Goal: Task Accomplishment & Management: Manage account settings

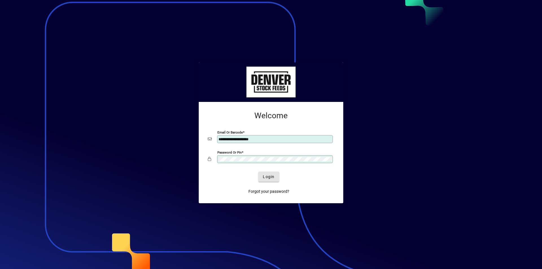
click at [269, 178] on span "Login" at bounding box center [269, 177] width 12 height 6
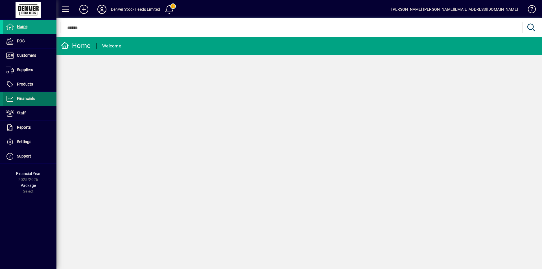
click at [14, 100] on span "Financials" at bounding box center [19, 98] width 32 height 7
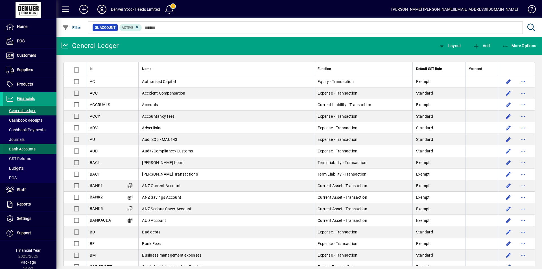
click at [15, 150] on span "Bank Accounts" at bounding box center [21, 149] width 30 height 5
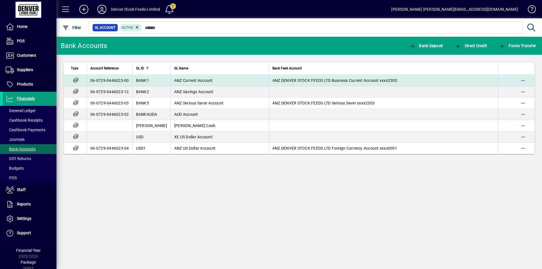
click at [213, 82] on td "ANZ Current Account" at bounding box center [220, 80] width 98 height 11
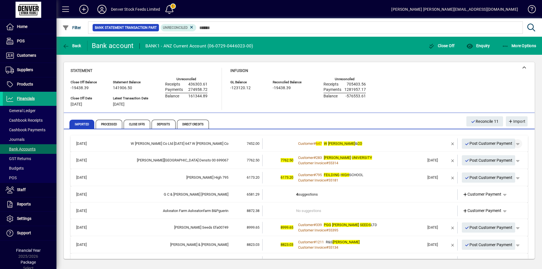
click at [516, 145] on span "button" at bounding box center [518, 144] width 14 height 14
click at [499, 155] on span "Customer Payment" at bounding box center [496, 155] width 41 height 7
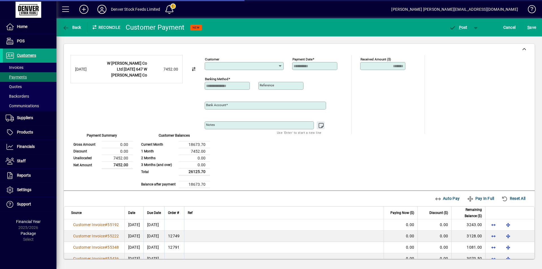
type input "**********"
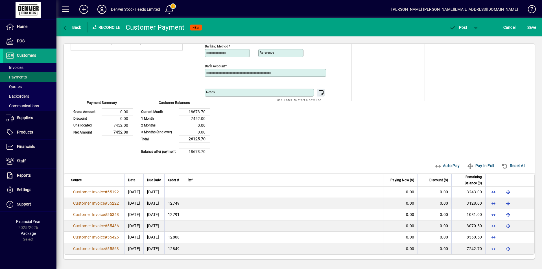
scroll to position [33, 0]
click at [435, 165] on span "Auto Pay" at bounding box center [447, 165] width 25 height 9
click at [459, 27] on span "P" at bounding box center [460, 27] width 3 height 5
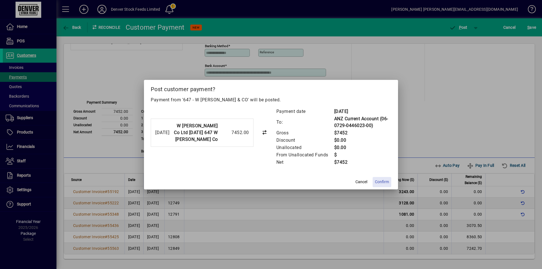
click at [382, 182] on span "Confirm" at bounding box center [382, 182] width 14 height 6
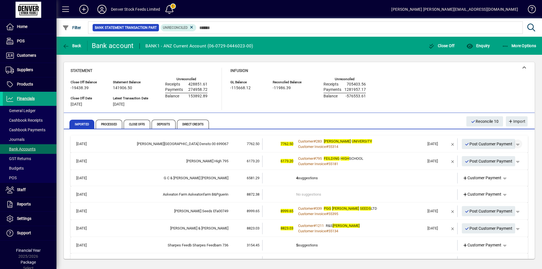
click at [516, 145] on span "button" at bounding box center [518, 144] width 14 height 14
click at [497, 157] on span "Customer Payment" at bounding box center [496, 156] width 41 height 7
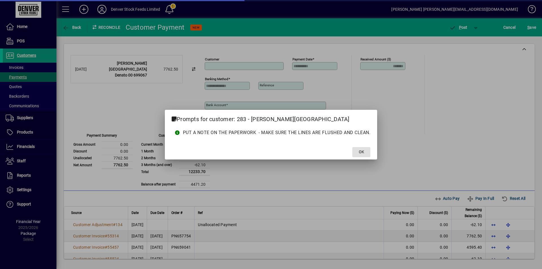
type input "**********"
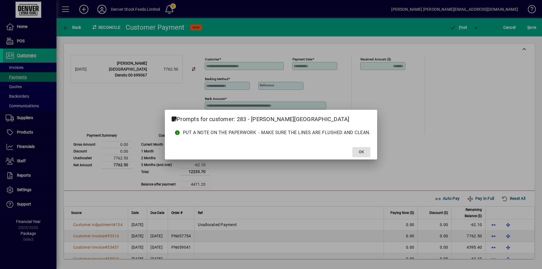
click at [361, 154] on span "OK" at bounding box center [361, 152] width 5 height 6
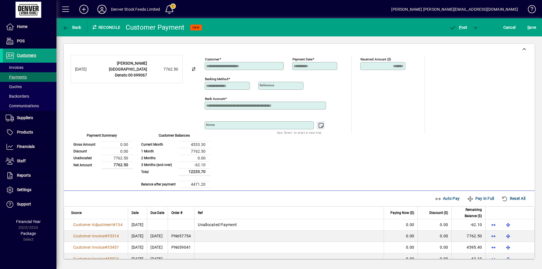
scroll to position [10, 0]
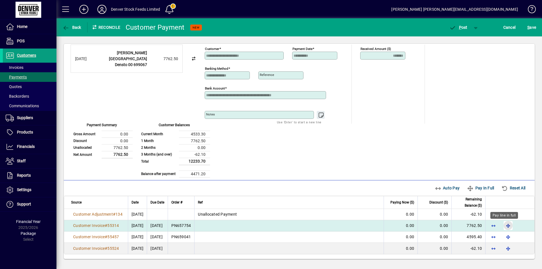
click at [504, 227] on span "button" at bounding box center [509, 226] width 14 height 14
click at [460, 27] on span "P" at bounding box center [460, 27] width 3 height 5
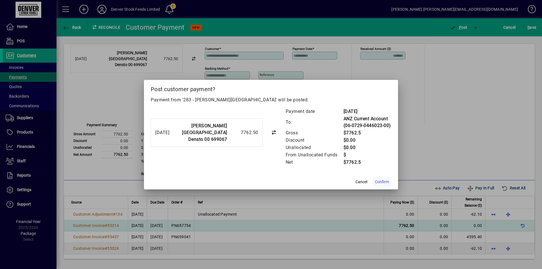
click at [384, 182] on span "Confirm" at bounding box center [382, 182] width 14 height 6
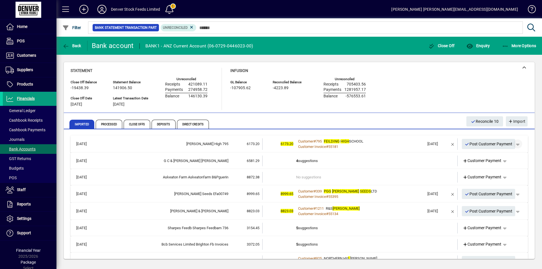
click at [515, 144] on span "button" at bounding box center [518, 144] width 14 height 14
click at [498, 157] on span "Customer Payment" at bounding box center [496, 156] width 41 height 7
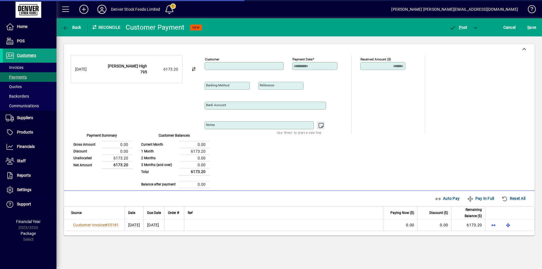
type input "**********"
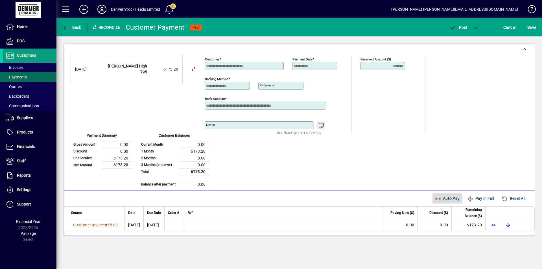
click at [443, 198] on span "Auto Pay" at bounding box center [447, 198] width 25 height 9
click at [460, 29] on span "P" at bounding box center [460, 27] width 3 height 5
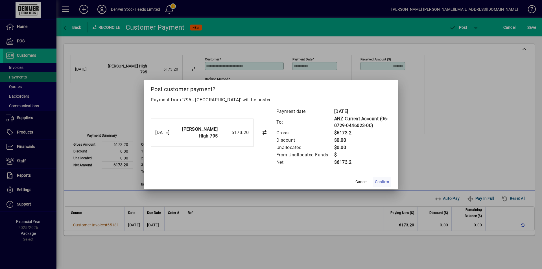
click at [384, 181] on span "Confirm" at bounding box center [382, 182] width 14 height 6
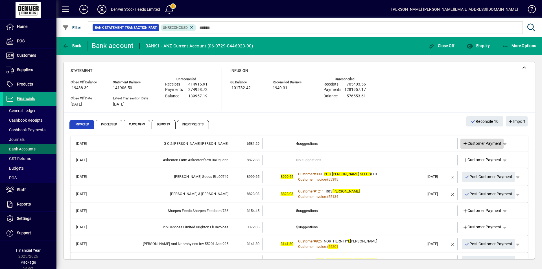
click at [477, 144] on span "Customer Payment" at bounding box center [482, 144] width 39 height 6
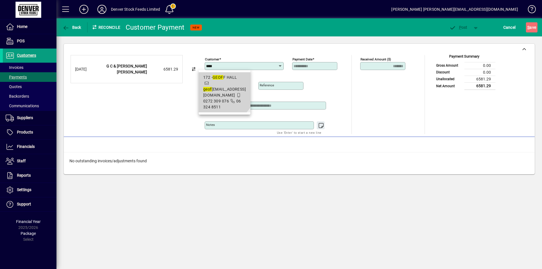
click at [221, 88] on span "geof fandjill@xtra.co.nz" at bounding box center [224, 92] width 43 height 10
type input "**********"
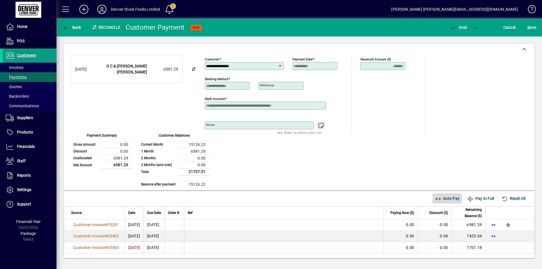
click at [439, 198] on span "Auto Pay" at bounding box center [447, 198] width 25 height 9
click at [459, 29] on span "P" at bounding box center [460, 27] width 3 height 5
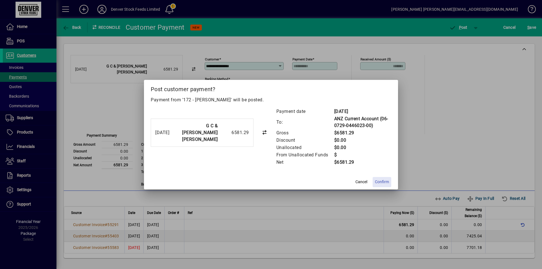
click at [383, 181] on span "Confirm" at bounding box center [382, 182] width 14 height 6
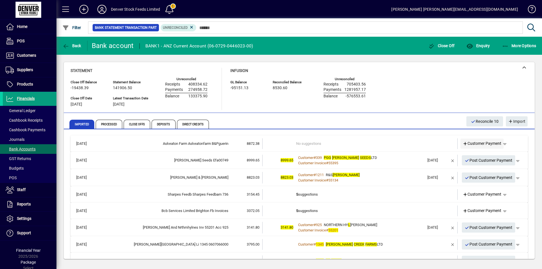
click at [471, 144] on span "Customer Payment" at bounding box center [482, 144] width 39 height 6
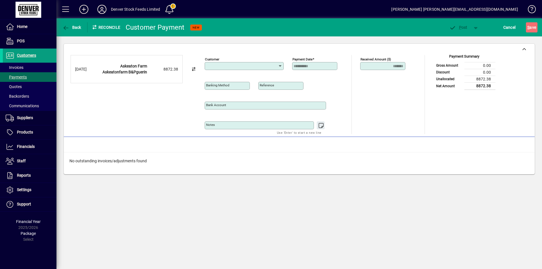
type input "**********"
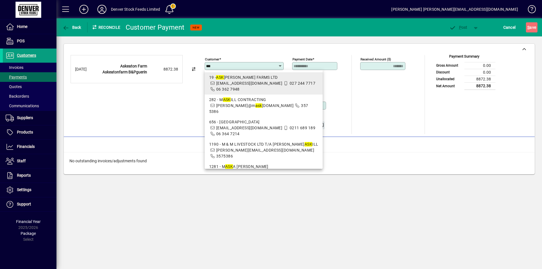
click at [238, 81] on span "[EMAIL_ADDRESS][DOMAIN_NAME]" at bounding box center [249, 83] width 66 height 5
type input "**********"
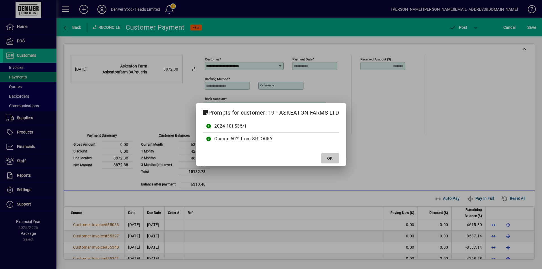
click at [329, 159] on span "OK" at bounding box center [329, 159] width 5 height 6
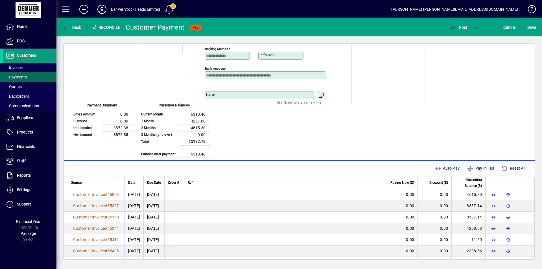
scroll to position [38, 0]
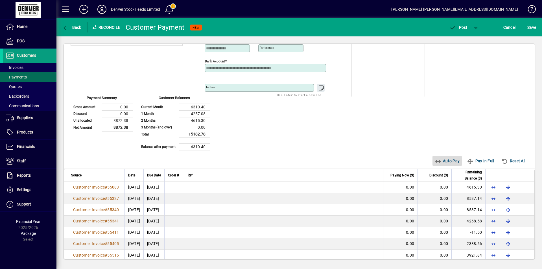
click at [439, 161] on span "Auto Pay" at bounding box center [447, 161] width 25 height 9
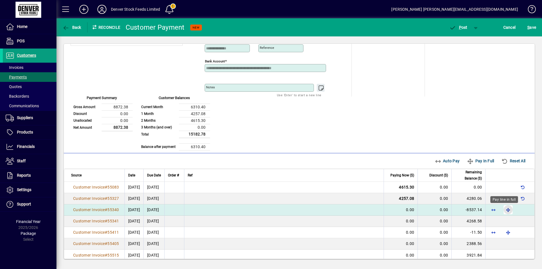
click at [503, 210] on span "button" at bounding box center [509, 210] width 14 height 14
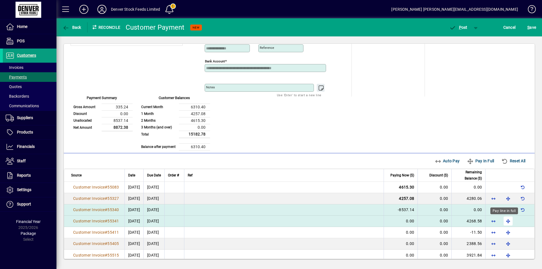
click at [505, 223] on span "button" at bounding box center [509, 221] width 14 height 14
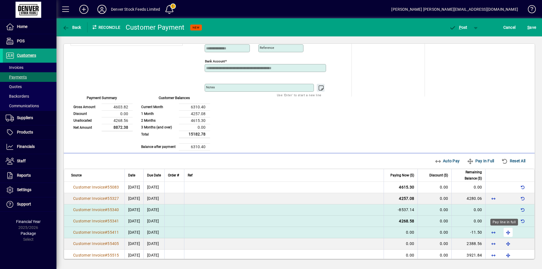
click at [505, 234] on span "button" at bounding box center [509, 233] width 14 height 14
click at [510, 29] on span "Cancel" at bounding box center [510, 27] width 12 height 9
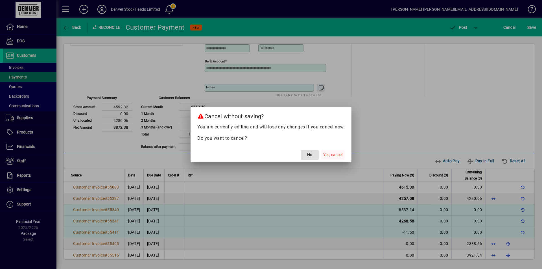
click at [334, 155] on span "Yes, cancel" at bounding box center [332, 155] width 19 height 6
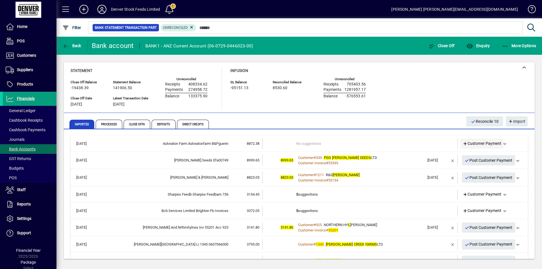
click at [471, 143] on span "Customer Payment" at bounding box center [482, 144] width 39 height 6
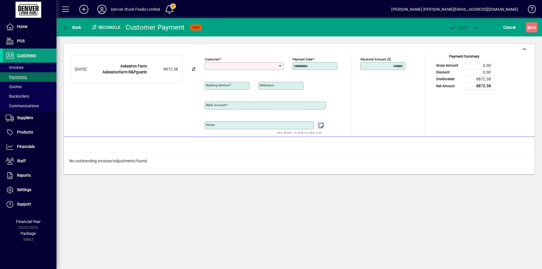
type input "**********"
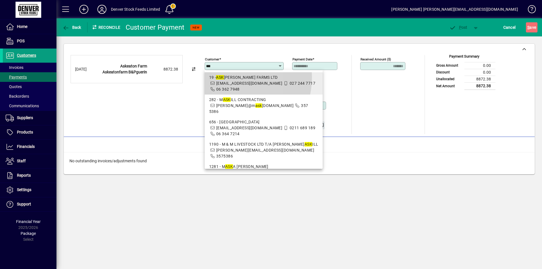
click at [226, 77] on div "19 - ASK EATON FARMS LTD" at bounding box center [263, 78] width 109 height 6
type input "**********"
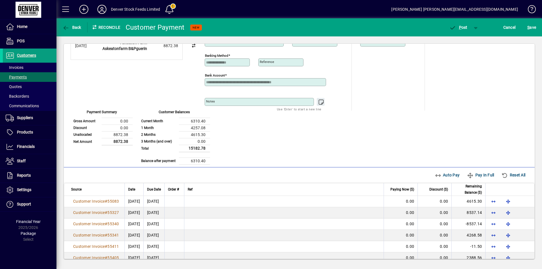
scroll to position [44, 0]
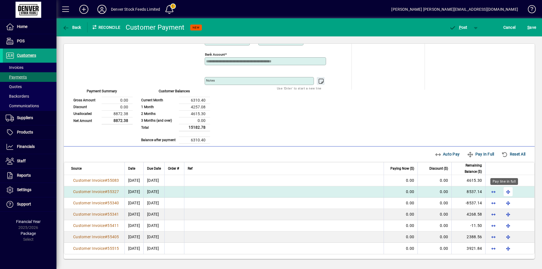
click at [505, 192] on span "button" at bounding box center [509, 192] width 14 height 14
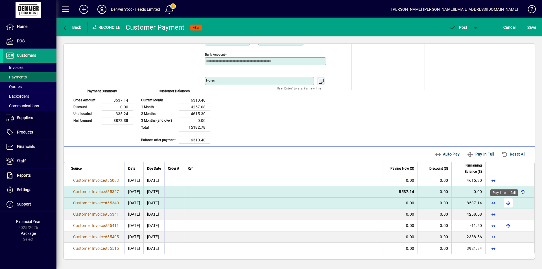
click at [505, 203] on span "button" at bounding box center [509, 203] width 14 height 14
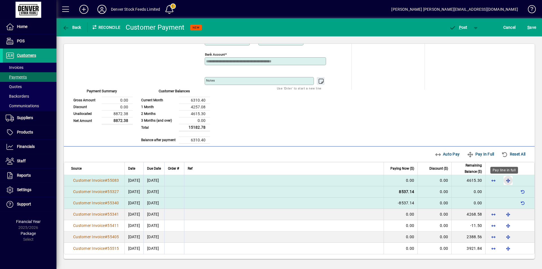
click at [504, 182] on span "button" at bounding box center [509, 181] width 14 height 14
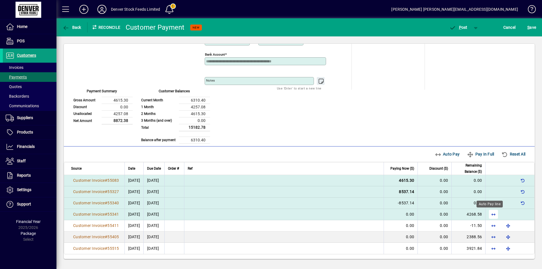
click at [488, 215] on span "button" at bounding box center [494, 215] width 14 height 14
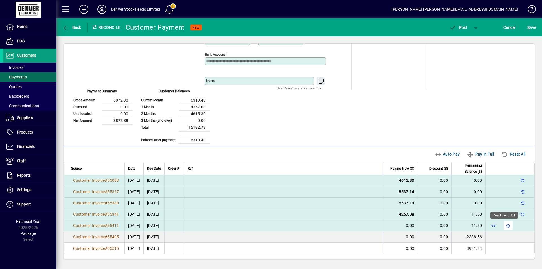
click at [502, 225] on span "button" at bounding box center [509, 226] width 14 height 14
click at [520, 225] on span "button" at bounding box center [523, 226] width 14 height 14
click at [509, 28] on span "Cancel" at bounding box center [510, 27] width 12 height 9
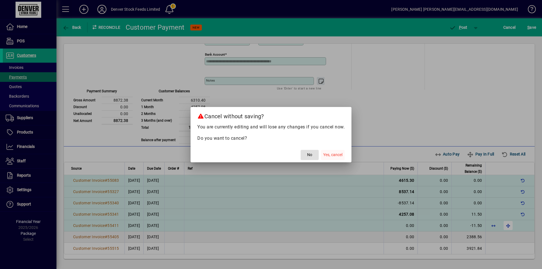
click at [336, 154] on span "Yes, cancel" at bounding box center [332, 155] width 19 height 6
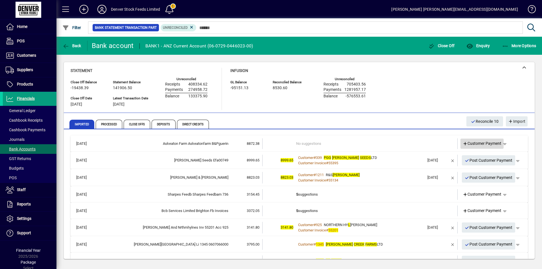
click at [469, 143] on span "Customer Payment" at bounding box center [482, 144] width 39 height 6
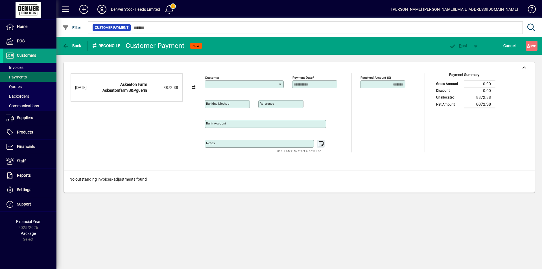
type input "**********"
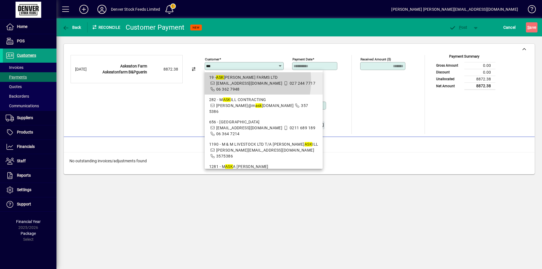
click at [231, 81] on span "19 - ASK EATON FARMS LTD guerinz@inspire.net.nz 027 244 7717 06 362 7948" at bounding box center [263, 84] width 109 height 18
type input "**********"
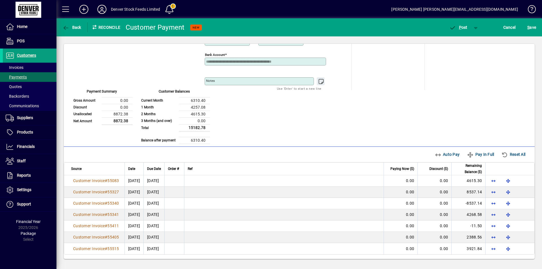
scroll to position [44, 0]
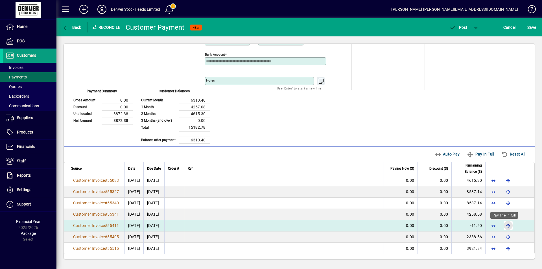
click at [505, 225] on span "button" at bounding box center [509, 226] width 14 height 14
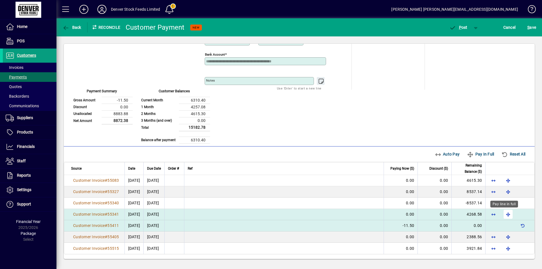
click at [504, 215] on span "button" at bounding box center [509, 215] width 14 height 14
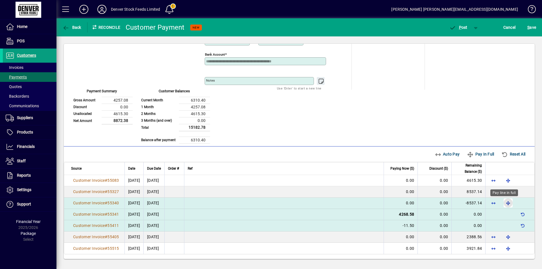
click at [505, 203] on span "button" at bounding box center [509, 203] width 14 height 14
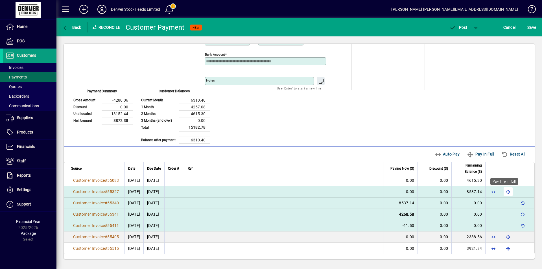
click at [503, 193] on span "button" at bounding box center [509, 192] width 14 height 14
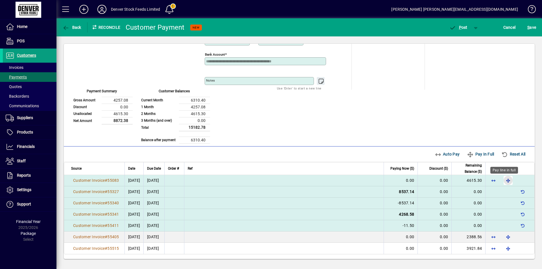
click at [504, 181] on span "button" at bounding box center [509, 181] width 14 height 14
click at [460, 28] on span "P" at bounding box center [460, 27] width 3 height 5
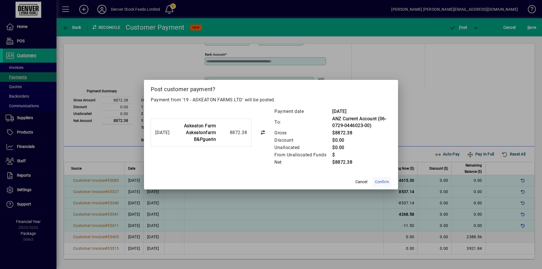
click at [383, 182] on span "Confirm" at bounding box center [382, 182] width 14 height 6
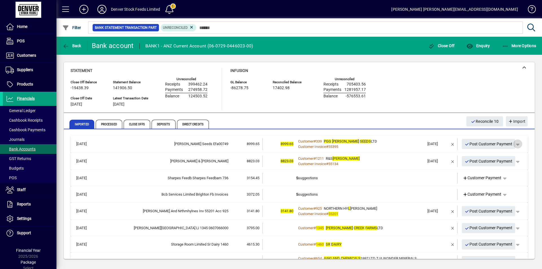
click at [516, 145] on span "button" at bounding box center [518, 144] width 14 height 14
click at [497, 156] on span "Customer Payment" at bounding box center [496, 156] width 41 height 7
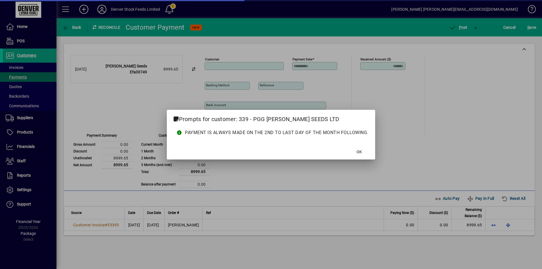
type input "**********"
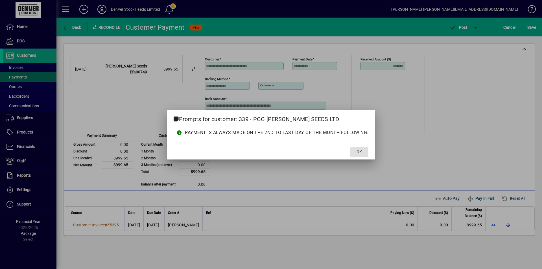
click at [361, 152] on span "OK" at bounding box center [359, 152] width 5 height 6
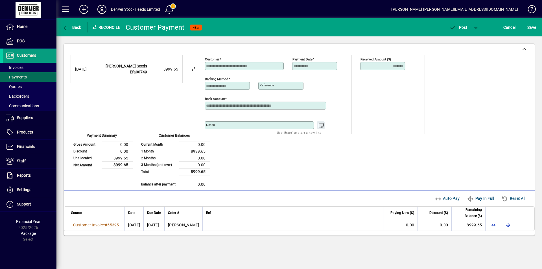
click at [443, 197] on span "Auto Pay" at bounding box center [447, 198] width 25 height 9
click at [459, 30] on span "button" at bounding box center [459, 28] width 24 height 14
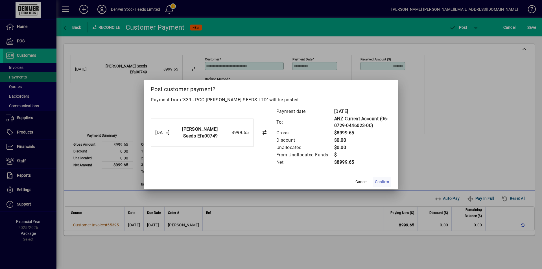
click at [385, 183] on span "Confirm" at bounding box center [382, 182] width 14 height 6
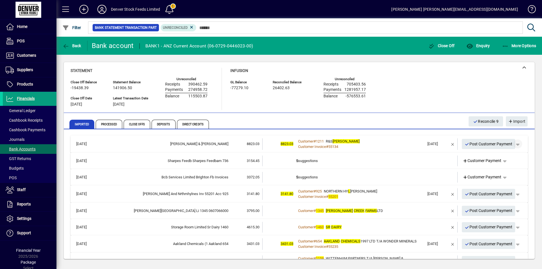
click at [515, 145] on span "button" at bounding box center [518, 144] width 14 height 14
click at [498, 155] on span "Customer Payment" at bounding box center [496, 156] width 41 height 7
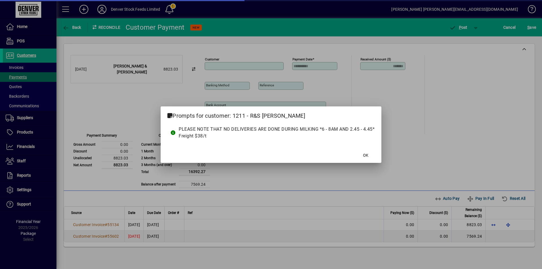
type input "**********"
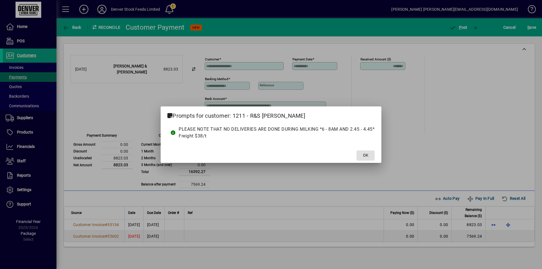
click at [365, 154] on span "OK" at bounding box center [365, 156] width 5 height 6
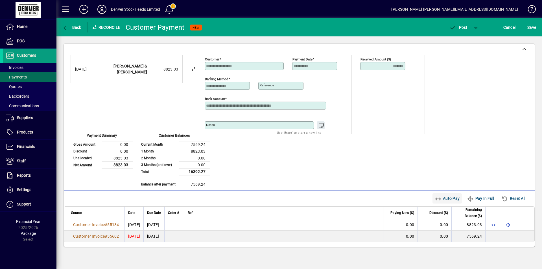
click at [441, 199] on span "Auto Pay" at bounding box center [447, 198] width 25 height 9
click at [459, 27] on span "P" at bounding box center [460, 27] width 3 height 5
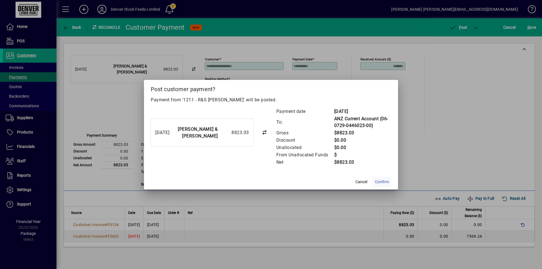
click at [382, 182] on span "Confirm" at bounding box center [382, 182] width 14 height 6
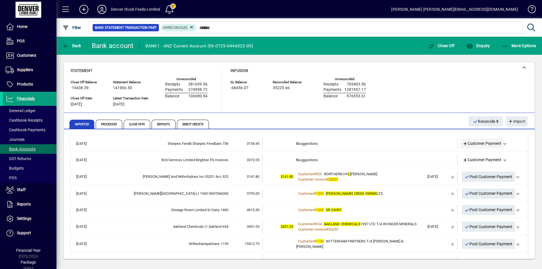
click at [471, 143] on span "Customer Payment" at bounding box center [482, 144] width 39 height 6
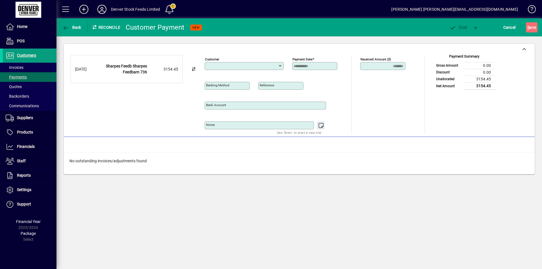
type input "**********"
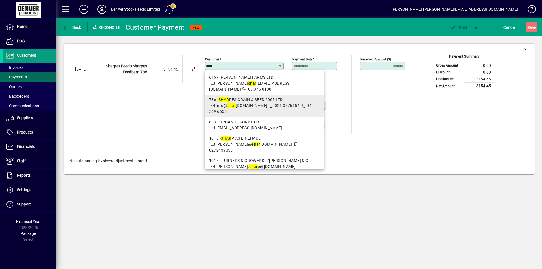
click at [236, 100] on div "736 - SHAR PES GRAIN & SEED 2005 LTD" at bounding box center [264, 100] width 110 height 6
type input "**********"
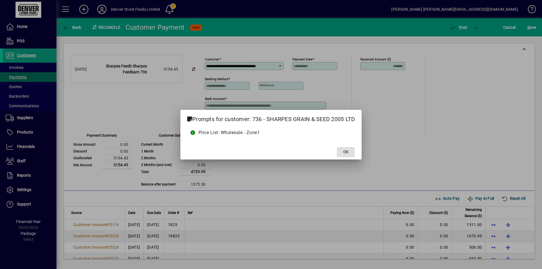
click at [345, 152] on span "OK" at bounding box center [346, 152] width 5 height 6
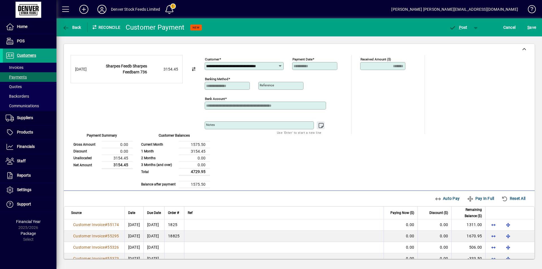
scroll to position [22, 0]
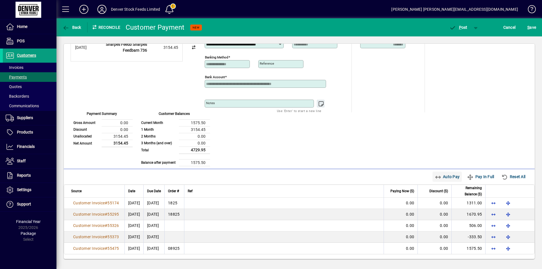
click at [445, 177] on span "Auto Pay" at bounding box center [447, 176] width 25 height 9
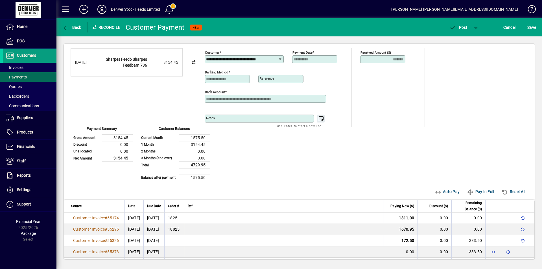
scroll to position [0, 0]
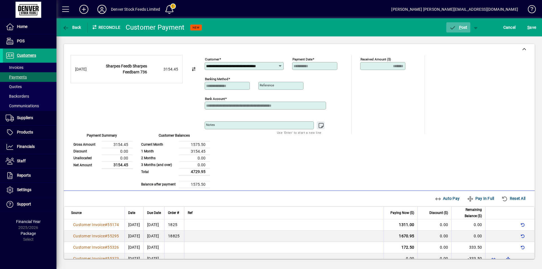
click at [461, 28] on span "P" at bounding box center [460, 27] width 3 height 5
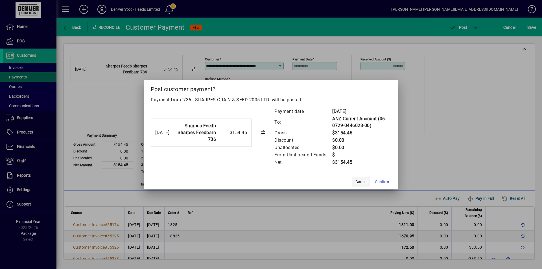
click at [364, 182] on span "Cancel" at bounding box center [362, 182] width 12 height 6
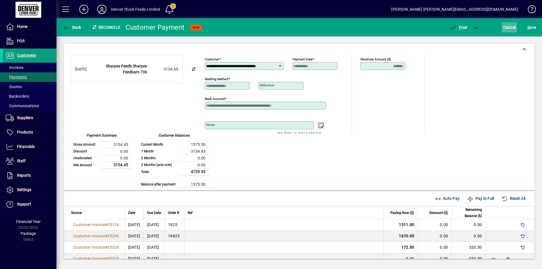
click at [510, 27] on span "Cancel" at bounding box center [510, 27] width 12 height 9
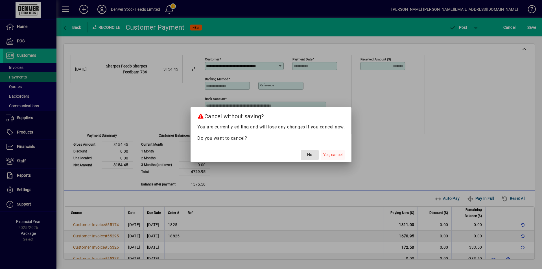
click at [338, 154] on span "Yes, cancel" at bounding box center [332, 155] width 19 height 6
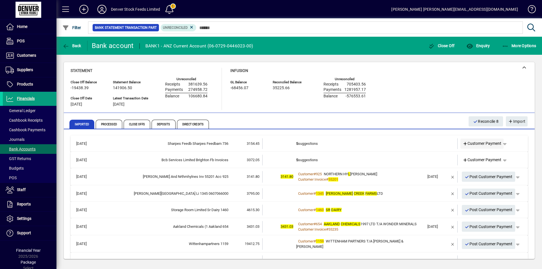
click at [473, 143] on span "Customer Payment" at bounding box center [482, 144] width 39 height 6
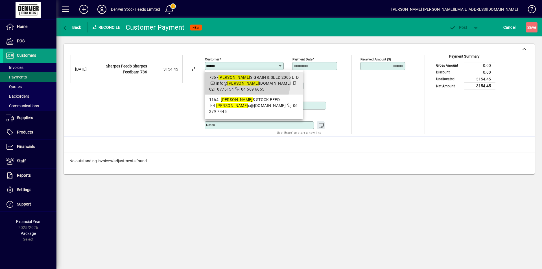
click at [239, 81] on span "736 - SHARPE S GRAIN & SEED 2005 LTD info@ sharpe sfeedbarn.co.nz 021 0776154 0…" at bounding box center [254, 84] width 90 height 18
type input "**********"
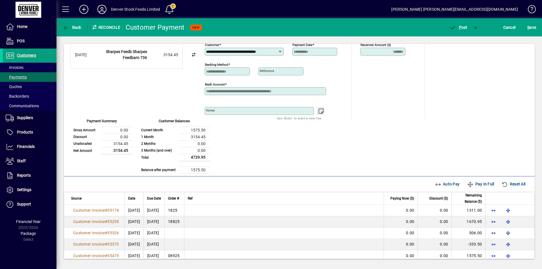
scroll to position [22, 0]
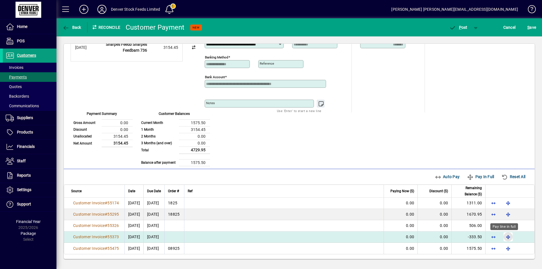
click at [503, 237] on span "button" at bounding box center [509, 237] width 14 height 14
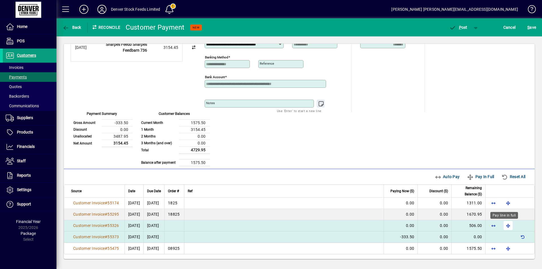
click at [505, 226] on span "button" at bounding box center [509, 226] width 14 height 14
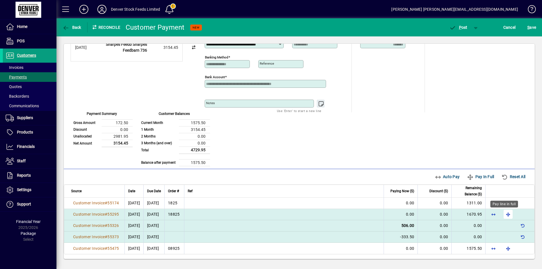
click at [503, 214] on span "button" at bounding box center [509, 215] width 14 height 14
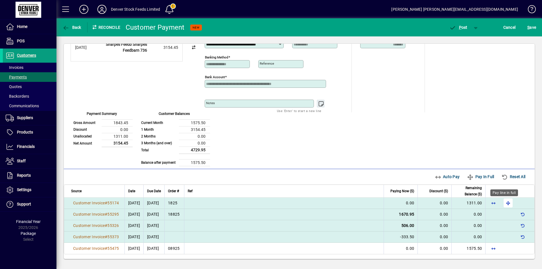
click at [503, 203] on span "button" at bounding box center [509, 203] width 14 height 14
click at [460, 28] on span "P" at bounding box center [460, 27] width 3 height 5
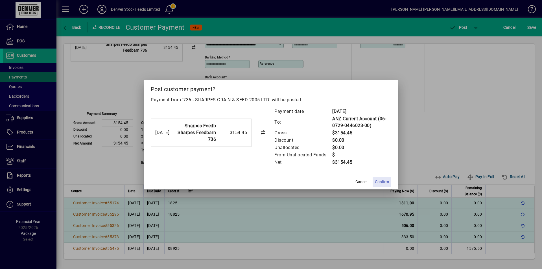
click at [382, 182] on span "Confirm" at bounding box center [382, 182] width 14 height 6
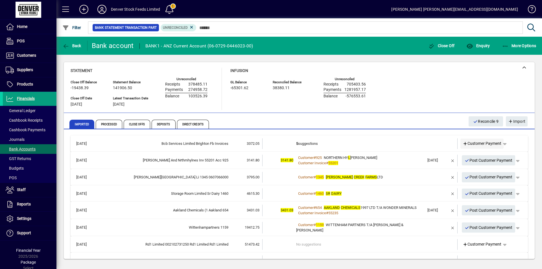
click at [477, 145] on span "Customer Payment" at bounding box center [482, 144] width 39 height 6
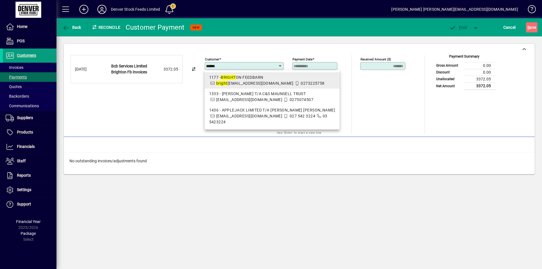
click at [250, 79] on div "1177 - BRIGHT ON FEEDBARN" at bounding box center [272, 78] width 126 height 6
type input "**********"
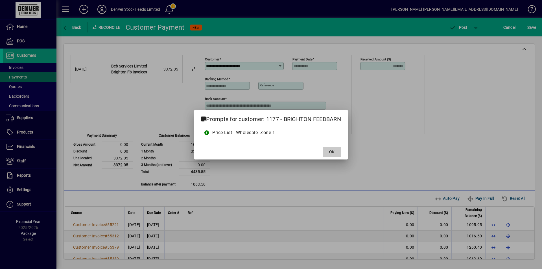
click at [333, 152] on span "OK" at bounding box center [331, 152] width 5 height 6
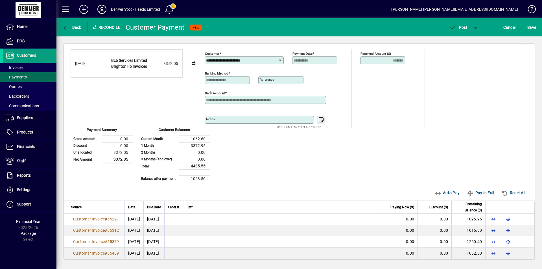
scroll to position [10, 0]
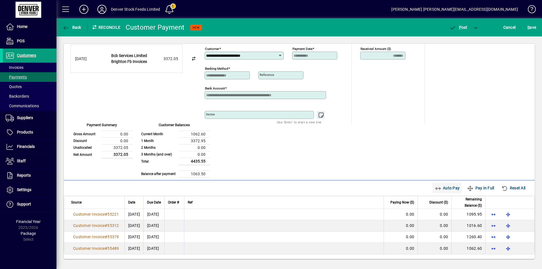
click at [436, 188] on span "Auto Pay" at bounding box center [447, 188] width 25 height 9
click at [458, 27] on span "P ost" at bounding box center [458, 27] width 18 height 5
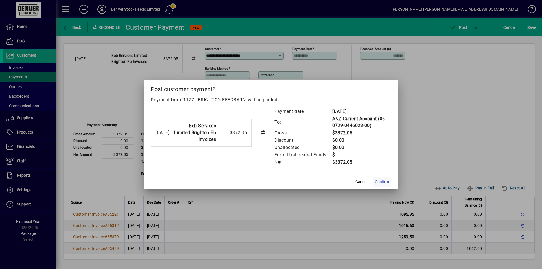
click at [384, 183] on span "Confirm" at bounding box center [382, 182] width 14 height 6
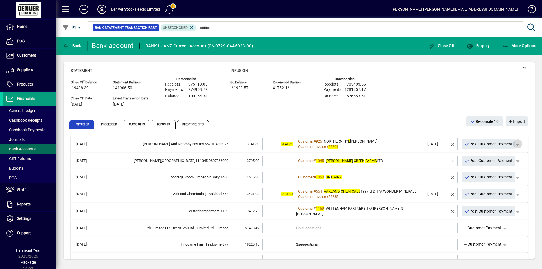
click at [515, 143] on span "button" at bounding box center [518, 144] width 14 height 14
click at [488, 157] on span "Customer Payment" at bounding box center [496, 156] width 41 height 7
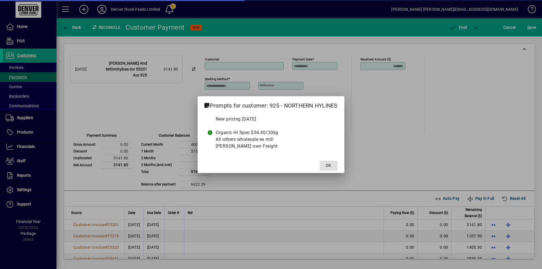
type input "**********"
click at [328, 166] on span "OK" at bounding box center [328, 166] width 5 height 6
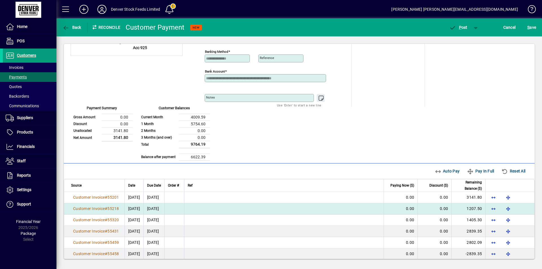
scroll to position [44, 0]
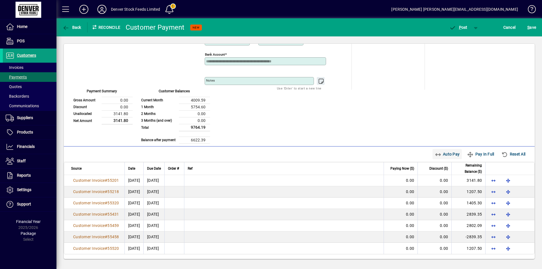
click at [436, 153] on span "Auto Pay" at bounding box center [447, 154] width 25 height 9
click at [461, 30] on span "button" at bounding box center [459, 28] width 24 height 14
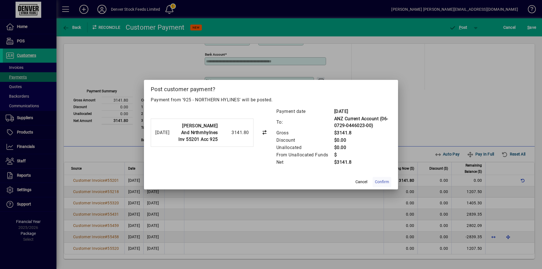
click at [382, 183] on span "Confirm" at bounding box center [382, 182] width 14 height 6
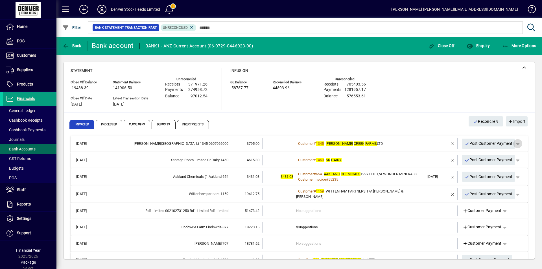
click at [516, 143] on span "button" at bounding box center [518, 144] width 14 height 14
click at [496, 156] on span "Customer Payment" at bounding box center [496, 155] width 41 height 7
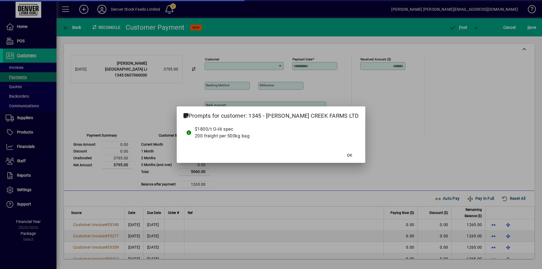
type input "**********"
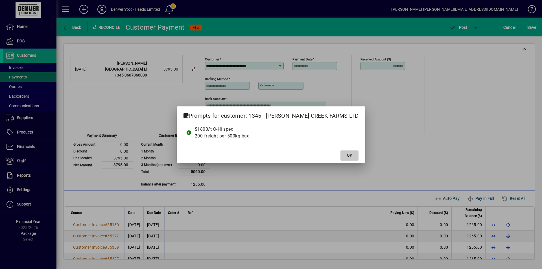
click at [347, 155] on span "OK" at bounding box center [349, 156] width 5 height 6
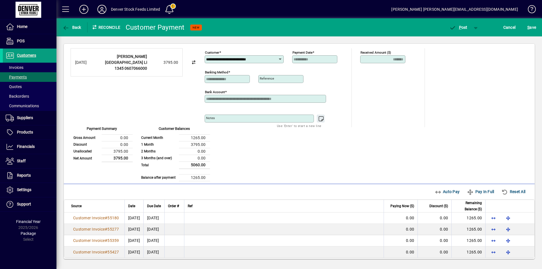
scroll to position [10, 0]
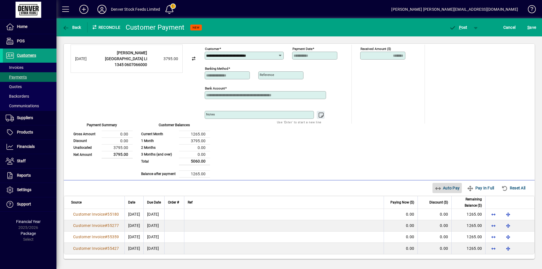
click at [440, 189] on span "Auto Pay" at bounding box center [447, 188] width 25 height 9
click at [458, 28] on span "P ost" at bounding box center [458, 27] width 18 height 5
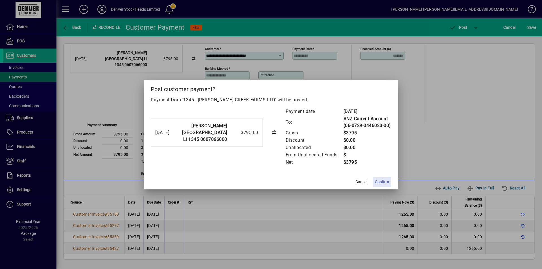
click at [382, 181] on span "Confirm" at bounding box center [382, 182] width 14 height 6
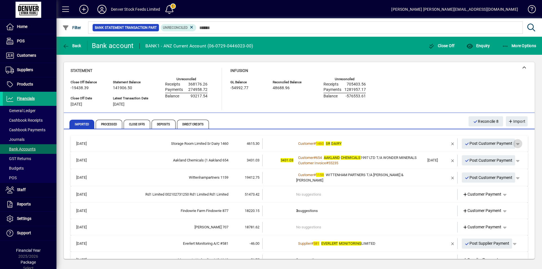
click at [516, 143] on span "button" at bounding box center [518, 144] width 14 height 14
click at [484, 156] on span "Customer Payment" at bounding box center [496, 155] width 41 height 7
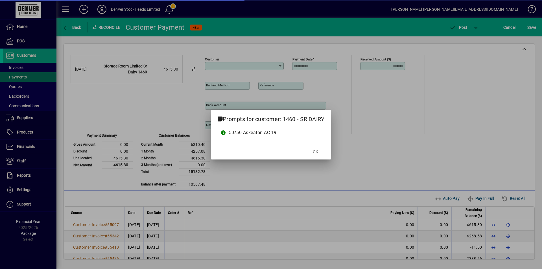
type input "**********"
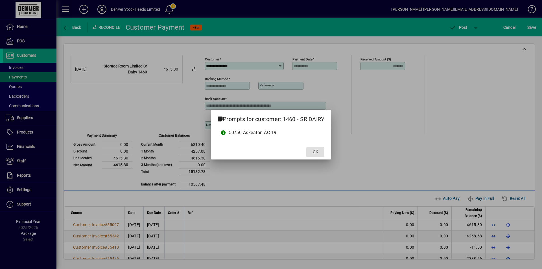
click at [316, 154] on span "OK" at bounding box center [315, 152] width 5 height 6
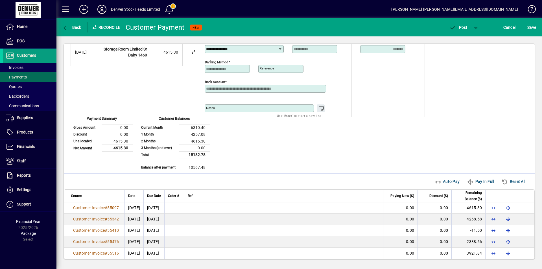
scroll to position [22, 0]
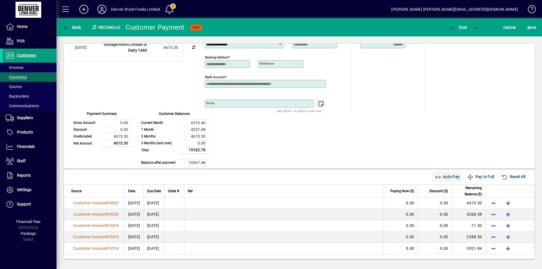
click at [436, 176] on span "Auto Pay" at bounding box center [447, 176] width 25 height 9
click at [460, 29] on span "P" at bounding box center [460, 27] width 3 height 5
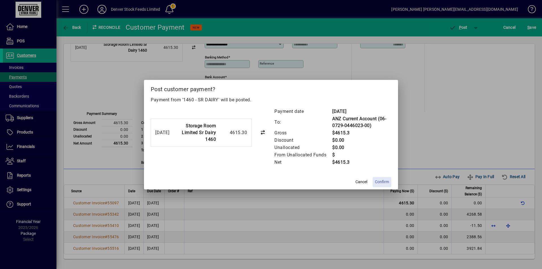
click at [383, 182] on span "Confirm" at bounding box center [382, 182] width 14 height 6
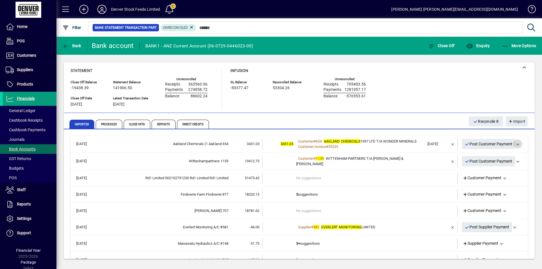
click at [515, 145] on span "button" at bounding box center [518, 144] width 14 height 14
click at [499, 157] on span "Customer Payment" at bounding box center [496, 156] width 41 height 7
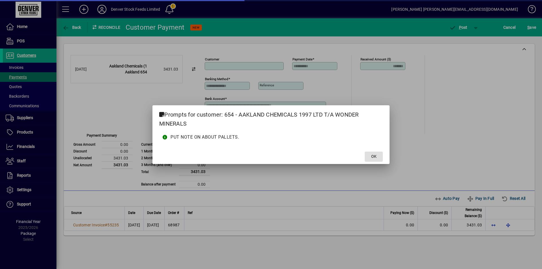
type input "**********"
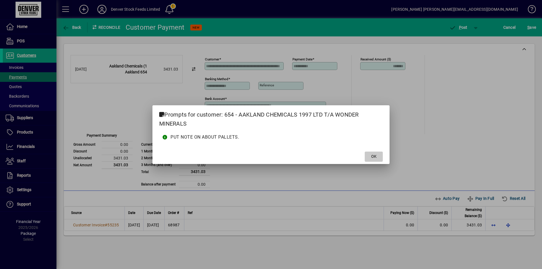
click at [375, 157] on span "OK" at bounding box center [373, 157] width 5 height 6
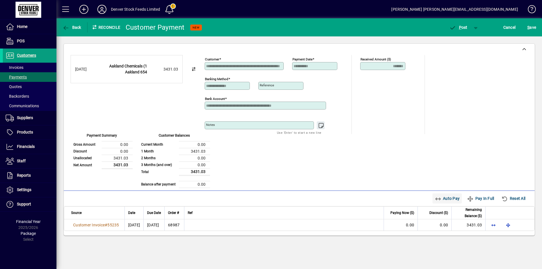
click at [445, 201] on span "Auto Pay" at bounding box center [447, 198] width 25 height 9
click at [459, 29] on span "P" at bounding box center [460, 27] width 3 height 5
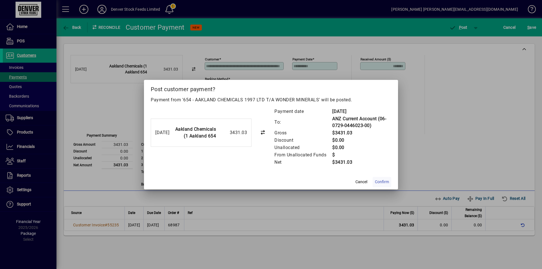
click at [381, 182] on span "Confirm" at bounding box center [382, 182] width 14 height 6
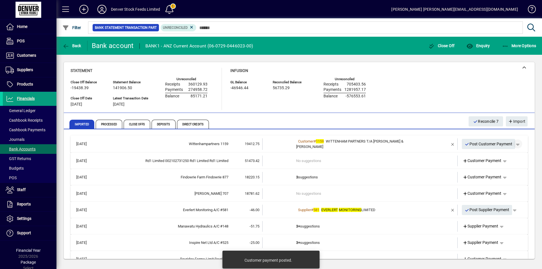
click at [515, 143] on span "button" at bounding box center [518, 144] width 14 height 14
click at [490, 156] on span "Customer Payment" at bounding box center [496, 155] width 41 height 7
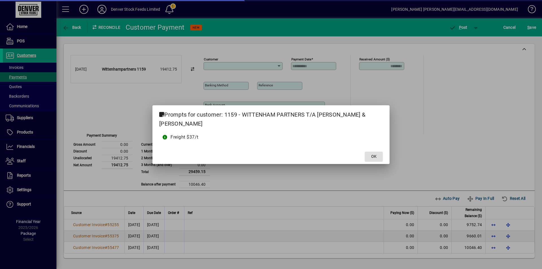
type input "**********"
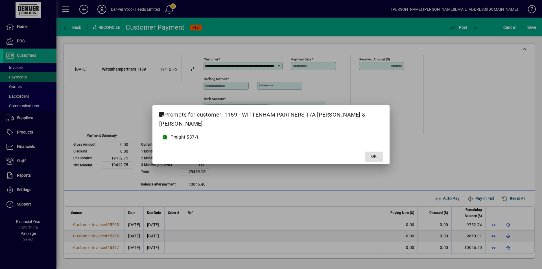
click at [372, 154] on span "OK" at bounding box center [373, 157] width 5 height 6
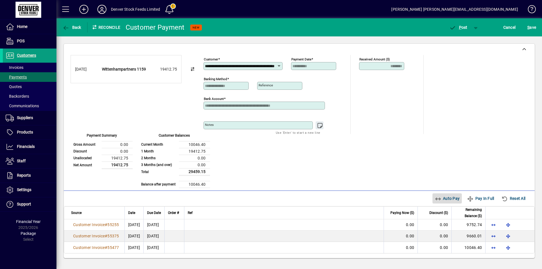
click at [445, 197] on span "Auto Pay" at bounding box center [447, 198] width 25 height 9
click at [462, 28] on span "P ost" at bounding box center [458, 27] width 18 height 5
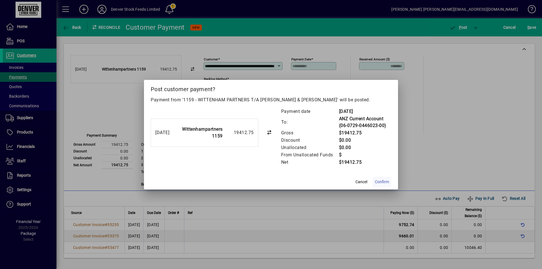
click at [383, 182] on span "Confirm" at bounding box center [382, 182] width 14 height 6
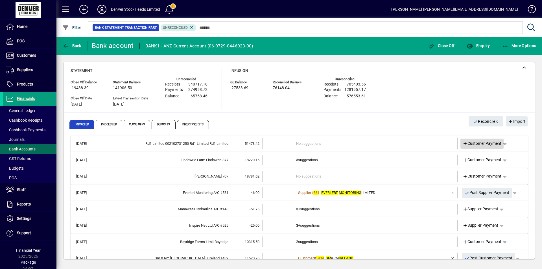
click at [476, 144] on span "Customer Payment" at bounding box center [482, 144] width 39 height 6
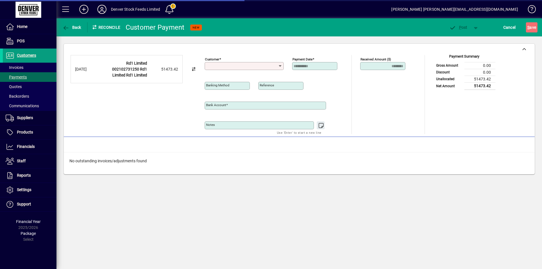
type input "**********"
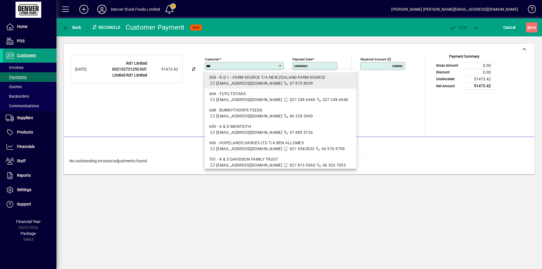
click at [246, 78] on div "354 - R.D.1 - FARM SOURCE T/A NEW ZEALAND FARM SOURCE" at bounding box center [280, 78] width 143 height 6
type input "**********"
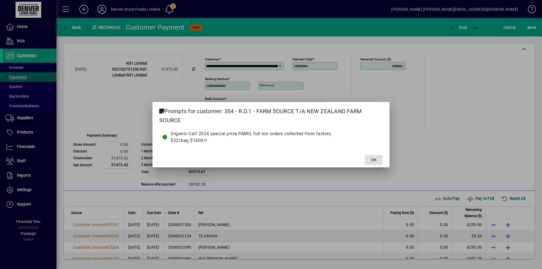
click at [375, 162] on span "OK" at bounding box center [373, 160] width 5 height 6
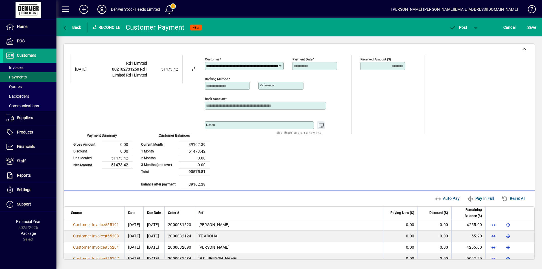
scroll to position [0, 43]
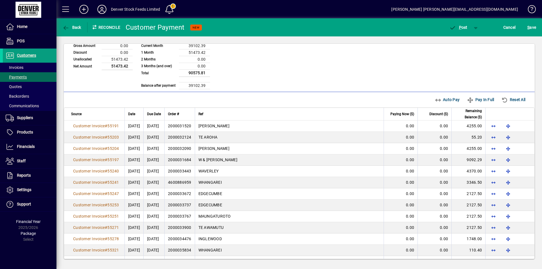
scroll to position [113, 0]
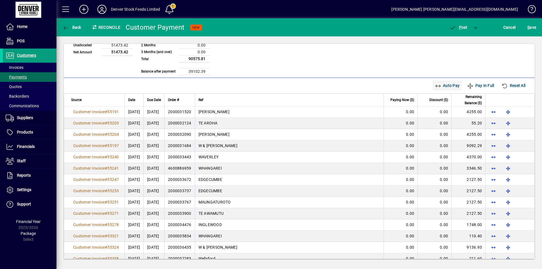
click at [442, 87] on span "Auto Pay" at bounding box center [447, 85] width 25 height 9
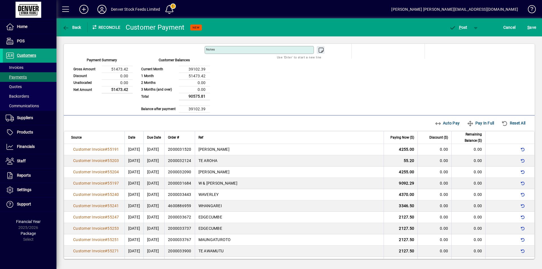
scroll to position [38, 0]
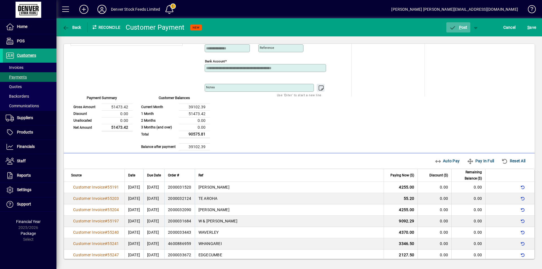
click at [460, 27] on span "P" at bounding box center [460, 27] width 3 height 5
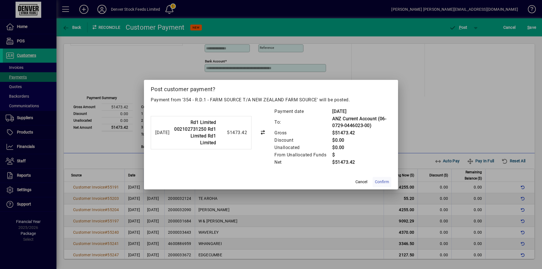
click at [382, 182] on span "Confirm" at bounding box center [382, 182] width 14 height 6
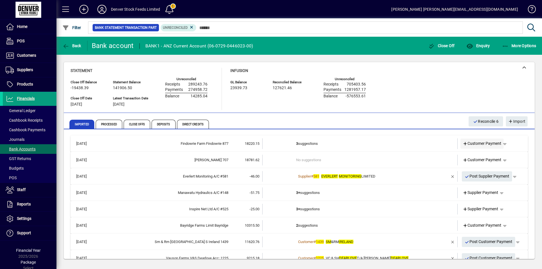
click at [468, 144] on span "Customer Payment" at bounding box center [482, 144] width 39 height 6
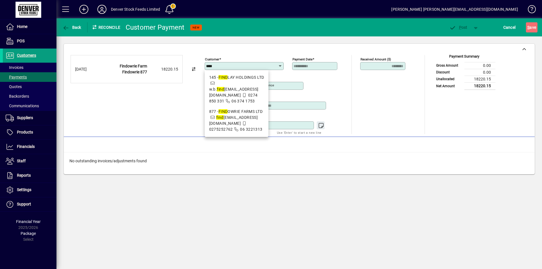
click at [243, 113] on div "877 - FIND OWRIE FARMS LTD" at bounding box center [236, 112] width 55 height 6
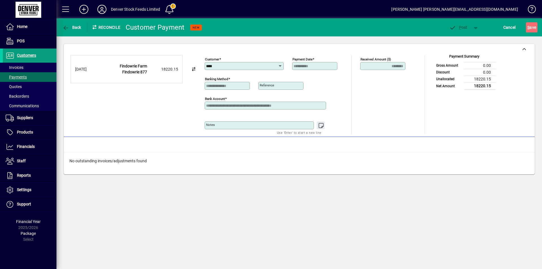
type input "**********"
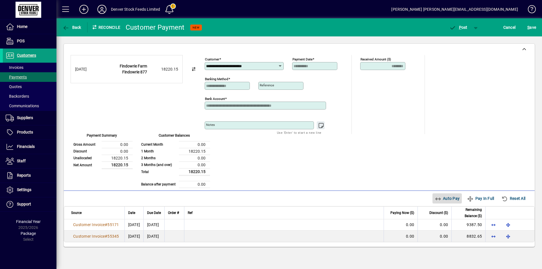
click at [444, 198] on span "Auto Pay" at bounding box center [447, 198] width 25 height 9
click at [457, 28] on span "P ost" at bounding box center [458, 27] width 18 height 5
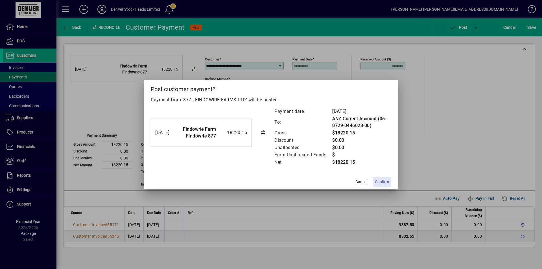
click at [384, 183] on span "Confirm" at bounding box center [382, 182] width 14 height 6
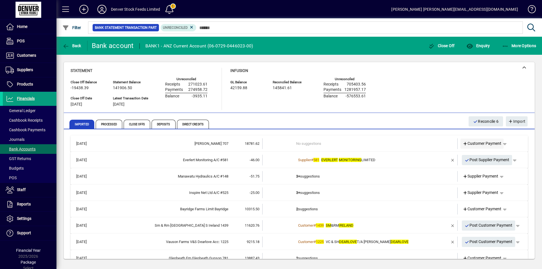
click at [474, 145] on span "Customer Payment" at bounding box center [482, 144] width 39 height 6
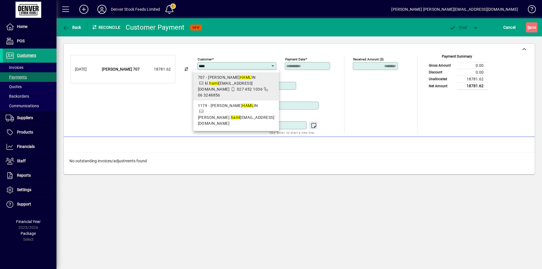
click at [240, 79] on em "HAML" at bounding box center [246, 77] width 12 height 5
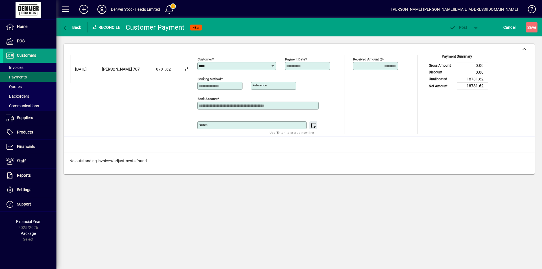
type input "**********"
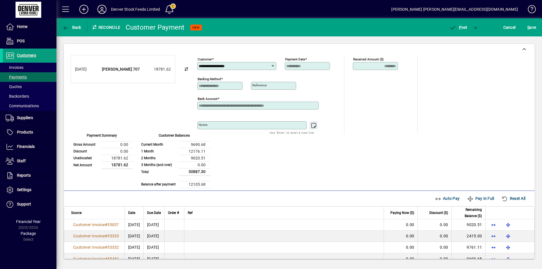
scroll to position [10, 0]
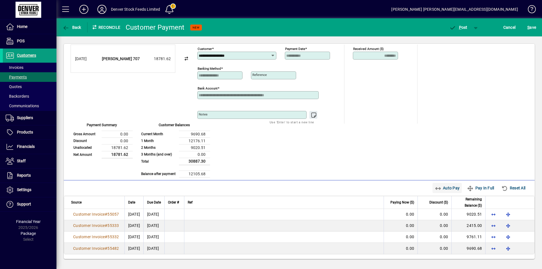
click at [438, 188] on span "Auto Pay" at bounding box center [447, 188] width 25 height 9
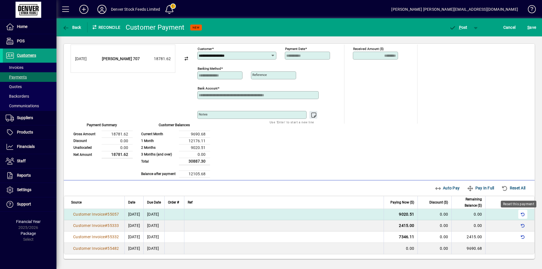
click at [518, 216] on span "button" at bounding box center [523, 215] width 14 height 14
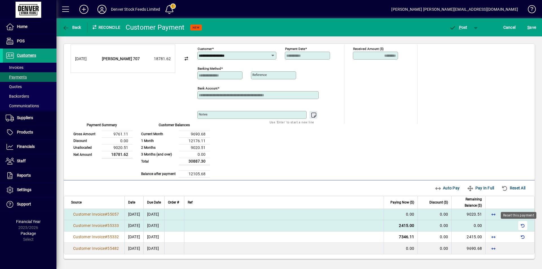
click at [519, 225] on span "button" at bounding box center [523, 226] width 14 height 14
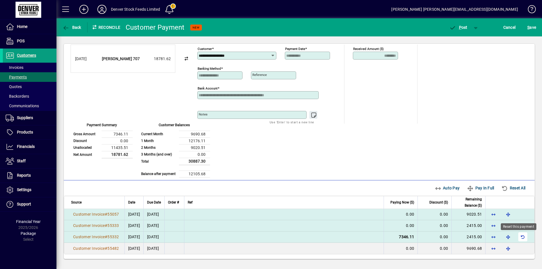
click at [519, 238] on span "button" at bounding box center [523, 237] width 14 height 14
click at [503, 214] on span "button" at bounding box center [509, 215] width 14 height 14
click at [504, 238] on span "button" at bounding box center [509, 237] width 14 height 14
click at [461, 29] on span "P" at bounding box center [460, 27] width 3 height 5
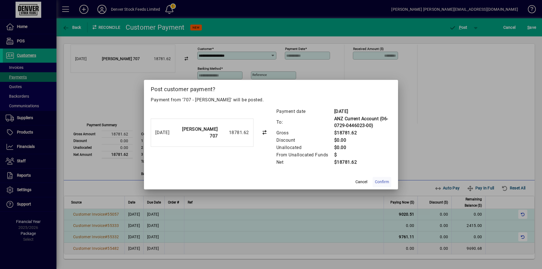
click at [384, 181] on span "Confirm" at bounding box center [382, 182] width 14 height 6
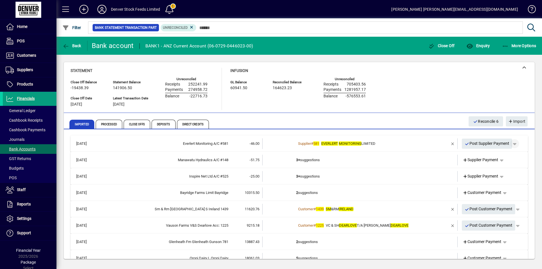
click at [512, 143] on span "button" at bounding box center [515, 144] width 14 height 14
click at [491, 155] on span "Supplier Payment" at bounding box center [495, 155] width 38 height 7
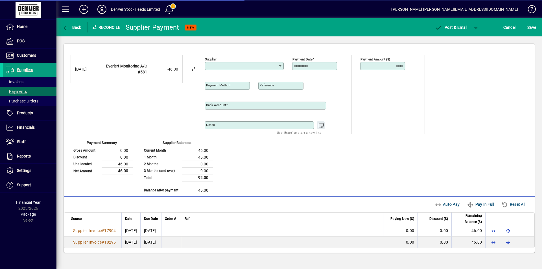
type input "**********"
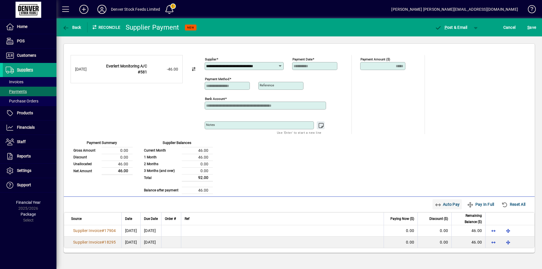
click at [445, 203] on span "Auto Pay" at bounding box center [447, 204] width 25 height 9
click at [477, 27] on span "button" at bounding box center [477, 28] width 14 height 14
click at [464, 40] on span "P ost" at bounding box center [458, 39] width 20 height 5
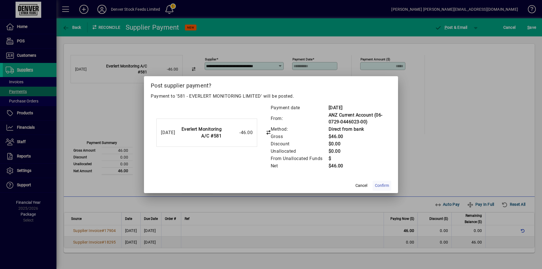
click at [383, 186] on span "Confirm" at bounding box center [382, 186] width 14 height 6
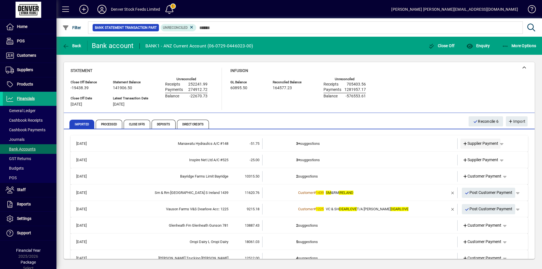
click at [475, 144] on span "Supplier Payment" at bounding box center [481, 144] width 36 height 6
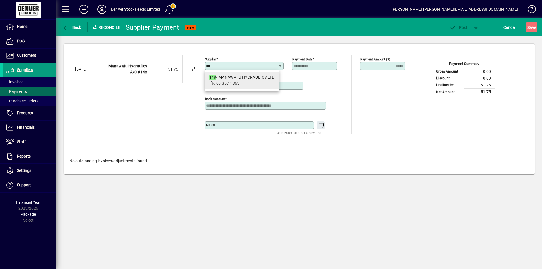
click at [234, 80] on div "148 - MANAWATU HYDRAULICS LTD" at bounding box center [242, 78] width 66 height 6
type input "**********"
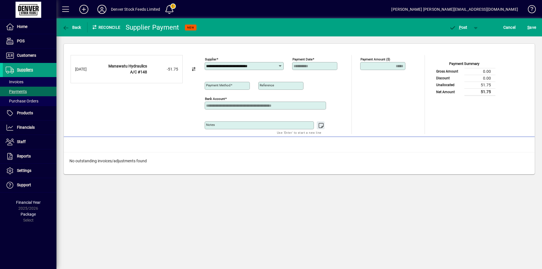
type input "**********"
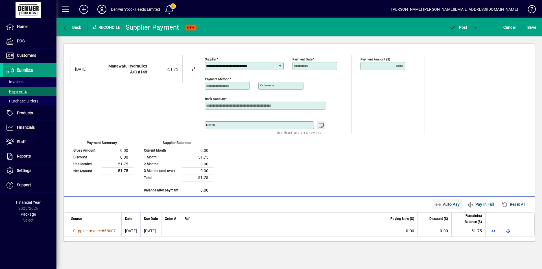
click at [443, 206] on span "Auto Pay" at bounding box center [447, 204] width 25 height 9
click at [459, 28] on span "P" at bounding box center [460, 27] width 3 height 5
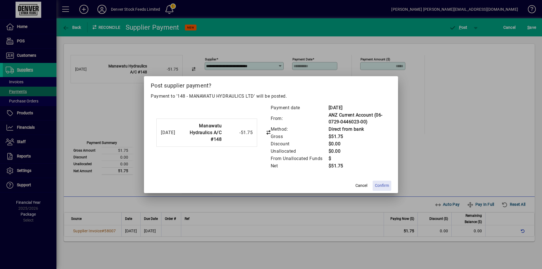
click at [384, 186] on span "Confirm" at bounding box center [382, 186] width 14 height 6
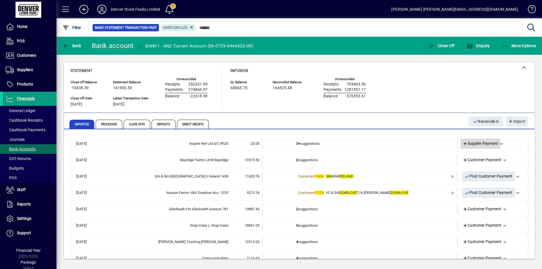
click at [468, 144] on span "Supplier Payment" at bounding box center [481, 144] width 36 height 6
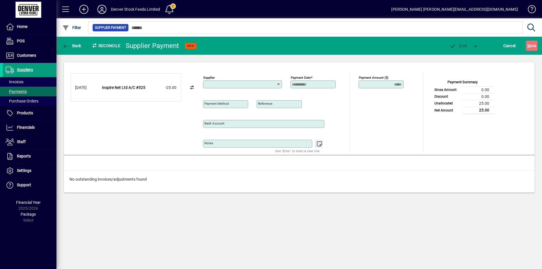
type input "**********"
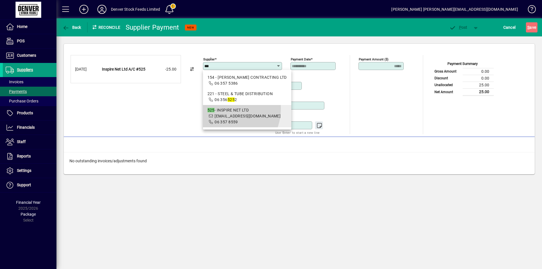
click at [222, 108] on div "525 - INSPIRE NET LTD" at bounding box center [247, 110] width 79 height 6
type input "**********"
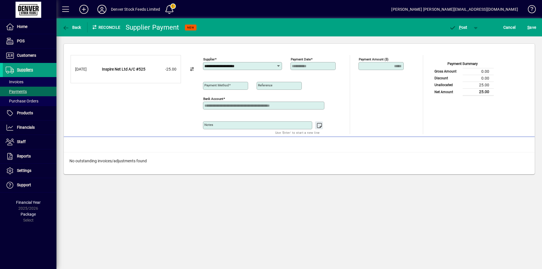
type input "**********"
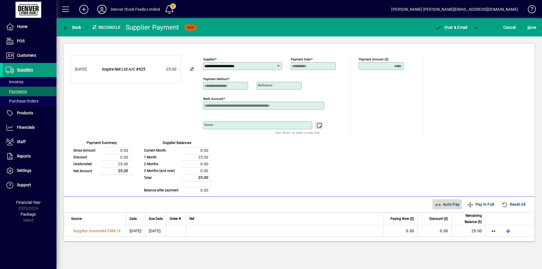
click at [443, 205] on span "Auto Pay" at bounding box center [447, 204] width 25 height 9
click at [476, 27] on span "button" at bounding box center [477, 28] width 14 height 14
click at [462, 40] on span "P" at bounding box center [460, 39] width 3 height 5
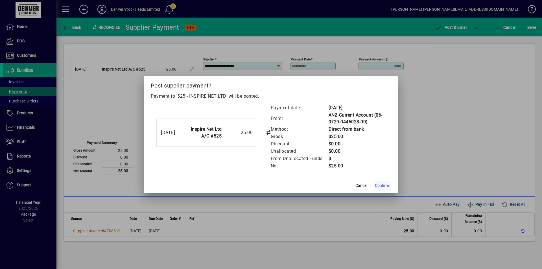
click at [381, 185] on span "Confirm" at bounding box center [382, 186] width 14 height 6
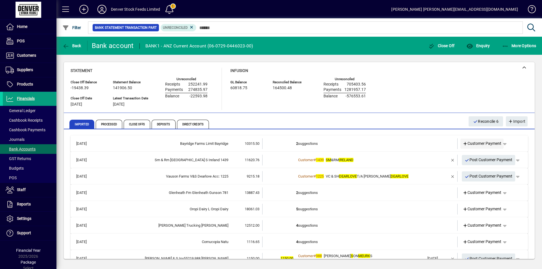
click at [474, 144] on span "Customer Payment" at bounding box center [482, 144] width 39 height 6
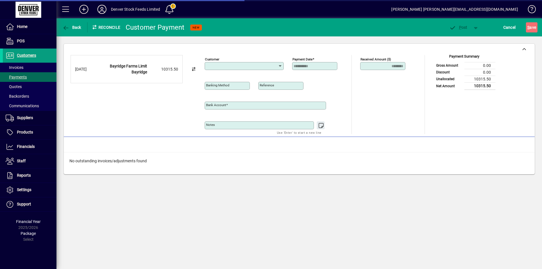
type input "**********"
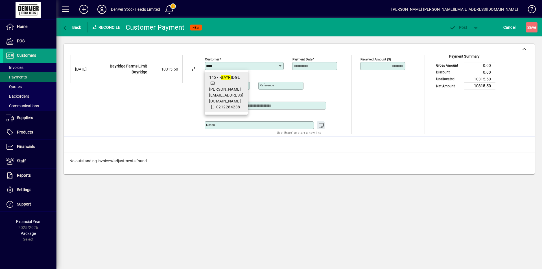
click at [223, 85] on span "1457 - BAYR IDGE [PERSON_NAME][EMAIL_ADDRESS][DOMAIN_NAME] 0212284238" at bounding box center [226, 93] width 34 height 36
type input "**********"
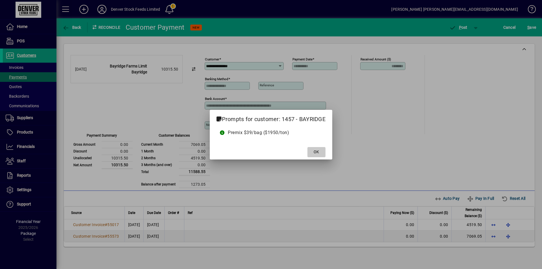
click at [318, 153] on span "OK" at bounding box center [316, 152] width 5 height 6
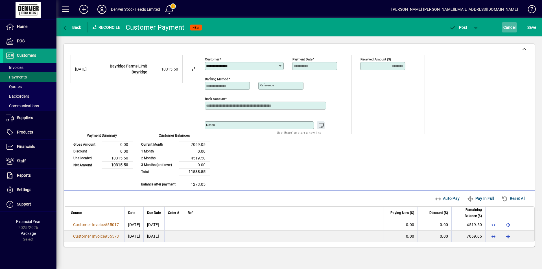
click at [507, 29] on span "Cancel" at bounding box center [510, 27] width 12 height 9
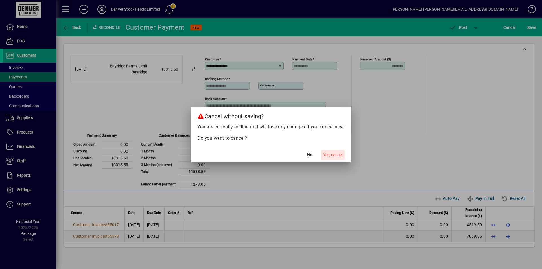
click at [336, 157] on span "Yes, cancel" at bounding box center [332, 155] width 19 height 6
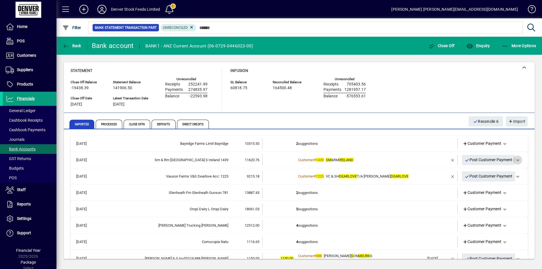
click at [515, 160] on span "button" at bounding box center [518, 160] width 14 height 14
click at [497, 172] on span "Customer Payment" at bounding box center [496, 172] width 41 height 7
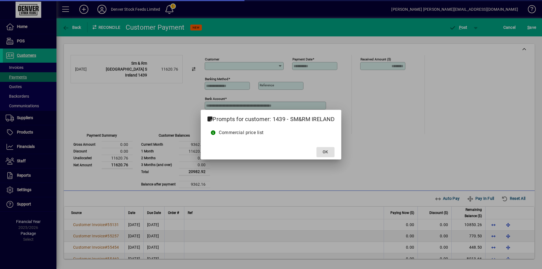
type input "**********"
click at [325, 152] on span "OK" at bounding box center [325, 152] width 5 height 6
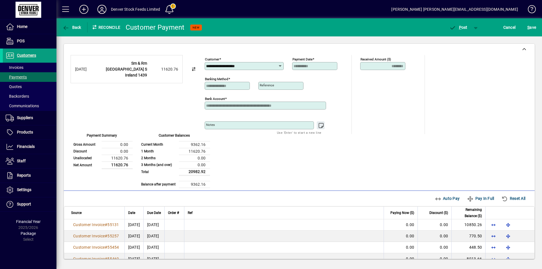
scroll to position [10, 0]
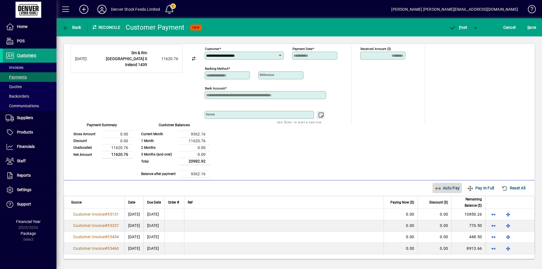
click at [435, 188] on icon "button" at bounding box center [438, 189] width 7 height 6
click at [458, 28] on span "P ost" at bounding box center [458, 27] width 18 height 5
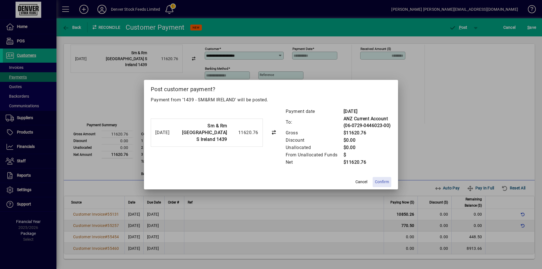
click at [384, 182] on span "Confirm" at bounding box center [382, 182] width 14 height 6
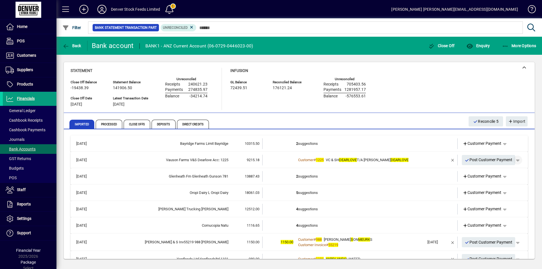
click at [516, 160] on span "button" at bounding box center [518, 160] width 14 height 14
click at [485, 173] on span "Customer Payment" at bounding box center [496, 172] width 41 height 7
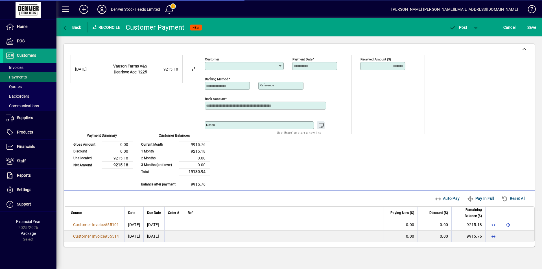
type input "**********"
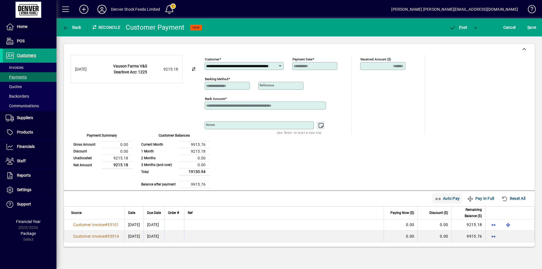
click at [445, 199] on span "Auto Pay" at bounding box center [447, 198] width 25 height 9
click at [462, 27] on span "P ost" at bounding box center [458, 27] width 18 height 5
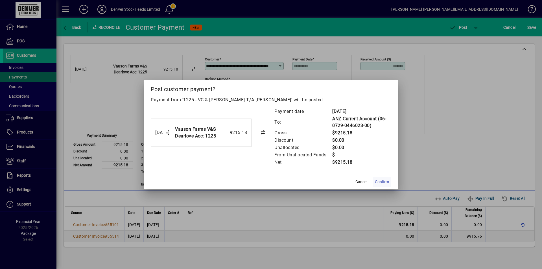
click at [382, 182] on span "Confirm" at bounding box center [382, 182] width 14 height 6
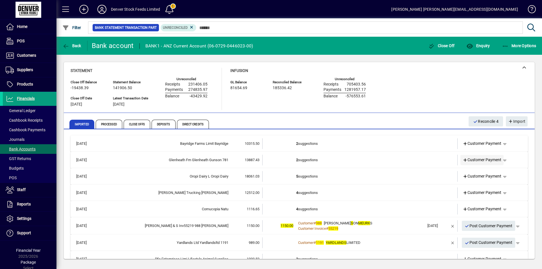
click at [471, 160] on span "Customer Payment" at bounding box center [482, 160] width 39 height 6
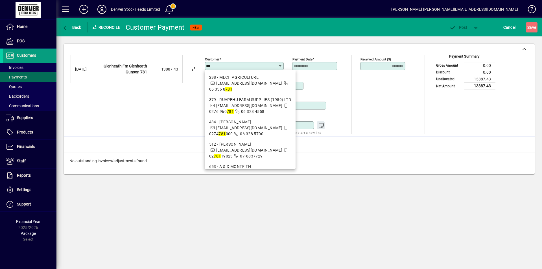
drag, startPoint x: 213, startPoint y: 65, endPoint x: 203, endPoint y: 66, distance: 10.5
click at [203, 66] on div "**********" at bounding box center [300, 94] width 458 height 79
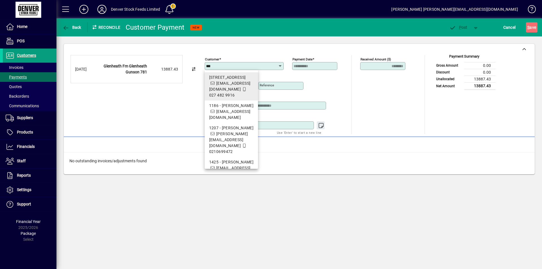
click at [228, 81] on span "778 - [GEOGRAPHIC_DATA] FARMING [EMAIL_ADDRESS][DOMAIN_NAME] 027 482 9916" at bounding box center [231, 87] width 45 height 24
type input "**********"
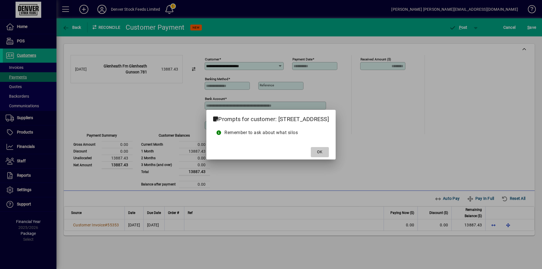
click at [323, 151] on span "OK" at bounding box center [319, 152] width 5 height 6
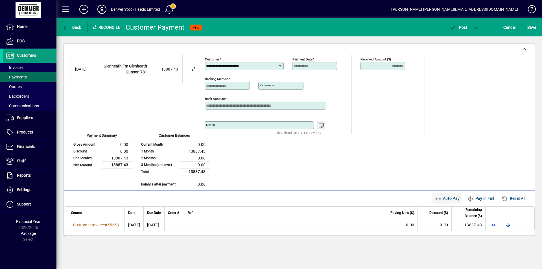
click at [440, 197] on span "Auto Pay" at bounding box center [447, 198] width 25 height 9
click at [458, 29] on span "P ost" at bounding box center [458, 27] width 18 height 5
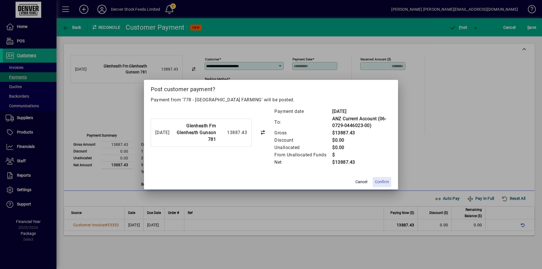
click at [384, 182] on span "Confirm" at bounding box center [382, 182] width 14 height 6
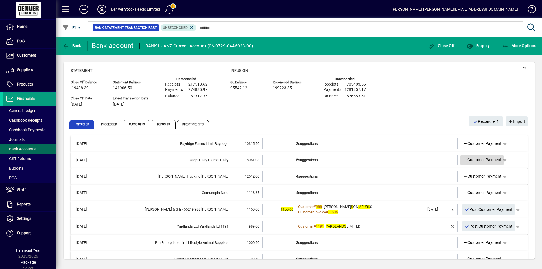
click at [473, 160] on span "Customer Payment" at bounding box center [482, 160] width 39 height 6
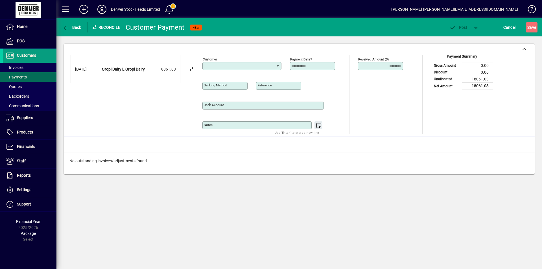
type input "**********"
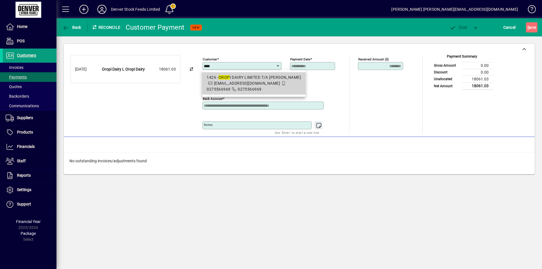
click at [243, 78] on div "1426 - OROP I DAIRY LIMITED T/A [PERSON_NAME]" at bounding box center [254, 78] width 94 height 6
type input "**********"
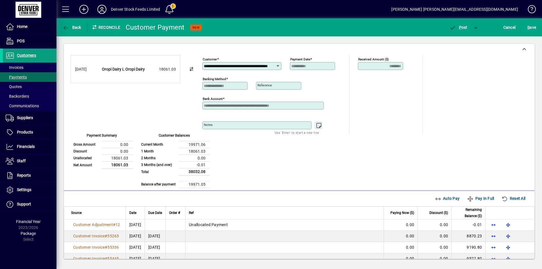
scroll to position [22, 0]
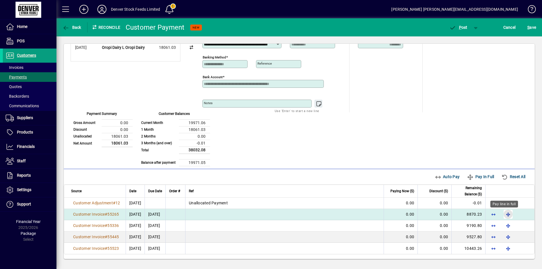
click at [506, 215] on span "button" at bounding box center [509, 215] width 14 height 14
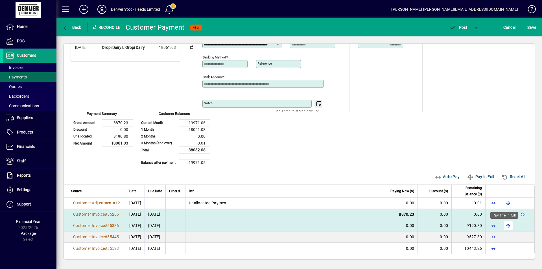
click at [504, 226] on span "button" at bounding box center [509, 226] width 14 height 14
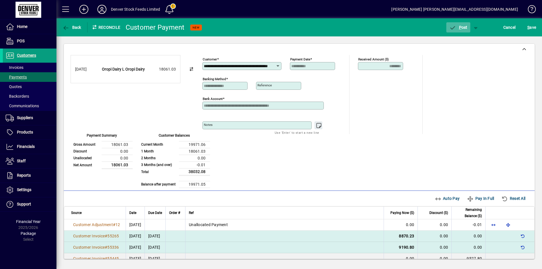
click at [460, 29] on span "P" at bounding box center [460, 27] width 3 height 5
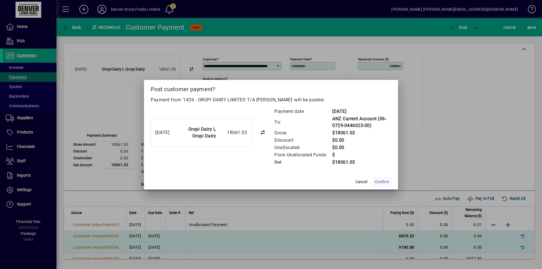
click at [384, 182] on span "Confirm" at bounding box center [382, 182] width 14 height 6
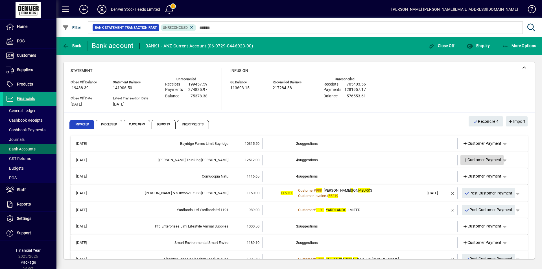
click at [478, 160] on span "Customer Payment" at bounding box center [482, 160] width 39 height 6
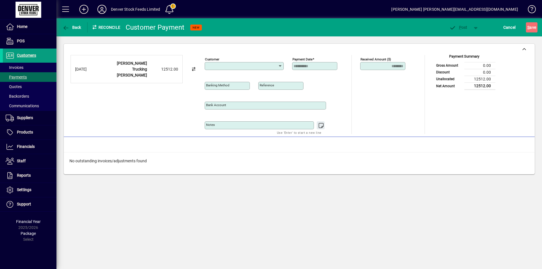
type input "**********"
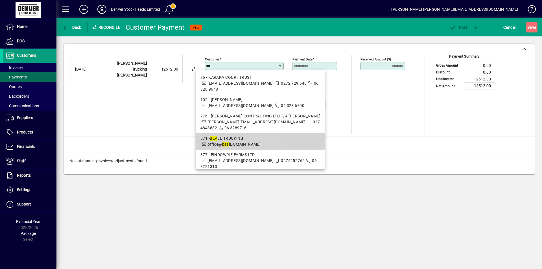
click at [234, 136] on div "871 - BEA LE TRUCKING" at bounding box center [261, 139] width 120 height 6
type input "**********"
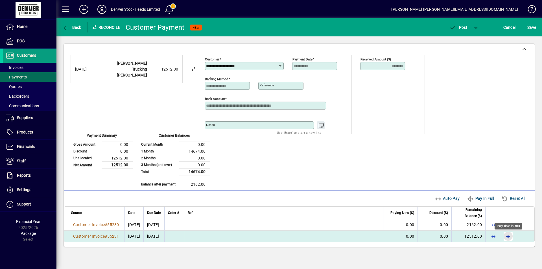
click at [510, 238] on span "button" at bounding box center [509, 237] width 14 height 14
click at [463, 27] on span "P ost" at bounding box center [458, 27] width 18 height 5
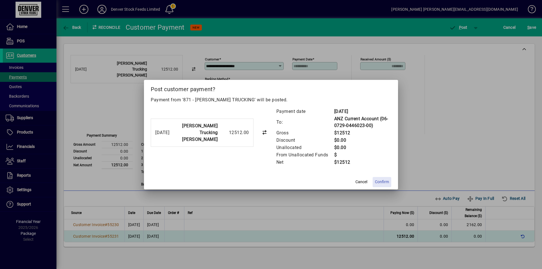
click at [384, 182] on span "Confirm" at bounding box center [382, 182] width 14 height 6
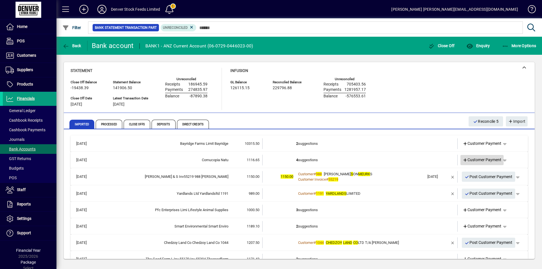
click at [471, 161] on span "Customer Payment" at bounding box center [482, 160] width 39 height 6
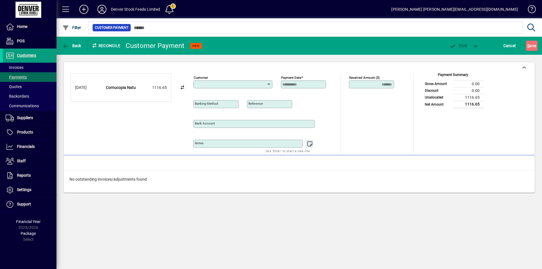
type input "**********"
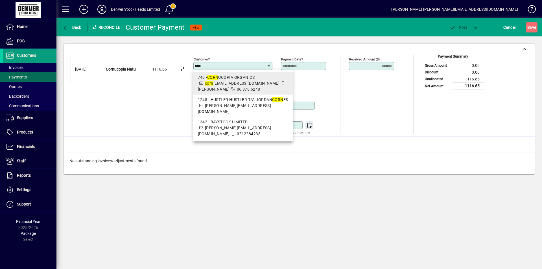
click at [227, 81] on span "corn ucopiaorganics@gmail.com" at bounding box center [242, 83] width 75 height 5
type input "**********"
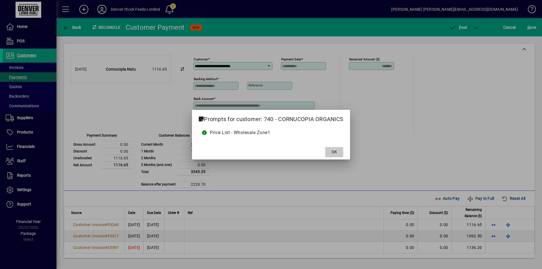
click at [335, 151] on span "OK" at bounding box center [334, 152] width 5 height 6
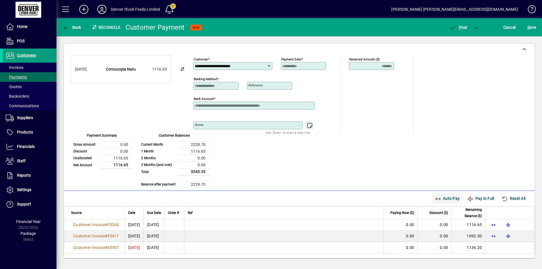
click at [439, 199] on span "Auto Pay" at bounding box center [447, 198] width 25 height 9
click at [458, 29] on span "P ost" at bounding box center [458, 27] width 18 height 5
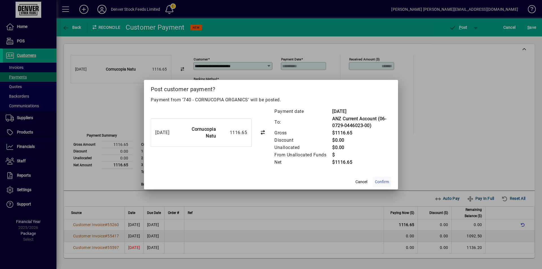
click at [383, 182] on span "Confirm" at bounding box center [382, 182] width 14 height 6
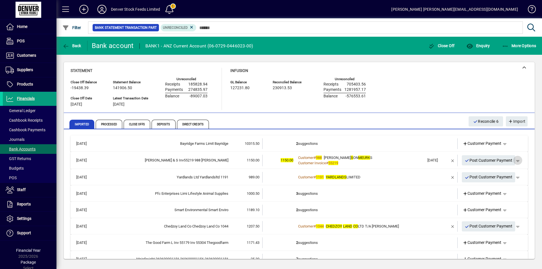
click at [515, 160] on span "button" at bounding box center [518, 161] width 14 height 14
click at [495, 172] on span "Customer Payment" at bounding box center [496, 172] width 41 height 7
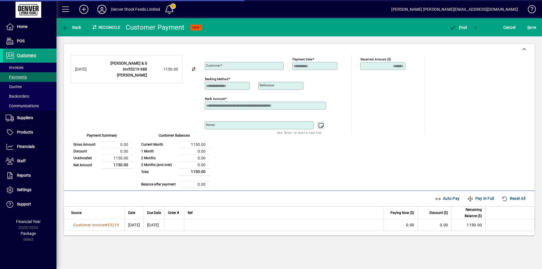
type input "**********"
click at [442, 199] on span "Auto Pay" at bounding box center [447, 198] width 25 height 9
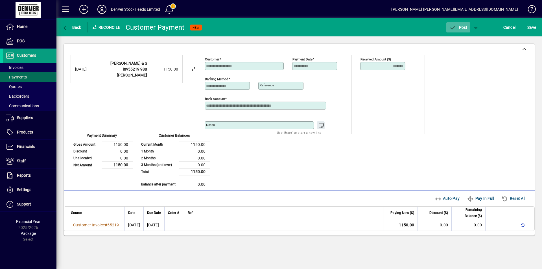
click at [459, 28] on span "P" at bounding box center [460, 27] width 3 height 5
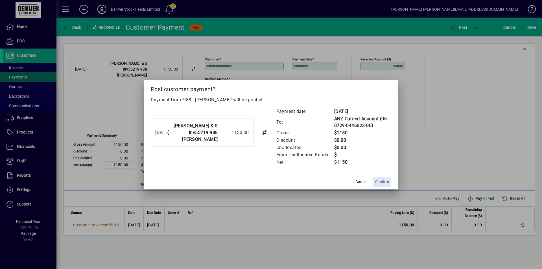
click at [382, 182] on span "Confirm" at bounding box center [382, 182] width 14 height 6
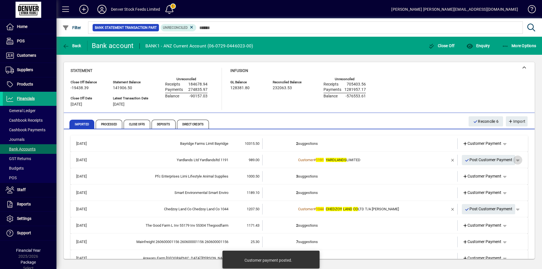
click at [516, 160] on span "button" at bounding box center [518, 160] width 14 height 14
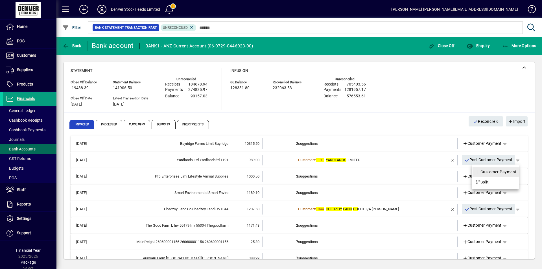
click at [486, 173] on span "Customer Payment" at bounding box center [496, 172] width 41 height 7
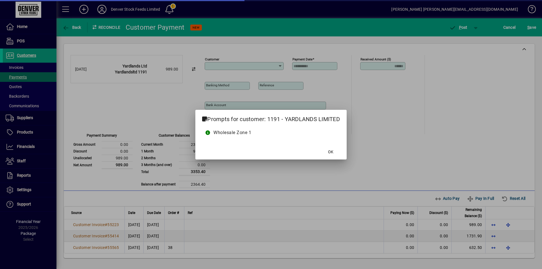
type input "**********"
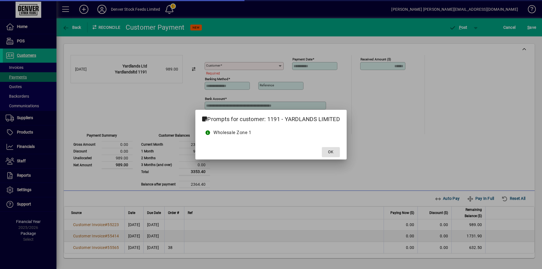
type input "**********"
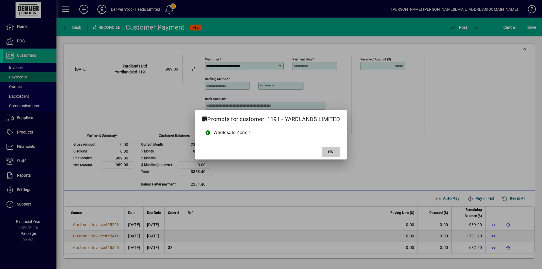
click at [334, 153] on span "OK" at bounding box center [330, 152] width 5 height 6
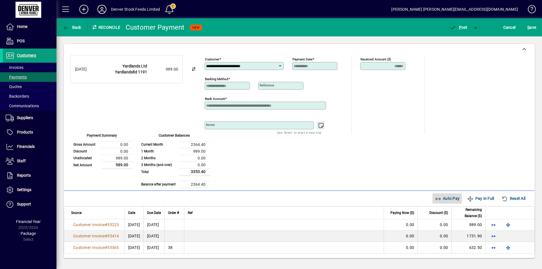
click at [442, 199] on span "Auto Pay" at bounding box center [447, 198] width 25 height 9
click at [460, 27] on span "P" at bounding box center [460, 27] width 3 height 5
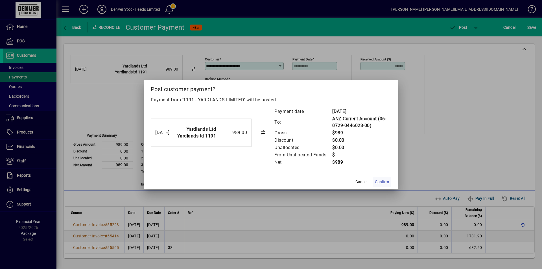
click at [383, 183] on span "Confirm" at bounding box center [382, 182] width 14 height 6
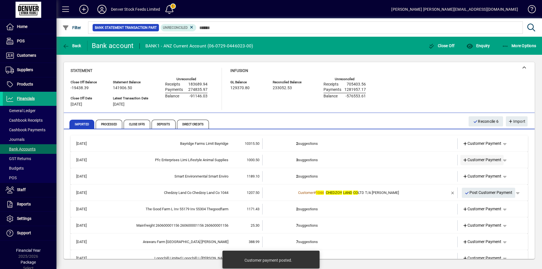
click at [473, 161] on span "Customer Payment" at bounding box center [482, 160] width 39 height 6
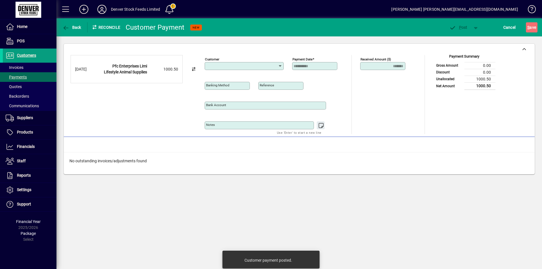
type input "**********"
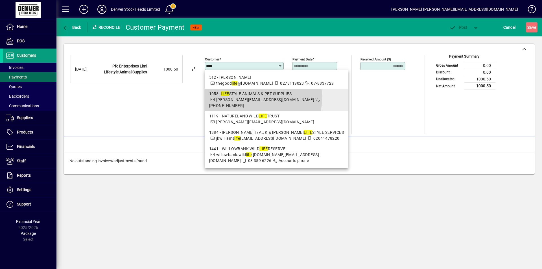
click at [253, 102] on span "paul@animalsupplies.co.nz" at bounding box center [265, 99] width 98 height 5
type input "**********"
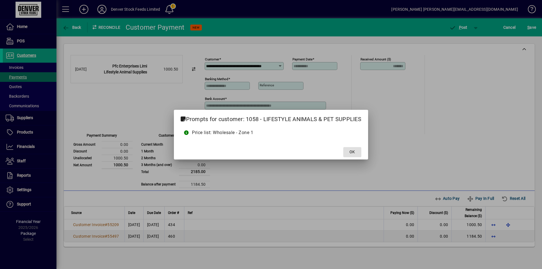
click at [353, 151] on span "OK" at bounding box center [352, 152] width 5 height 6
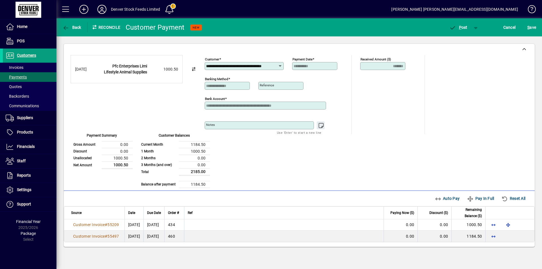
scroll to position [0, 10]
click at [441, 198] on span "Auto Pay" at bounding box center [447, 198] width 25 height 9
click at [459, 27] on span "P ost" at bounding box center [458, 27] width 18 height 5
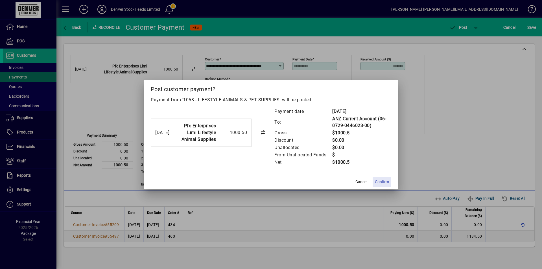
click at [383, 182] on span "Confirm" at bounding box center [382, 182] width 14 height 6
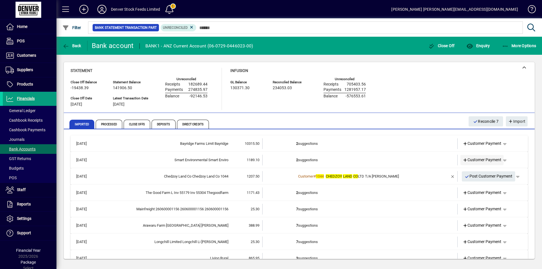
click at [477, 161] on span "Customer Payment" at bounding box center [482, 160] width 39 height 6
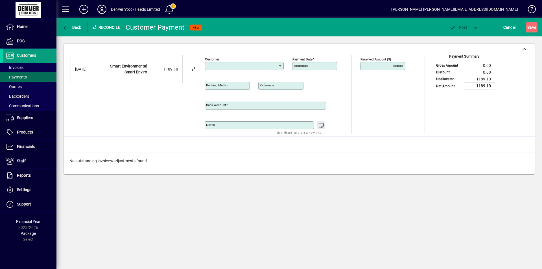
type input "**********"
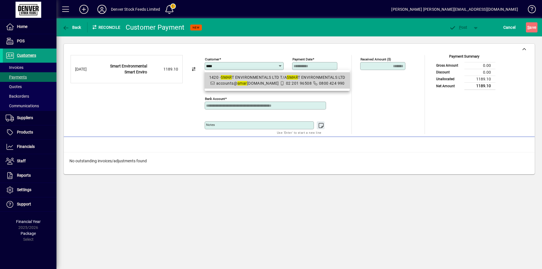
click at [269, 80] on div "1420 - SMAR T ENVIRONMENTALS LTD T/A SMAR T ENVIRONMENTALS LTD" at bounding box center [277, 78] width 136 height 6
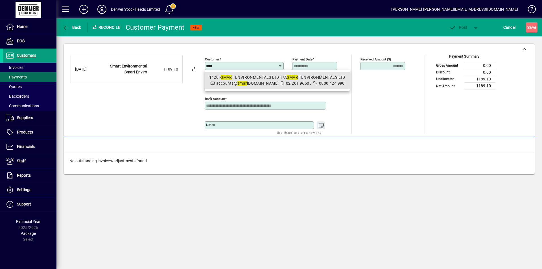
type input "**********"
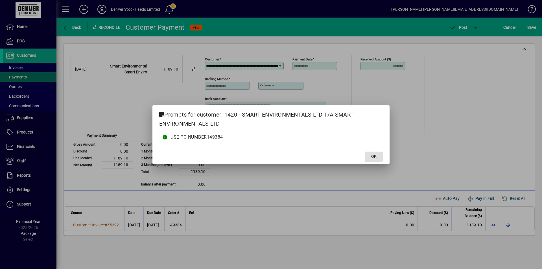
click at [372, 157] on span "OK" at bounding box center [373, 157] width 5 height 6
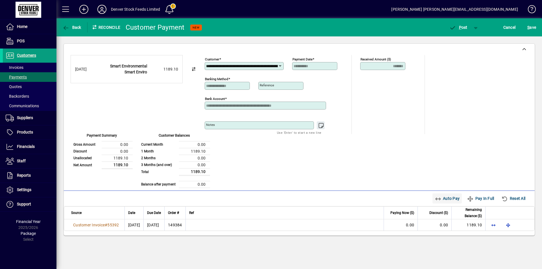
click at [447, 199] on span "Auto Pay" at bounding box center [447, 198] width 25 height 9
click at [460, 28] on span "P" at bounding box center [460, 27] width 3 height 5
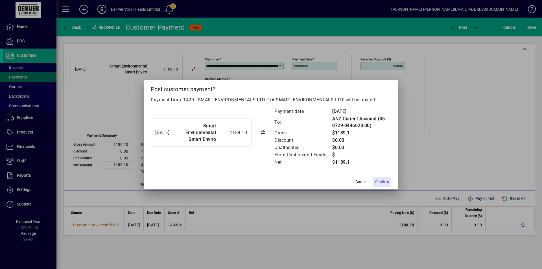
click at [383, 183] on span "Confirm" at bounding box center [382, 182] width 14 height 6
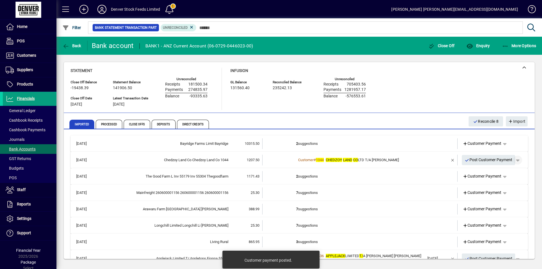
click at [517, 160] on span "button" at bounding box center [518, 160] width 14 height 14
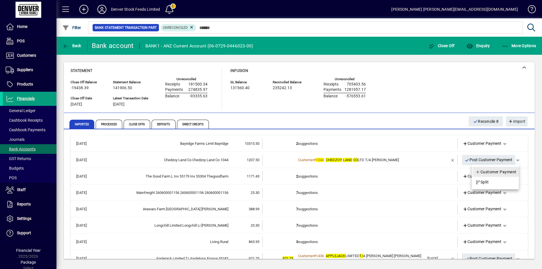
click at [495, 171] on span "Customer Payment" at bounding box center [496, 172] width 41 height 7
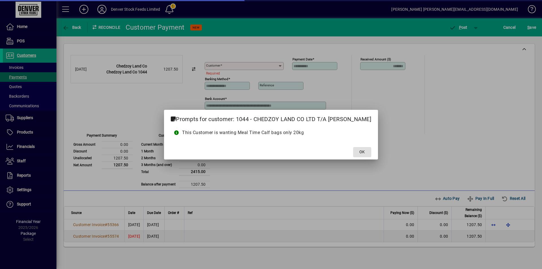
type input "**********"
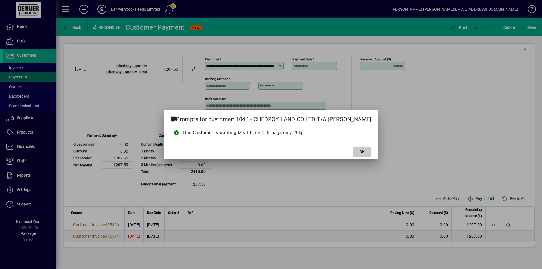
click at [365, 153] on span "OK" at bounding box center [362, 152] width 5 height 6
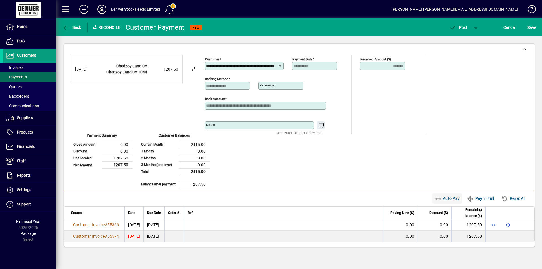
click at [444, 197] on span "Auto Pay" at bounding box center [447, 198] width 25 height 9
click at [458, 28] on span "P ost" at bounding box center [458, 27] width 18 height 5
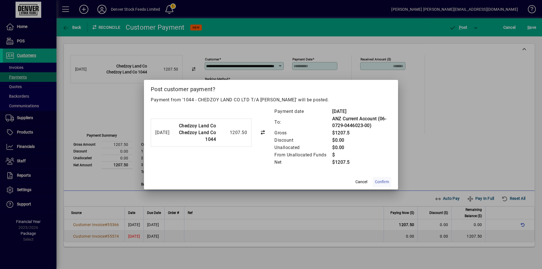
click at [380, 182] on span "Confirm" at bounding box center [382, 182] width 14 height 6
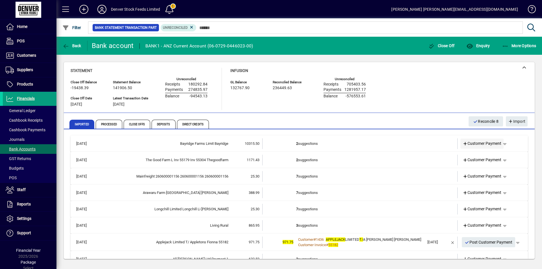
click at [474, 143] on span "Customer Payment" at bounding box center [482, 144] width 39 height 6
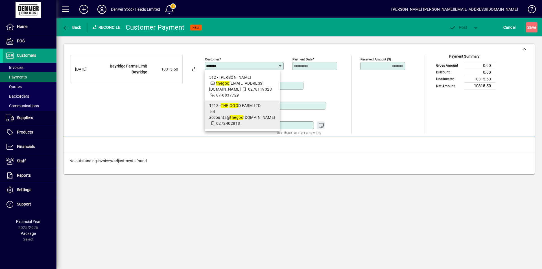
click at [234, 108] on em "GOO" at bounding box center [234, 105] width 9 height 5
type input "**********"
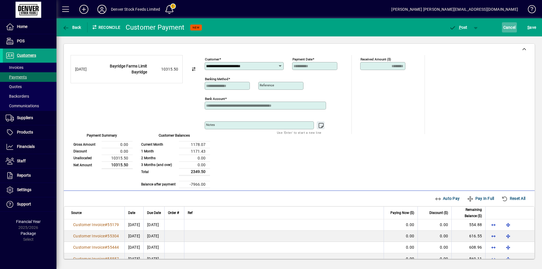
click at [506, 27] on span "Cancel" at bounding box center [510, 27] width 12 height 9
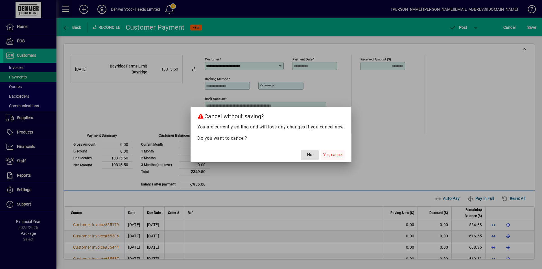
click at [336, 155] on span "Yes, cancel" at bounding box center [332, 155] width 19 height 6
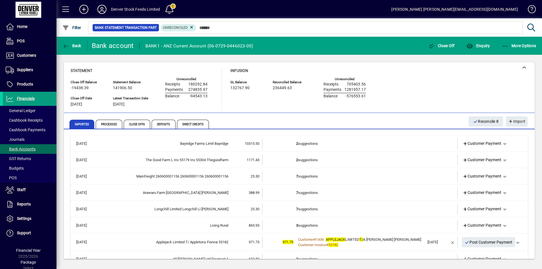
click at [304, 162] on td "2 suggestions" at bounding box center [360, 160] width 129 height 11
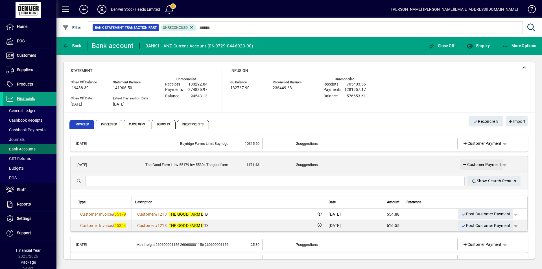
click at [473, 164] on span "Customer Payment" at bounding box center [482, 165] width 39 height 6
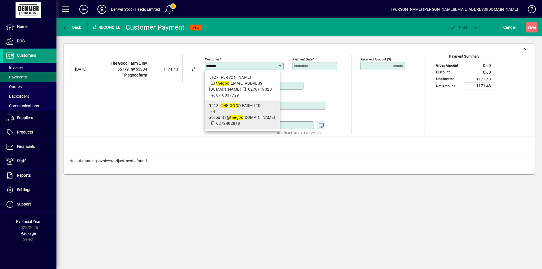
click at [226, 120] on span "1213 - THE GOO D FARM LTD accounts@ the goo dfarm.nz 0272402818" at bounding box center [242, 115] width 66 height 24
type input "**********"
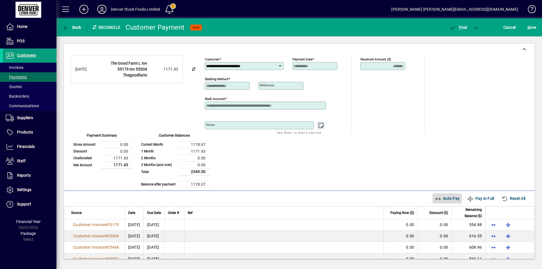
click at [439, 198] on span "Auto Pay" at bounding box center [447, 198] width 25 height 9
click at [459, 29] on span "P ost" at bounding box center [458, 27] width 18 height 5
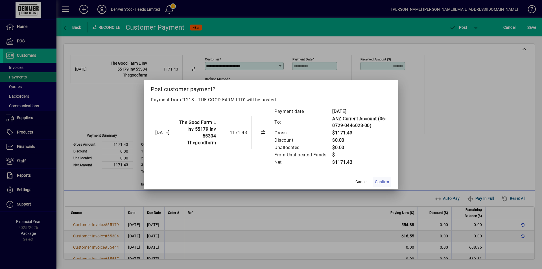
click at [381, 182] on span "Confirm" at bounding box center [382, 182] width 14 height 6
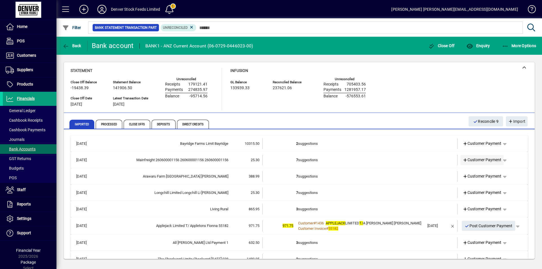
click at [476, 162] on span "Customer Payment" at bounding box center [482, 160] width 39 height 6
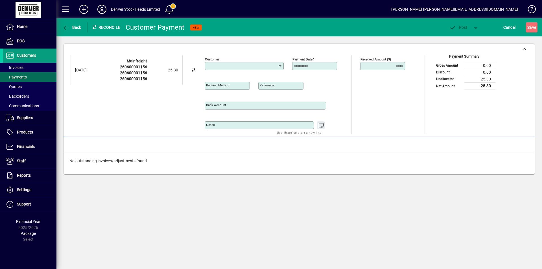
type input "**********"
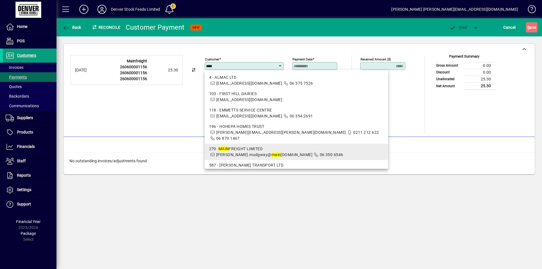
click at [254, 146] on div "270 - MAIN FREIGHT LIMITED" at bounding box center [296, 149] width 175 height 6
type input "**********"
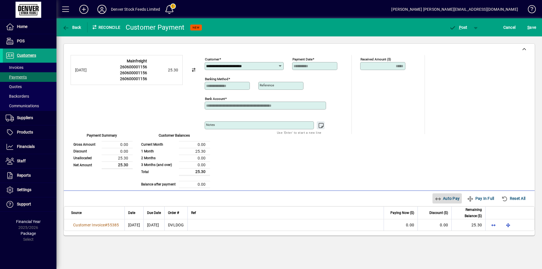
click at [447, 198] on span "Auto Pay" at bounding box center [447, 198] width 25 height 9
click at [460, 29] on span "P" at bounding box center [460, 27] width 3 height 5
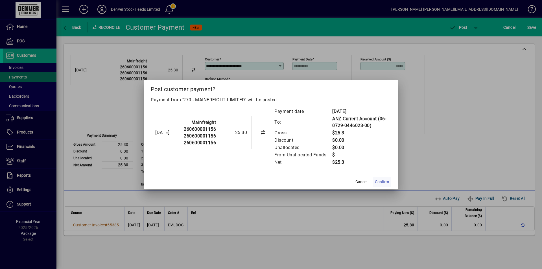
click at [384, 182] on span "Confirm" at bounding box center [382, 182] width 14 height 6
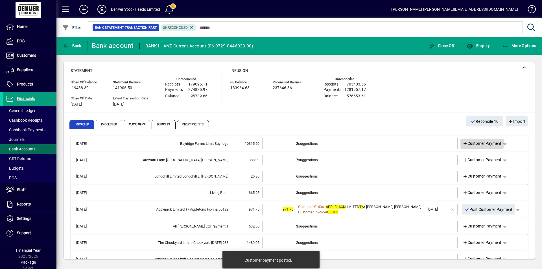
click at [469, 143] on span "Customer Payment" at bounding box center [482, 144] width 39 height 6
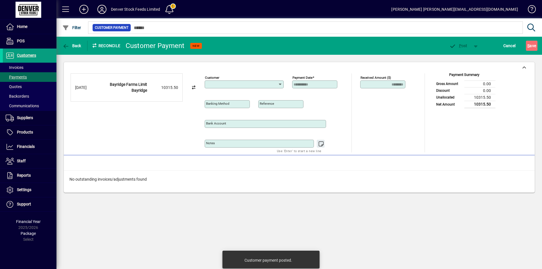
type input "**********"
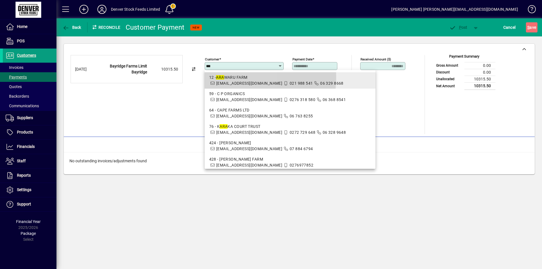
click at [235, 78] on div "12 - ARA WARU FARM" at bounding box center [290, 78] width 162 height 6
type input "**********"
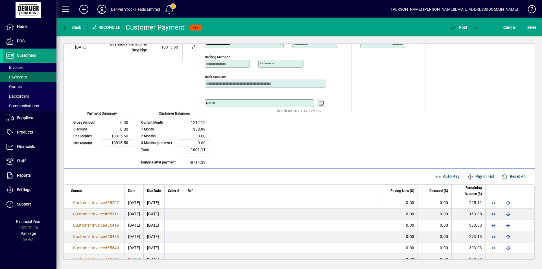
scroll to position [33, 0]
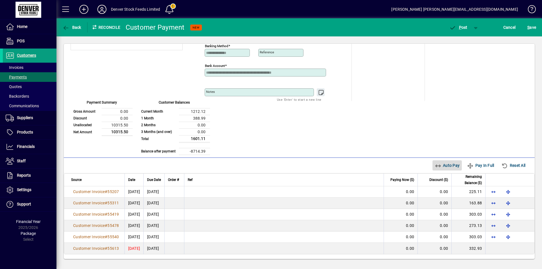
click at [440, 167] on span "Auto Pay" at bounding box center [447, 165] width 25 height 9
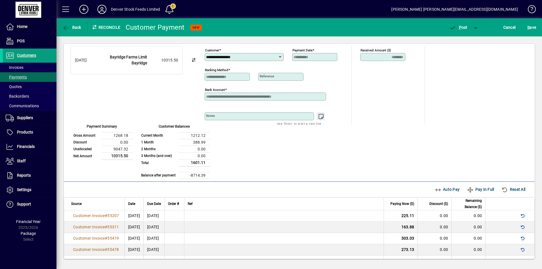
scroll to position [0, 0]
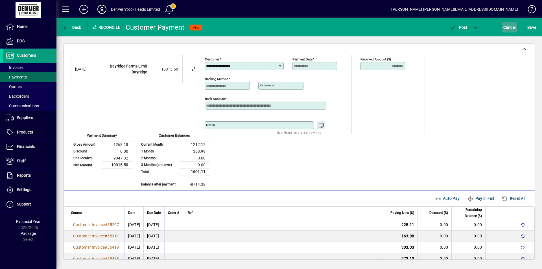
click at [508, 28] on span "Cancel" at bounding box center [510, 27] width 12 height 9
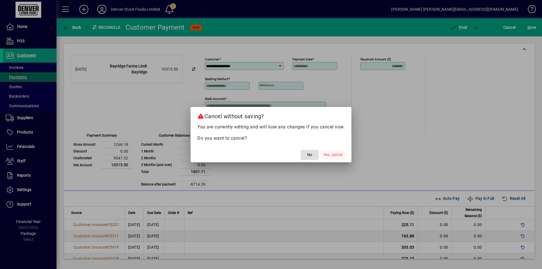
click at [335, 155] on span "Yes, cancel" at bounding box center [332, 155] width 19 height 6
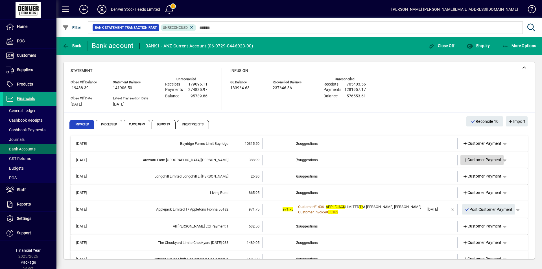
click at [474, 162] on span "Customer Payment" at bounding box center [482, 160] width 39 height 6
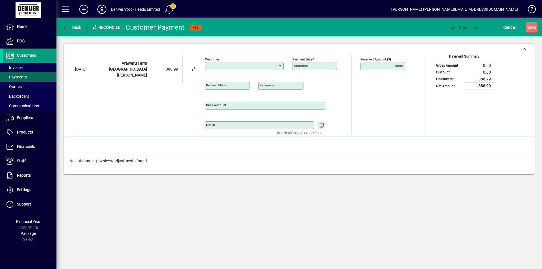
type input "**********"
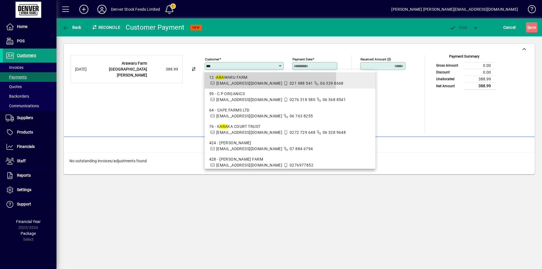
click at [233, 79] on div "12 - ARA WARU FARM" at bounding box center [290, 78] width 162 height 6
type input "**********"
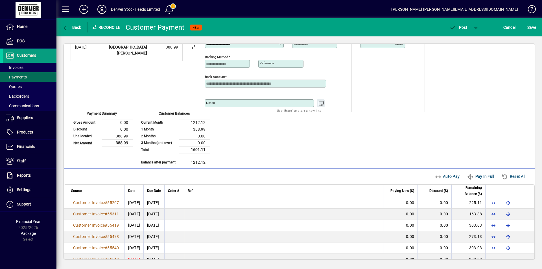
scroll to position [33, 0]
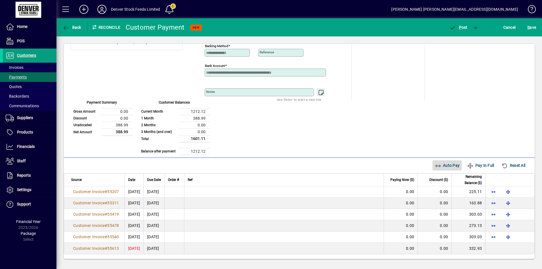
click at [437, 164] on span "Auto Pay" at bounding box center [447, 165] width 25 height 9
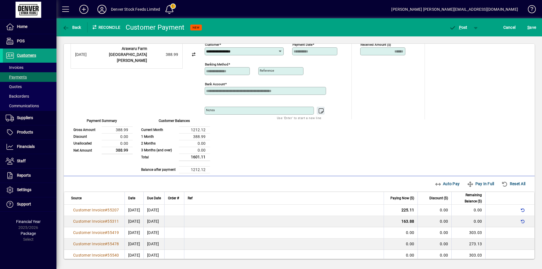
scroll to position [0, 0]
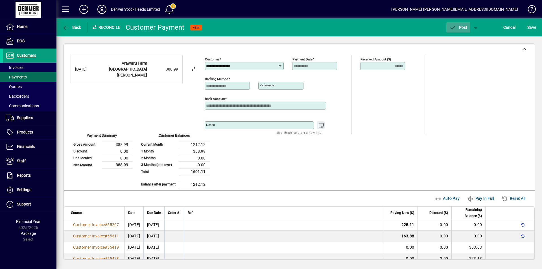
click at [458, 27] on span "P ost" at bounding box center [458, 27] width 18 height 5
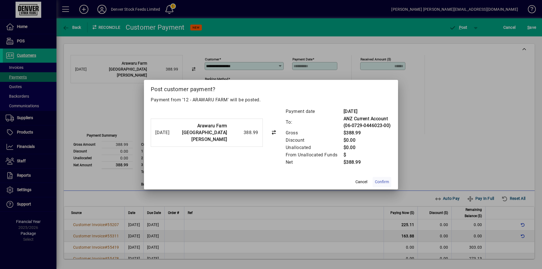
click at [384, 182] on span "Confirm" at bounding box center [382, 182] width 14 height 6
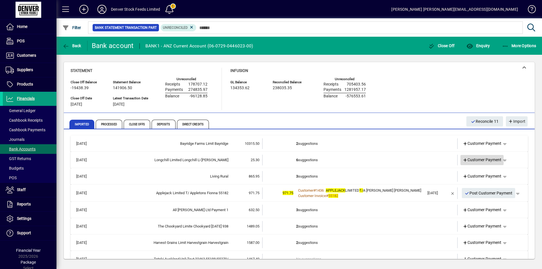
click at [477, 160] on span "Customer Payment" at bounding box center [482, 160] width 39 height 6
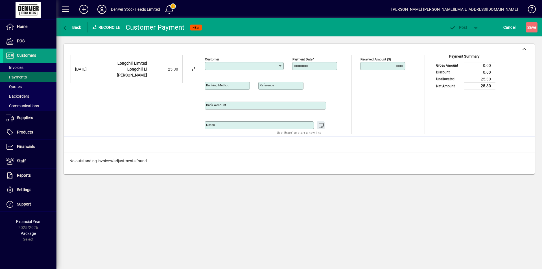
type input "**********"
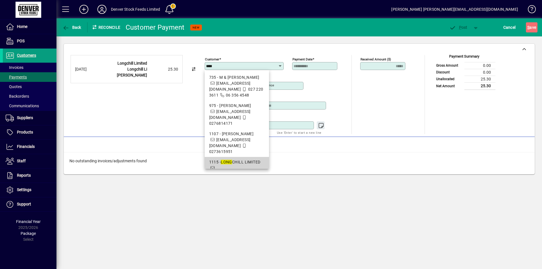
click at [229, 164] on em "LONG" at bounding box center [226, 162] width 11 height 5
type input "**********"
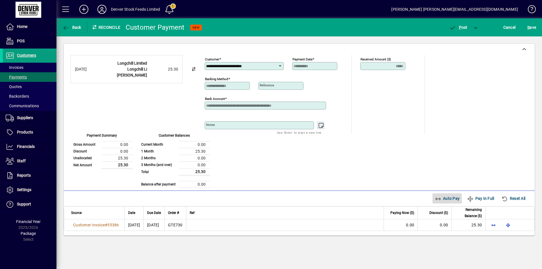
click at [443, 199] on span "Auto Pay" at bounding box center [447, 198] width 25 height 9
click at [458, 29] on span "P ost" at bounding box center [458, 27] width 18 height 5
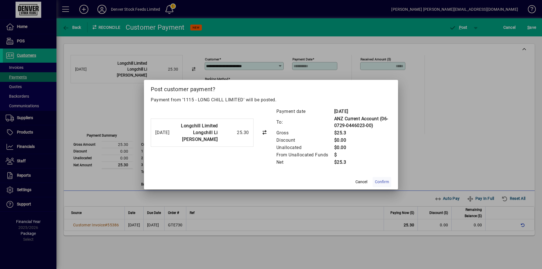
click at [382, 183] on span "Confirm" at bounding box center [382, 182] width 14 height 6
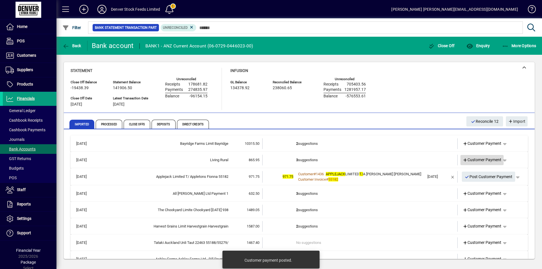
click at [476, 160] on span "Customer Payment" at bounding box center [482, 160] width 39 height 6
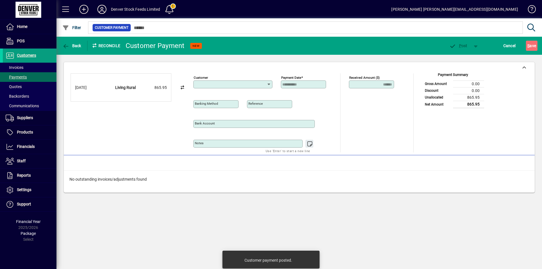
type input "**********"
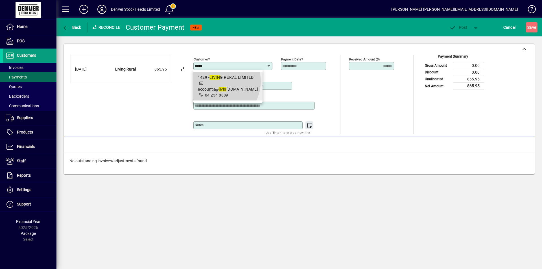
click at [218, 87] on span "accounts@ livin grural.nz" at bounding box center [228, 89] width 60 height 5
type input "**********"
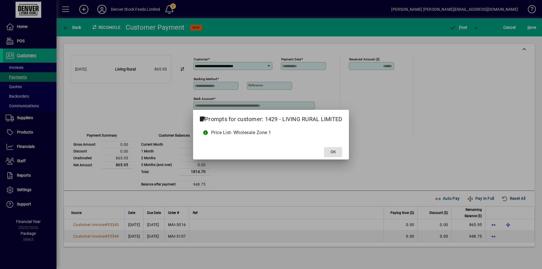
click at [336, 151] on span "OK" at bounding box center [333, 152] width 5 height 6
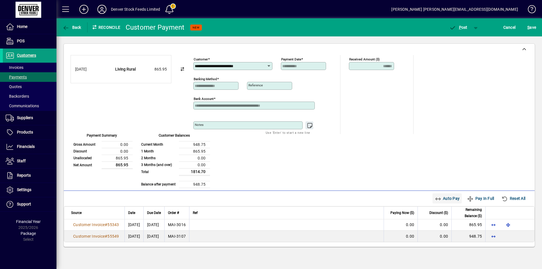
click at [446, 199] on span "Auto Pay" at bounding box center [447, 198] width 25 height 9
click at [460, 29] on span "P" at bounding box center [460, 27] width 3 height 5
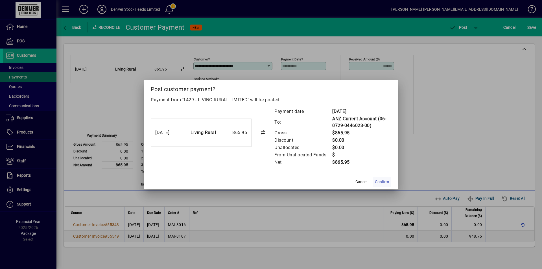
click at [382, 182] on span "Confirm" at bounding box center [382, 182] width 14 height 6
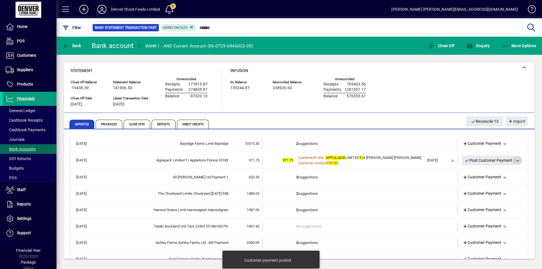
click at [516, 161] on span "button" at bounding box center [518, 161] width 14 height 14
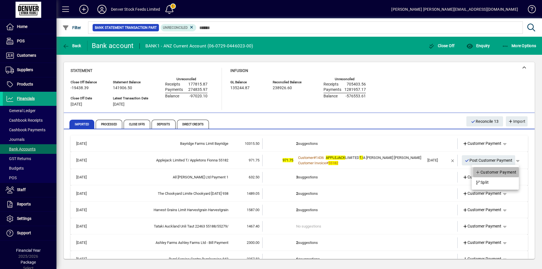
click at [495, 173] on span "Customer Payment" at bounding box center [496, 172] width 41 height 7
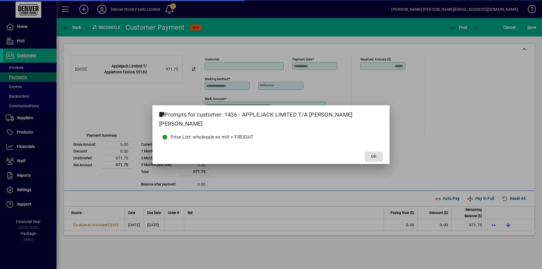
type input "**********"
click at [365, 150] on span at bounding box center [374, 157] width 18 height 14
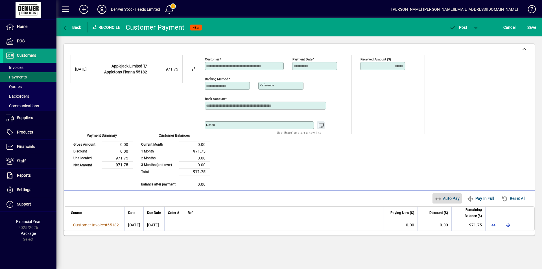
click at [445, 198] on span "Auto Pay" at bounding box center [447, 198] width 25 height 9
click at [462, 29] on span "P ost" at bounding box center [458, 27] width 18 height 5
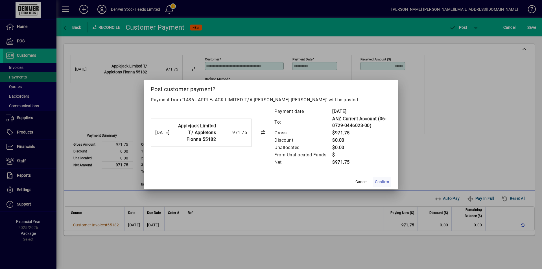
click at [381, 182] on span "Confirm" at bounding box center [382, 182] width 14 height 6
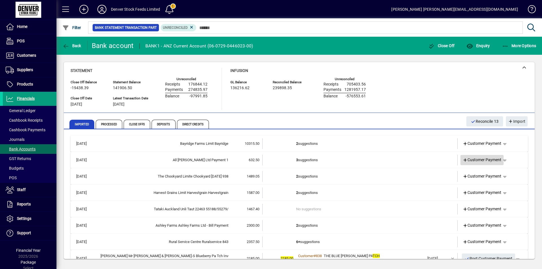
click at [471, 161] on span "Customer Payment" at bounding box center [482, 160] width 39 height 6
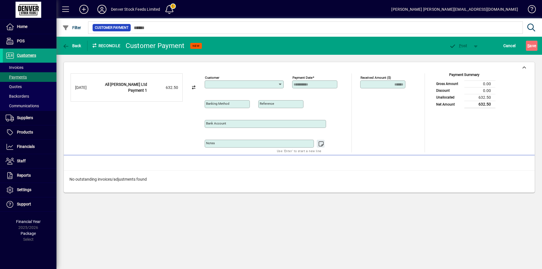
type input "**********"
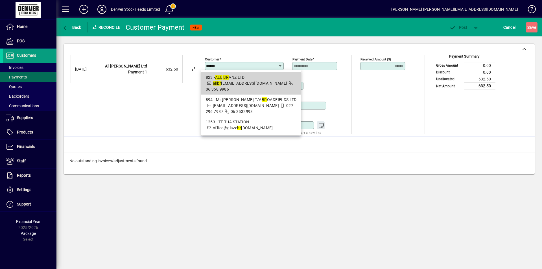
click at [232, 77] on div "823 - ALL BR ANZ LTD" at bounding box center [251, 78] width 91 height 6
type input "**********"
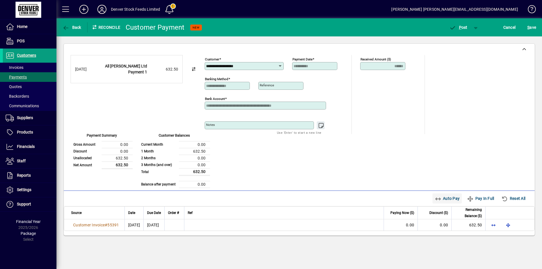
click at [441, 199] on span "Auto Pay" at bounding box center [447, 198] width 25 height 9
click at [458, 27] on span "P ost" at bounding box center [458, 27] width 18 height 5
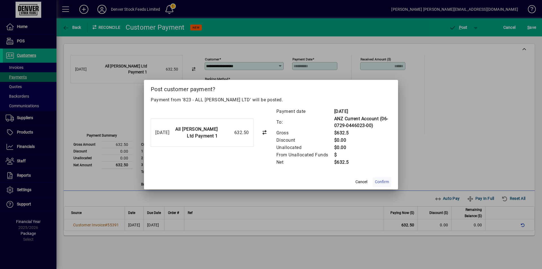
click at [384, 182] on span "Confirm" at bounding box center [382, 182] width 14 height 6
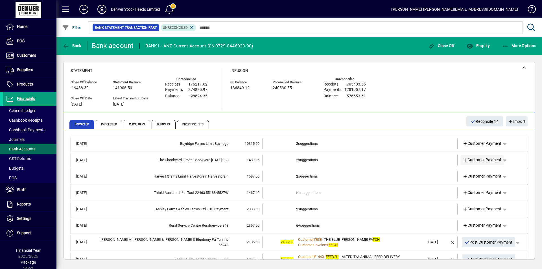
click at [475, 162] on span "Customer Payment" at bounding box center [482, 160] width 39 height 6
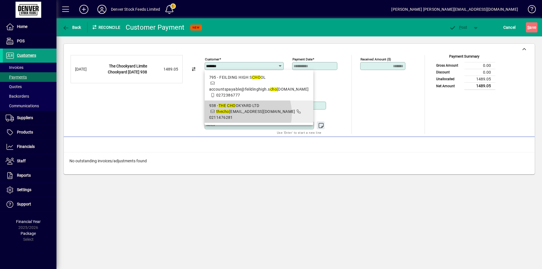
click at [241, 114] on span "the cho okyardnz@gmail.com" at bounding box center [255, 111] width 79 height 5
type input "**********"
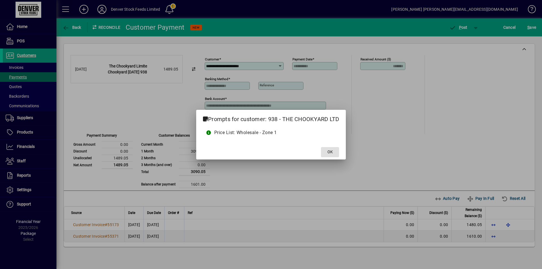
click at [333, 152] on span "OK" at bounding box center [330, 152] width 5 height 6
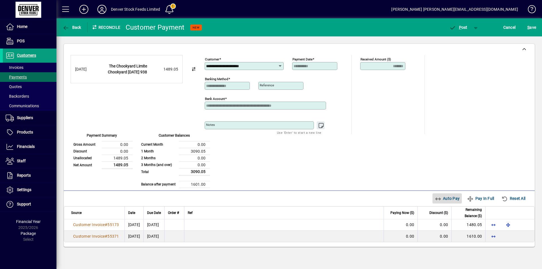
click at [442, 200] on span "Auto Pay" at bounding box center [447, 198] width 25 height 9
click at [461, 29] on span "P" at bounding box center [460, 27] width 3 height 5
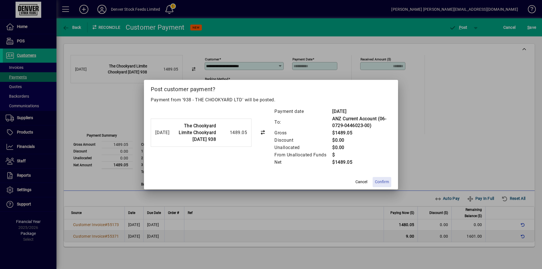
click at [383, 182] on span "Confirm" at bounding box center [382, 182] width 14 height 6
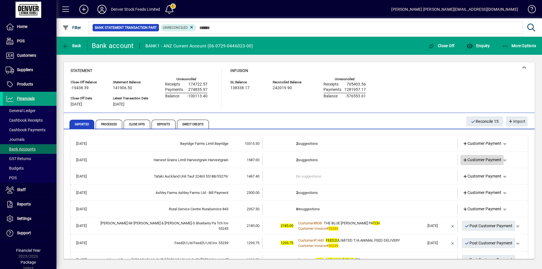
click at [475, 159] on span "Customer Payment" at bounding box center [482, 160] width 39 height 6
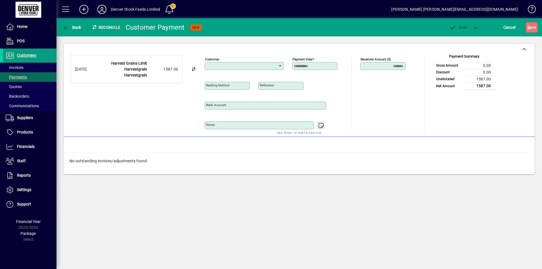
type input "**********"
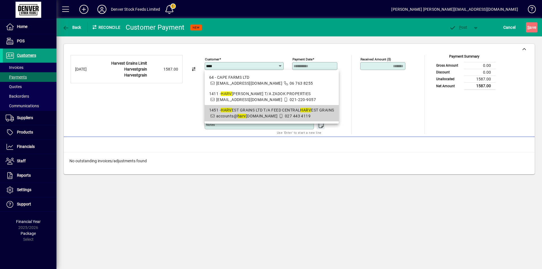
click at [242, 111] on div "1451 - HARV EST GRAINS LTD T/A FEED CENTRAL HARV EST GRAINS" at bounding box center [271, 110] width 125 height 6
type input "**********"
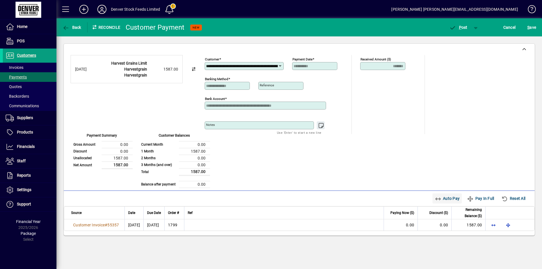
click at [445, 199] on span "Auto Pay" at bounding box center [447, 198] width 25 height 9
click at [462, 29] on span "P ost" at bounding box center [458, 27] width 18 height 5
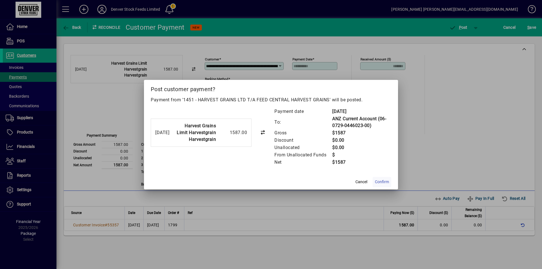
click at [382, 181] on span "Confirm" at bounding box center [382, 182] width 14 height 6
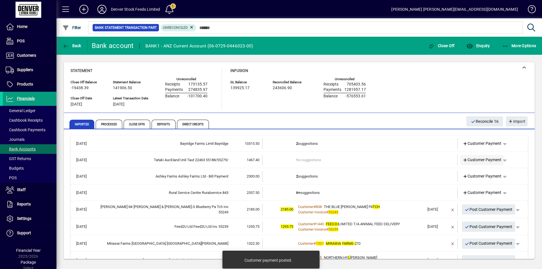
click at [471, 161] on span "Customer Payment" at bounding box center [482, 160] width 39 height 6
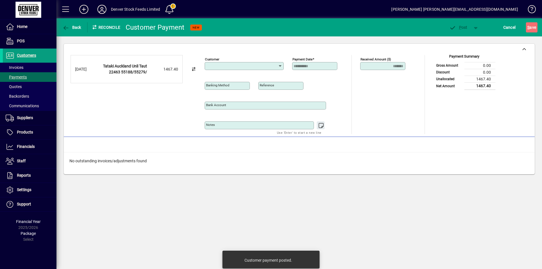
type input "**********"
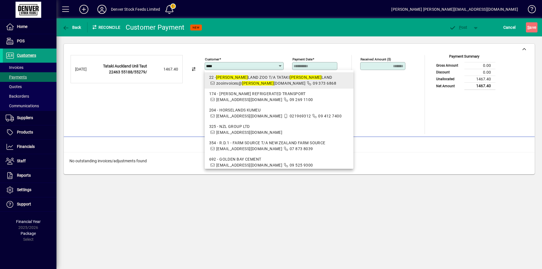
click at [247, 80] on div "22 - AUCK LAND ZOO T/A TATAKI AUCK LAND" at bounding box center [279, 78] width 140 height 6
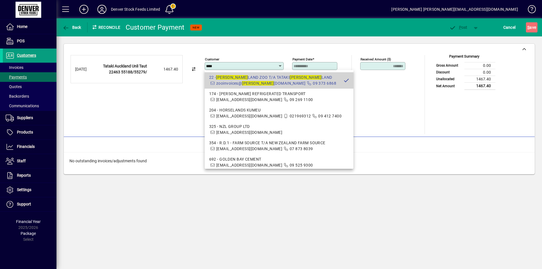
type input "**********"
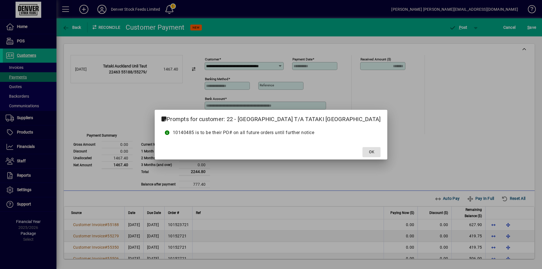
click at [369, 151] on span "OK" at bounding box center [371, 152] width 5 height 6
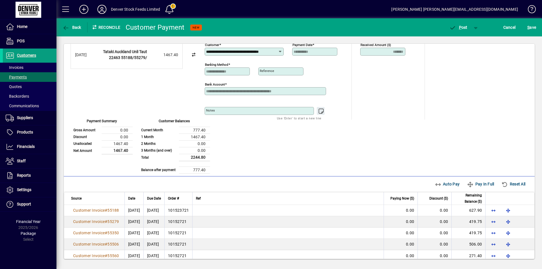
scroll to position [22, 0]
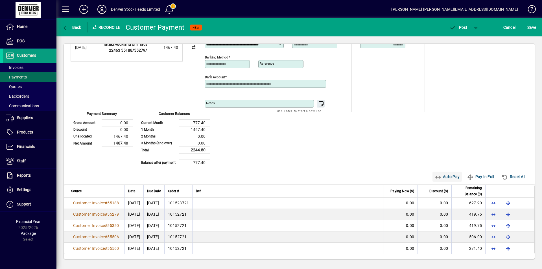
click at [439, 178] on span "Auto Pay" at bounding box center [447, 176] width 25 height 9
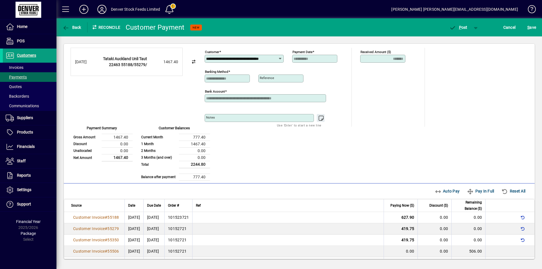
scroll to position [0, 0]
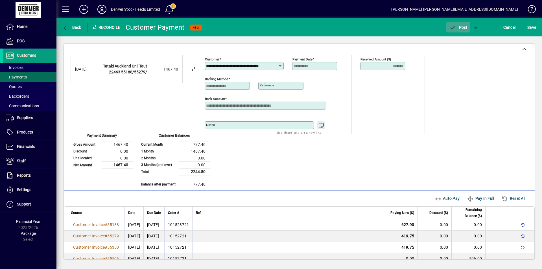
click at [459, 29] on span "P" at bounding box center [460, 27] width 3 height 5
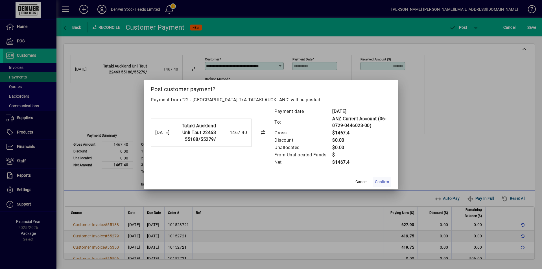
click at [380, 183] on span "Confirm" at bounding box center [382, 182] width 14 height 6
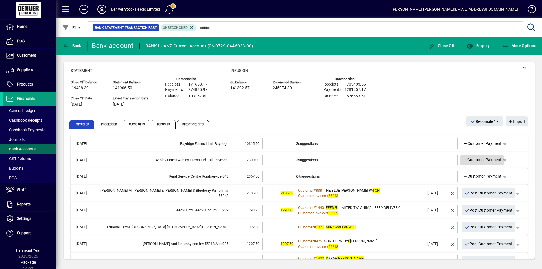
click at [474, 160] on span "Customer Payment" at bounding box center [482, 160] width 39 height 6
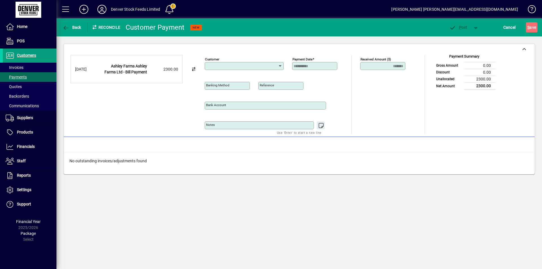
type input "**********"
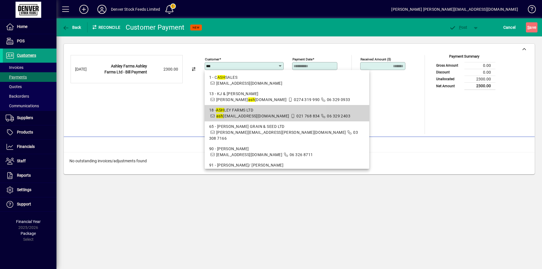
click at [240, 116] on span "ash leyfarms@xtra.co.nz" at bounding box center [252, 116] width 73 height 5
type input "**********"
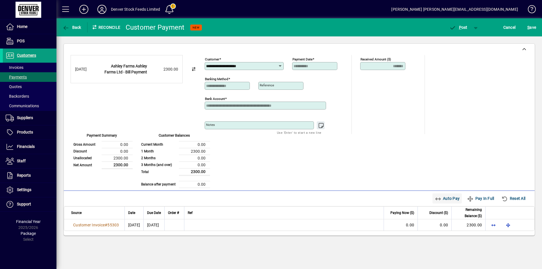
click at [444, 199] on span "Auto Pay" at bounding box center [447, 198] width 25 height 9
click at [458, 26] on span "P ost" at bounding box center [458, 27] width 18 height 5
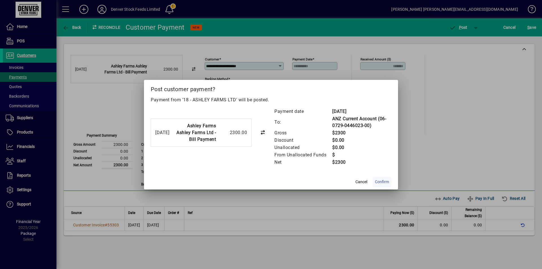
click at [381, 182] on span "Confirm" at bounding box center [382, 182] width 14 height 6
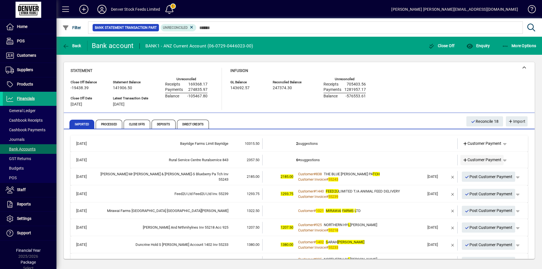
click at [472, 162] on span "Customer Payment" at bounding box center [482, 160] width 39 height 6
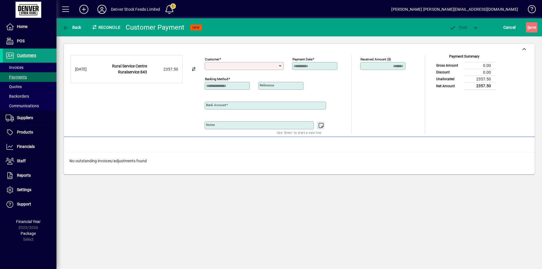
type input "**********"
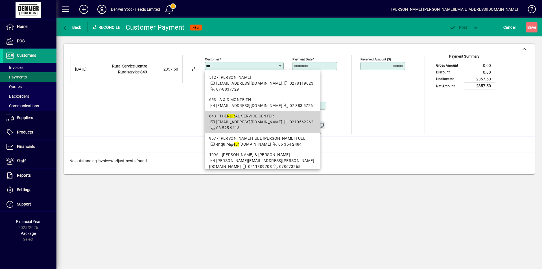
click at [248, 118] on div "843 - THE RUR AL SERVICE CENTER" at bounding box center [262, 116] width 106 height 6
type input "**********"
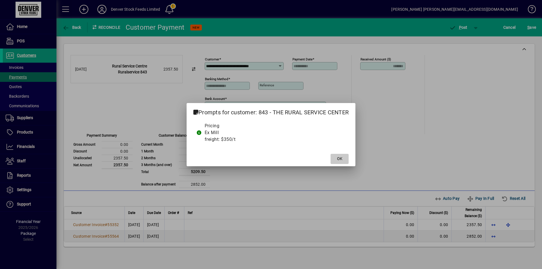
click at [342, 160] on span "OK" at bounding box center [339, 159] width 5 height 6
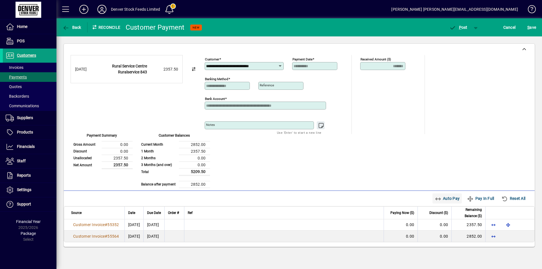
click at [443, 199] on span "Auto Pay" at bounding box center [447, 198] width 25 height 9
click at [461, 29] on span "P" at bounding box center [460, 27] width 3 height 5
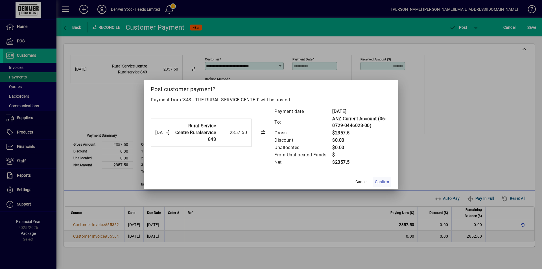
click at [383, 182] on span "Confirm" at bounding box center [382, 182] width 14 height 6
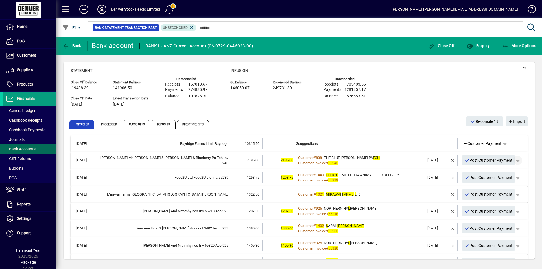
click at [515, 160] on span "button" at bounding box center [518, 161] width 14 height 14
click at [497, 172] on span "Customer Payment" at bounding box center [496, 172] width 41 height 7
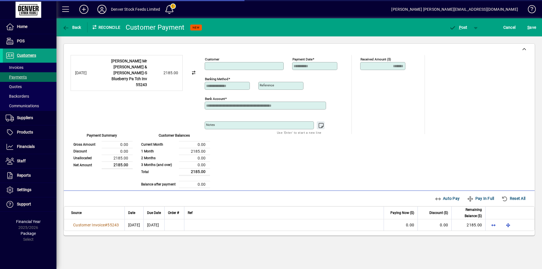
type input "**********"
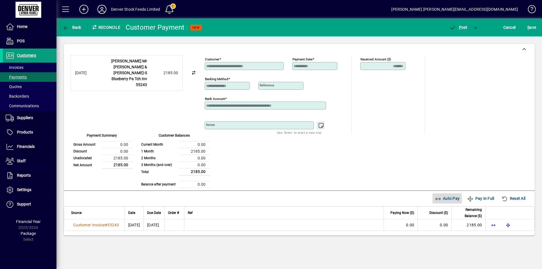
click at [441, 199] on span "Auto Pay" at bounding box center [447, 198] width 25 height 9
click at [460, 27] on span "P" at bounding box center [460, 27] width 3 height 5
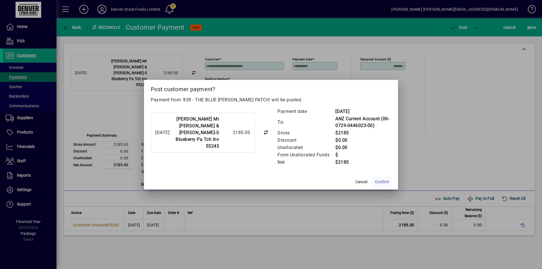
click at [382, 182] on span "Confirm" at bounding box center [382, 182] width 14 height 6
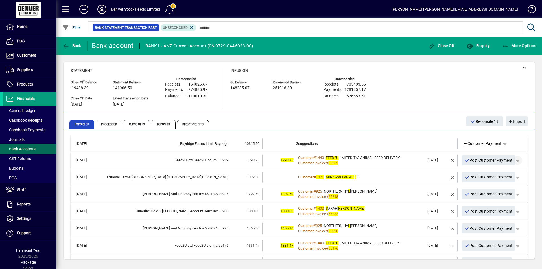
click at [514, 162] on span "button" at bounding box center [518, 161] width 14 height 14
click at [491, 172] on span "Customer Payment" at bounding box center [496, 172] width 41 height 7
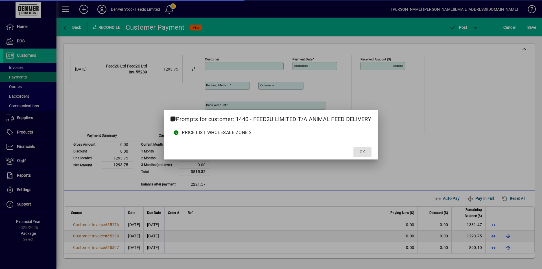
type input "**********"
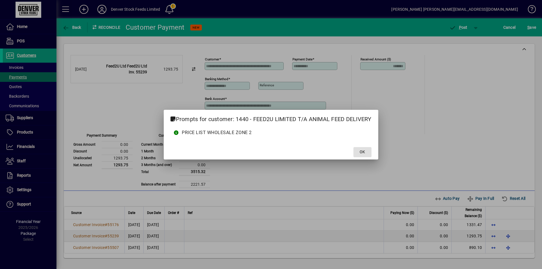
click at [363, 152] on span "OK" at bounding box center [362, 152] width 5 height 6
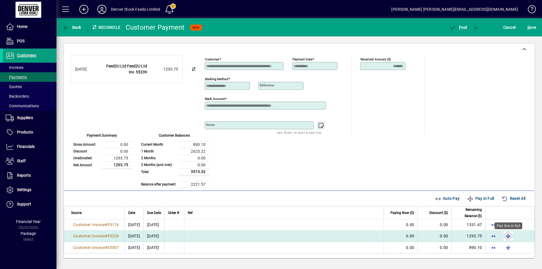
click at [510, 237] on span "button" at bounding box center [509, 236] width 14 height 14
click at [462, 30] on span "button" at bounding box center [459, 28] width 24 height 14
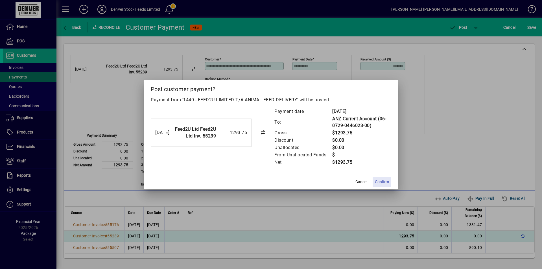
click at [381, 183] on span "Confirm" at bounding box center [382, 182] width 14 height 6
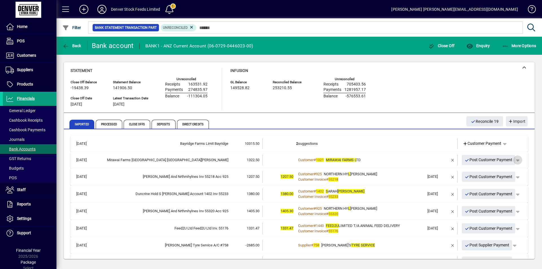
click at [515, 160] on span "button" at bounding box center [518, 160] width 14 height 14
click at [491, 172] on span "Customer Payment" at bounding box center [496, 172] width 41 height 7
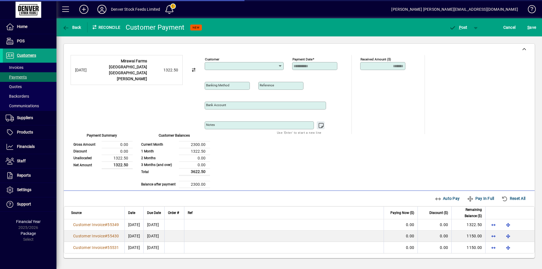
type input "**********"
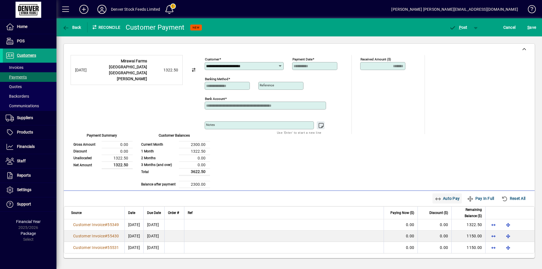
click at [445, 200] on span "Auto Pay" at bounding box center [447, 198] width 25 height 9
click at [459, 27] on span "P ost" at bounding box center [458, 27] width 18 height 5
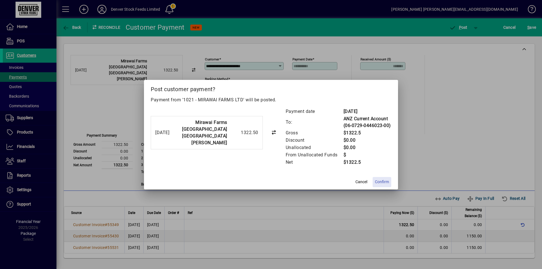
click at [384, 182] on span "Confirm" at bounding box center [382, 182] width 14 height 6
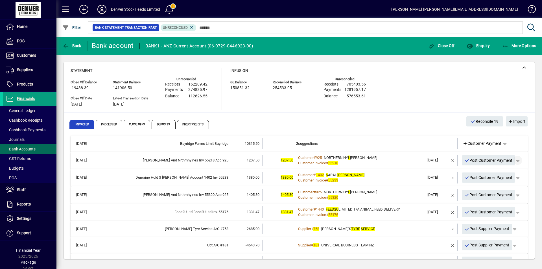
click at [516, 160] on span "button" at bounding box center [518, 161] width 14 height 14
click at [497, 173] on span "Customer Payment" at bounding box center [496, 172] width 41 height 7
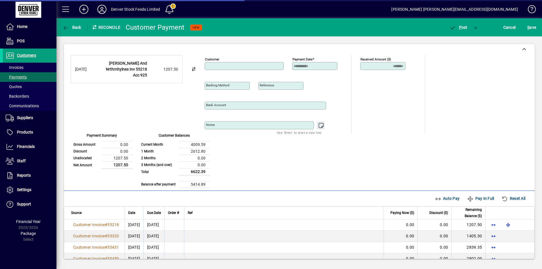
type input "**********"
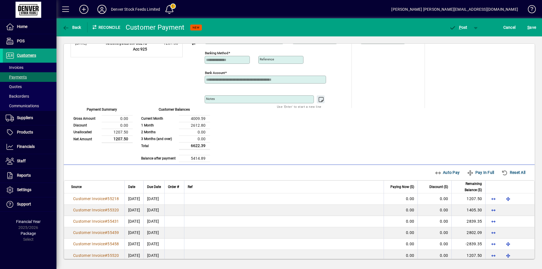
scroll to position [33, 0]
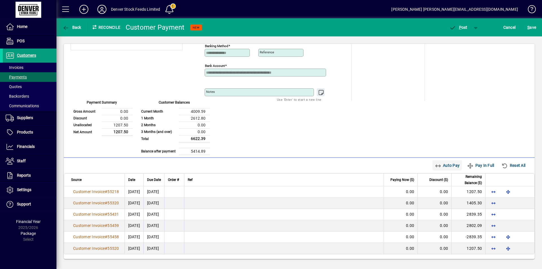
click at [438, 167] on span "Auto Pay" at bounding box center [447, 165] width 25 height 9
click at [464, 28] on span "P ost" at bounding box center [458, 27] width 18 height 5
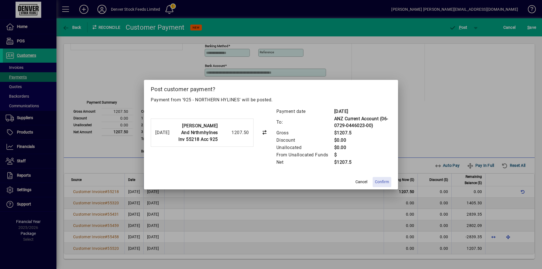
click at [382, 183] on span "Confirm" at bounding box center [382, 182] width 14 height 6
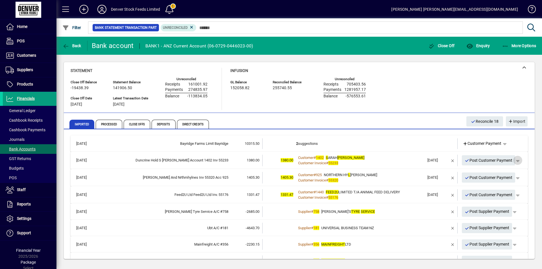
click at [516, 162] on span "button" at bounding box center [518, 161] width 14 height 14
click at [499, 172] on span "Customer Payment" at bounding box center [496, 172] width 41 height 7
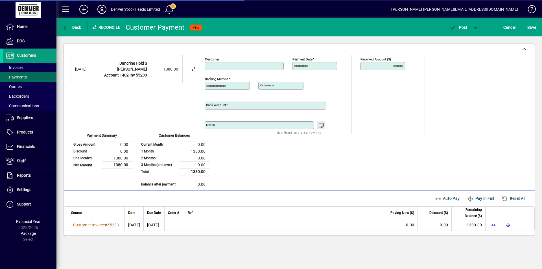
type input "**********"
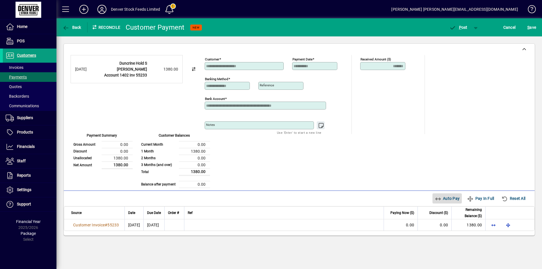
click at [444, 198] on span "Auto Pay" at bounding box center [447, 198] width 25 height 9
click at [458, 29] on span "P ost" at bounding box center [458, 27] width 18 height 5
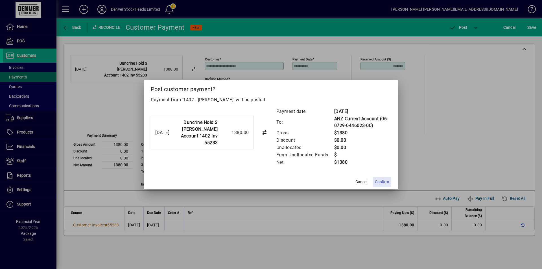
click at [384, 182] on span "Confirm" at bounding box center [382, 182] width 14 height 6
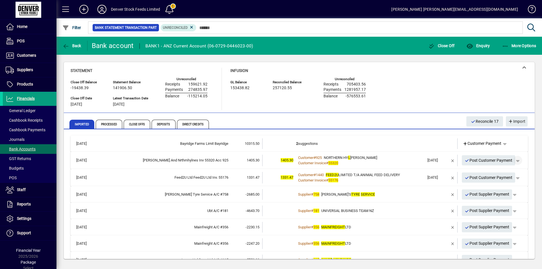
click at [516, 160] on span "button" at bounding box center [518, 161] width 14 height 14
click at [495, 171] on span "Customer Payment" at bounding box center [496, 172] width 41 height 7
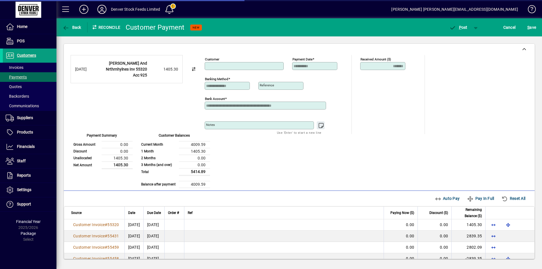
type input "**********"
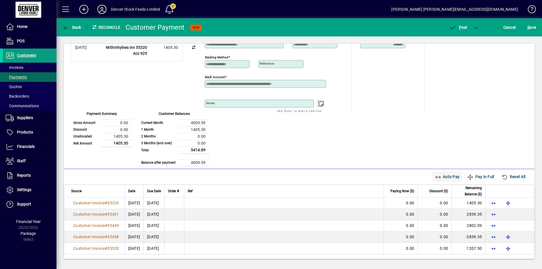
click at [438, 177] on span "Auto Pay" at bounding box center [447, 176] width 25 height 9
click at [459, 27] on span "P" at bounding box center [460, 27] width 3 height 5
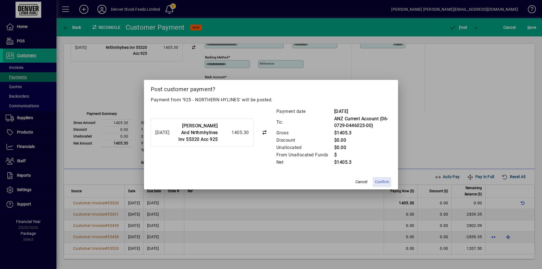
click at [383, 182] on span "Confirm" at bounding box center [382, 182] width 14 height 6
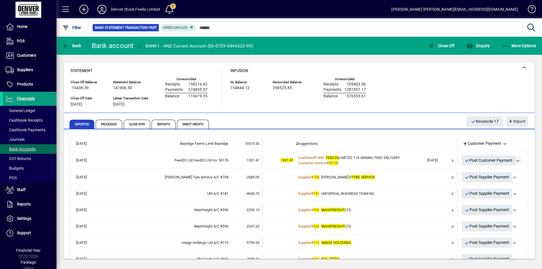
click at [515, 161] on span "button" at bounding box center [518, 161] width 14 height 14
click at [492, 171] on span "Customer Payment" at bounding box center [496, 172] width 41 height 7
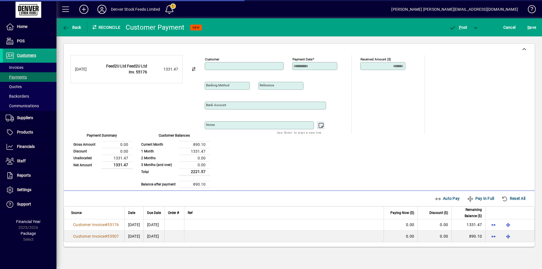
type input "**********"
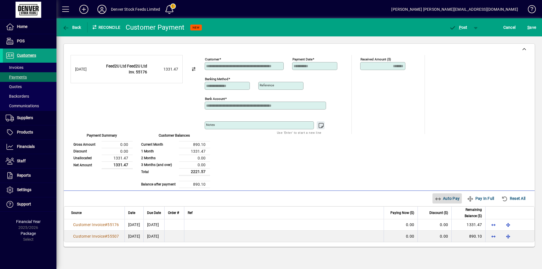
click at [445, 198] on span "Auto Pay" at bounding box center [447, 198] width 25 height 9
click at [462, 29] on span "P ost" at bounding box center [458, 27] width 18 height 5
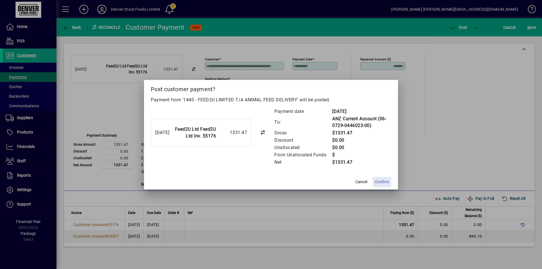
click at [383, 182] on span "Confirm" at bounding box center [382, 182] width 14 height 6
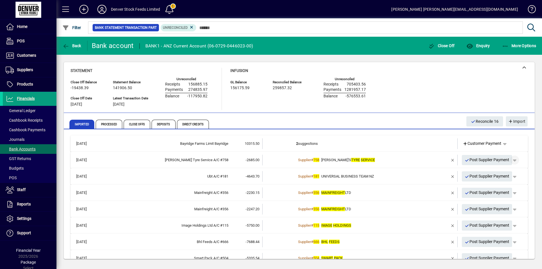
click at [514, 161] on span "button" at bounding box center [515, 160] width 14 height 14
click at [494, 171] on span "Supplier Payment" at bounding box center [495, 172] width 38 height 7
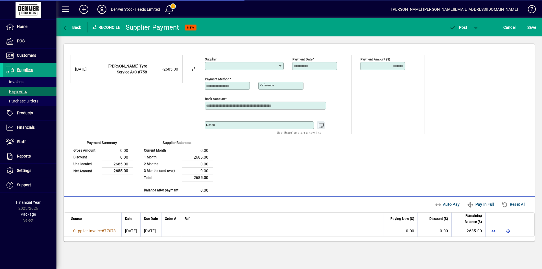
type input "**********"
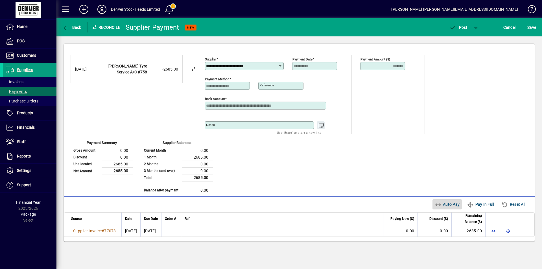
click at [445, 204] on span "Auto Pay" at bounding box center [447, 204] width 25 height 9
click at [464, 30] on span "button" at bounding box center [459, 28] width 24 height 14
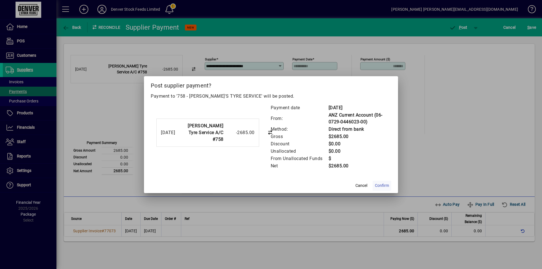
click at [385, 185] on span "Confirm" at bounding box center [382, 186] width 14 height 6
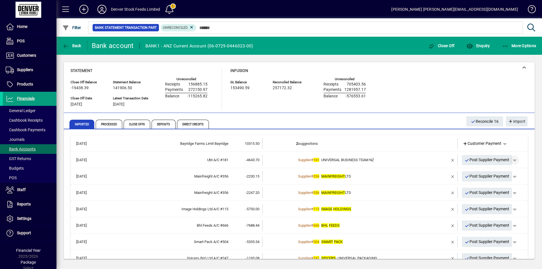
click at [513, 161] on span "button" at bounding box center [515, 160] width 14 height 14
click at [494, 173] on span "Supplier Payment" at bounding box center [495, 172] width 38 height 7
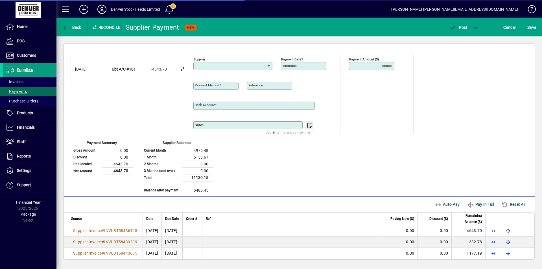
type input "**********"
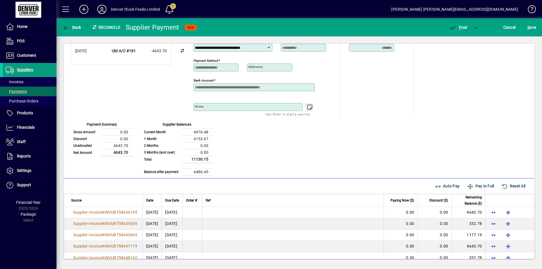
scroll to position [28, 0]
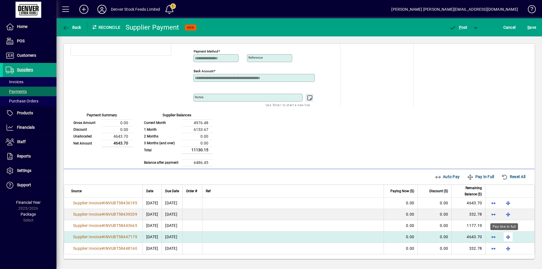
click at [505, 237] on span "button" at bounding box center [509, 237] width 14 height 14
click at [519, 237] on span "button" at bounding box center [523, 237] width 14 height 14
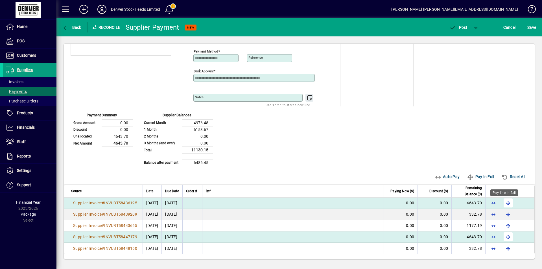
click at [504, 203] on span "button" at bounding box center [509, 203] width 14 height 14
click at [461, 31] on span "button" at bounding box center [459, 28] width 24 height 14
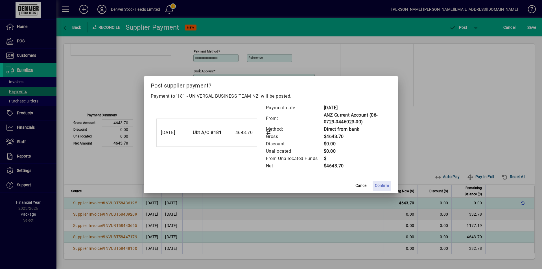
click at [383, 186] on span "Confirm" at bounding box center [382, 186] width 14 height 6
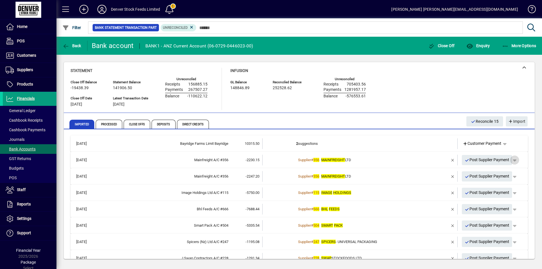
click at [513, 162] on span "button" at bounding box center [515, 160] width 14 height 14
click at [500, 171] on span "Supplier Payment" at bounding box center [495, 172] width 38 height 7
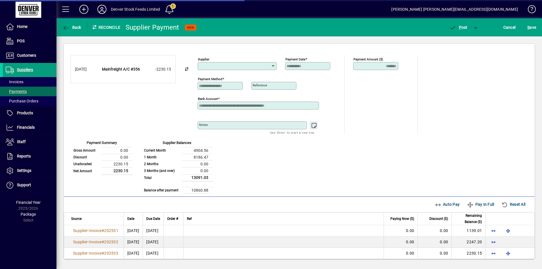
type input "**********"
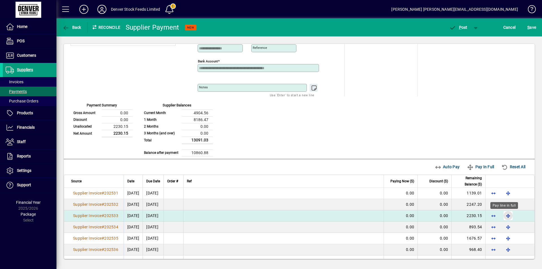
click at [503, 216] on span "button" at bounding box center [509, 216] width 14 height 14
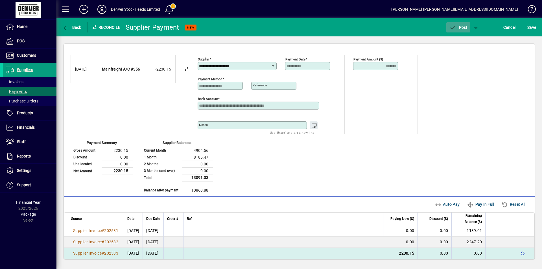
click at [462, 29] on span "P ost" at bounding box center [458, 27] width 18 height 5
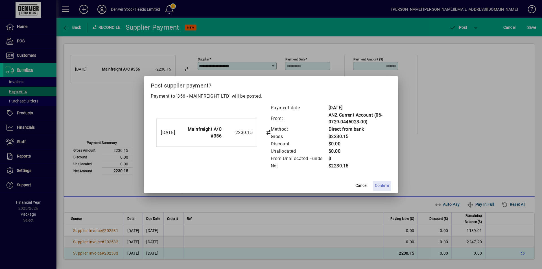
click at [385, 185] on span "Confirm" at bounding box center [382, 186] width 14 height 6
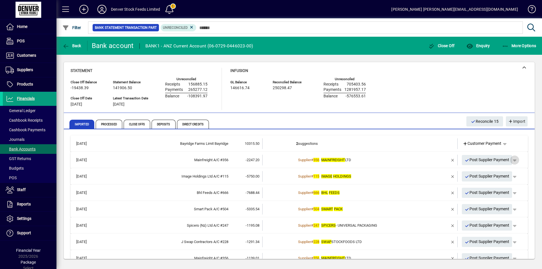
click at [513, 162] on span "button" at bounding box center [515, 160] width 14 height 14
click at [485, 170] on span "Supplier Payment" at bounding box center [495, 172] width 38 height 7
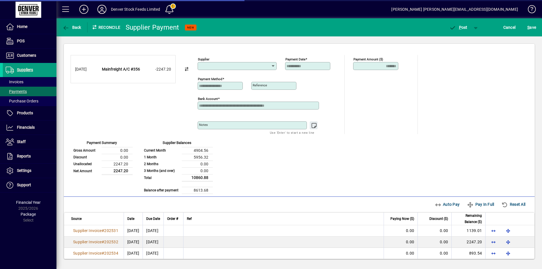
type input "**********"
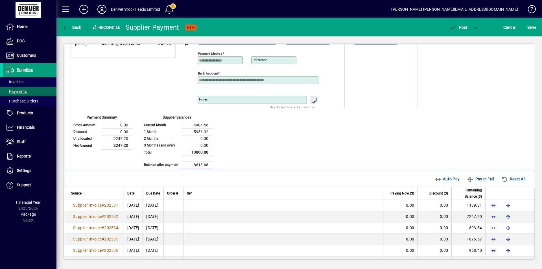
scroll to position [38, 0]
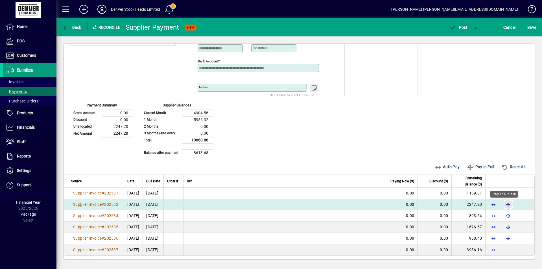
click at [504, 205] on span "button" at bounding box center [509, 205] width 14 height 14
click at [462, 28] on span "P ost" at bounding box center [458, 27] width 18 height 5
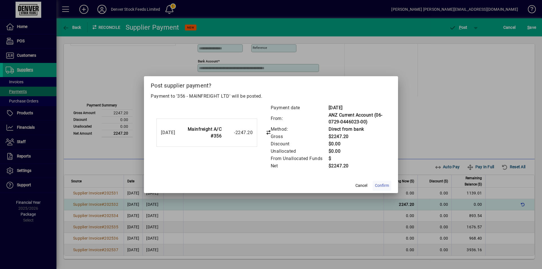
click at [381, 187] on span "Confirm" at bounding box center [382, 186] width 14 height 6
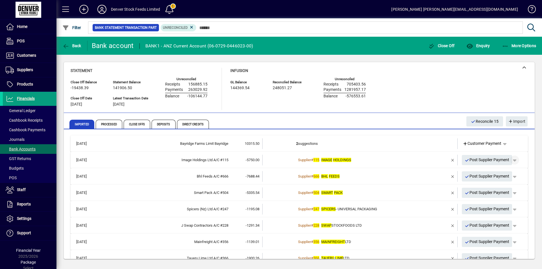
click at [513, 161] on span "button" at bounding box center [515, 160] width 14 height 14
click at [492, 173] on span "Supplier Payment" at bounding box center [495, 172] width 38 height 7
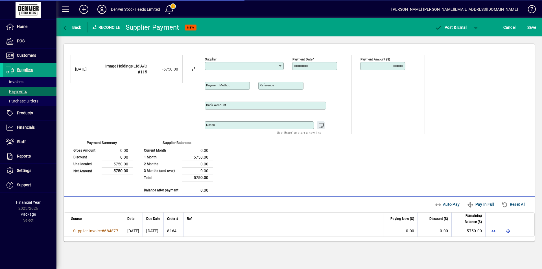
type input "**********"
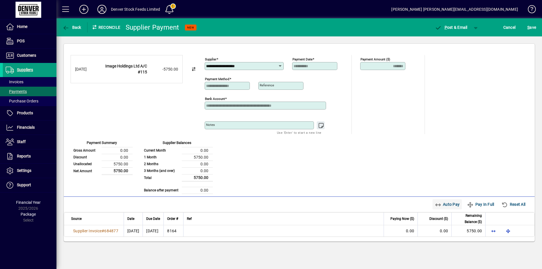
click at [442, 205] on span "Auto Pay" at bounding box center [447, 204] width 25 height 9
click at [477, 27] on span "button" at bounding box center [477, 28] width 14 height 14
click at [454, 40] on icon "button" at bounding box center [451, 40] width 7 height 6
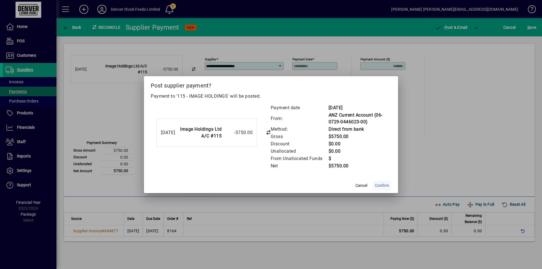
click at [382, 185] on span "Confirm" at bounding box center [382, 186] width 14 height 6
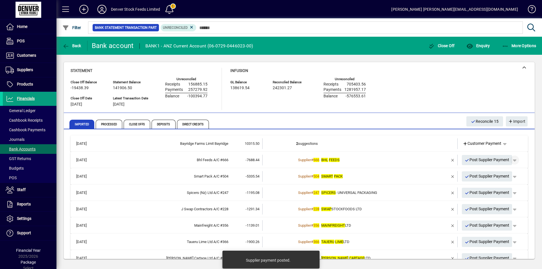
click at [512, 160] on span "button" at bounding box center [515, 160] width 14 height 14
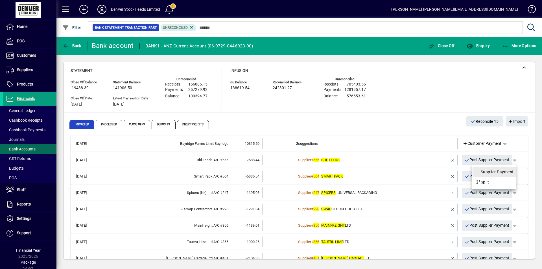
click at [489, 172] on span "Supplier Payment" at bounding box center [495, 172] width 38 height 7
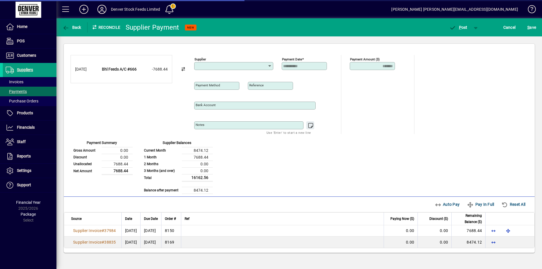
type input "**********"
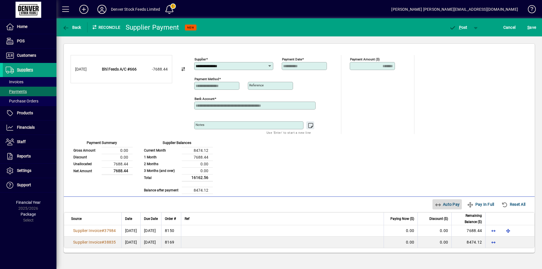
click at [439, 204] on span "Auto Pay" at bounding box center [447, 204] width 25 height 9
click at [460, 29] on span "P" at bounding box center [460, 27] width 3 height 5
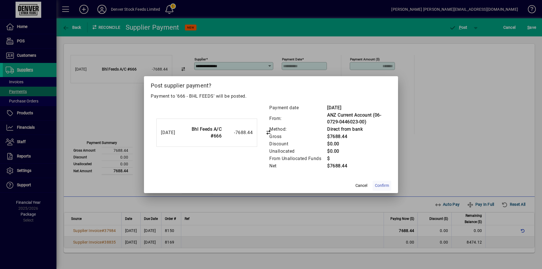
click at [382, 186] on span "Confirm" at bounding box center [382, 186] width 14 height 6
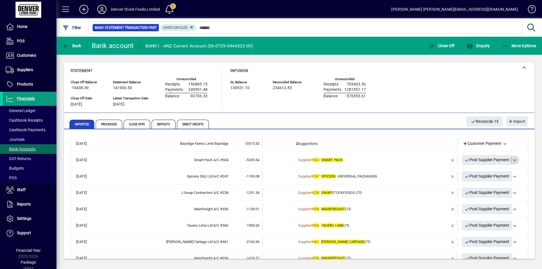
click at [512, 160] on span "button" at bounding box center [515, 160] width 14 height 14
click at [494, 171] on span "Supplier Payment" at bounding box center [495, 172] width 38 height 7
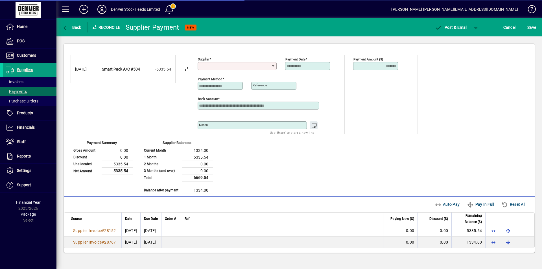
type input "**********"
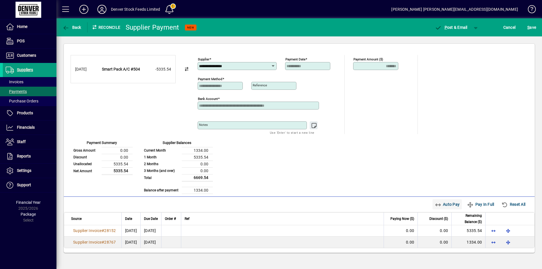
click at [443, 206] on span "Auto Pay" at bounding box center [447, 204] width 25 height 9
click at [476, 29] on span "button" at bounding box center [477, 28] width 14 height 14
click at [458, 39] on span "P ost" at bounding box center [458, 39] width 20 height 5
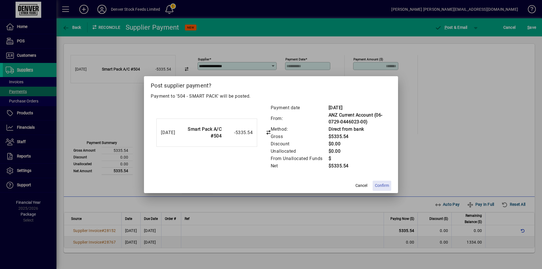
click at [381, 186] on span "Confirm" at bounding box center [382, 186] width 14 height 6
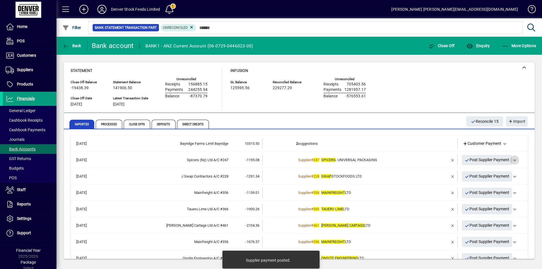
click at [514, 161] on span "button" at bounding box center [515, 160] width 14 height 14
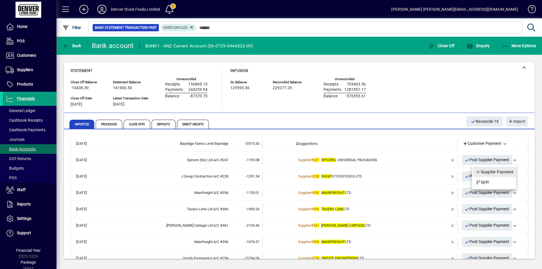
click at [490, 173] on span "Supplier Payment" at bounding box center [495, 172] width 38 height 7
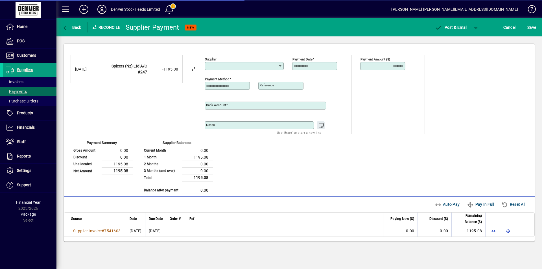
type input "**********"
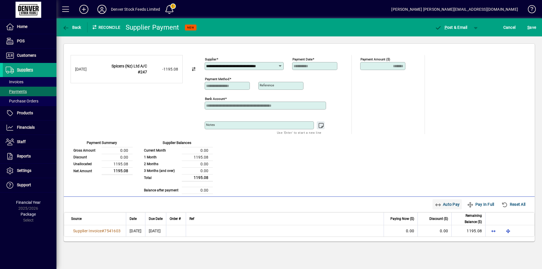
click at [443, 206] on span "Auto Pay" at bounding box center [447, 204] width 25 height 9
click at [477, 28] on span "button" at bounding box center [477, 28] width 14 height 14
click at [457, 42] on span "button" at bounding box center [461, 39] width 29 height 14
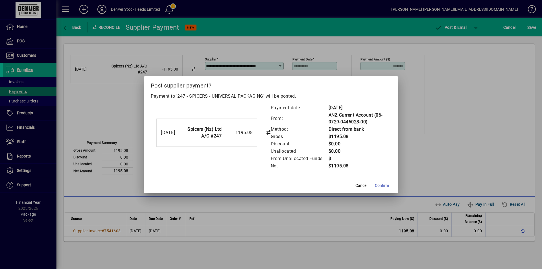
click at [380, 186] on span "Confirm" at bounding box center [382, 186] width 14 height 6
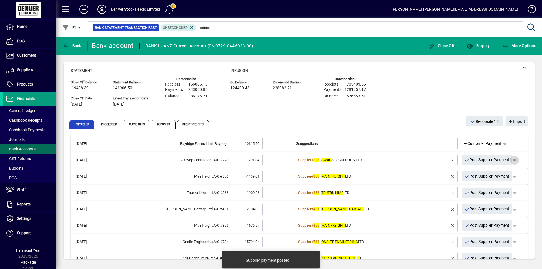
click at [513, 161] on span "button" at bounding box center [515, 160] width 14 height 14
click at [491, 173] on span "Supplier Payment" at bounding box center [495, 172] width 38 height 7
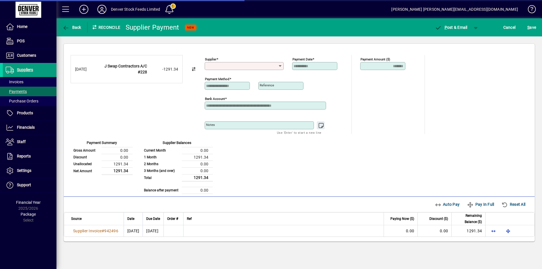
type input "**********"
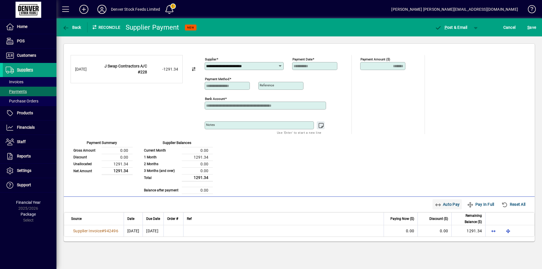
click at [443, 205] on span "Auto Pay" at bounding box center [447, 204] width 25 height 9
click at [477, 28] on span "button" at bounding box center [477, 28] width 14 height 14
click at [465, 40] on span "P ost" at bounding box center [458, 39] width 20 height 5
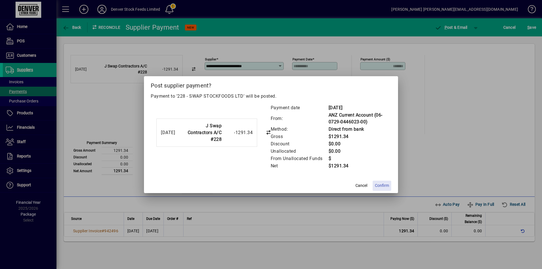
click at [382, 186] on span "Confirm" at bounding box center [382, 186] width 14 height 6
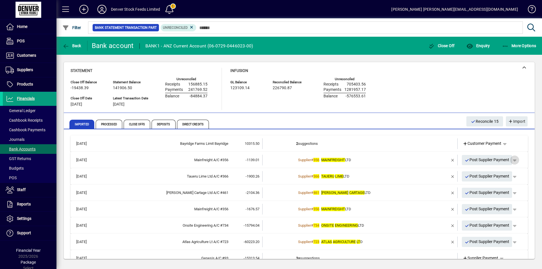
click at [513, 160] on span "button" at bounding box center [515, 160] width 14 height 14
click at [497, 173] on span "Supplier Payment" at bounding box center [495, 172] width 38 height 7
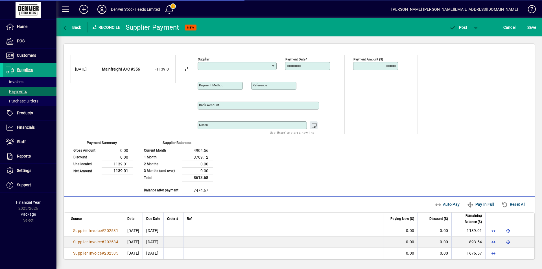
type input "**********"
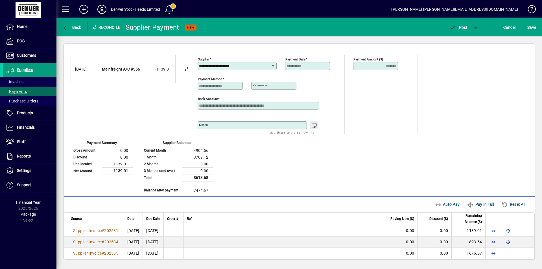
scroll to position [28, 0]
click at [460, 28] on span "P" at bounding box center [460, 27] width 3 height 5
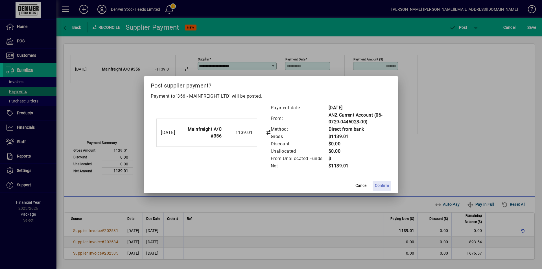
click at [384, 186] on span "Confirm" at bounding box center [382, 186] width 14 height 6
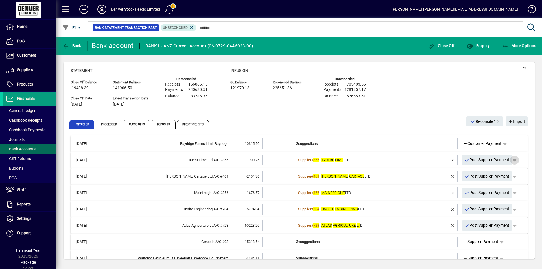
click at [513, 160] on span "button" at bounding box center [515, 160] width 14 height 14
click at [493, 173] on span "Supplier Payment" at bounding box center [495, 172] width 38 height 7
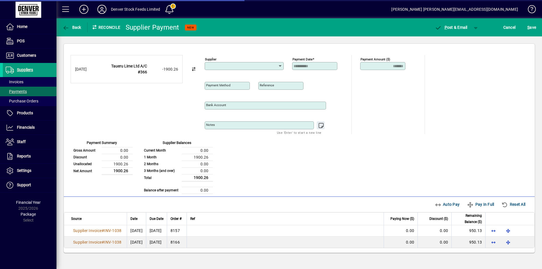
type input "**********"
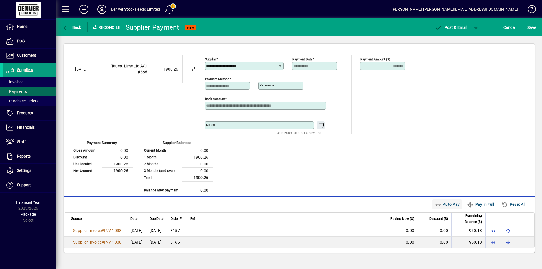
click at [442, 204] on span "Auto Pay" at bounding box center [447, 204] width 25 height 9
click at [475, 27] on span "button" at bounding box center [477, 28] width 14 height 14
click at [462, 40] on span "P" at bounding box center [460, 39] width 3 height 5
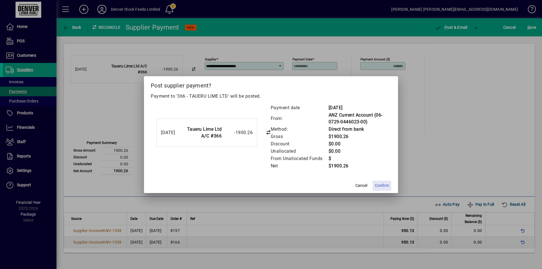
click at [384, 186] on span "Confirm" at bounding box center [382, 186] width 14 height 6
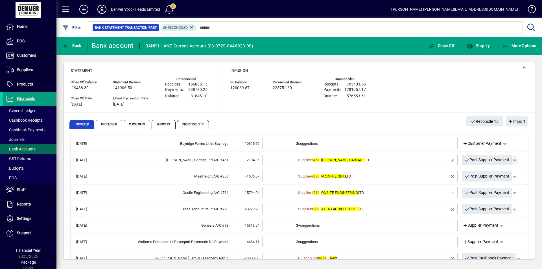
click at [512, 158] on span "button" at bounding box center [515, 160] width 14 height 14
click at [485, 171] on span "Supplier Payment" at bounding box center [495, 172] width 38 height 7
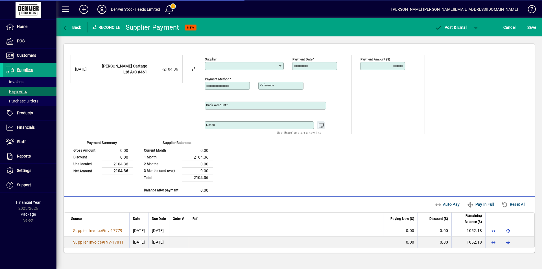
type input "**********"
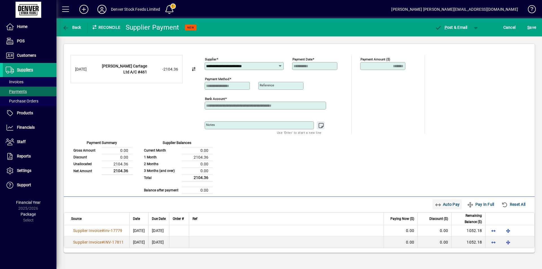
click at [443, 205] on span "Auto Pay" at bounding box center [447, 204] width 25 height 9
click at [477, 28] on span "button" at bounding box center [477, 28] width 14 height 14
click at [458, 40] on span "P ost" at bounding box center [458, 39] width 20 height 5
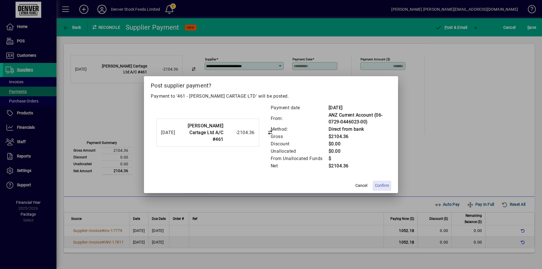
click at [381, 186] on span "Confirm" at bounding box center [382, 186] width 14 height 6
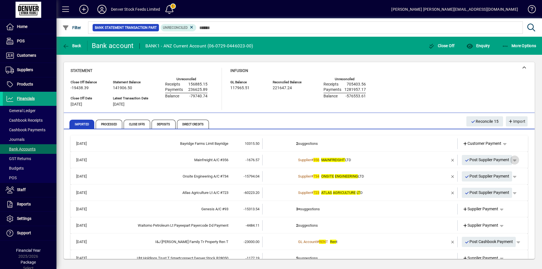
click at [513, 159] on span "button" at bounding box center [515, 160] width 14 height 14
click at [492, 173] on span "Supplier Payment" at bounding box center [495, 172] width 38 height 7
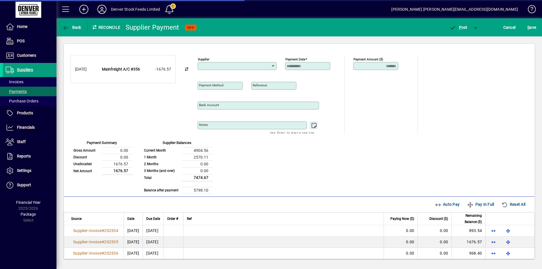
type input "**********"
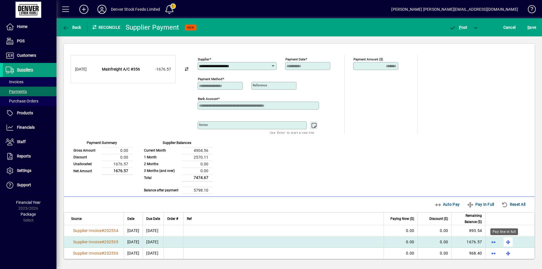
click at [505, 242] on span "button" at bounding box center [509, 242] width 14 height 14
click at [463, 29] on span "P ost" at bounding box center [458, 27] width 18 height 5
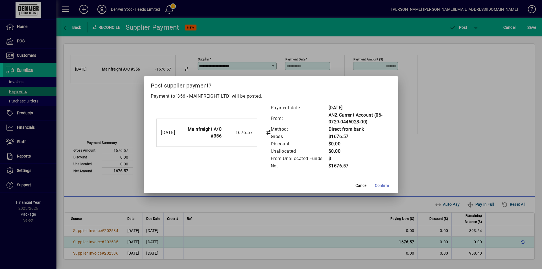
click at [382, 186] on span "Confirm" at bounding box center [382, 186] width 14 height 6
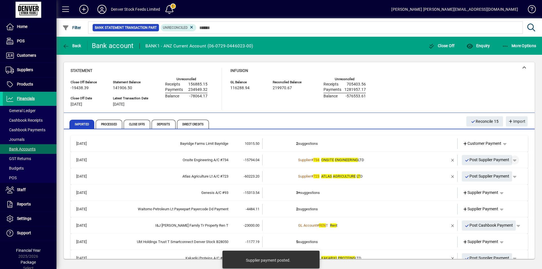
click at [512, 161] on span "button" at bounding box center [515, 160] width 14 height 14
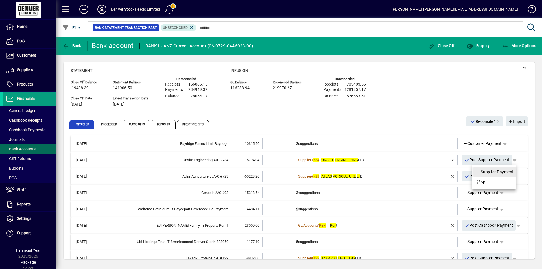
click at [495, 171] on span "Supplier Payment" at bounding box center [495, 172] width 38 height 7
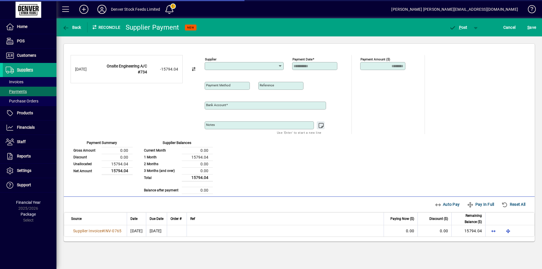
type input "**********"
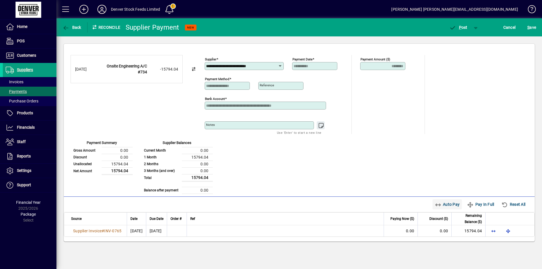
click at [446, 207] on span "Auto Pay" at bounding box center [447, 204] width 25 height 9
click at [460, 28] on span "P" at bounding box center [460, 27] width 3 height 5
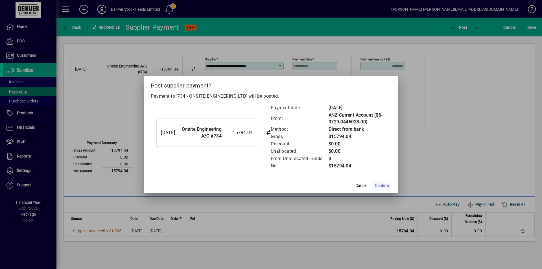
click at [385, 185] on span "Confirm" at bounding box center [382, 186] width 14 height 6
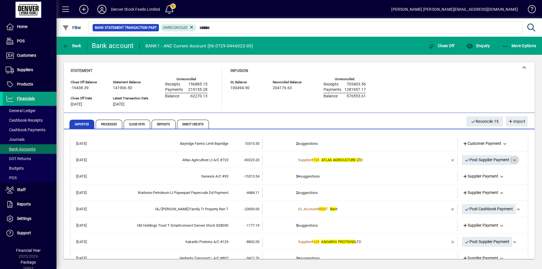
click at [513, 160] on span "button" at bounding box center [515, 160] width 14 height 14
click at [492, 173] on span "Supplier Payment" at bounding box center [495, 172] width 38 height 7
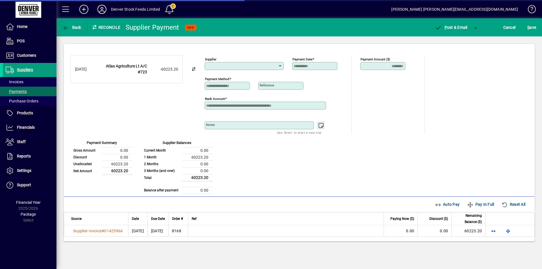
type input "**********"
click at [440, 204] on span "Auto Pay" at bounding box center [447, 204] width 25 height 9
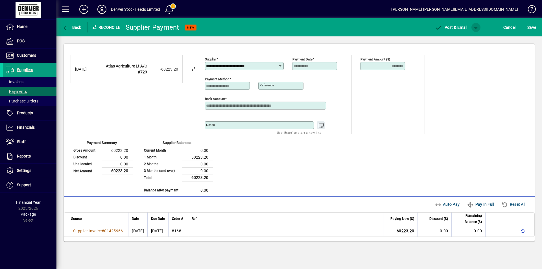
click at [476, 25] on span "button" at bounding box center [477, 28] width 14 height 14
click at [461, 40] on span "P" at bounding box center [460, 39] width 3 height 5
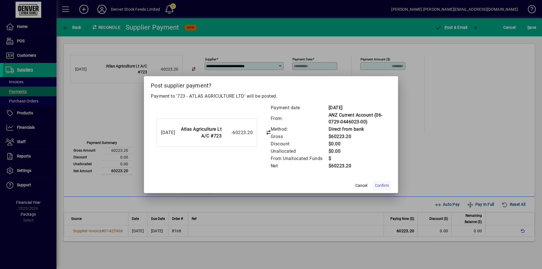
click at [382, 186] on span "Confirm" at bounding box center [382, 186] width 14 height 6
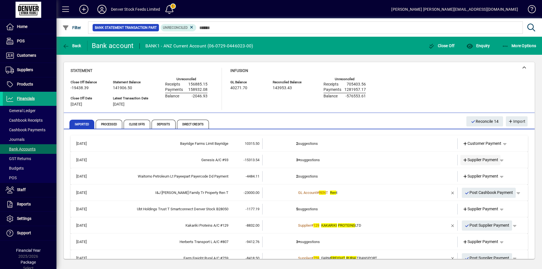
click at [473, 160] on span "Supplier Payment" at bounding box center [481, 160] width 36 height 6
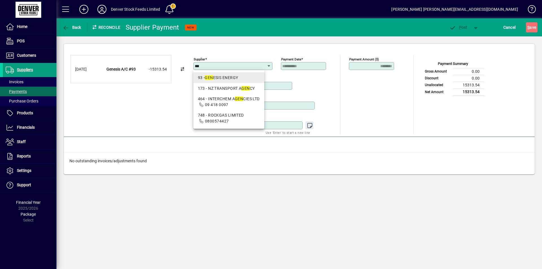
click at [228, 78] on div "93 - GEN ESIS ENERGY" at bounding box center [229, 78] width 62 height 6
type input "**********"
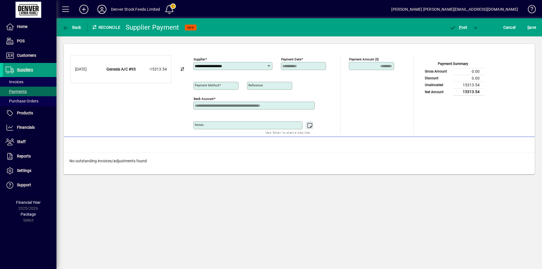
type input "**********"
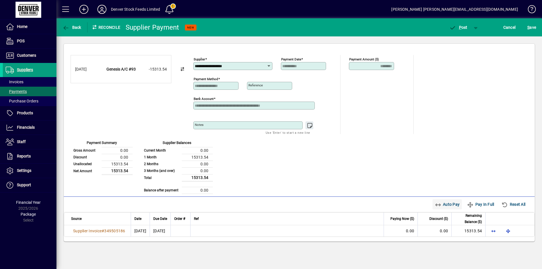
click at [444, 203] on span "Auto Pay" at bounding box center [447, 204] width 25 height 9
click at [461, 27] on span "P" at bounding box center [460, 27] width 3 height 5
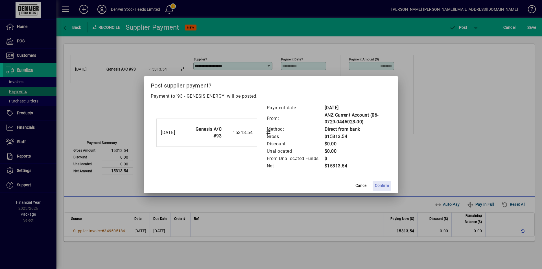
click at [381, 186] on span "Confirm" at bounding box center [382, 186] width 14 height 6
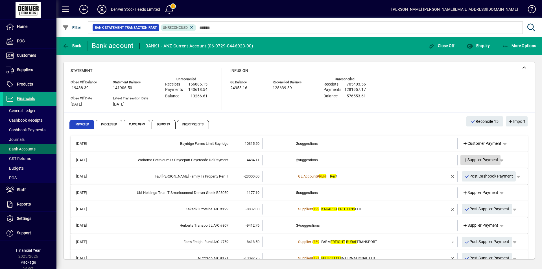
click at [469, 161] on span "Supplier Payment" at bounding box center [481, 160] width 36 height 6
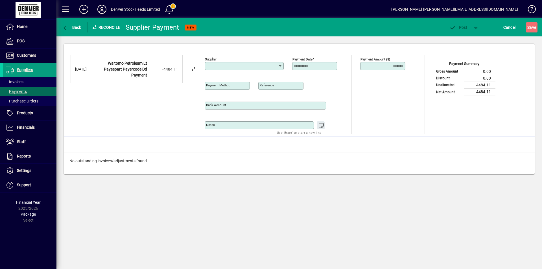
type input "**********"
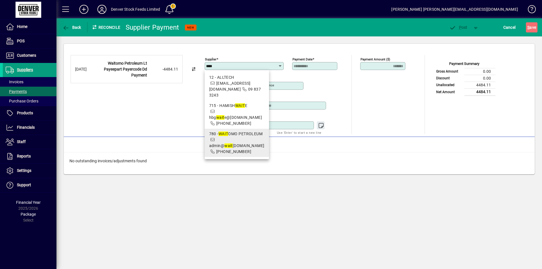
click at [226, 131] on span "780 - WAIT OMO PETROLEUM admin@ wait omogroup.co.nz 0800-922-123" at bounding box center [236, 143] width 55 height 24
type input "**********"
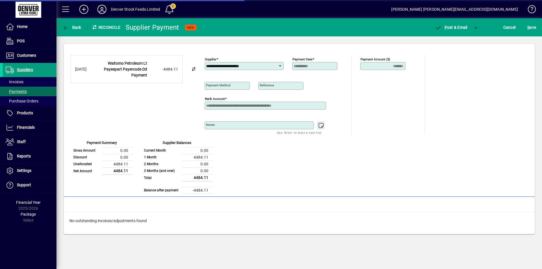
type input "**********"
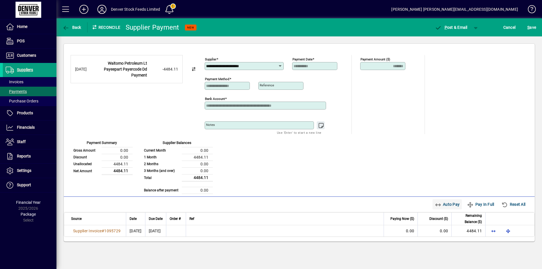
click at [445, 203] on span "Auto Pay" at bounding box center [447, 204] width 25 height 9
click at [475, 28] on span "button" at bounding box center [477, 28] width 14 height 14
click at [464, 38] on span "P ost" at bounding box center [458, 39] width 20 height 5
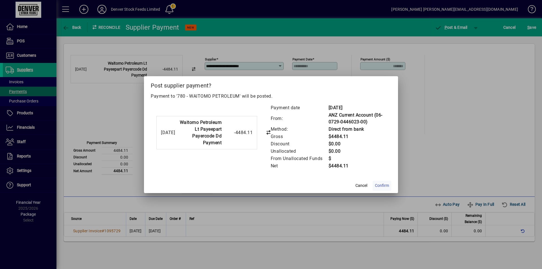
click at [379, 186] on span "Confirm" at bounding box center [382, 186] width 14 height 6
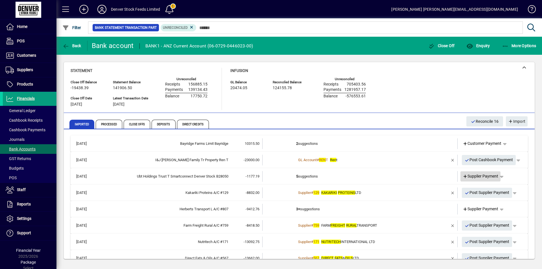
click at [471, 177] on span "Supplier Payment" at bounding box center [481, 176] width 36 height 6
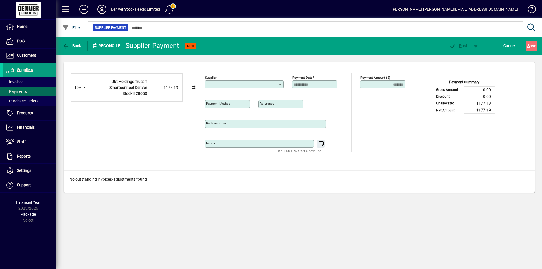
type input "**********"
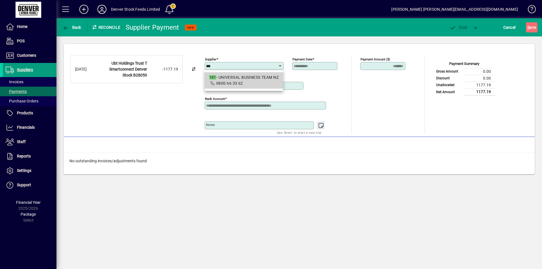
click at [236, 82] on span "0800 66 33 62" at bounding box center [229, 83] width 27 height 5
type input "**********"
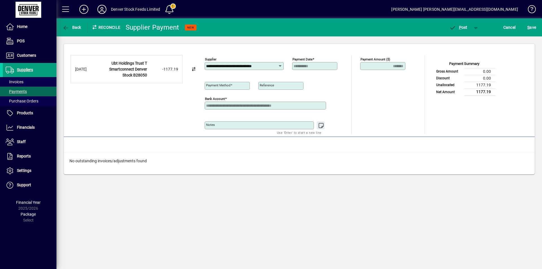
type input "**********"
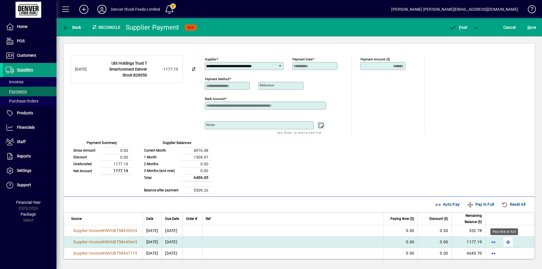
click at [503, 241] on span "button" at bounding box center [509, 242] width 14 height 14
click at [460, 29] on span "P" at bounding box center [460, 27] width 3 height 5
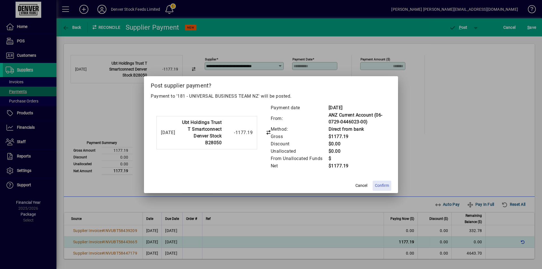
click at [383, 186] on span "Confirm" at bounding box center [382, 186] width 14 height 6
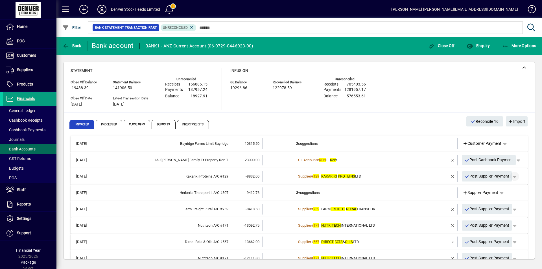
click at [511, 176] on span "button" at bounding box center [515, 177] width 14 height 14
click at [486, 188] on span "Supplier Payment" at bounding box center [495, 188] width 38 height 7
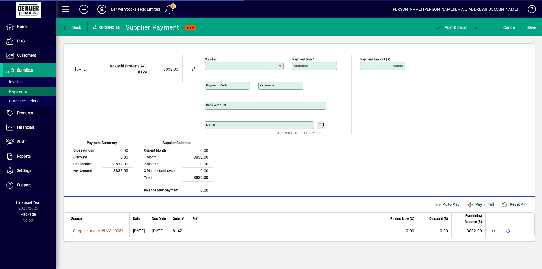
type input "**********"
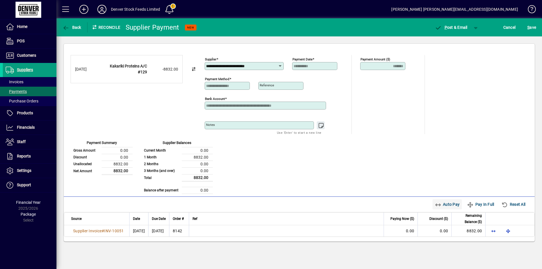
click at [444, 205] on span "Auto Pay" at bounding box center [447, 204] width 25 height 9
click at [477, 29] on span "button" at bounding box center [477, 28] width 14 height 14
click at [458, 40] on span "P ost" at bounding box center [458, 39] width 20 height 5
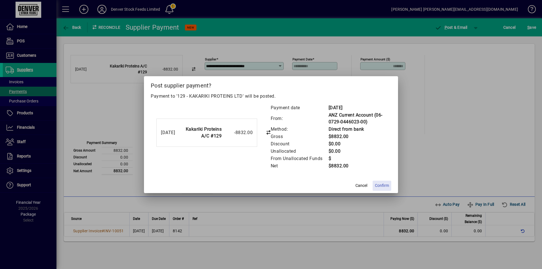
click at [381, 185] on span "Confirm" at bounding box center [382, 186] width 14 height 6
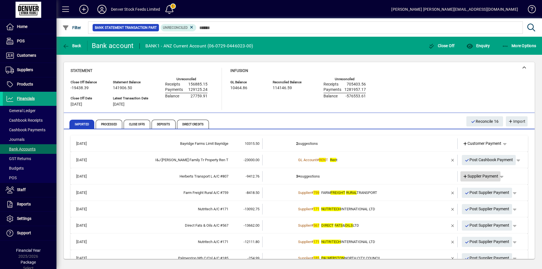
click at [474, 177] on span "Supplier Payment" at bounding box center [481, 176] width 36 height 6
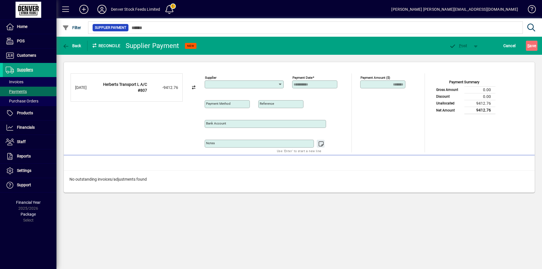
type input "**********"
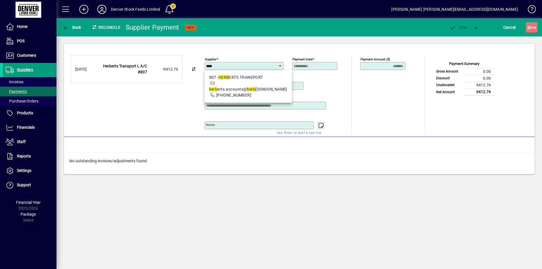
click at [233, 83] on span "807 - HERB ERTS TRANSPORT herb erts.accounts@ herb erts.co.nz 03-206-9966" at bounding box center [248, 87] width 78 height 24
type input "**********"
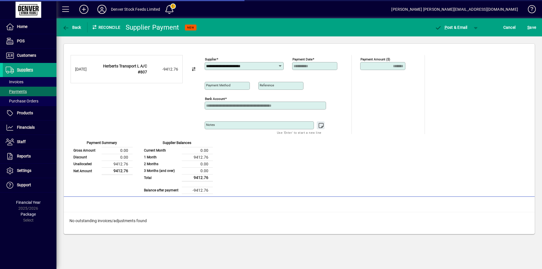
type input "**********"
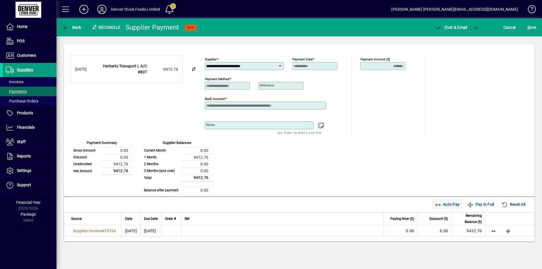
click at [442, 204] on span "Auto Pay" at bounding box center [447, 204] width 25 height 9
click at [475, 26] on span "button" at bounding box center [477, 28] width 14 height 14
click at [461, 41] on span "P" at bounding box center [460, 39] width 3 height 5
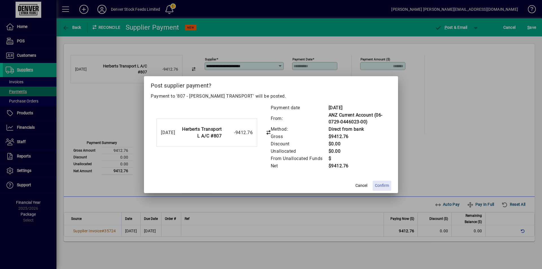
click at [383, 186] on span "Confirm" at bounding box center [382, 186] width 14 height 6
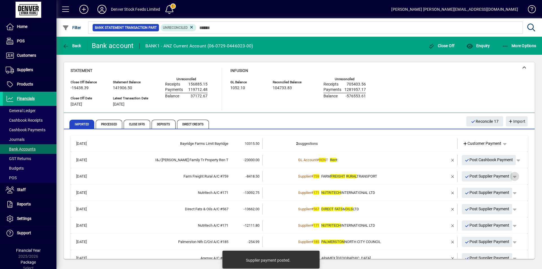
click at [512, 176] on span "button" at bounding box center [515, 177] width 14 height 14
click at [492, 188] on span "Supplier Payment" at bounding box center [495, 188] width 38 height 7
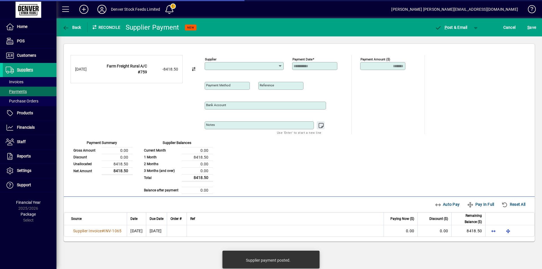
type input "**********"
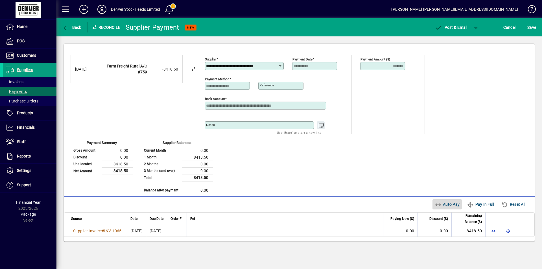
click at [444, 204] on span "Auto Pay" at bounding box center [447, 204] width 25 height 9
click at [477, 27] on span "button" at bounding box center [477, 28] width 14 height 14
click at [455, 41] on icon "button" at bounding box center [451, 40] width 7 height 6
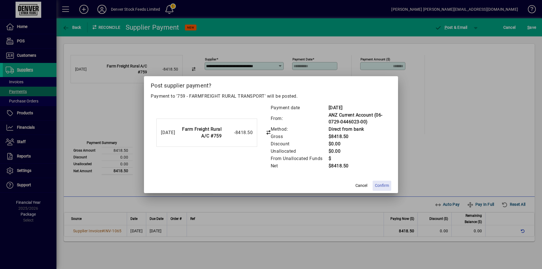
click at [382, 186] on span "Confirm" at bounding box center [382, 186] width 14 height 6
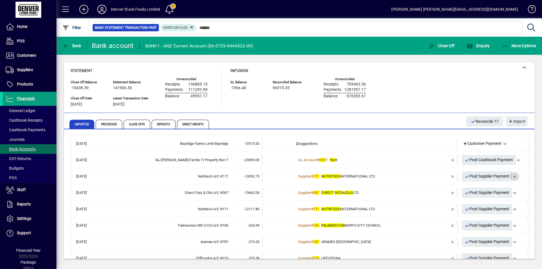
click at [513, 177] on span "button" at bounding box center [515, 177] width 14 height 14
click at [488, 188] on span "Supplier Payment" at bounding box center [495, 188] width 38 height 7
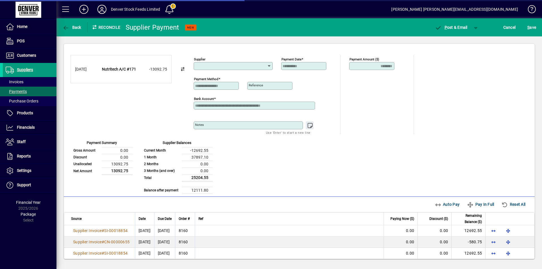
type input "**********"
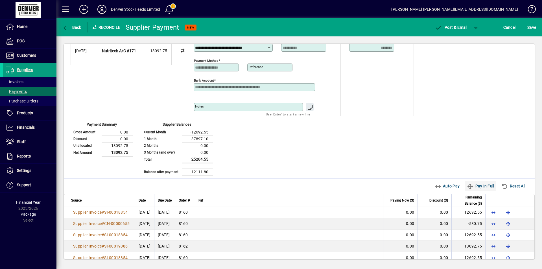
scroll to position [28, 0]
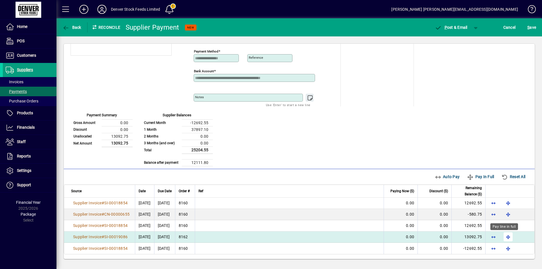
click at [505, 238] on span "button" at bounding box center [509, 237] width 14 height 14
click at [475, 28] on span "button" at bounding box center [477, 28] width 14 height 14
click at [458, 41] on span "P ost" at bounding box center [458, 39] width 20 height 5
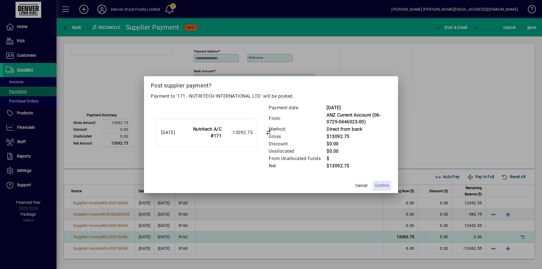
click at [381, 187] on span "Confirm" at bounding box center [382, 186] width 14 height 6
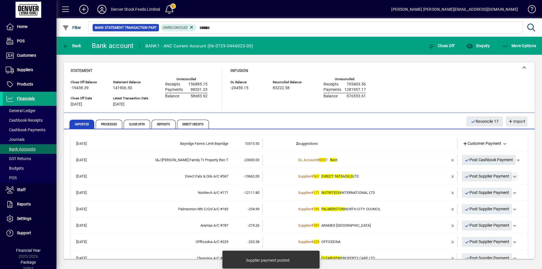
click at [512, 178] on span "button" at bounding box center [515, 177] width 14 height 14
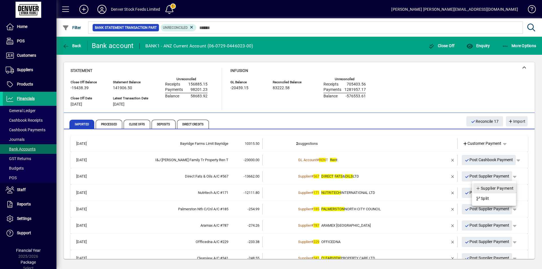
click at [489, 189] on span "Supplier Payment" at bounding box center [495, 188] width 38 height 7
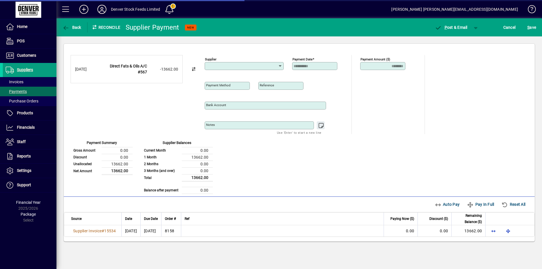
type input "**********"
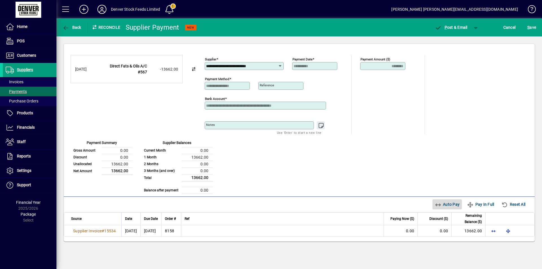
click at [447, 203] on span "Auto Pay" at bounding box center [447, 204] width 25 height 9
click at [475, 27] on span "button" at bounding box center [477, 28] width 14 height 14
click at [454, 40] on icon "button" at bounding box center [451, 40] width 7 height 6
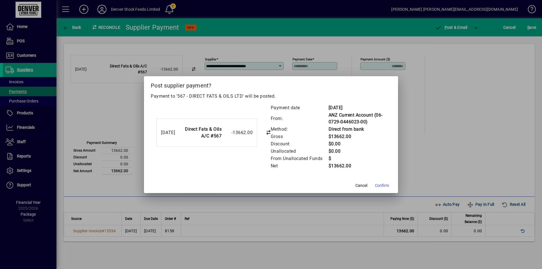
click at [381, 185] on span "Confirm" at bounding box center [382, 186] width 14 height 6
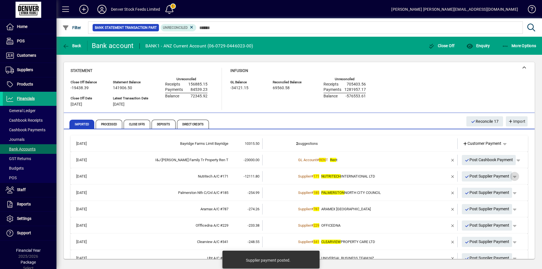
click at [512, 177] on span "button" at bounding box center [515, 177] width 14 height 14
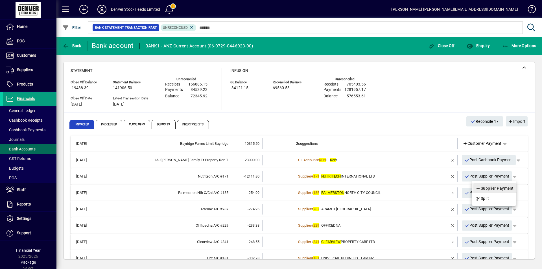
click at [489, 190] on span "Supplier Payment" at bounding box center [495, 188] width 38 height 7
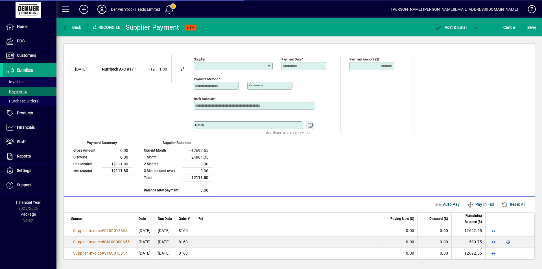
type input "**********"
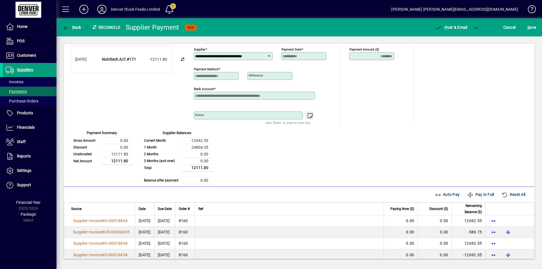
scroll to position [16, 0]
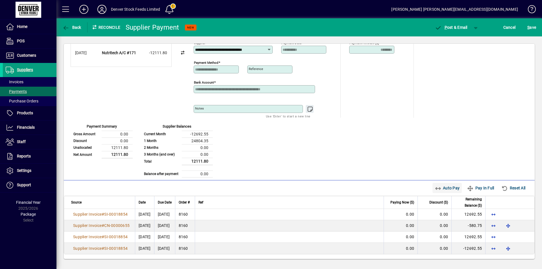
click at [438, 190] on span "Auto Pay" at bounding box center [447, 188] width 25 height 9
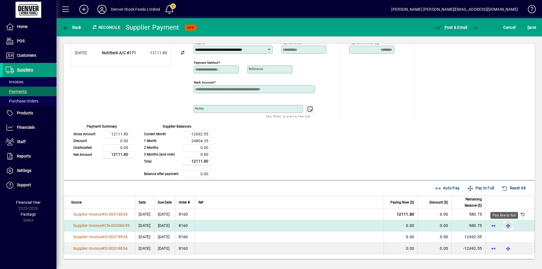
click at [505, 226] on span "button" at bounding box center [509, 226] width 14 height 14
click at [512, 188] on span "Reset All" at bounding box center [514, 188] width 24 height 9
type input "****"
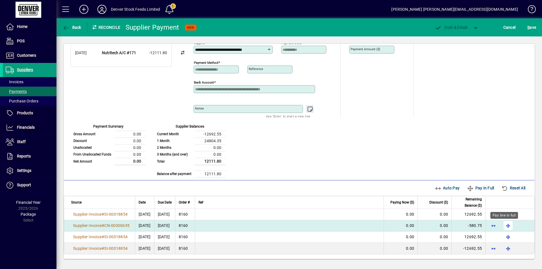
click at [505, 227] on span "button" at bounding box center [509, 226] width 14 height 14
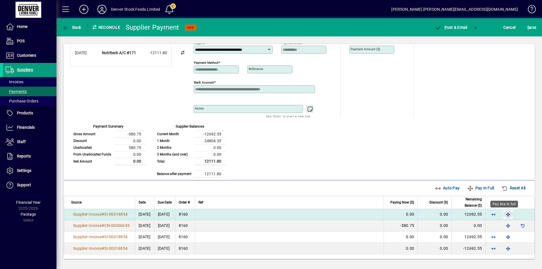
click at [505, 215] on span "button" at bounding box center [509, 215] width 14 height 14
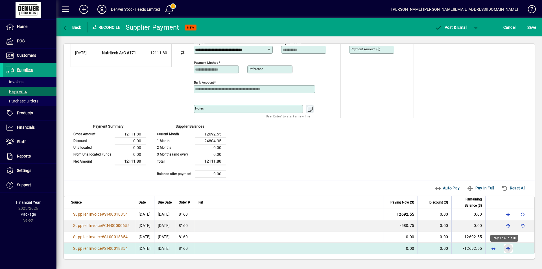
click at [505, 249] on span "button" at bounding box center [509, 249] width 14 height 14
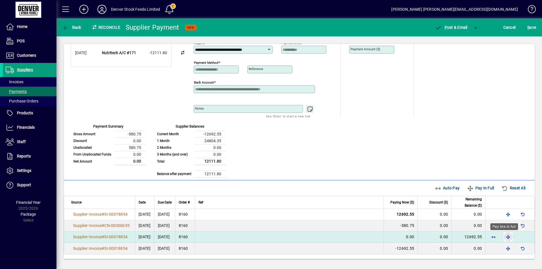
click at [504, 238] on span "button" at bounding box center [509, 237] width 14 height 14
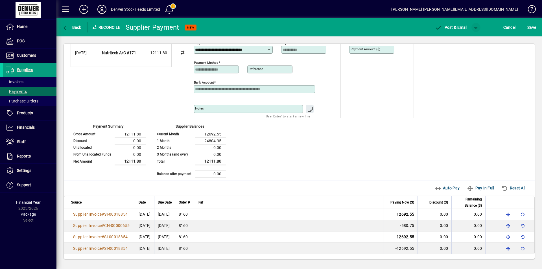
click at [477, 27] on span "button" at bounding box center [477, 28] width 14 height 14
click at [459, 40] on span "P ost" at bounding box center [458, 39] width 20 height 5
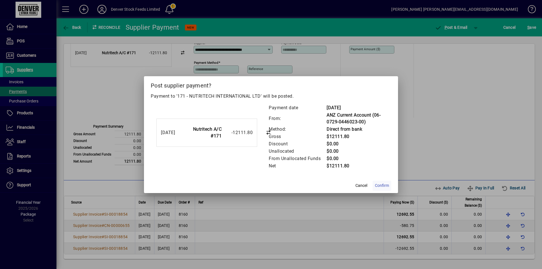
click at [382, 186] on span "Confirm" at bounding box center [382, 186] width 14 height 6
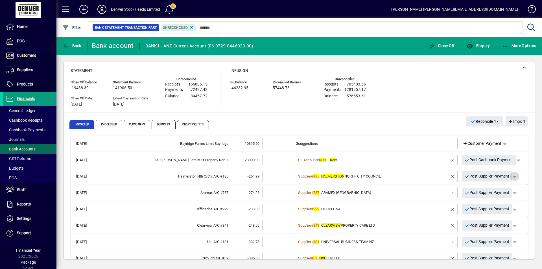
click at [513, 179] on span "button" at bounding box center [515, 177] width 14 height 14
click at [495, 189] on span "Supplier Payment" at bounding box center [495, 188] width 38 height 7
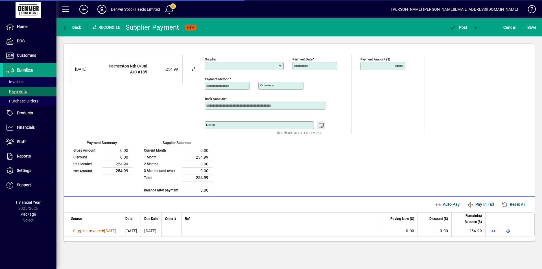
type input "**********"
click at [442, 205] on span "Auto Pay" at bounding box center [447, 204] width 25 height 9
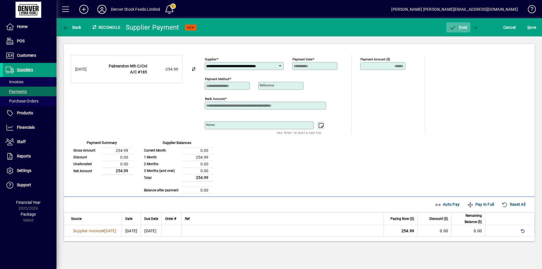
click at [460, 27] on span "P" at bounding box center [460, 27] width 3 height 5
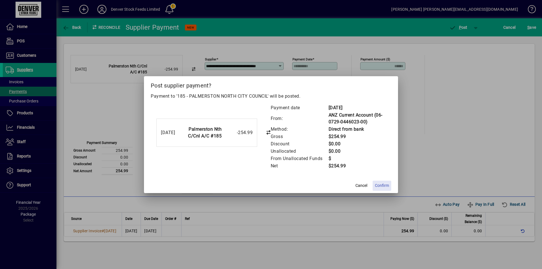
click at [383, 186] on span "Confirm" at bounding box center [382, 186] width 14 height 6
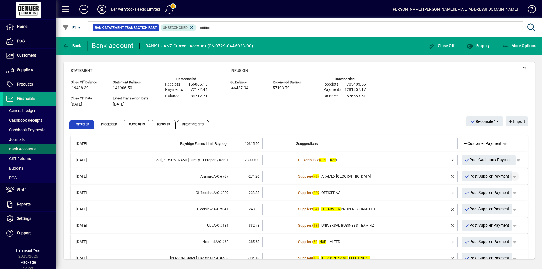
click at [513, 178] on span "button" at bounding box center [515, 177] width 14 height 14
click at [495, 188] on span "Supplier Payment" at bounding box center [495, 188] width 38 height 7
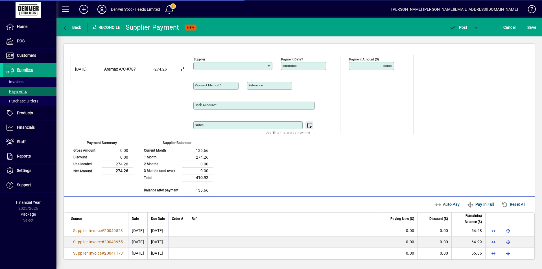
type input "**********"
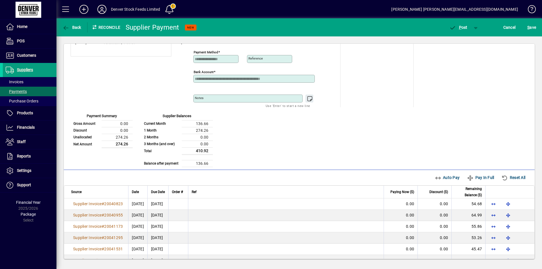
scroll to position [38, 0]
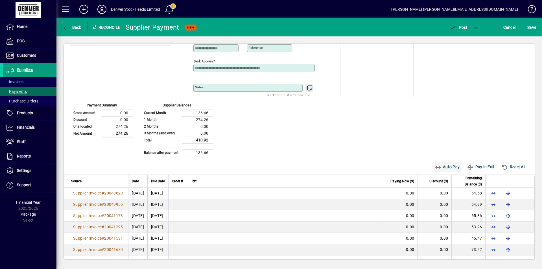
click at [438, 167] on span "Auto Pay" at bounding box center [447, 166] width 25 height 9
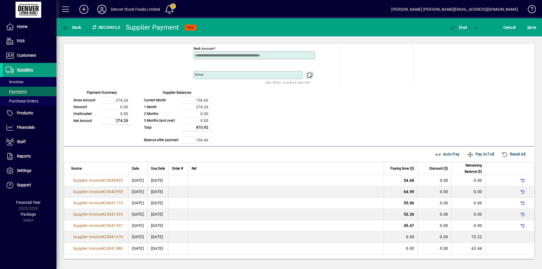
scroll to position [13, 0]
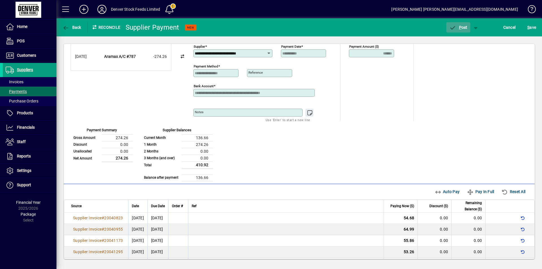
click at [460, 29] on span "P" at bounding box center [460, 27] width 3 height 5
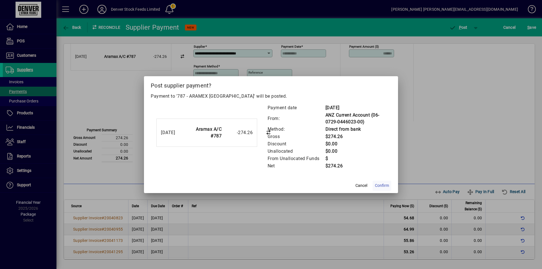
click at [380, 186] on span "Confirm" at bounding box center [382, 186] width 14 height 6
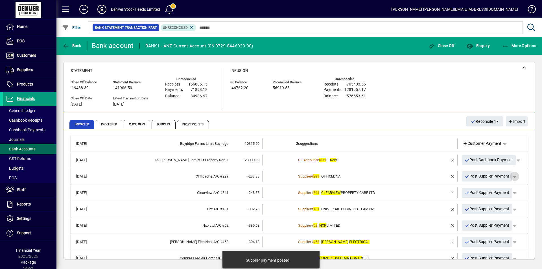
click at [512, 177] on span "button" at bounding box center [515, 177] width 14 height 14
click at [491, 189] on span "Supplier Payment" at bounding box center [495, 188] width 38 height 7
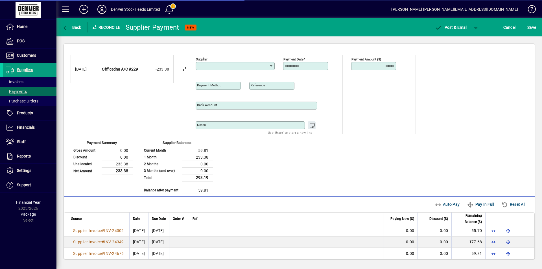
type input "**********"
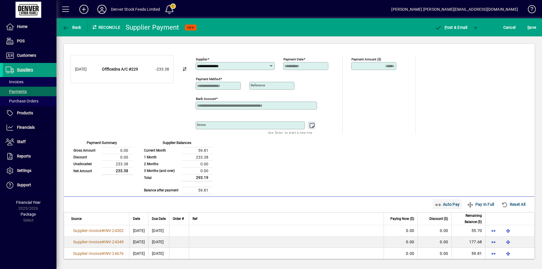
click at [442, 206] on span "Auto Pay" at bounding box center [447, 204] width 25 height 9
click at [475, 28] on span "button" at bounding box center [477, 28] width 14 height 14
click at [457, 38] on span "P ost" at bounding box center [458, 39] width 20 height 5
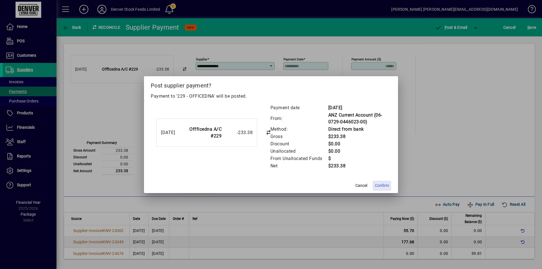
click at [381, 185] on span "Confirm" at bounding box center [382, 186] width 14 height 6
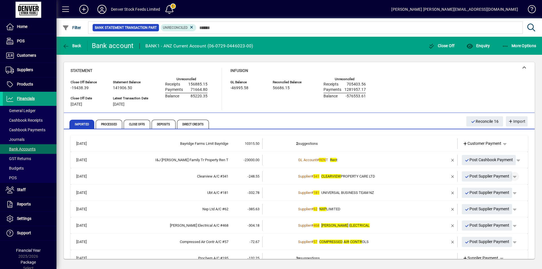
click at [512, 177] on span "button" at bounding box center [515, 177] width 14 height 14
click at [494, 189] on span "Supplier Payment" at bounding box center [495, 188] width 38 height 7
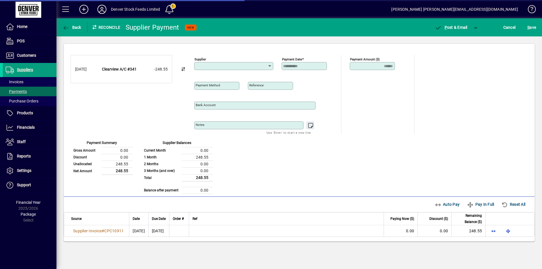
type input "**********"
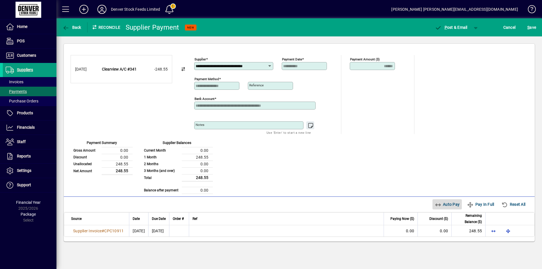
click at [443, 205] on span "Auto Pay" at bounding box center [447, 204] width 25 height 9
click at [477, 29] on span "button" at bounding box center [477, 28] width 14 height 14
click at [462, 38] on span "P ost" at bounding box center [458, 39] width 20 height 5
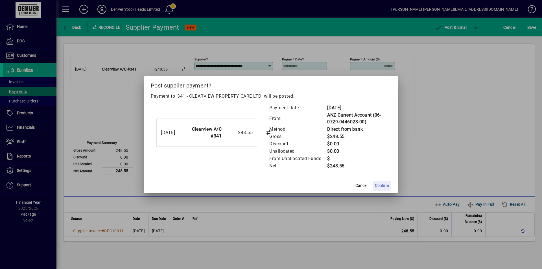
click at [381, 185] on span "Confirm" at bounding box center [382, 186] width 14 height 6
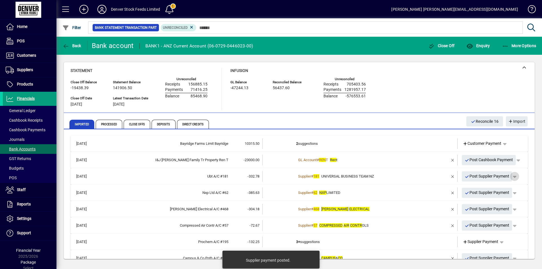
click at [512, 177] on span "button" at bounding box center [515, 177] width 14 height 14
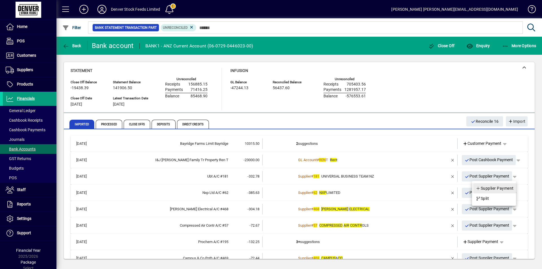
click at [494, 188] on span "Supplier Payment" at bounding box center [495, 188] width 38 height 7
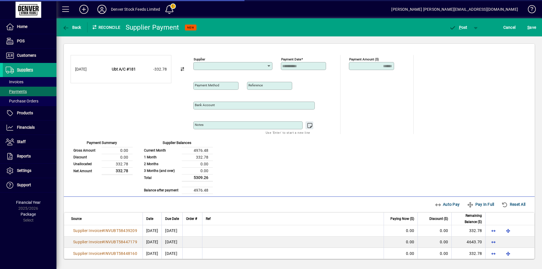
type input "**********"
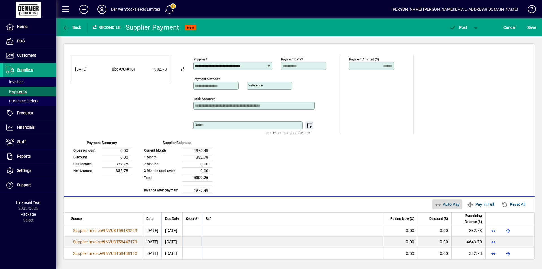
click at [438, 205] on span "Auto Pay" at bounding box center [447, 204] width 25 height 9
click at [462, 29] on span "P ost" at bounding box center [458, 27] width 18 height 5
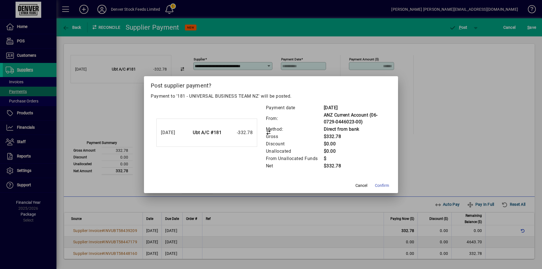
click at [382, 186] on span "Confirm" at bounding box center [382, 186] width 14 height 6
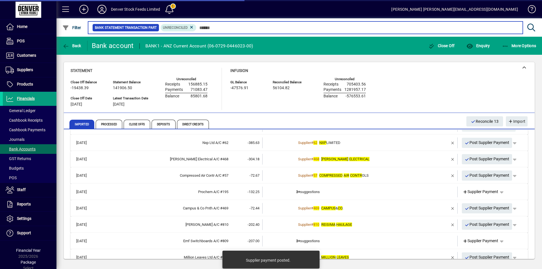
scroll to position [38, 0]
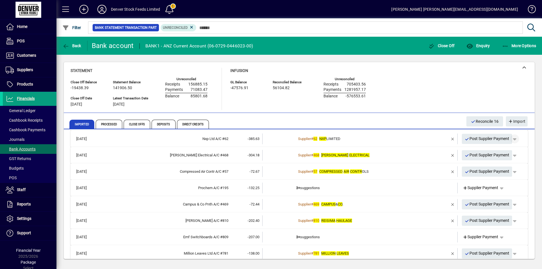
click at [513, 138] on span "button" at bounding box center [515, 139] width 14 height 14
click at [488, 150] on span "Supplier Payment" at bounding box center [495, 150] width 38 height 7
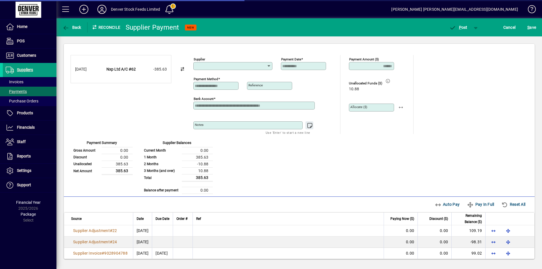
type input "**********"
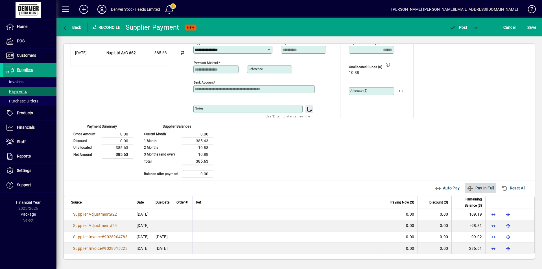
click at [477, 189] on span "Pay In Full" at bounding box center [480, 188] width 27 height 9
type input "*****"
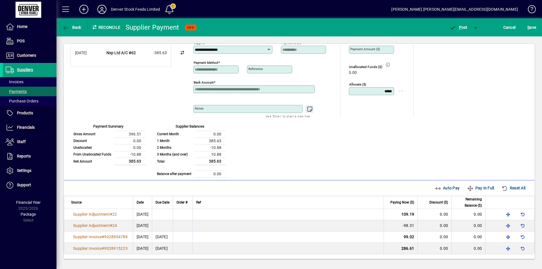
click at [401, 92] on div "Allocate ($) *****" at bounding box center [378, 89] width 59 height 21
click at [460, 31] on span "button" at bounding box center [459, 28] width 24 height 14
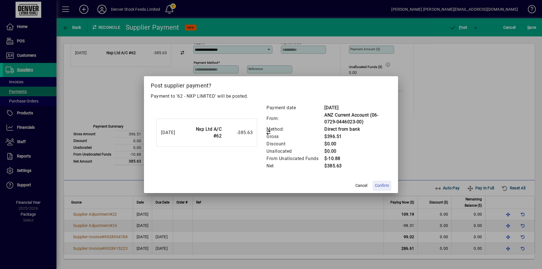
click at [384, 186] on span "Confirm" at bounding box center [382, 186] width 14 height 6
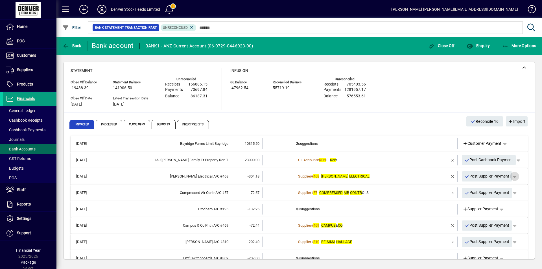
click at [513, 178] on span "button" at bounding box center [515, 177] width 14 height 14
click at [490, 188] on span "Supplier Payment" at bounding box center [495, 188] width 38 height 7
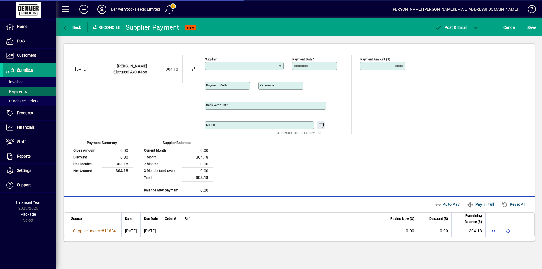
type input "**********"
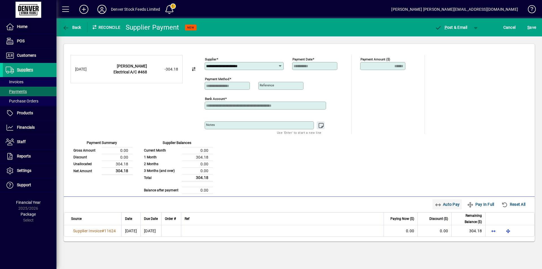
click at [445, 205] on span "Auto Pay" at bounding box center [447, 204] width 25 height 9
click at [475, 27] on span "button" at bounding box center [477, 28] width 14 height 14
click at [457, 41] on span "P ost" at bounding box center [458, 39] width 20 height 5
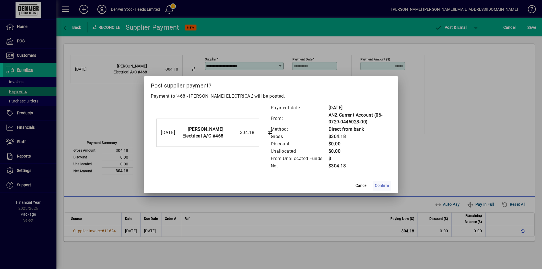
click at [381, 185] on span "Confirm" at bounding box center [382, 186] width 14 height 6
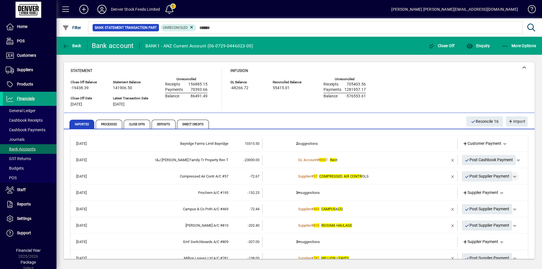
click at [512, 178] on span "button" at bounding box center [515, 177] width 14 height 14
click at [499, 189] on span "Supplier Payment" at bounding box center [495, 188] width 38 height 7
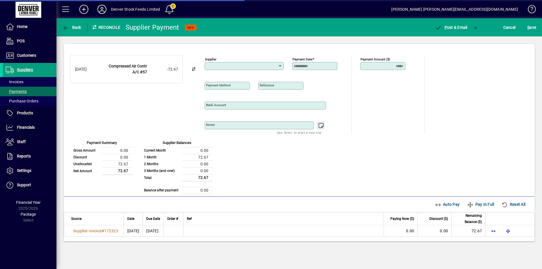
type input "**********"
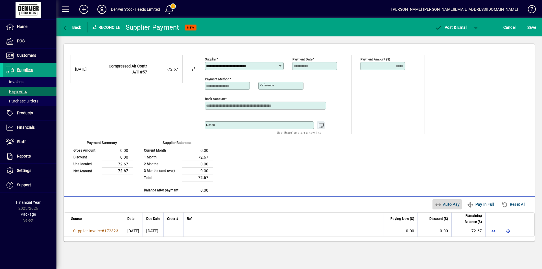
click at [445, 205] on span "Auto Pay" at bounding box center [447, 204] width 25 height 9
click at [476, 28] on span "button" at bounding box center [477, 28] width 14 height 14
click at [458, 40] on span "P ost" at bounding box center [458, 39] width 20 height 5
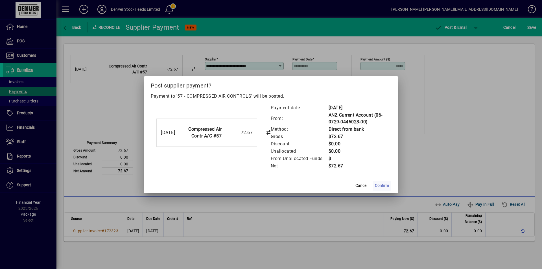
click at [381, 187] on span "Confirm" at bounding box center [382, 186] width 14 height 6
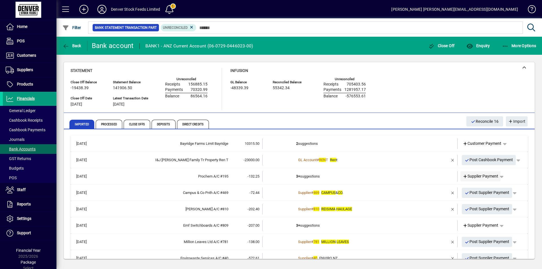
click at [470, 177] on span "Supplier Payment" at bounding box center [481, 176] width 36 height 6
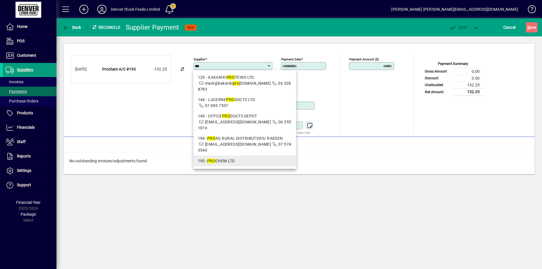
click at [238, 158] on mat-option "195 - PRO CHEM LTD" at bounding box center [245, 161] width 103 height 11
type input "**********"
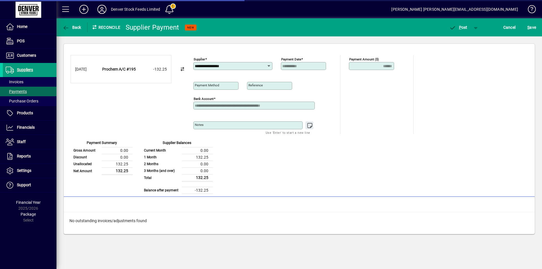
type input "**********"
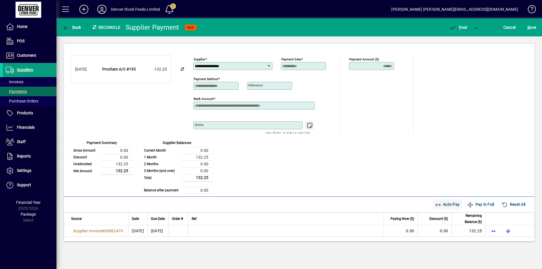
click at [442, 204] on span "Auto Pay" at bounding box center [447, 204] width 25 height 9
click at [459, 29] on span "P ost" at bounding box center [458, 27] width 18 height 5
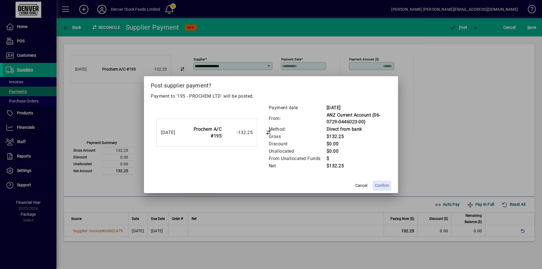
click at [381, 185] on span "Confirm" at bounding box center [382, 186] width 14 height 6
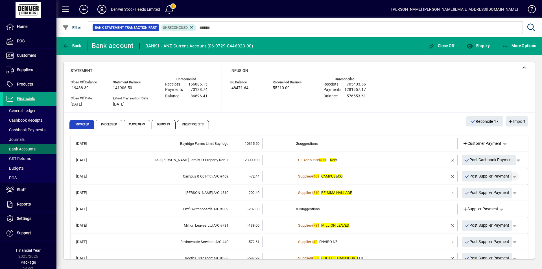
click at [513, 177] on span "button" at bounding box center [515, 177] width 14 height 14
click at [492, 188] on span "Supplier Payment" at bounding box center [495, 188] width 38 height 7
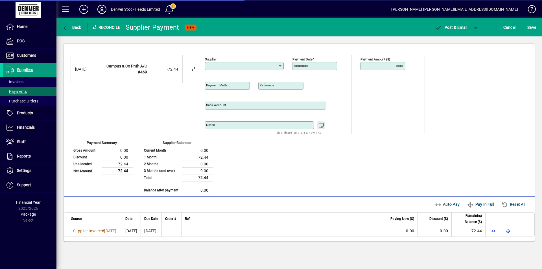
type input "**********"
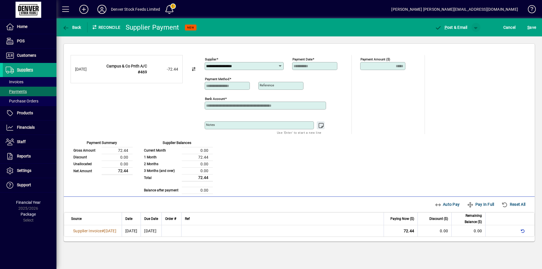
click at [476, 31] on span "button" at bounding box center [477, 28] width 14 height 14
click at [457, 41] on span "P ost" at bounding box center [458, 39] width 20 height 5
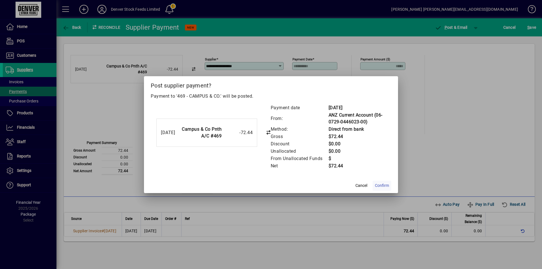
click at [384, 185] on span "Confirm" at bounding box center [382, 186] width 14 height 6
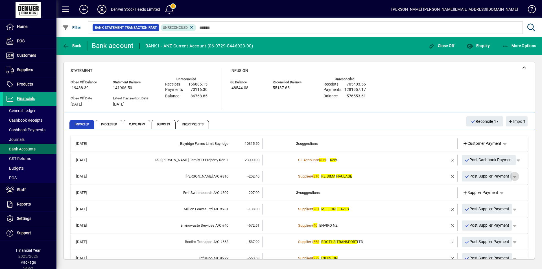
click at [512, 176] on span "button" at bounding box center [515, 177] width 14 height 14
click at [491, 187] on span "Supplier Payment" at bounding box center [495, 188] width 38 height 7
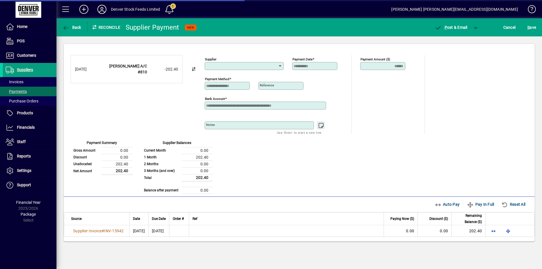
type input "**********"
click at [444, 204] on span "Auto Pay" at bounding box center [447, 204] width 25 height 9
click at [477, 27] on span "button" at bounding box center [477, 28] width 14 height 14
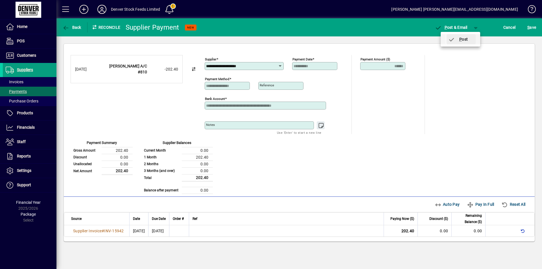
click at [458, 40] on span "P ost" at bounding box center [458, 39] width 20 height 5
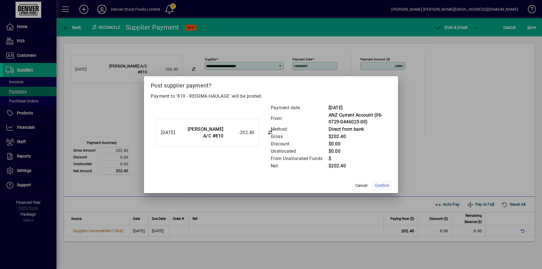
click at [382, 185] on span "Confirm" at bounding box center [382, 186] width 14 height 6
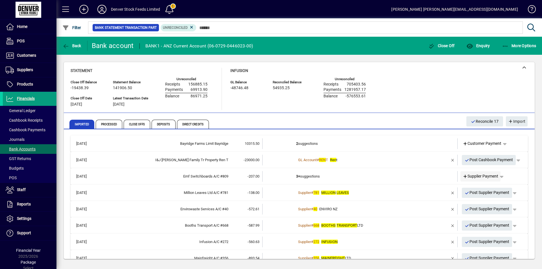
click at [474, 177] on span "Supplier Payment" at bounding box center [481, 176] width 36 height 6
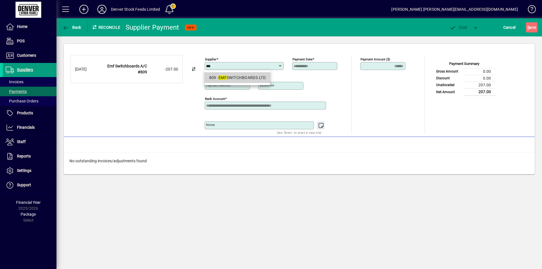
click at [224, 76] on em "EMF" at bounding box center [223, 77] width 8 height 5
type input "**********"
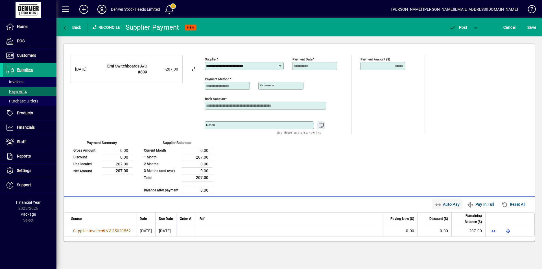
click at [443, 205] on span "Auto Pay" at bounding box center [447, 204] width 25 height 9
click at [464, 28] on span "P ost" at bounding box center [458, 27] width 18 height 5
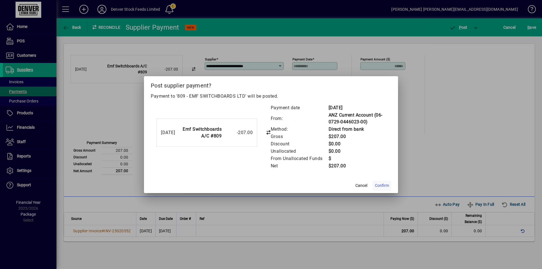
click at [382, 185] on span "Confirm" at bounding box center [382, 186] width 14 height 6
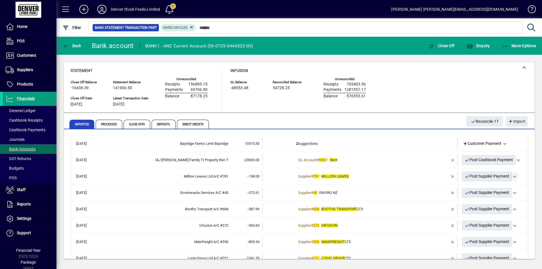
click at [512, 177] on span "button" at bounding box center [515, 177] width 14 height 14
click at [492, 188] on span "Supplier Payment" at bounding box center [495, 188] width 38 height 7
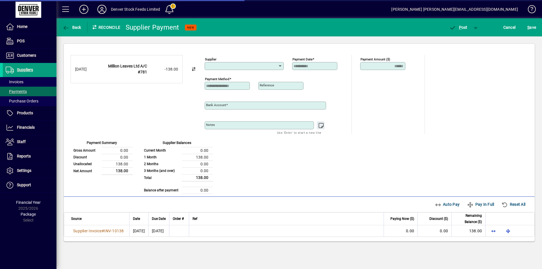
type input "**********"
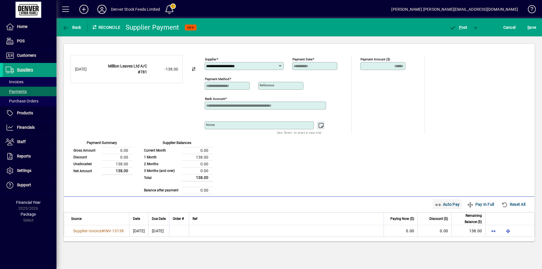
click at [446, 204] on span "Auto Pay" at bounding box center [447, 204] width 25 height 9
click at [461, 27] on span "P" at bounding box center [460, 27] width 3 height 5
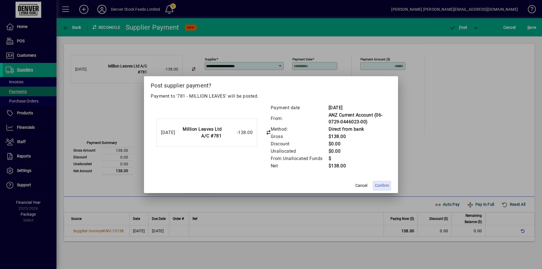
click at [382, 186] on span "Confirm" at bounding box center [382, 186] width 14 height 6
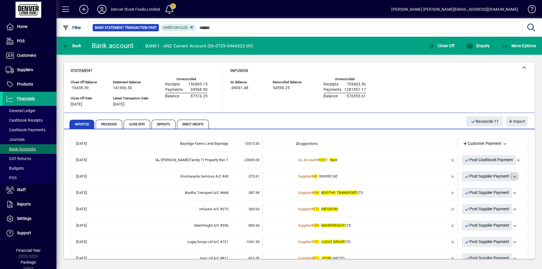
click at [511, 176] on span "button" at bounding box center [515, 177] width 14 height 14
click at [490, 188] on span "Supplier Payment" at bounding box center [495, 188] width 38 height 7
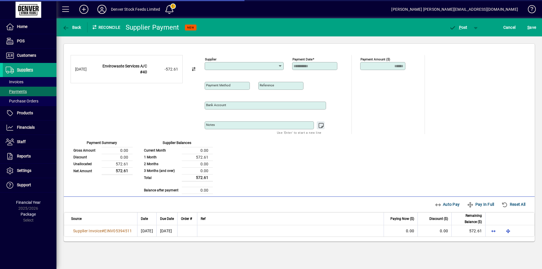
type input "**********"
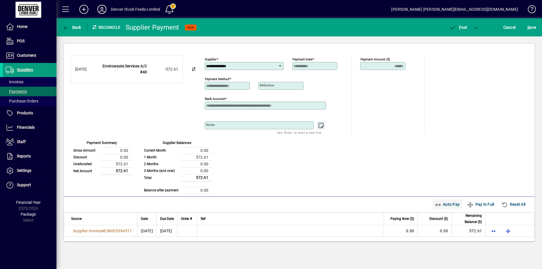
click at [445, 205] on span "Auto Pay" at bounding box center [447, 204] width 25 height 9
click at [461, 27] on span "P" at bounding box center [460, 27] width 3 height 5
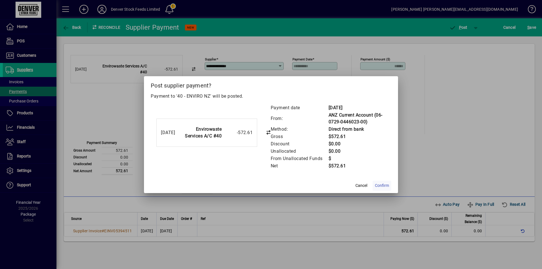
click at [383, 185] on span "Confirm" at bounding box center [382, 186] width 14 height 6
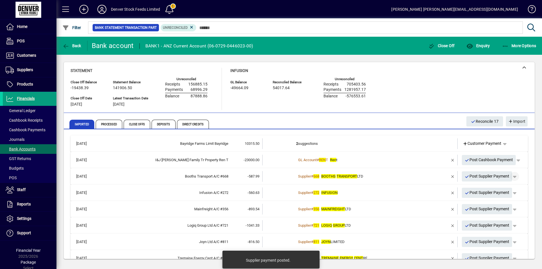
click at [513, 177] on span "button" at bounding box center [515, 177] width 14 height 14
click at [492, 188] on span "Supplier Payment" at bounding box center [495, 188] width 38 height 7
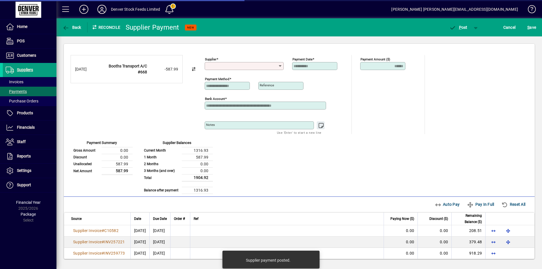
type input "**********"
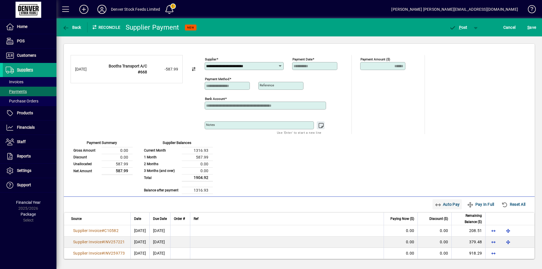
click at [441, 205] on span "Auto Pay" at bounding box center [447, 204] width 25 height 9
click at [459, 27] on span "P" at bounding box center [460, 27] width 3 height 5
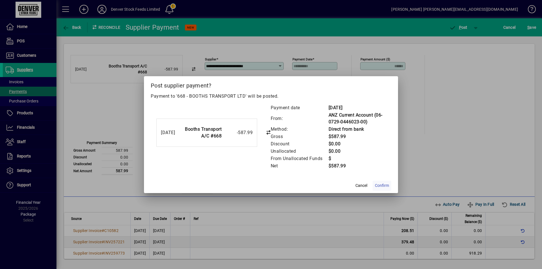
click at [384, 186] on span "Confirm" at bounding box center [382, 186] width 14 height 6
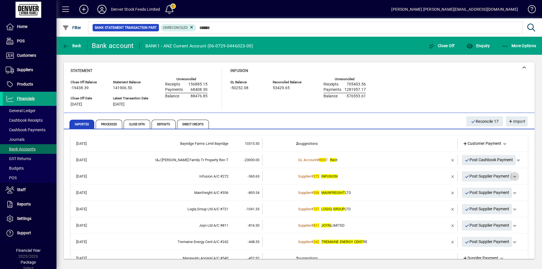
click at [512, 177] on span "button" at bounding box center [515, 177] width 14 height 14
click at [492, 189] on span "Supplier Payment" at bounding box center [495, 188] width 38 height 7
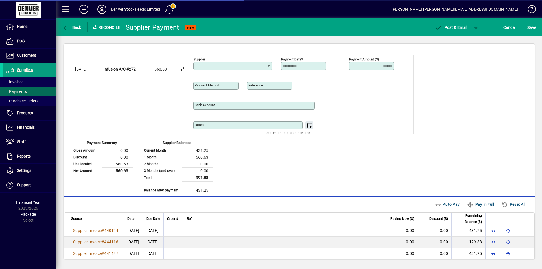
type input "**********"
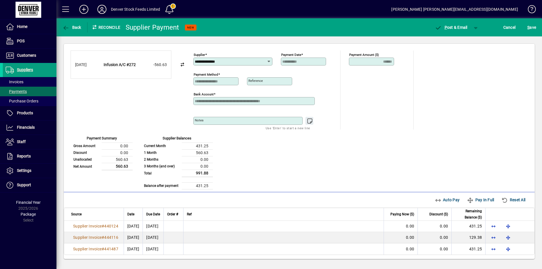
scroll to position [5, 0]
click at [441, 202] on span "Auto Pay" at bounding box center [447, 199] width 25 height 9
click at [476, 28] on span "button" at bounding box center [477, 28] width 14 height 14
click at [459, 41] on span "P ost" at bounding box center [458, 39] width 20 height 5
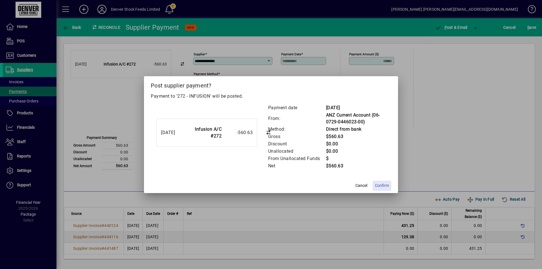
click at [382, 185] on span "Confirm" at bounding box center [382, 186] width 14 height 6
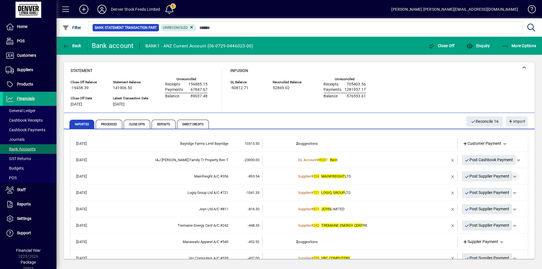
click at [514, 179] on span "button" at bounding box center [515, 177] width 14 height 14
click at [488, 189] on span "Supplier Payment" at bounding box center [495, 188] width 38 height 7
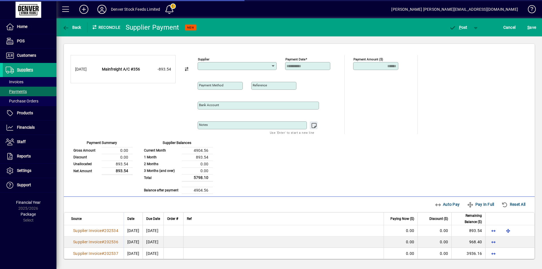
type input "**********"
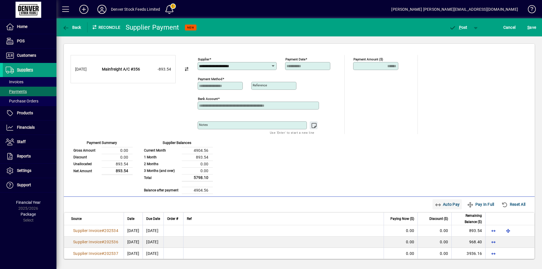
click at [438, 205] on span "Auto Pay" at bounding box center [447, 204] width 25 height 9
click at [459, 29] on span "P" at bounding box center [460, 27] width 3 height 5
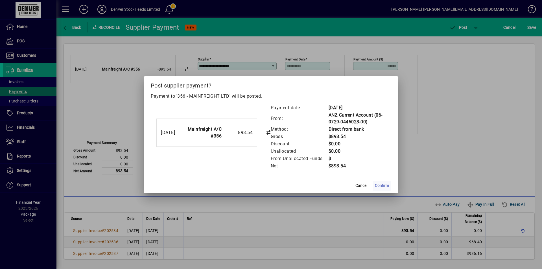
click at [384, 186] on span "Confirm" at bounding box center [382, 186] width 14 height 6
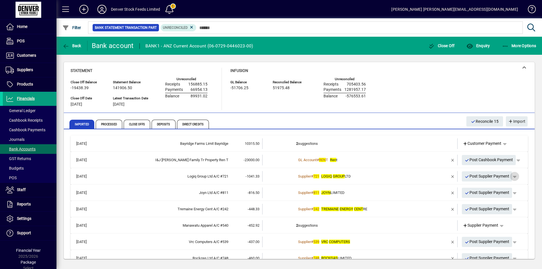
click at [512, 177] on span "button" at bounding box center [515, 177] width 14 height 14
click at [488, 189] on span "Supplier Payment" at bounding box center [495, 188] width 38 height 7
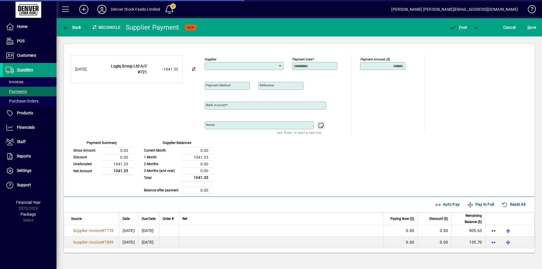
type input "**********"
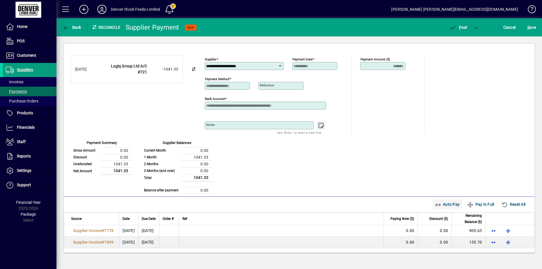
click at [444, 204] on span "Auto Pay" at bounding box center [447, 204] width 25 height 9
click at [460, 28] on span "P" at bounding box center [460, 27] width 3 height 5
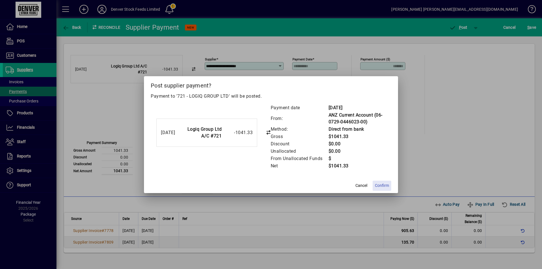
click at [382, 185] on span "Confirm" at bounding box center [382, 186] width 14 height 6
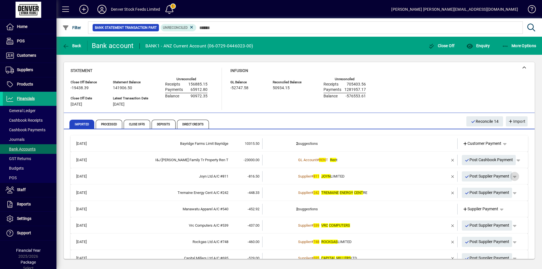
click at [512, 178] on span "button" at bounding box center [515, 177] width 14 height 14
click at [492, 189] on span "Supplier Payment" at bounding box center [495, 188] width 38 height 7
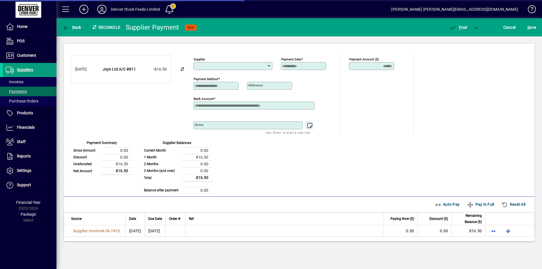
type input "**********"
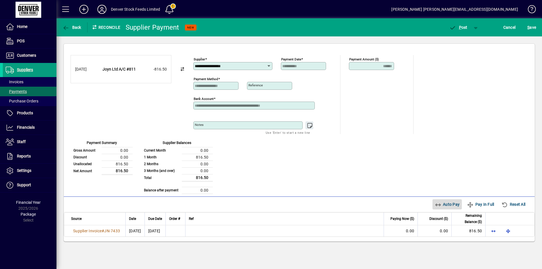
click at [445, 207] on span "Auto Pay" at bounding box center [447, 204] width 25 height 9
click at [460, 29] on span "P" at bounding box center [460, 27] width 3 height 5
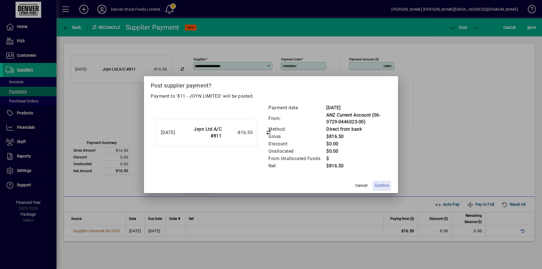
click at [382, 186] on span "Confirm" at bounding box center [382, 186] width 14 height 6
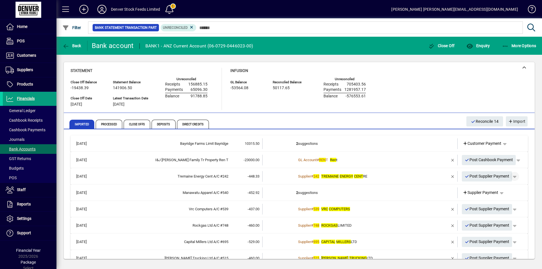
click at [513, 177] on span "button" at bounding box center [515, 177] width 14 height 14
click at [493, 189] on span "Supplier Payment" at bounding box center [495, 188] width 38 height 7
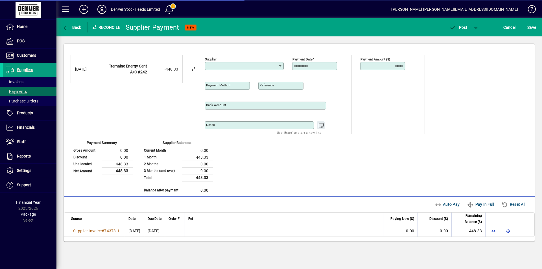
type input "**********"
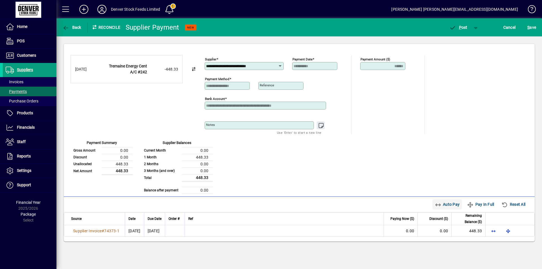
click at [445, 205] on span "Auto Pay" at bounding box center [447, 204] width 25 height 9
click at [460, 28] on span "P" at bounding box center [460, 27] width 3 height 5
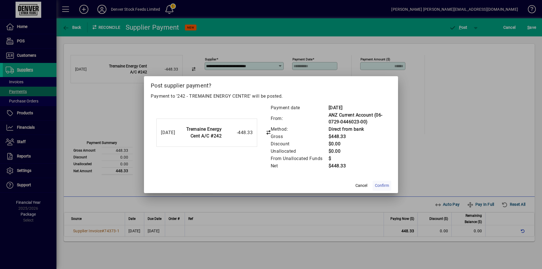
click at [385, 186] on span "Confirm" at bounding box center [382, 186] width 14 height 6
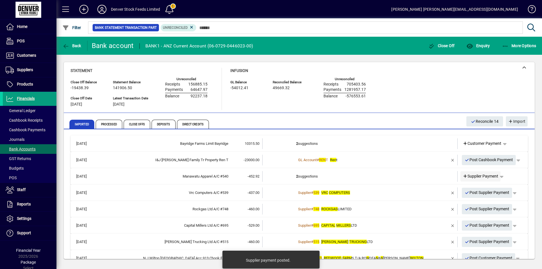
click at [472, 177] on span "Supplier Payment" at bounding box center [481, 176] width 36 height 6
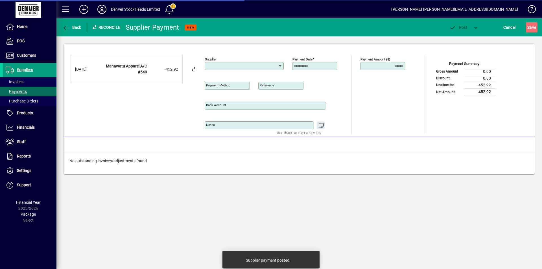
type input "**********"
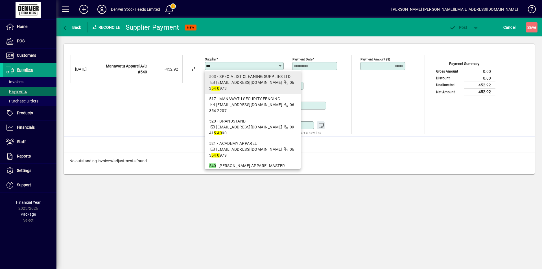
scroll to position [71, 0]
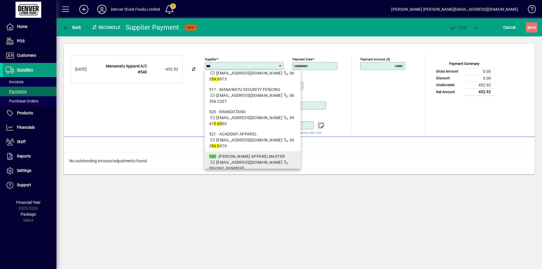
click at [242, 154] on div "540 - MANAWATU APPARELMASTER" at bounding box center [252, 157] width 87 height 6
type input "**********"
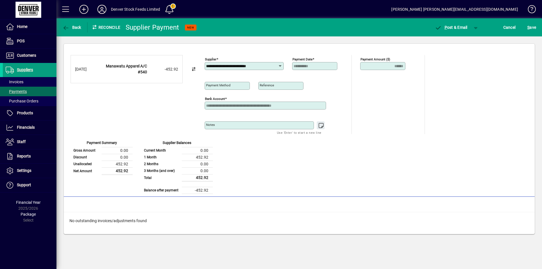
type input "**********"
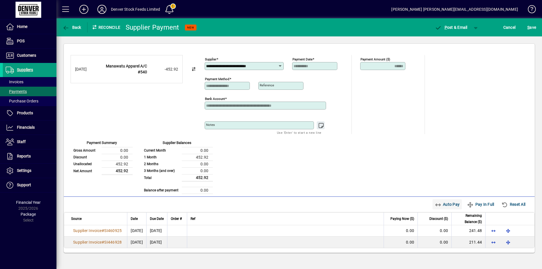
click at [445, 204] on span "Auto Pay" at bounding box center [447, 204] width 25 height 9
click at [473, 27] on span "button" at bounding box center [477, 28] width 14 height 14
click at [455, 40] on icon "button" at bounding box center [451, 40] width 7 height 6
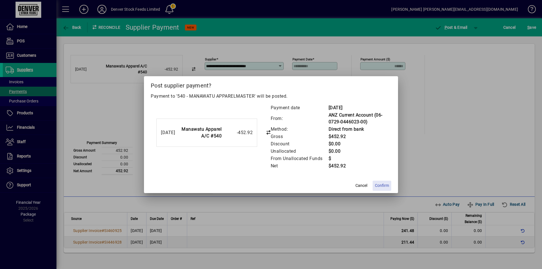
click at [380, 186] on span "Confirm" at bounding box center [382, 186] width 14 height 6
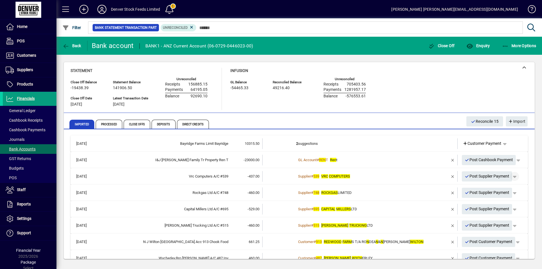
click at [512, 179] on span "button" at bounding box center [515, 177] width 14 height 14
click at [490, 190] on span "Supplier Payment" at bounding box center [495, 188] width 38 height 7
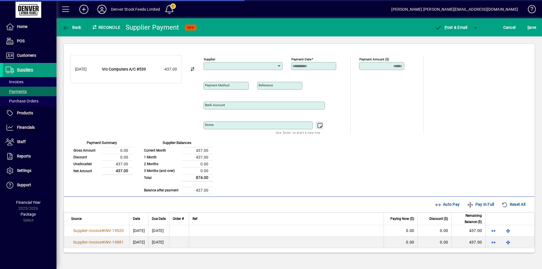
type input "**********"
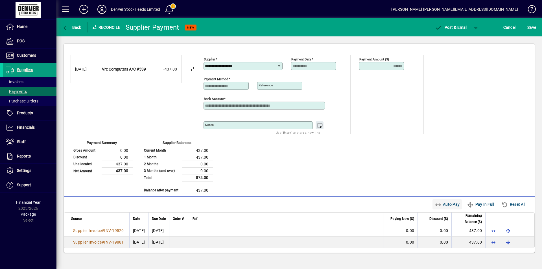
click at [437, 207] on icon "button" at bounding box center [438, 205] width 7 height 6
click at [477, 29] on span "button" at bounding box center [477, 28] width 14 height 14
click at [460, 40] on span "P" at bounding box center [460, 39] width 3 height 5
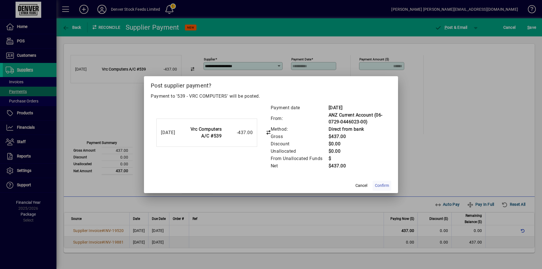
click at [382, 184] on span "Confirm" at bounding box center [382, 186] width 14 height 6
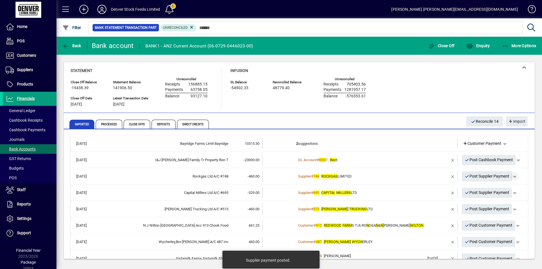
click at [512, 177] on span "button" at bounding box center [515, 177] width 14 height 14
click at [491, 189] on span "Supplier Payment" at bounding box center [495, 188] width 38 height 7
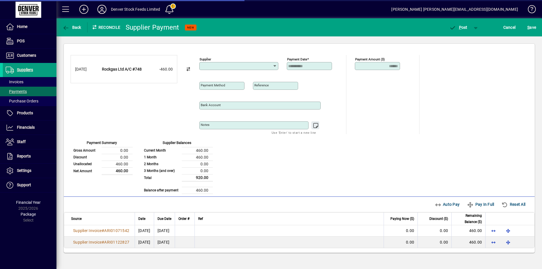
type input "**********"
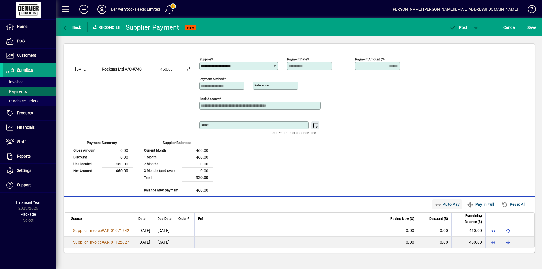
click at [442, 205] on span "Auto Pay" at bounding box center [447, 204] width 25 height 9
click at [458, 30] on span "button" at bounding box center [459, 28] width 24 height 14
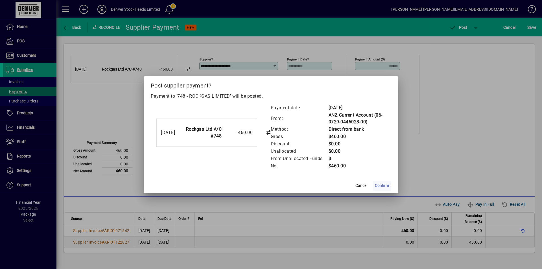
click at [382, 186] on span "Confirm" at bounding box center [382, 186] width 14 height 6
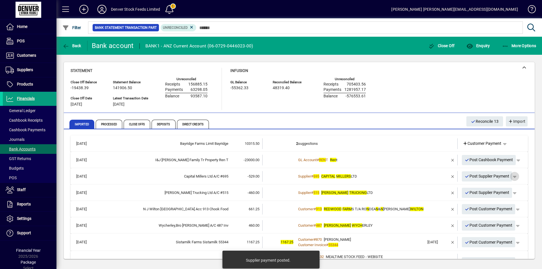
click at [513, 177] on span "button" at bounding box center [515, 177] width 14 height 14
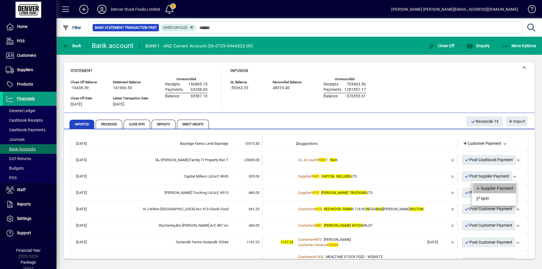
click at [491, 190] on span "Supplier Payment" at bounding box center [495, 188] width 38 height 7
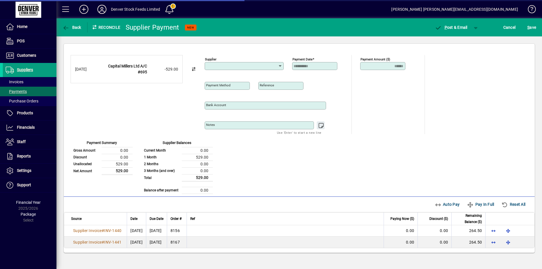
type input "**********"
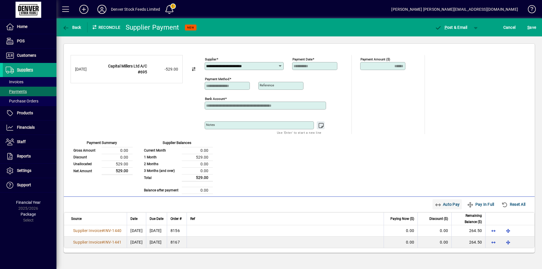
click at [443, 205] on span "Auto Pay" at bounding box center [447, 204] width 25 height 9
click at [476, 27] on span "button" at bounding box center [477, 28] width 14 height 14
click at [456, 40] on span "P ost" at bounding box center [458, 39] width 20 height 5
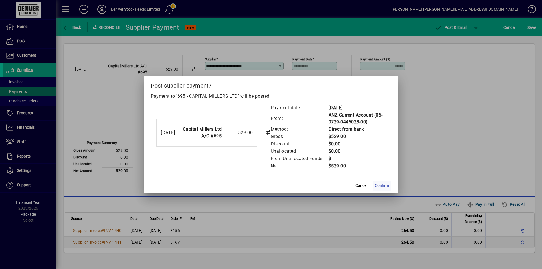
click at [384, 186] on span "Confirm" at bounding box center [382, 186] width 14 height 6
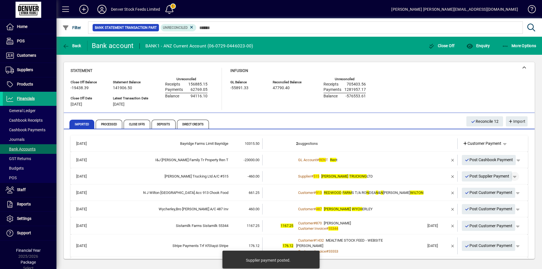
click at [512, 178] on span "button" at bounding box center [515, 177] width 14 height 14
click at [490, 187] on span "Supplier Payment" at bounding box center [495, 188] width 38 height 7
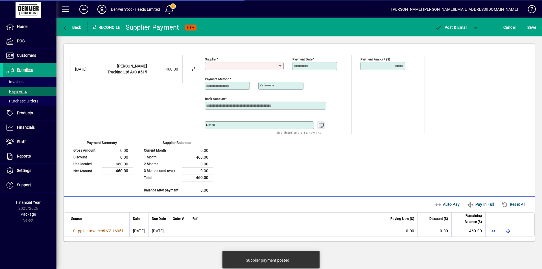
type input "**********"
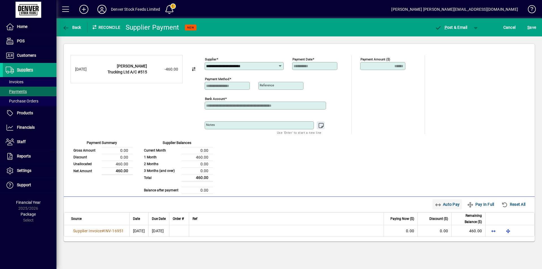
click at [442, 205] on span "Auto Pay" at bounding box center [447, 204] width 25 height 9
click at [477, 28] on span "button" at bounding box center [477, 28] width 14 height 14
click at [456, 39] on span "P ost" at bounding box center [458, 39] width 20 height 5
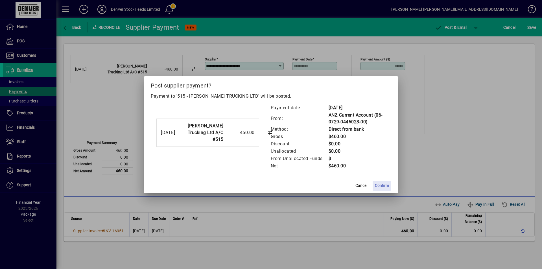
click at [382, 185] on span "Confirm" at bounding box center [382, 186] width 14 height 6
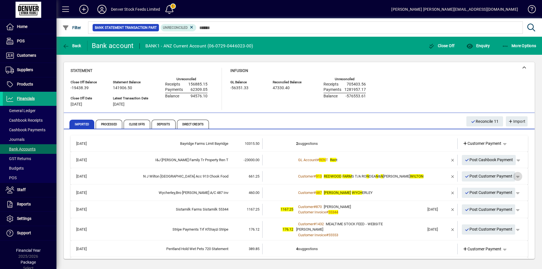
click at [515, 178] on span "button" at bounding box center [518, 177] width 14 height 14
click at [497, 190] on span "Customer Payment" at bounding box center [496, 188] width 41 height 7
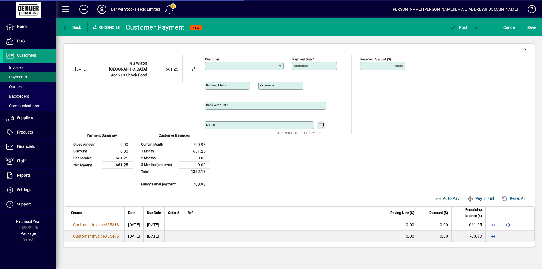
type input "**********"
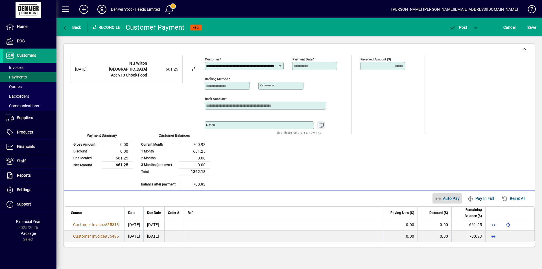
click at [448, 198] on span "Auto Pay" at bounding box center [447, 198] width 25 height 9
click at [461, 27] on span "P" at bounding box center [460, 27] width 3 height 5
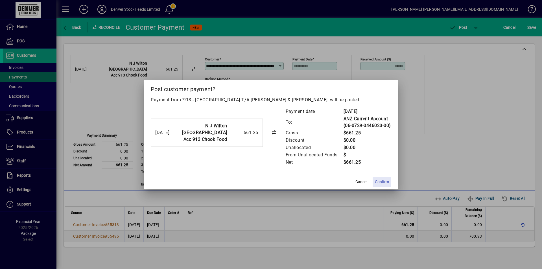
click at [386, 182] on span "Confirm" at bounding box center [382, 182] width 14 height 6
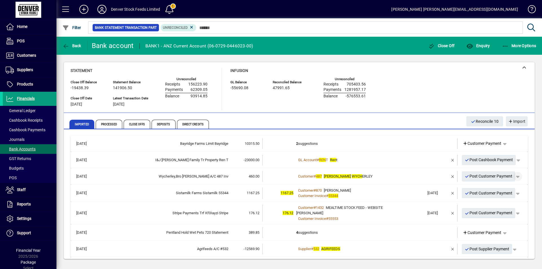
click at [515, 177] on span "button" at bounding box center [518, 177] width 14 height 14
click at [490, 188] on span "Customer Payment" at bounding box center [496, 188] width 41 height 7
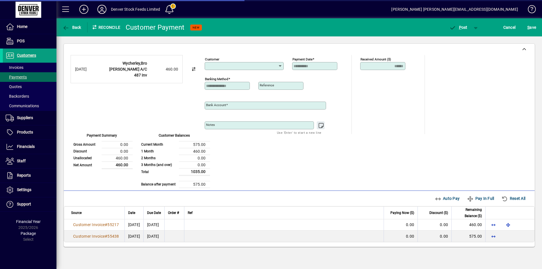
type input "**********"
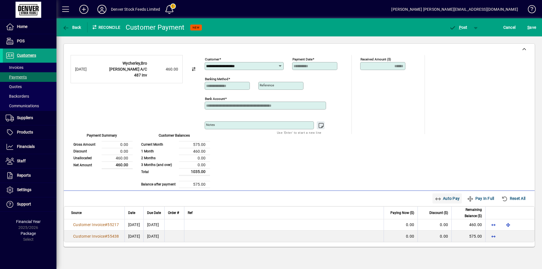
click at [444, 197] on span "Auto Pay" at bounding box center [447, 198] width 25 height 9
click at [456, 27] on icon "button" at bounding box center [452, 28] width 7 height 6
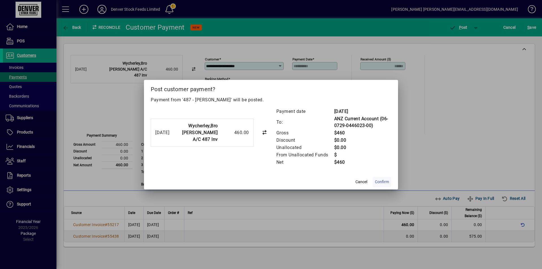
click at [385, 183] on span "Confirm" at bounding box center [382, 182] width 14 height 6
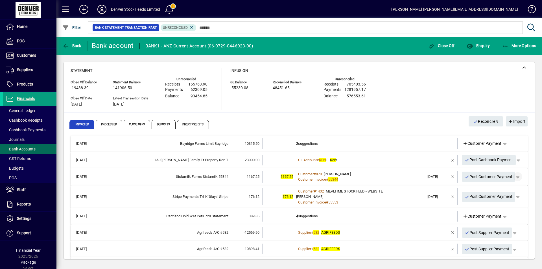
click at [515, 177] on span "button" at bounding box center [518, 177] width 14 height 14
click at [501, 190] on span "Customer Payment" at bounding box center [496, 188] width 41 height 7
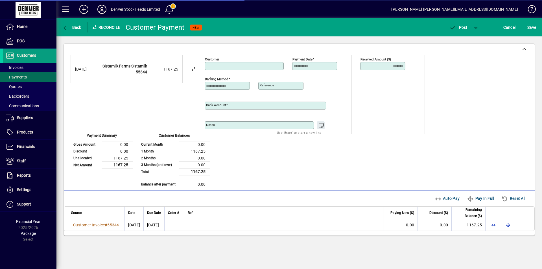
type input "**********"
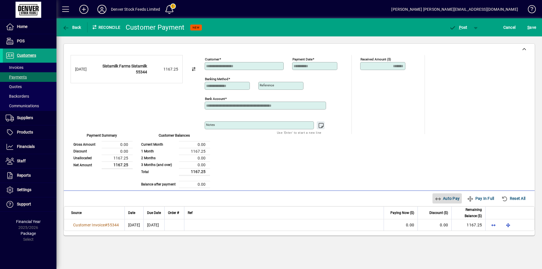
click at [440, 199] on span "Auto Pay" at bounding box center [447, 198] width 25 height 9
click at [458, 29] on span "P ost" at bounding box center [458, 27] width 18 height 5
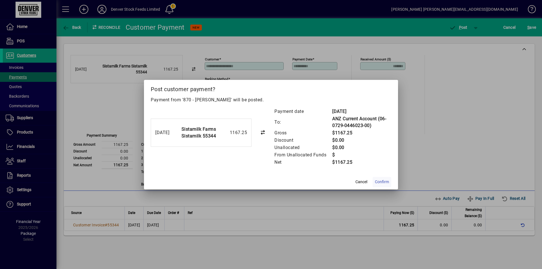
click at [383, 182] on span "Confirm" at bounding box center [382, 182] width 14 height 6
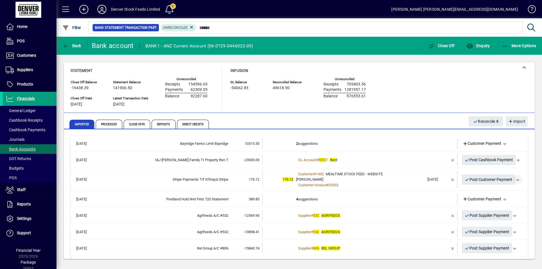
click at [516, 180] on span "button" at bounding box center [518, 180] width 14 height 14
click at [490, 193] on span "Customer Payment" at bounding box center [496, 191] width 41 height 7
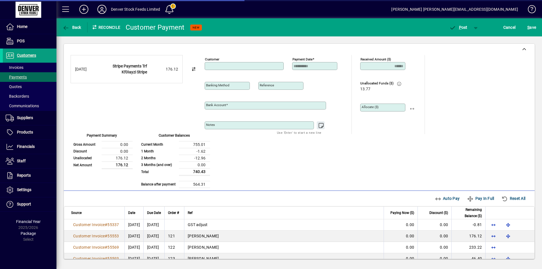
type input "**********"
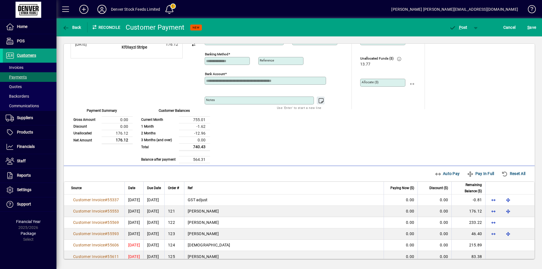
scroll to position [33, 0]
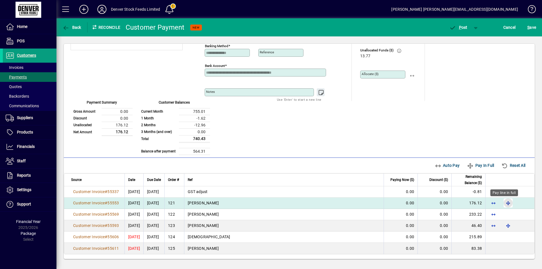
click at [505, 204] on span "button" at bounding box center [509, 203] width 14 height 14
click at [462, 29] on span "P ost" at bounding box center [458, 27] width 18 height 5
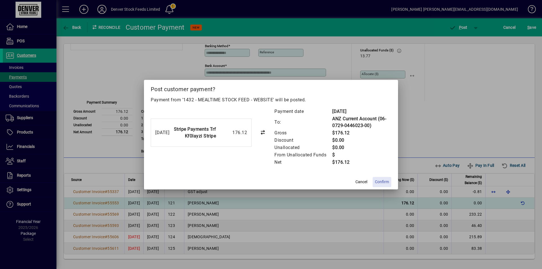
click at [381, 182] on span "Confirm" at bounding box center [382, 182] width 14 height 6
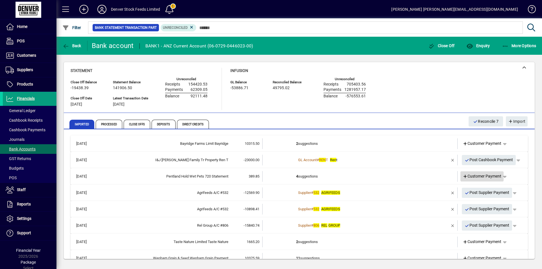
click at [474, 176] on span "Customer Payment" at bounding box center [482, 176] width 39 height 6
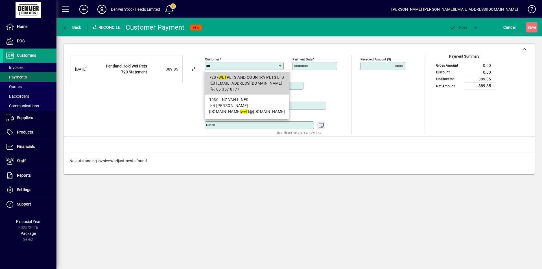
click at [254, 82] on span "info@petsunlimited.co.nz" at bounding box center [249, 83] width 66 height 5
type input "**********"
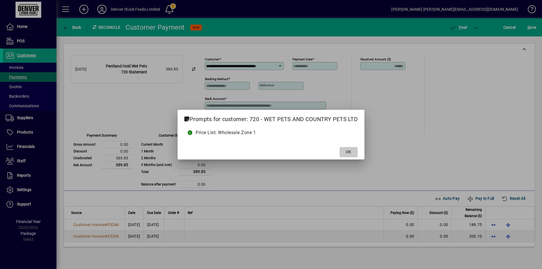
click at [348, 151] on span "OK" at bounding box center [348, 152] width 5 height 6
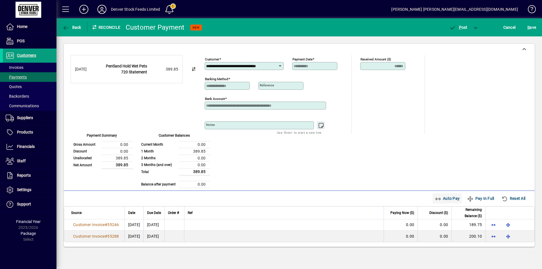
click at [445, 199] on span "Auto Pay" at bounding box center [447, 198] width 25 height 9
click at [461, 28] on span "P" at bounding box center [460, 27] width 3 height 5
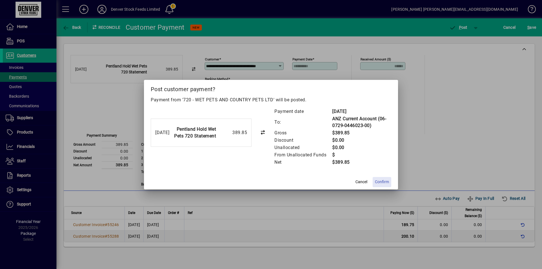
click at [383, 183] on span "Confirm" at bounding box center [382, 182] width 14 height 6
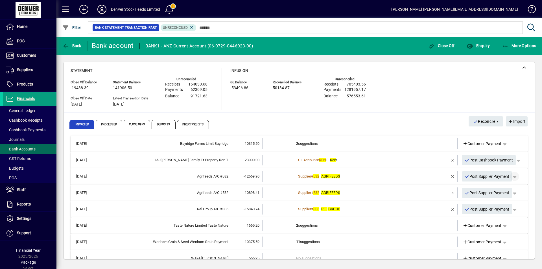
click at [513, 177] on span "button" at bounding box center [515, 177] width 14 height 14
click at [499, 187] on span "Supplier Payment" at bounding box center [495, 188] width 38 height 7
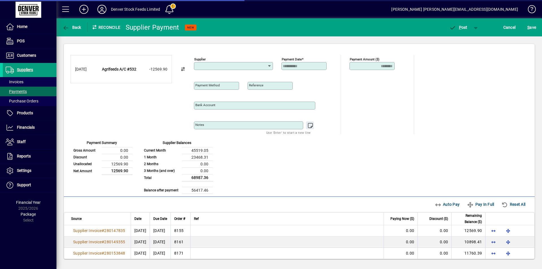
type input "**********"
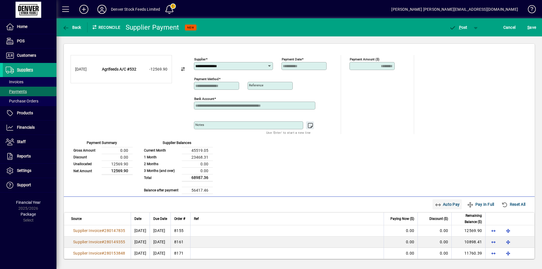
click at [440, 203] on span "Auto Pay" at bounding box center [447, 204] width 25 height 9
click at [459, 27] on span "P" at bounding box center [460, 27] width 3 height 5
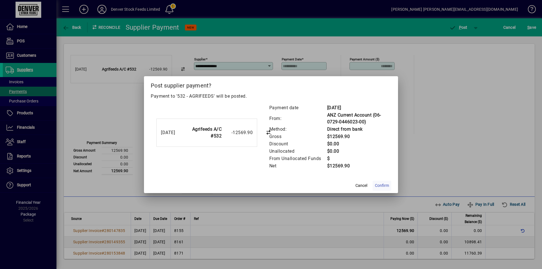
click at [382, 187] on span "Confirm" at bounding box center [382, 186] width 14 height 6
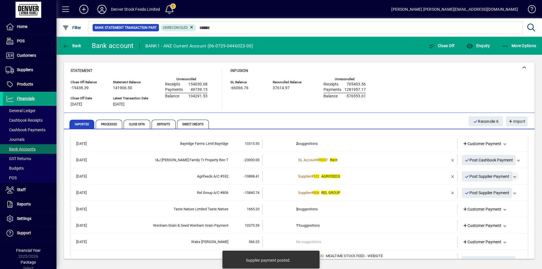
click at [512, 176] on span "button" at bounding box center [515, 177] width 14 height 14
click at [491, 188] on span "Supplier Payment" at bounding box center [495, 188] width 38 height 7
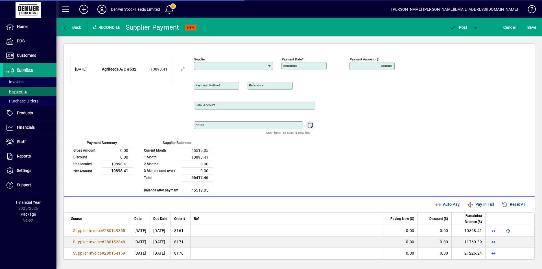
type input "**********"
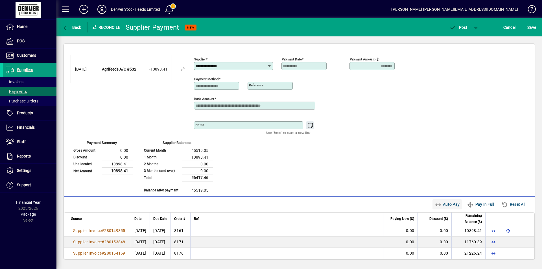
click at [444, 204] on span "Auto Pay" at bounding box center [447, 204] width 25 height 9
click at [458, 27] on span "P ost" at bounding box center [458, 27] width 18 height 5
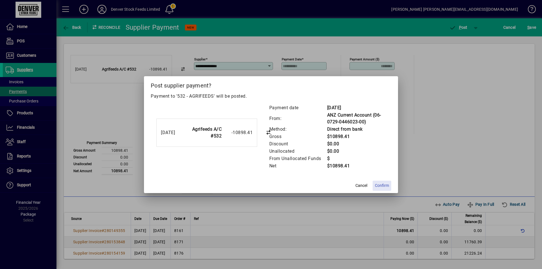
click at [382, 186] on span "Confirm" at bounding box center [382, 186] width 14 height 6
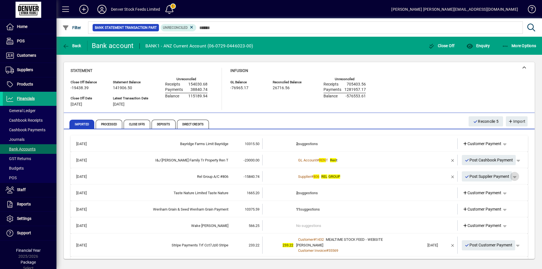
click at [513, 177] on span "button" at bounding box center [515, 177] width 14 height 14
click at [488, 189] on span "Supplier Payment" at bounding box center [495, 188] width 38 height 7
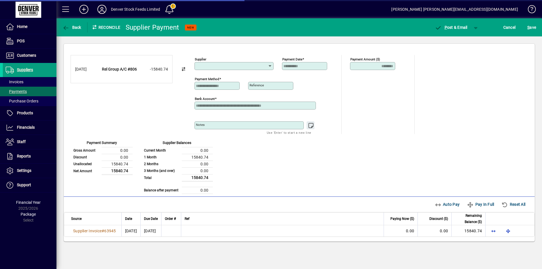
type input "**********"
click at [445, 203] on span "Auto Pay" at bounding box center [447, 204] width 25 height 9
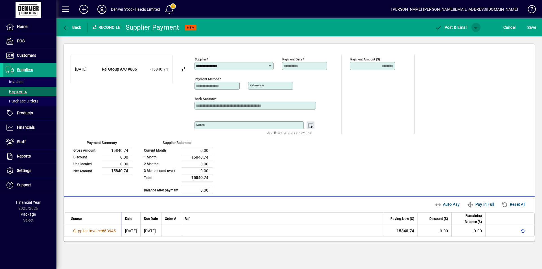
click at [476, 28] on span "button" at bounding box center [477, 28] width 14 height 14
click at [461, 39] on span "P" at bounding box center [460, 39] width 3 height 5
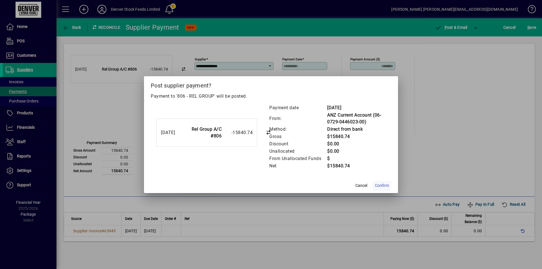
click at [380, 186] on span "Confirm" at bounding box center [382, 186] width 14 height 6
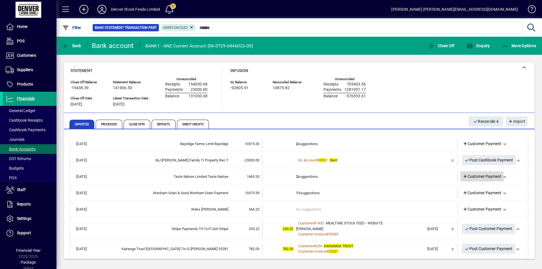
click at [472, 178] on span "Customer Payment" at bounding box center [482, 177] width 39 height 6
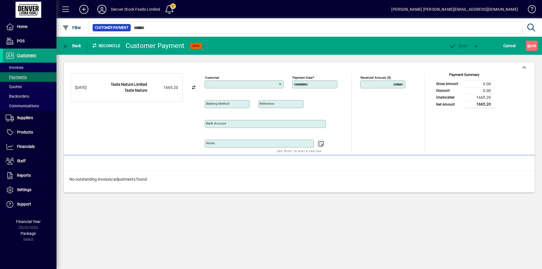
type input "**********"
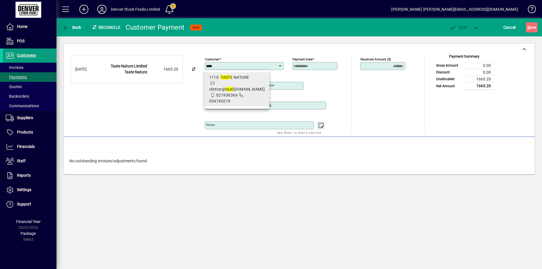
click at [234, 83] on span "1110 - TAST E NATURE clinton@ tast enature.co.nz 021930366 034740219" at bounding box center [237, 90] width 56 height 30
type input "**********"
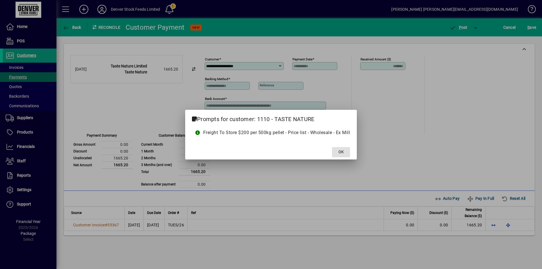
click at [345, 153] on span at bounding box center [341, 152] width 18 height 14
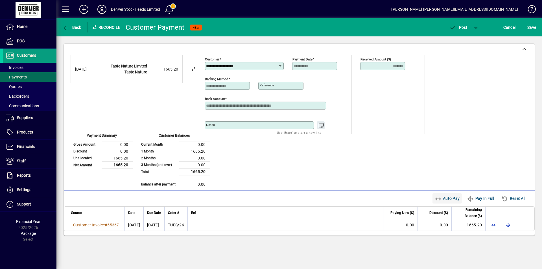
click at [442, 200] on span "Auto Pay" at bounding box center [447, 198] width 25 height 9
click at [459, 31] on span "button" at bounding box center [459, 28] width 24 height 14
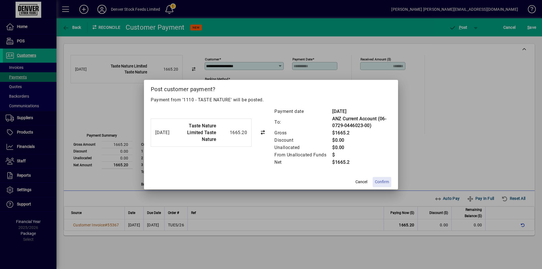
click at [380, 181] on span "Confirm" at bounding box center [382, 182] width 14 height 6
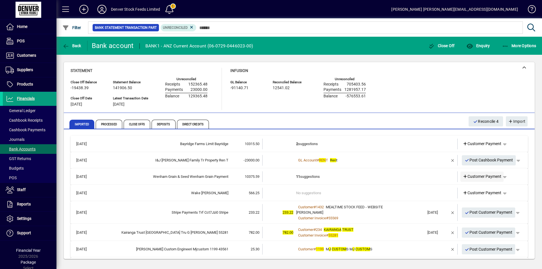
click at [473, 176] on span "Customer Payment" at bounding box center [482, 177] width 39 height 6
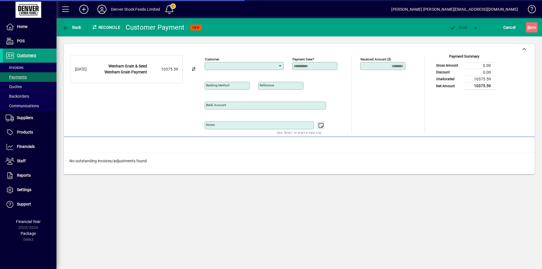
type input "**********"
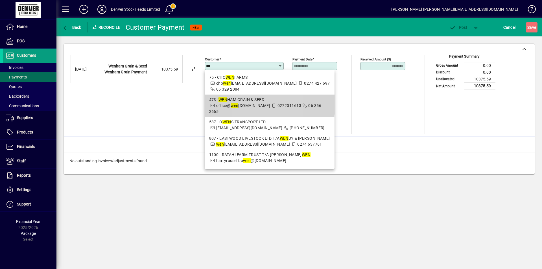
click at [248, 97] on div "473 - WEN HAM GRAIN & SEED" at bounding box center [269, 100] width 121 height 6
type input "**********"
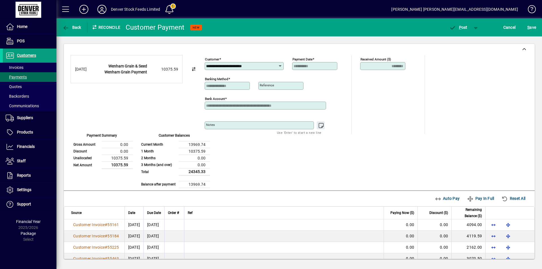
scroll to position [38, 0]
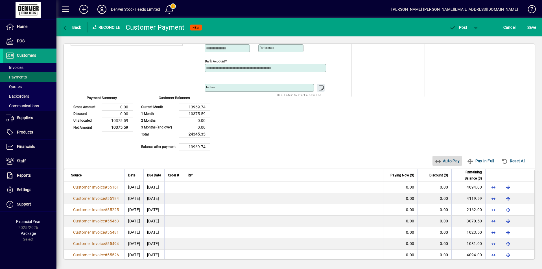
click at [435, 162] on icon "button" at bounding box center [438, 162] width 7 height 6
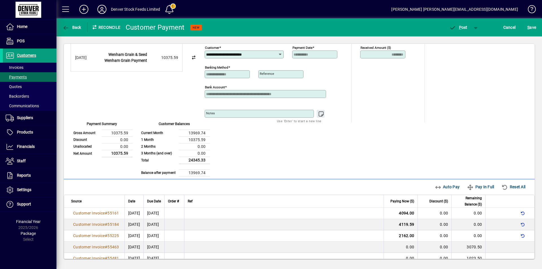
scroll to position [0, 0]
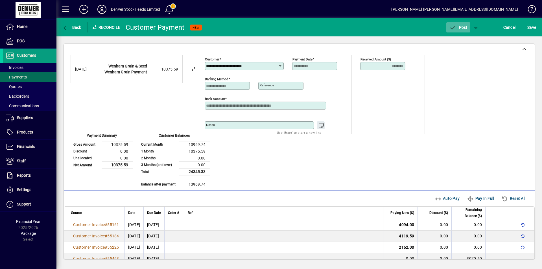
click at [460, 28] on span "P" at bounding box center [460, 27] width 3 height 5
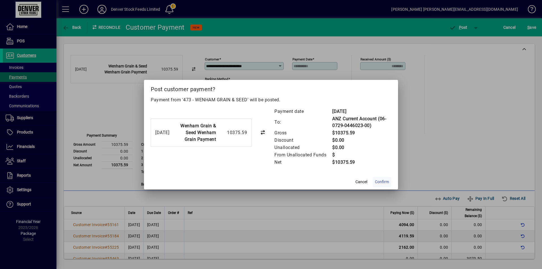
click at [384, 181] on span "Confirm" at bounding box center [382, 182] width 14 height 6
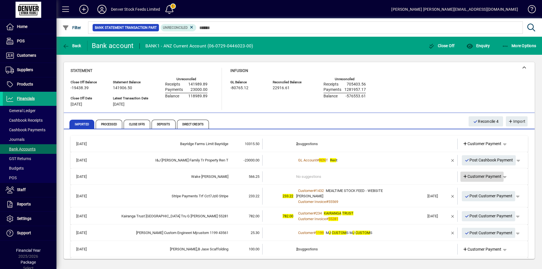
click at [475, 177] on span "Customer Payment" at bounding box center [482, 177] width 39 height 6
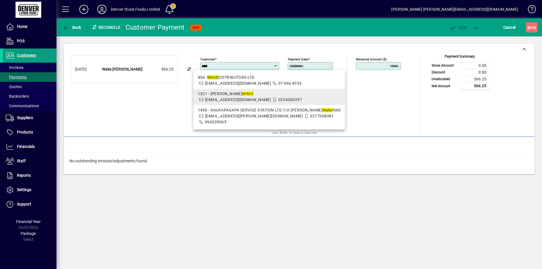
click at [217, 95] on div "1321 - KATHERINE WAKE" at bounding box center [269, 94] width 143 height 6
type input "**********"
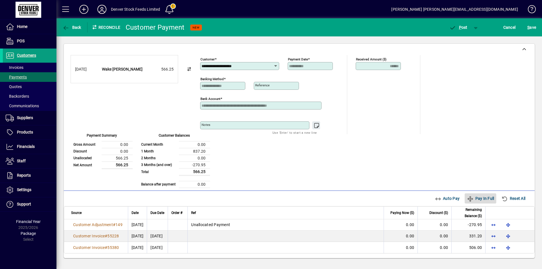
click at [479, 200] on span "Pay In Full" at bounding box center [480, 198] width 27 height 9
type input "****"
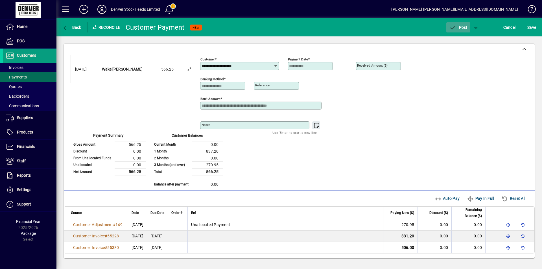
click at [460, 27] on span "P" at bounding box center [460, 27] width 3 height 5
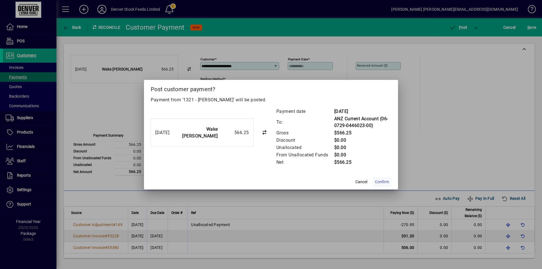
click at [382, 183] on span "Confirm" at bounding box center [382, 182] width 14 height 6
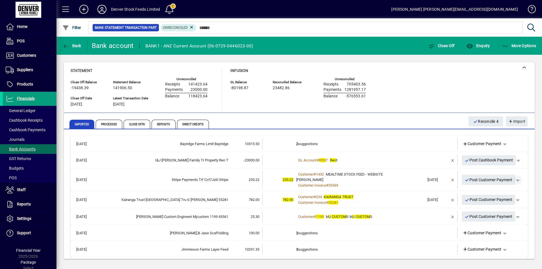
click at [514, 181] on span "button" at bounding box center [518, 180] width 14 height 14
click at [493, 192] on span "Customer Payment" at bounding box center [496, 191] width 41 height 7
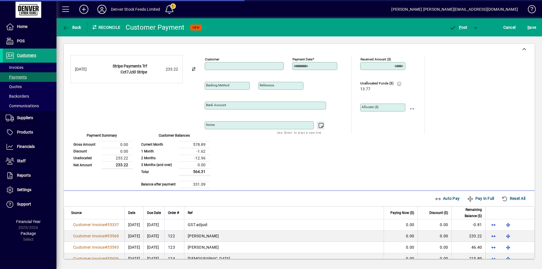
type input "**********"
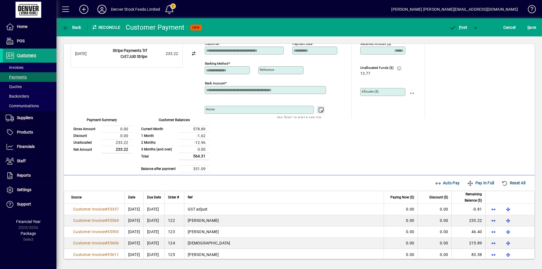
scroll to position [22, 0]
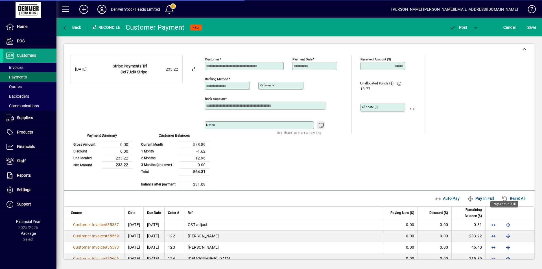
scroll to position [22, 0]
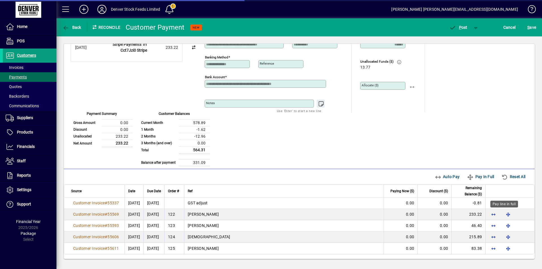
click at [503, 214] on span "button" at bounding box center [509, 215] width 14 height 14
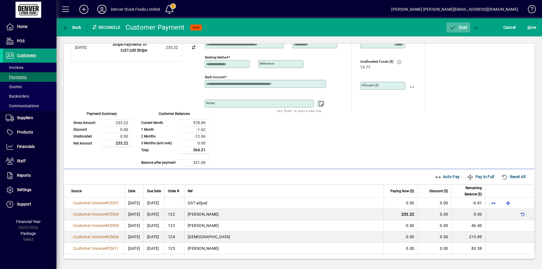
click at [459, 27] on span "P" at bounding box center [460, 27] width 3 height 5
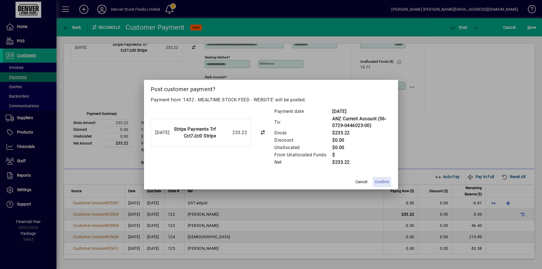
click at [380, 182] on span "Confirm" at bounding box center [382, 182] width 14 height 6
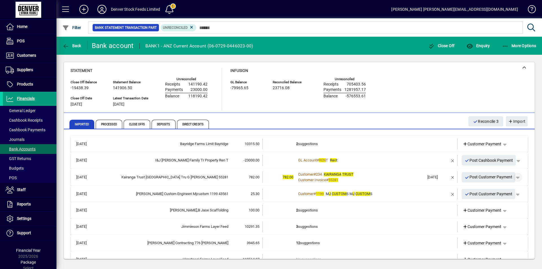
click at [517, 177] on span "button" at bounding box center [518, 178] width 14 height 14
click at [491, 190] on span "Customer Payment" at bounding box center [496, 189] width 41 height 7
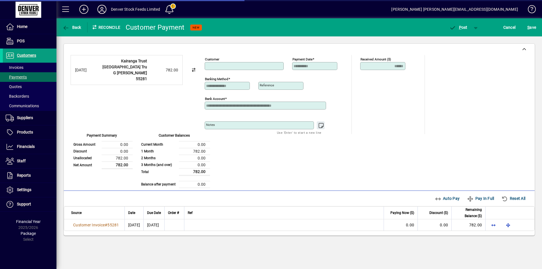
type input "**********"
click at [448, 199] on span "Auto Pay" at bounding box center [447, 198] width 25 height 9
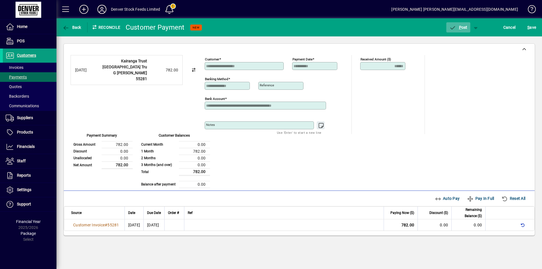
click at [463, 27] on span "P ost" at bounding box center [458, 27] width 18 height 5
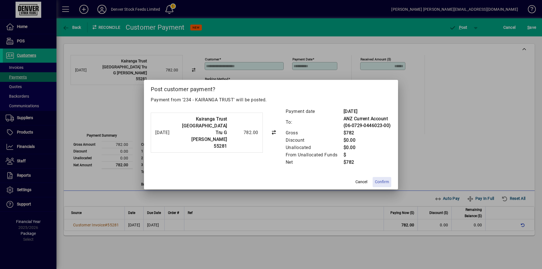
click at [382, 182] on span "Confirm" at bounding box center [382, 182] width 14 height 6
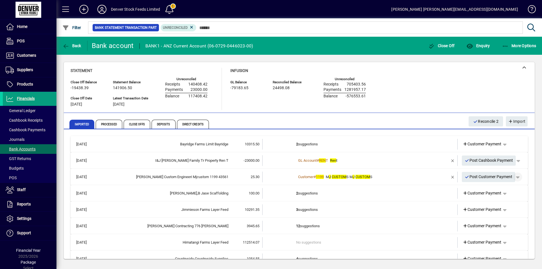
click at [516, 178] on span "button" at bounding box center [518, 177] width 14 height 14
click at [492, 190] on span "Customer Payment" at bounding box center [496, 189] width 41 height 7
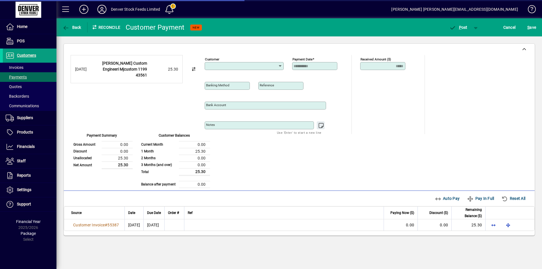
type input "**********"
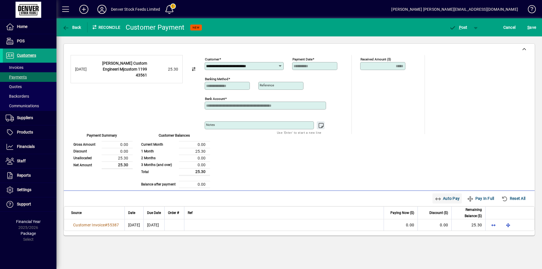
click at [442, 198] on span "Auto Pay" at bounding box center [447, 198] width 25 height 9
click at [459, 25] on span "button" at bounding box center [459, 28] width 24 height 14
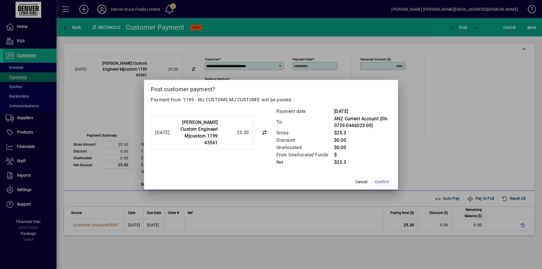
click at [383, 183] on span "Confirm" at bounding box center [382, 182] width 14 height 6
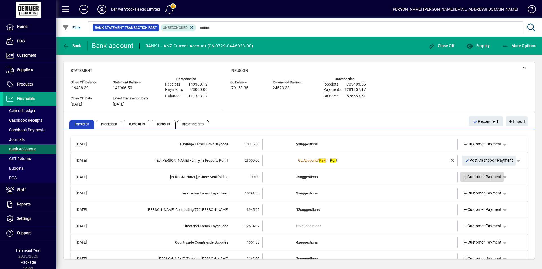
click at [473, 178] on span "Customer Payment" at bounding box center [482, 177] width 39 height 6
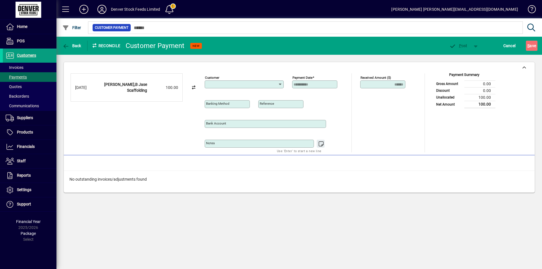
type input "**********"
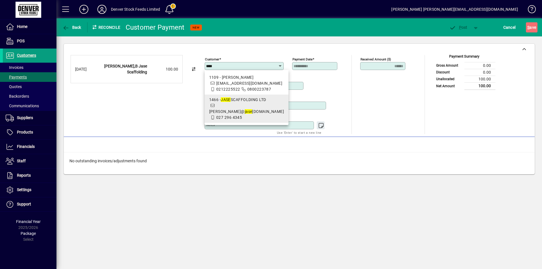
click at [236, 110] on span "1466 - JASE SCAFFOLDING LTD [PERSON_NAME]@ jase [DOMAIN_NAME] 027 296 4345" at bounding box center [246, 109] width 75 height 24
type input "**********"
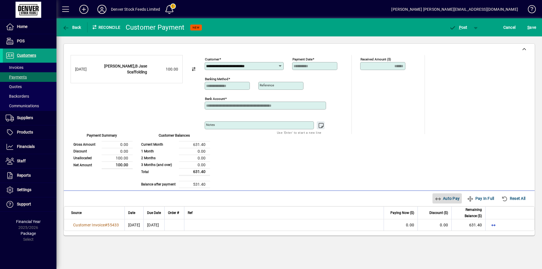
click at [444, 201] on span "Auto Pay" at bounding box center [447, 198] width 25 height 9
click at [460, 29] on span "P" at bounding box center [460, 27] width 3 height 5
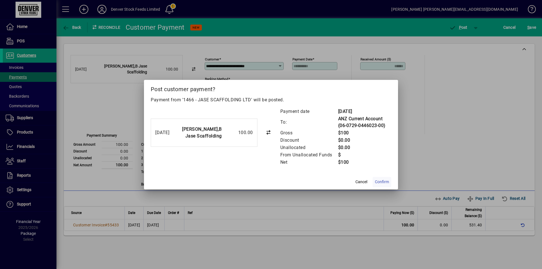
click at [381, 182] on span "Confirm" at bounding box center [382, 182] width 14 height 6
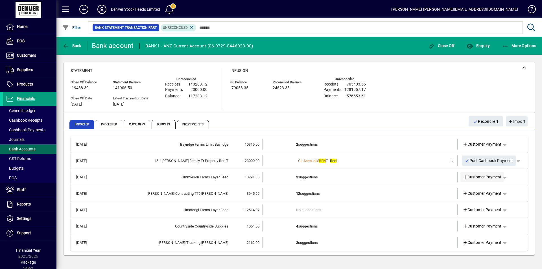
click at [479, 180] on span "Customer Payment" at bounding box center [482, 177] width 39 height 6
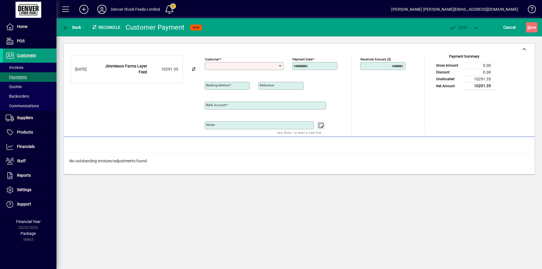
type input "**********"
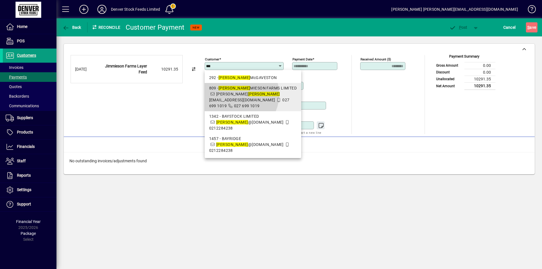
click at [235, 94] on span "[PERSON_NAME] [PERSON_NAME][EMAIL_ADDRESS][DOMAIN_NAME]" at bounding box center [244, 97] width 71 height 10
type input "**********"
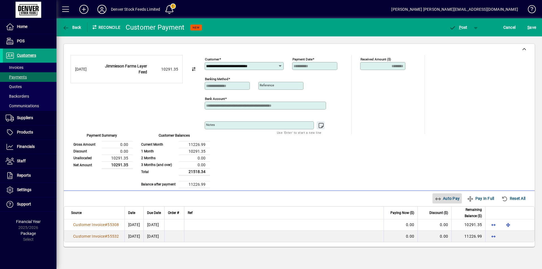
click at [443, 198] on span "Auto Pay" at bounding box center [447, 198] width 25 height 9
click at [460, 28] on span "P" at bounding box center [460, 27] width 3 height 5
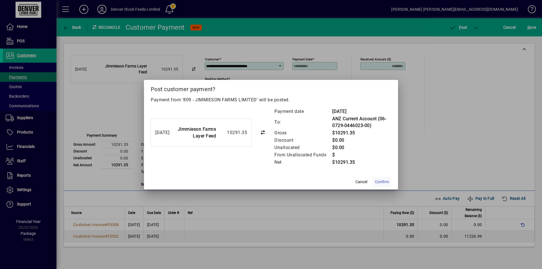
click at [382, 182] on span "Confirm" at bounding box center [382, 182] width 14 height 6
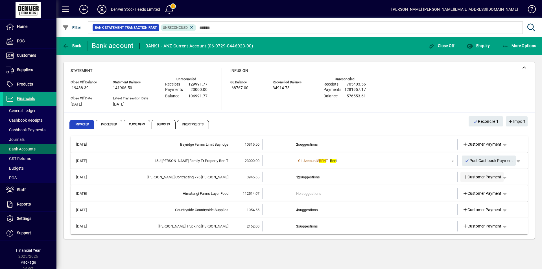
click at [479, 180] on span "Customer Payment" at bounding box center [482, 177] width 39 height 6
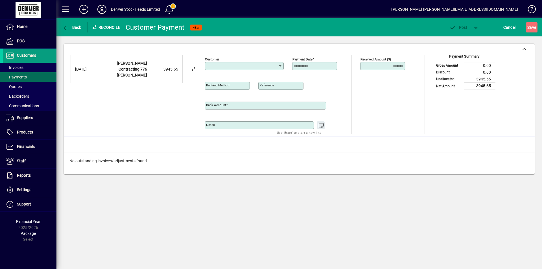
type input "**********"
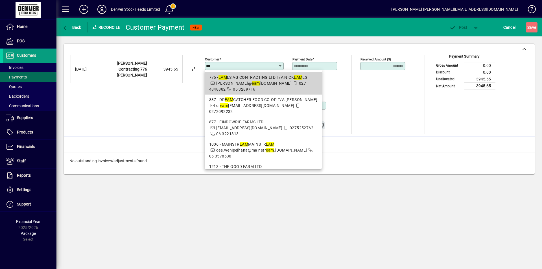
click at [249, 80] on div "776 - EAM ES AG CONTRACTING LTD T/A [PERSON_NAME] ES" at bounding box center [263, 78] width 108 height 6
type input "**********"
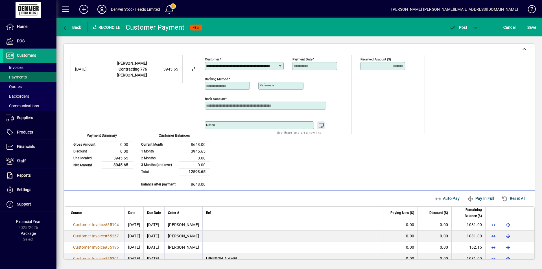
scroll to position [38, 0]
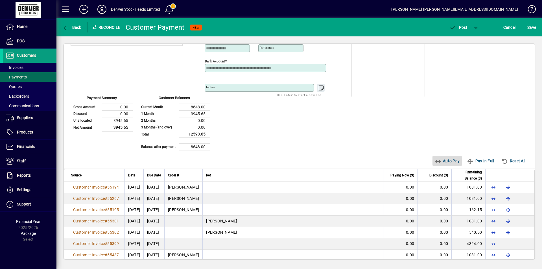
click at [441, 162] on span "Auto Pay" at bounding box center [447, 161] width 25 height 9
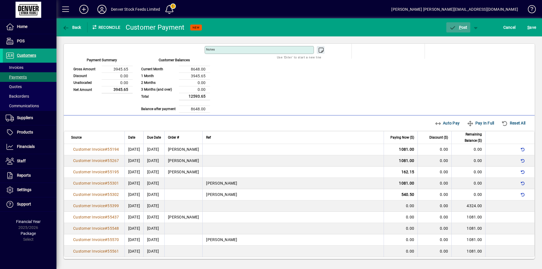
click at [461, 28] on span "P" at bounding box center [460, 27] width 3 height 5
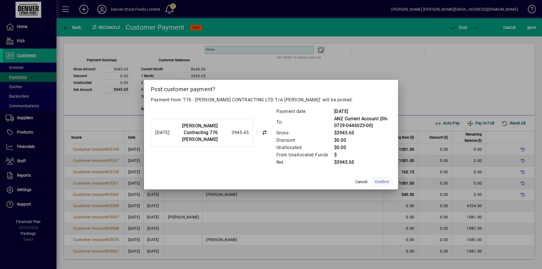
click at [381, 183] on span "Confirm" at bounding box center [382, 182] width 14 height 6
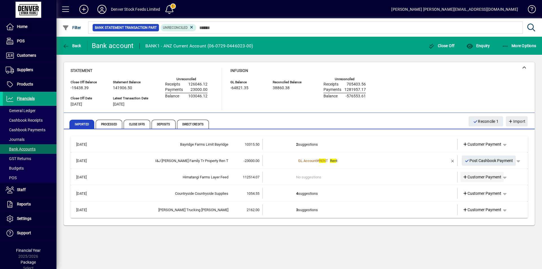
click at [479, 179] on span "Customer Payment" at bounding box center [482, 177] width 39 height 6
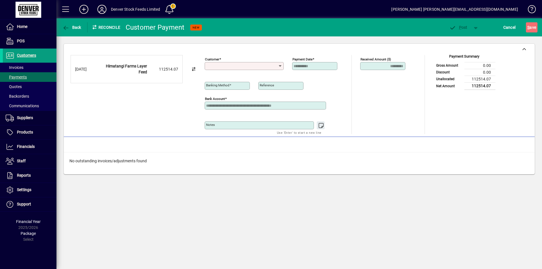
type input "**********"
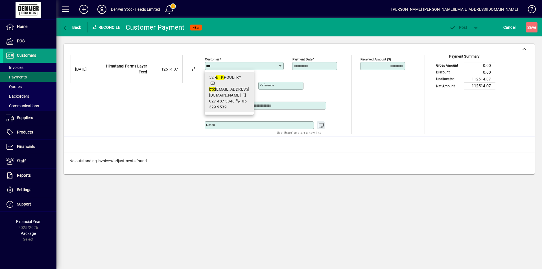
click at [226, 87] on span "btk [EMAIL_ADDRESS][DOMAIN_NAME]" at bounding box center [229, 92] width 40 height 10
type input "**********"
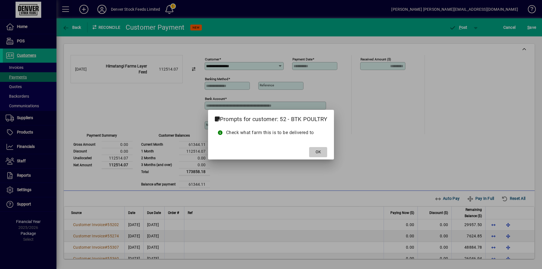
click at [321, 153] on span "OK" at bounding box center [318, 152] width 5 height 6
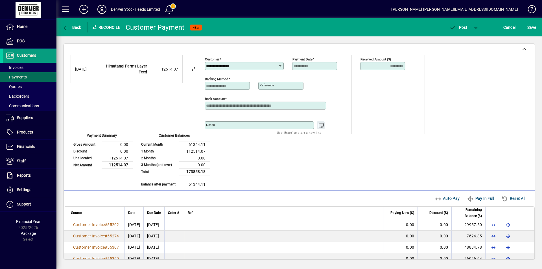
scroll to position [33, 0]
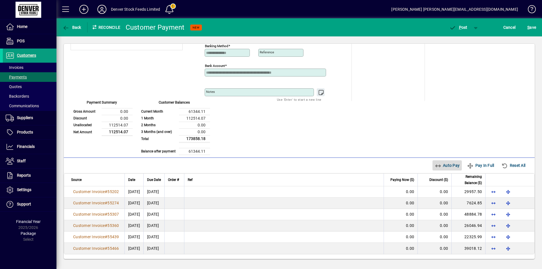
click at [440, 166] on span "Auto Pay" at bounding box center [447, 165] width 25 height 9
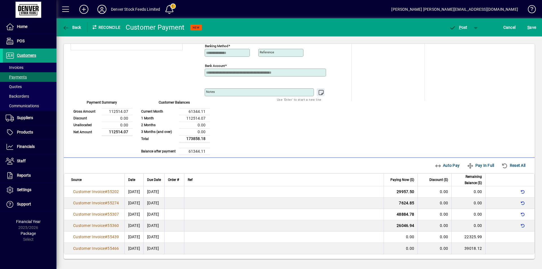
scroll to position [0, 0]
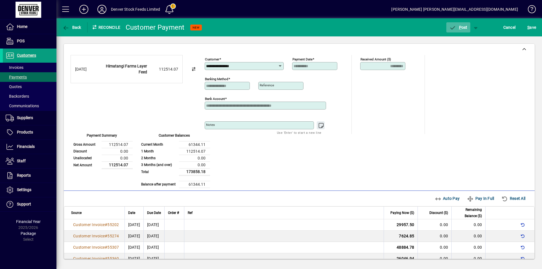
click at [457, 27] on span "P ost" at bounding box center [458, 27] width 18 height 5
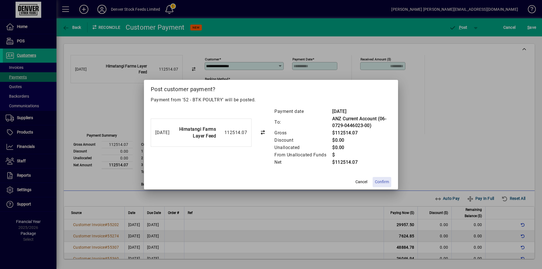
click at [384, 183] on span "Confirm" at bounding box center [382, 182] width 14 height 6
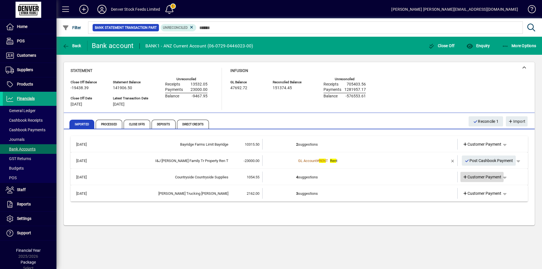
click at [482, 177] on span "Customer Payment" at bounding box center [482, 177] width 39 height 6
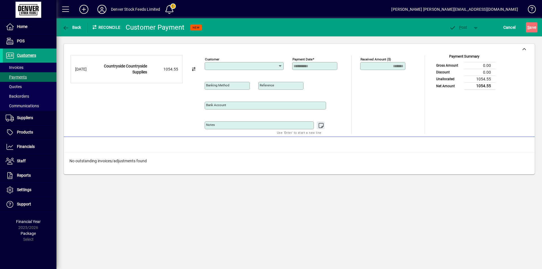
type input "**********"
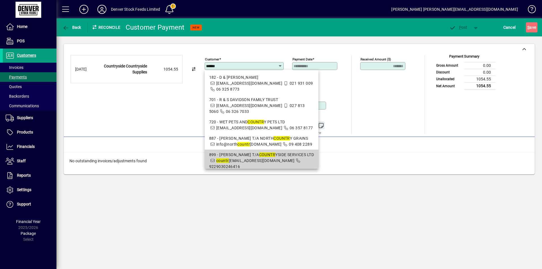
click at [266, 153] on em "COUNTR" at bounding box center [267, 155] width 16 height 5
type input "**********"
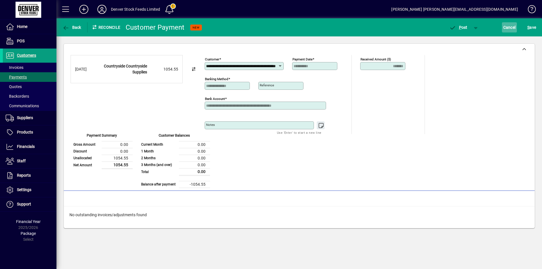
click at [512, 25] on span "Cancel" at bounding box center [510, 27] width 12 height 9
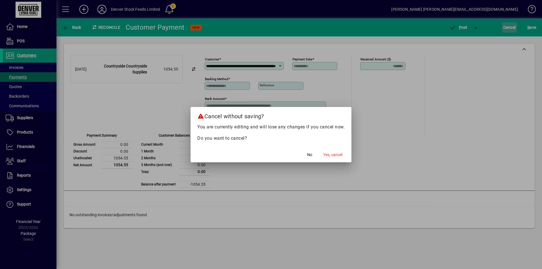
scroll to position [0, 0]
click at [332, 156] on span "Yes, cancel" at bounding box center [332, 155] width 19 height 6
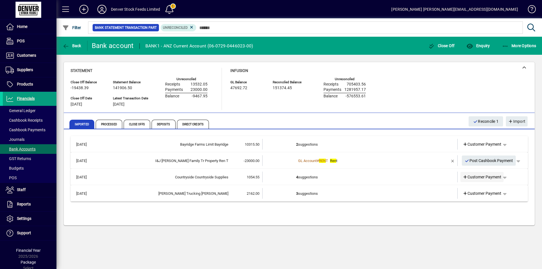
click at [482, 179] on span "Customer Payment" at bounding box center [482, 177] width 39 height 6
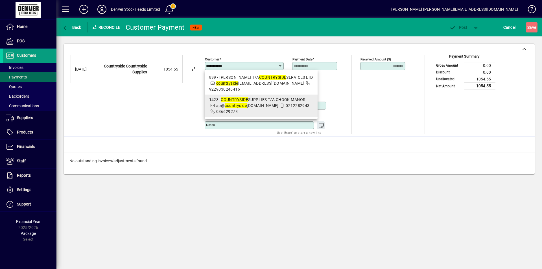
click at [230, 101] on em "COUNTRYSIDE" at bounding box center [234, 99] width 27 height 5
type input "**********"
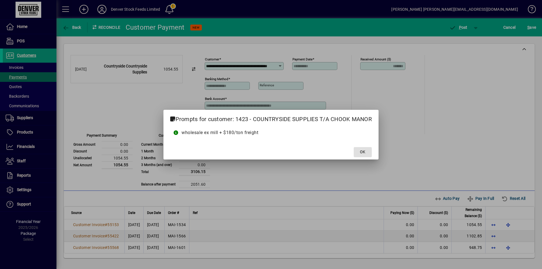
click at [365, 153] on span "OK" at bounding box center [362, 152] width 5 height 6
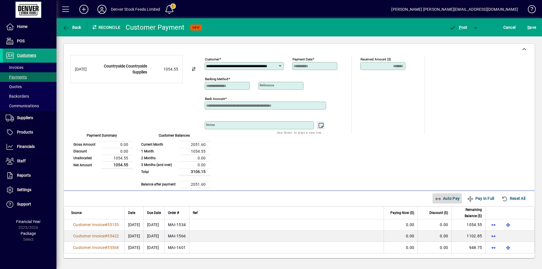
click at [445, 199] on span "Auto Pay" at bounding box center [447, 198] width 25 height 9
click at [459, 30] on span "button" at bounding box center [459, 28] width 24 height 14
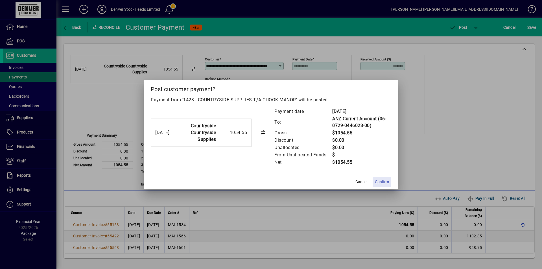
click at [383, 182] on span "Confirm" at bounding box center [382, 182] width 14 height 6
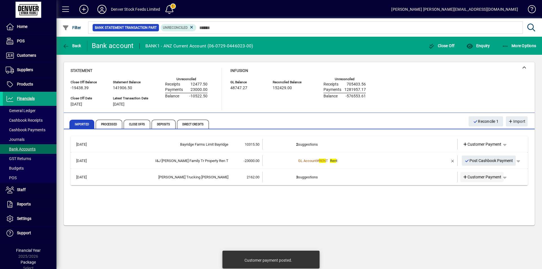
click at [479, 177] on span "Customer Payment" at bounding box center [482, 177] width 39 height 6
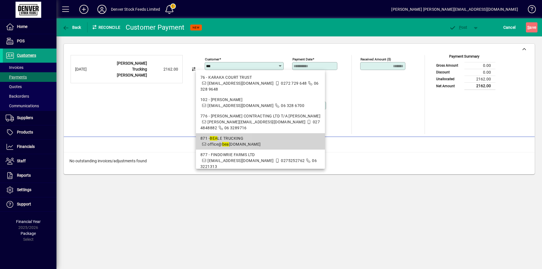
click at [218, 136] on span "871 - BEA LE TRUCKING office@ bea letrucking.co.nz" at bounding box center [261, 142] width 120 height 12
type input "**********"
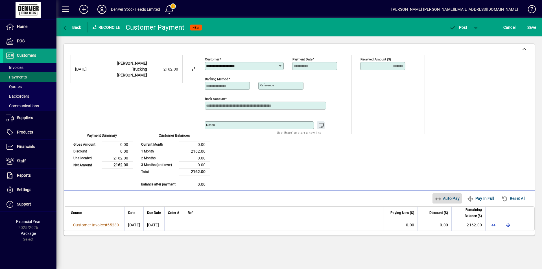
click at [445, 199] on span "Auto Pay" at bounding box center [447, 198] width 25 height 9
click at [460, 27] on span "P" at bounding box center [460, 27] width 3 height 5
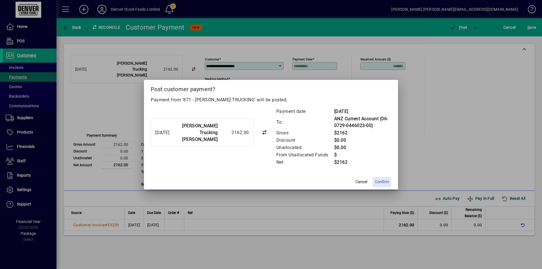
click at [383, 182] on span "Confirm" at bounding box center [382, 182] width 14 height 6
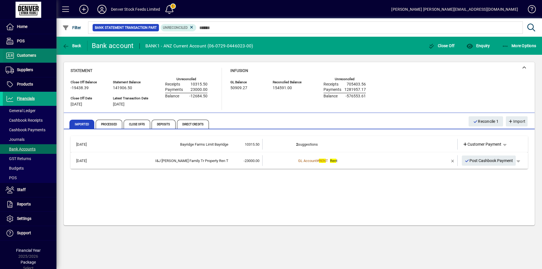
click at [11, 57] on icon at bounding box center [10, 55] width 8 height 7
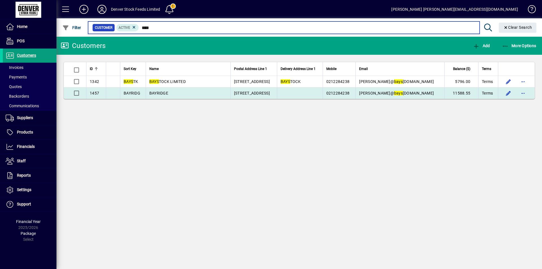
type input "****"
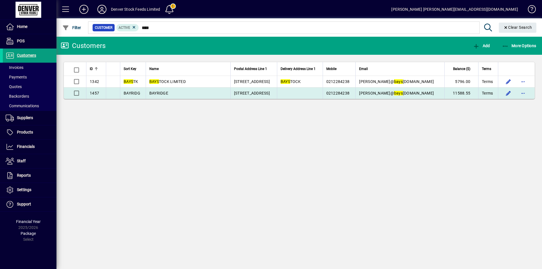
click at [205, 94] on td "BAYRIDGE" at bounding box center [188, 93] width 85 height 11
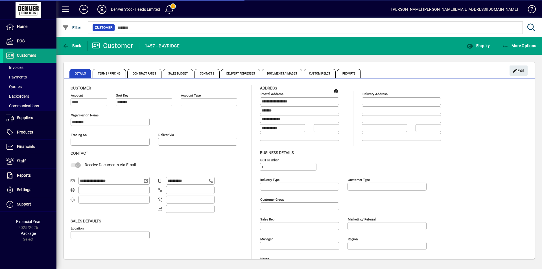
type input "**********"
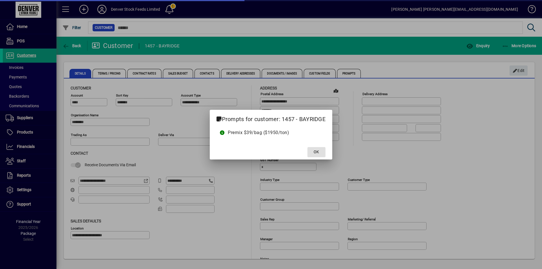
type input "**********"
click at [314, 152] on span at bounding box center [317, 152] width 18 height 14
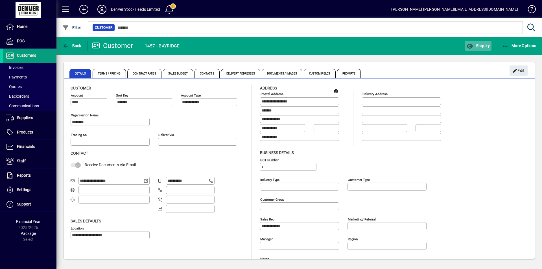
click at [481, 47] on span "Enquiry" at bounding box center [478, 46] width 23 height 5
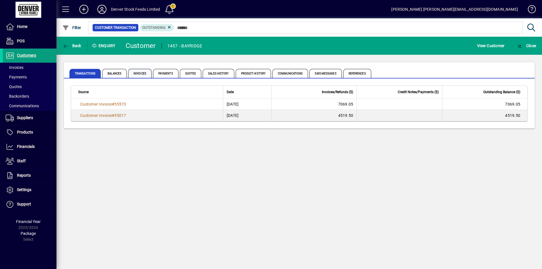
click at [140, 73] on span "Invoices" at bounding box center [139, 73] width 23 height 9
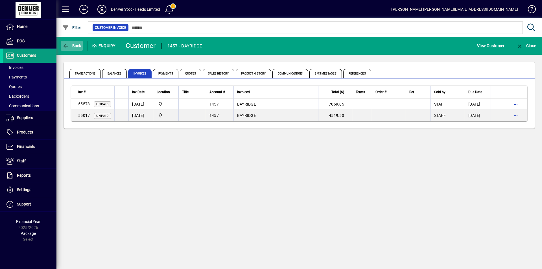
click at [75, 44] on span "Back" at bounding box center [71, 46] width 19 height 5
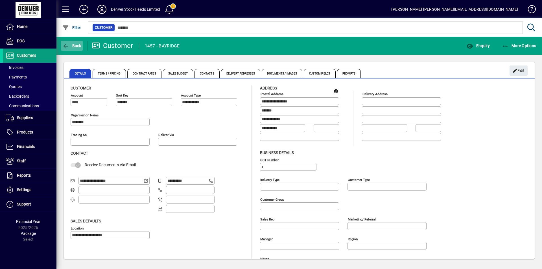
type input "**********"
click at [74, 44] on span "Back" at bounding box center [71, 46] width 19 height 5
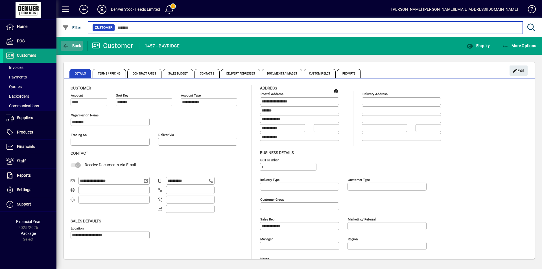
type input "****"
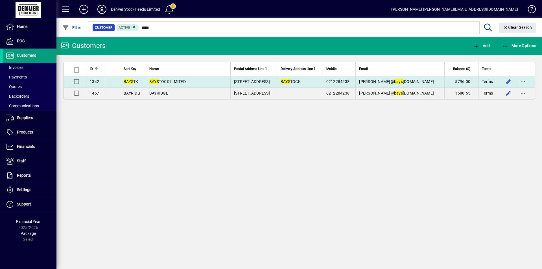
click at [219, 82] on td "BAYS TOCK LIMITED" at bounding box center [188, 82] width 85 height 12
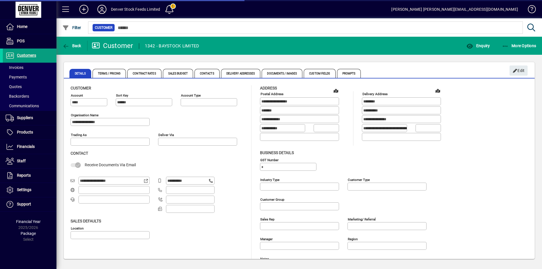
type input "**********"
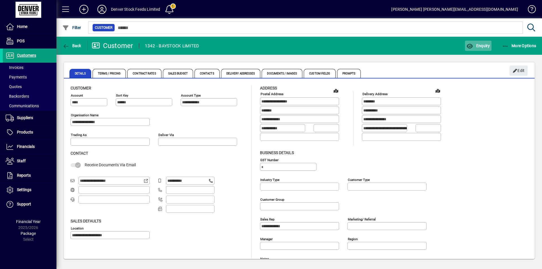
click at [477, 46] on span "Enquiry" at bounding box center [478, 46] width 23 height 5
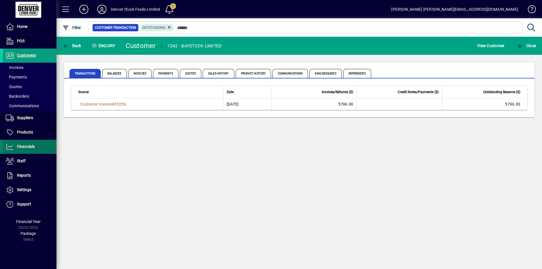
click at [11, 145] on icon at bounding box center [10, 147] width 8 height 7
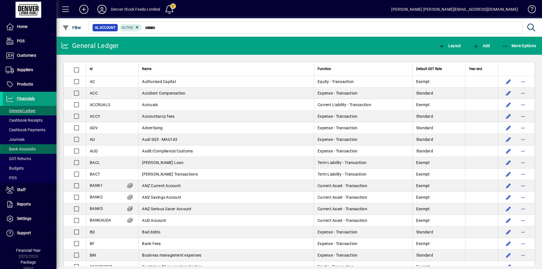
click at [22, 147] on span "Bank Accounts" at bounding box center [21, 149] width 30 height 5
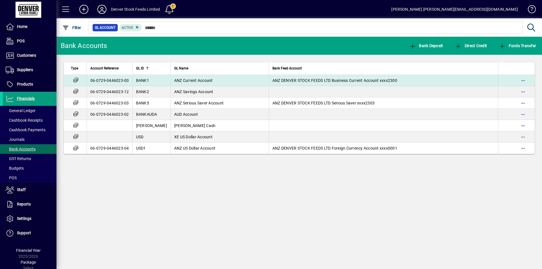
click at [222, 79] on td "ANZ Current Account" at bounding box center [220, 80] width 98 height 11
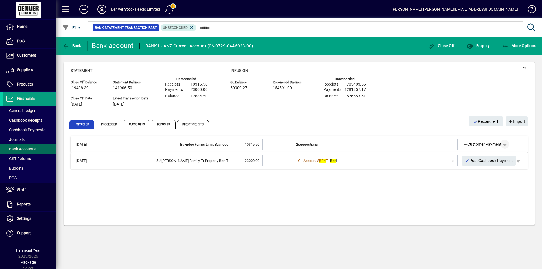
click at [507, 144] on span "button" at bounding box center [505, 145] width 14 height 14
click at [478, 186] on span "Split" at bounding box center [475, 186] width 13 height 7
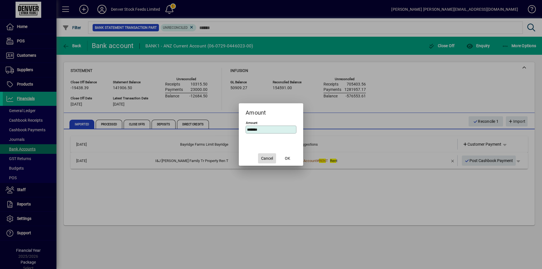
click at [266, 159] on span "Cancel" at bounding box center [267, 159] width 12 height 6
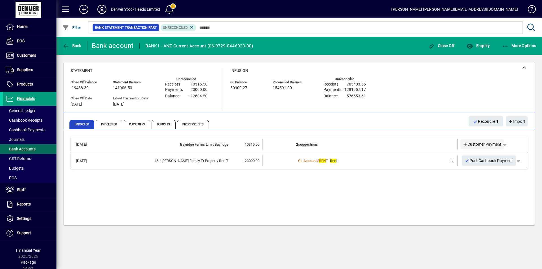
click at [479, 144] on span "Customer Payment" at bounding box center [482, 145] width 39 height 6
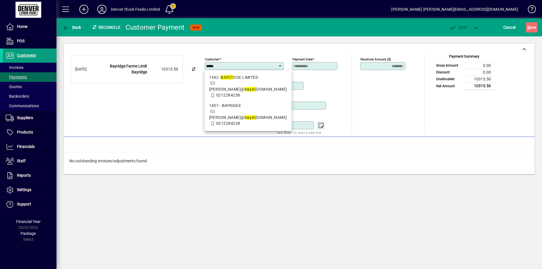
click at [245, 87] on em "bayst" at bounding box center [250, 89] width 10 height 5
type input "**********"
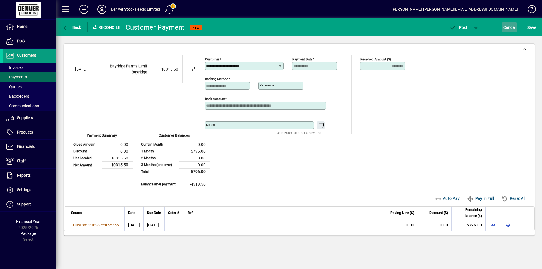
click at [507, 30] on span "Cancel" at bounding box center [510, 27] width 12 height 9
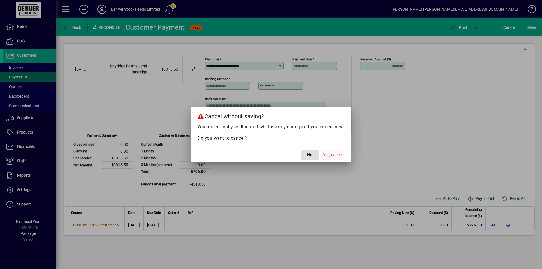
click at [336, 155] on span "Yes, cancel" at bounding box center [332, 155] width 19 height 6
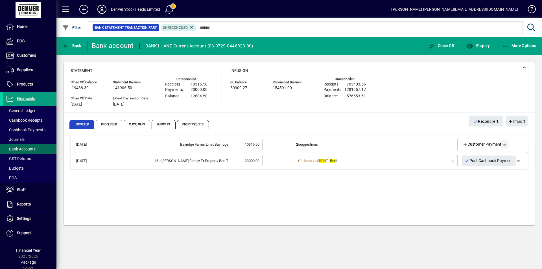
click at [506, 145] on span "button" at bounding box center [505, 145] width 14 height 14
click at [476, 186] on span "Split" at bounding box center [475, 186] width 13 height 7
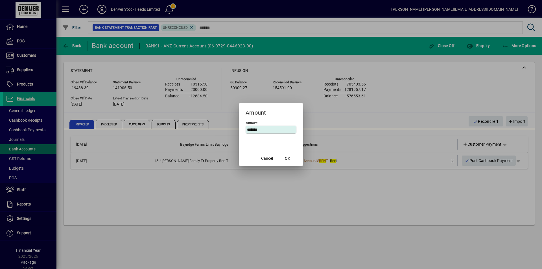
drag, startPoint x: 262, startPoint y: 130, endPoint x: 246, endPoint y: 130, distance: 16.7
click at [246, 130] on div "Amount *******" at bounding box center [271, 130] width 51 height 8
click at [342, 136] on div at bounding box center [271, 134] width 542 height 269
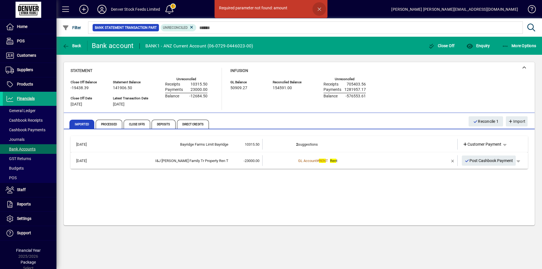
click at [321, 9] on span "button" at bounding box center [320, 9] width 14 height 14
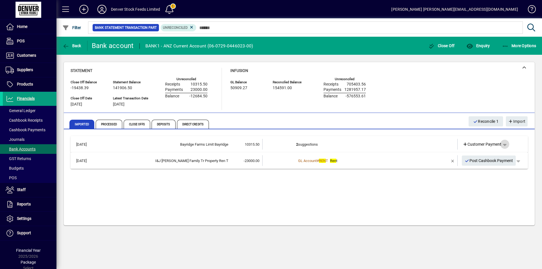
click at [504, 145] on span "button" at bounding box center [505, 145] width 14 height 14
click at [480, 187] on span "Split" at bounding box center [475, 186] width 13 height 7
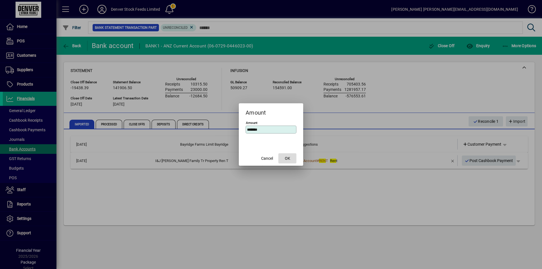
click at [288, 159] on span "OK" at bounding box center [287, 159] width 5 height 6
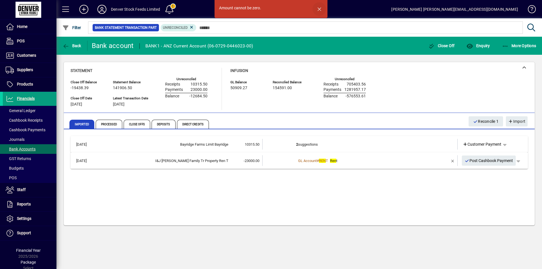
click at [320, 10] on span "button" at bounding box center [320, 9] width 14 height 14
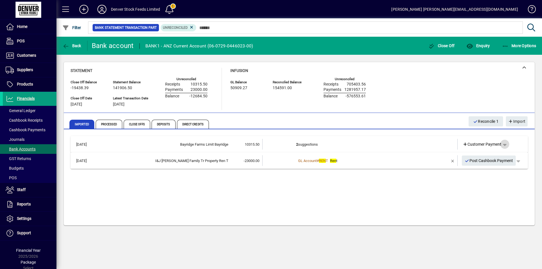
click at [505, 146] on span "button" at bounding box center [505, 145] width 14 height 14
click at [479, 187] on span "Split" at bounding box center [475, 186] width 13 height 7
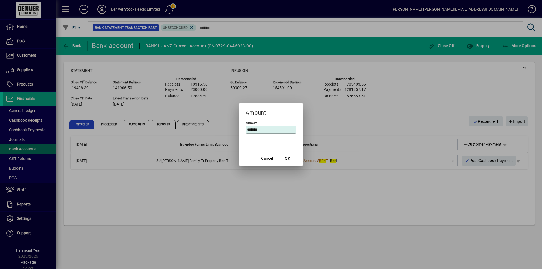
drag, startPoint x: 263, startPoint y: 130, endPoint x: 246, endPoint y: 132, distance: 17.3
click at [244, 129] on mat-dialog-content "Amount *******" at bounding box center [271, 135] width 64 height 31
type input "******"
click at [288, 159] on span "OK" at bounding box center [287, 159] width 5 height 6
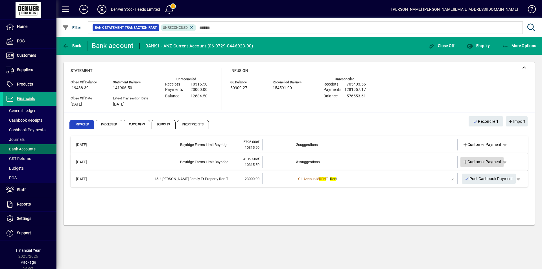
click at [477, 162] on span "Customer Payment" at bounding box center [482, 162] width 39 height 6
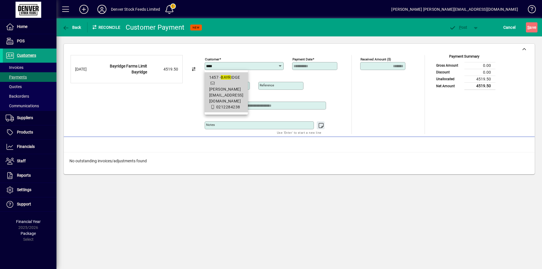
click at [219, 92] on span "1457 - BAYR IDGE jim@baystock.co.nz 0212284238" at bounding box center [226, 93] width 34 height 36
type input "**********"
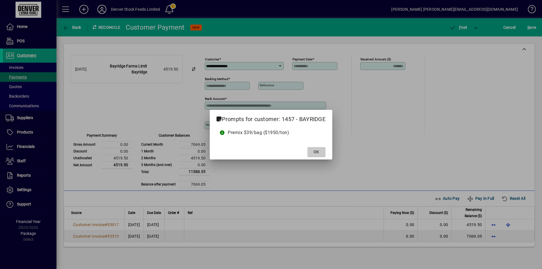
click at [316, 151] on span "OK" at bounding box center [316, 152] width 5 height 6
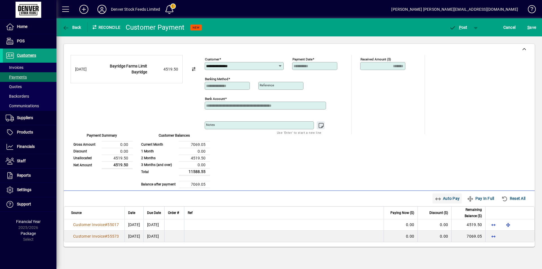
click at [443, 199] on span "Auto Pay" at bounding box center [447, 198] width 25 height 9
click at [459, 30] on span "button" at bounding box center [459, 28] width 24 height 14
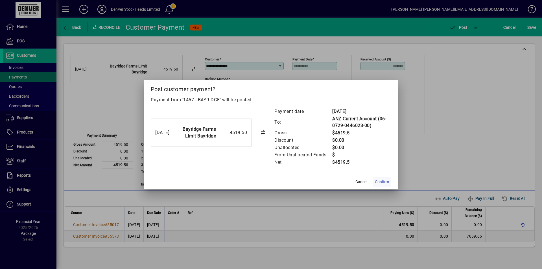
click at [382, 183] on span "Confirm" at bounding box center [382, 182] width 14 height 6
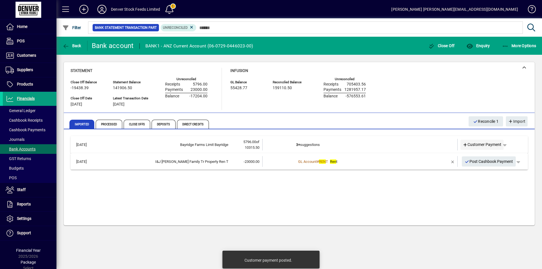
click at [475, 145] on span "Customer Payment" at bounding box center [482, 145] width 39 height 6
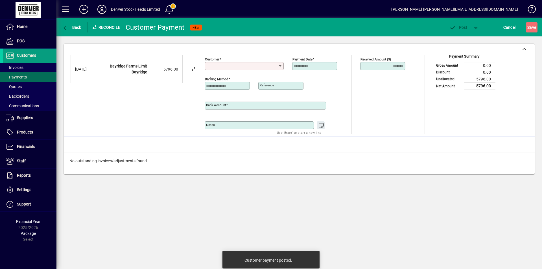
type input "**********"
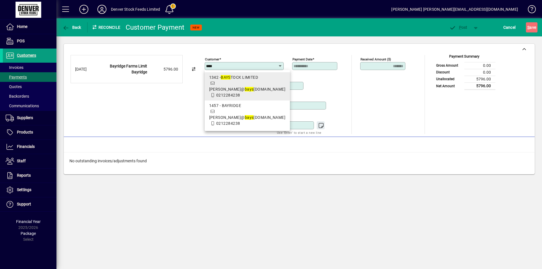
click at [238, 87] on span "jim@ bays tock.co.nz" at bounding box center [247, 89] width 77 height 5
type input "**********"
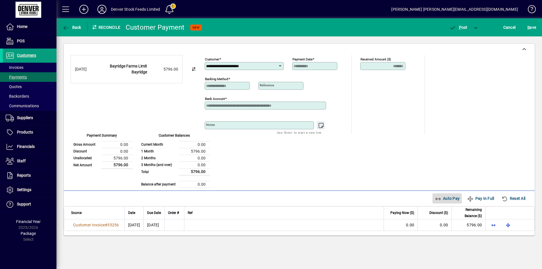
click at [442, 199] on span "Auto Pay" at bounding box center [447, 198] width 25 height 9
click at [458, 28] on span "P ost" at bounding box center [458, 27] width 18 height 5
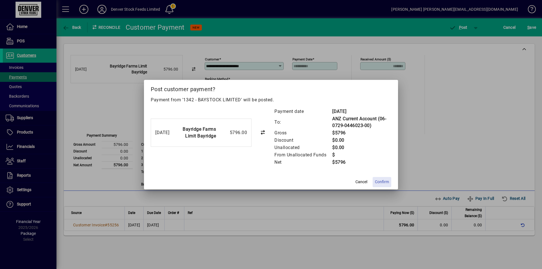
click at [385, 182] on span "Confirm" at bounding box center [382, 182] width 14 height 6
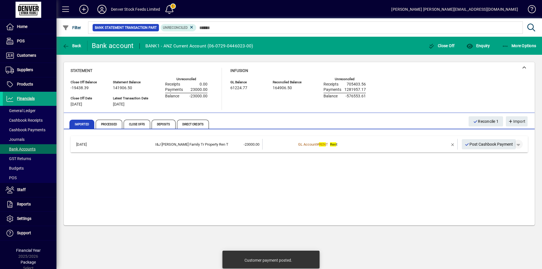
click at [519, 145] on span "button" at bounding box center [519, 145] width 14 height 14
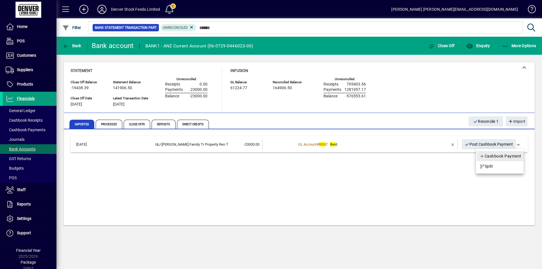
click at [496, 157] on span "Cashbook Payment" at bounding box center [501, 156] width 42 height 7
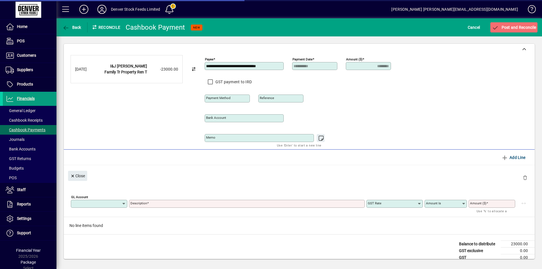
type input "**********"
type input "********"
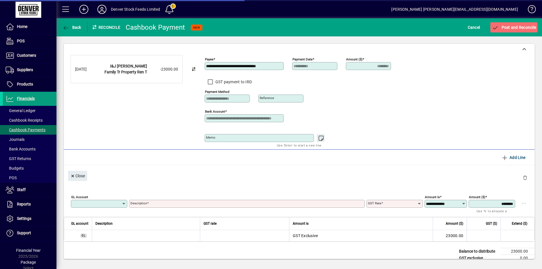
type input "****"
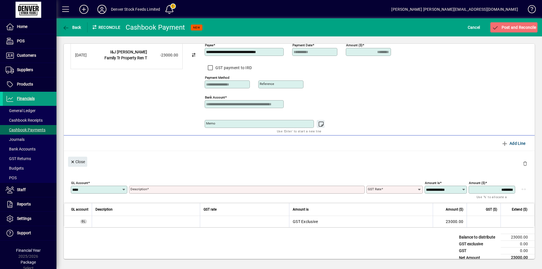
scroll to position [21, 0]
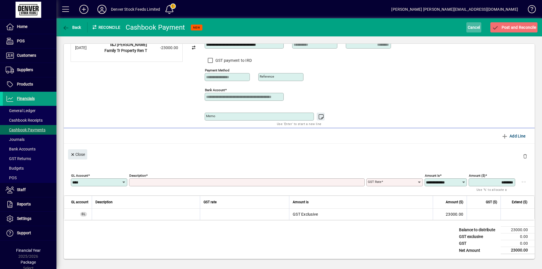
click at [470, 28] on span "Cancel" at bounding box center [474, 27] width 12 height 9
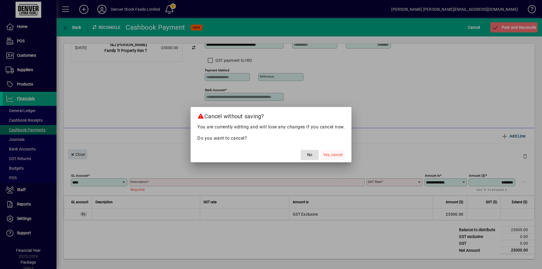
click at [338, 156] on span "Yes, cancel" at bounding box center [332, 155] width 19 height 6
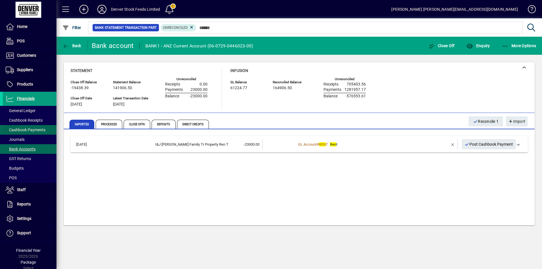
click at [23, 130] on span "Cashbook Payments" at bounding box center [26, 130] width 40 height 5
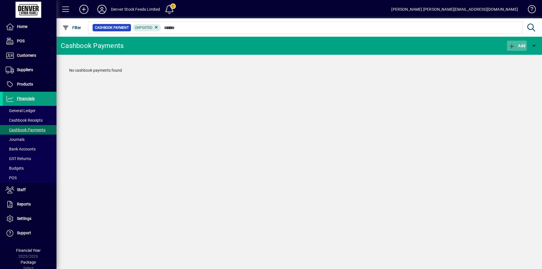
click at [518, 46] on span "Add" at bounding box center [517, 46] width 17 height 5
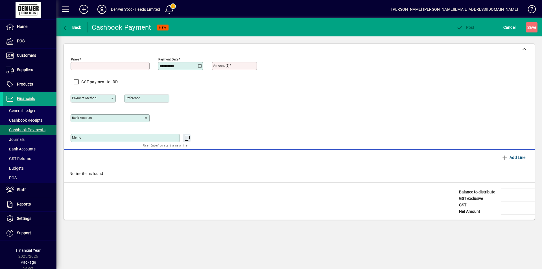
type input "**********"
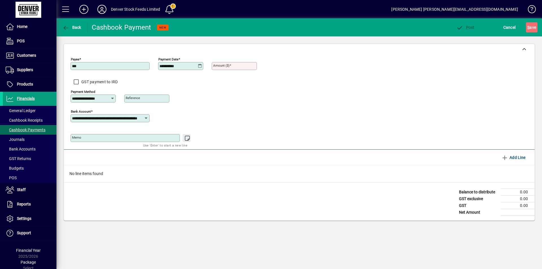
type input "**********"
click at [200, 65] on icon at bounding box center [200, 66] width 4 height 5
click at [176, 150] on span "22" at bounding box center [177, 150] width 10 height 10
type input "**********"
click at [245, 67] on input "Amount ($)" at bounding box center [235, 66] width 44 height 5
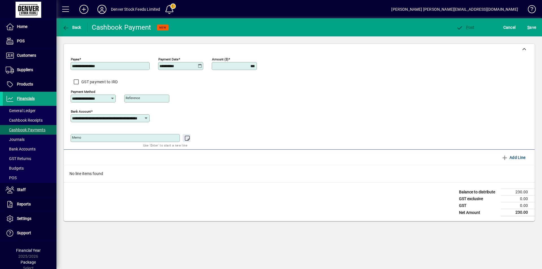
type input "********"
click at [511, 158] on span "Add Line" at bounding box center [514, 157] width 24 height 9
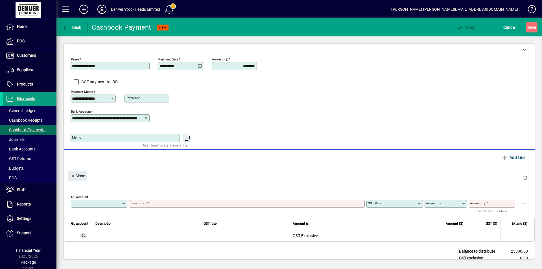
type input "**********"
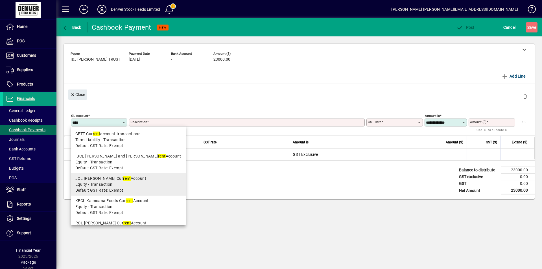
scroll to position [62, 0]
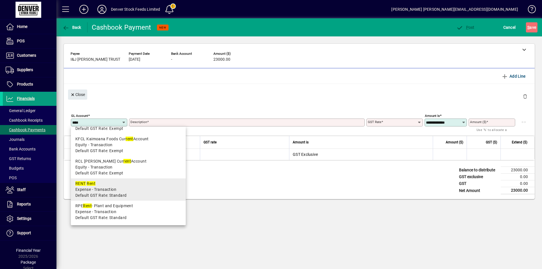
click at [101, 190] on span "Expense - Transaction" at bounding box center [95, 190] width 41 height 6
type input "****"
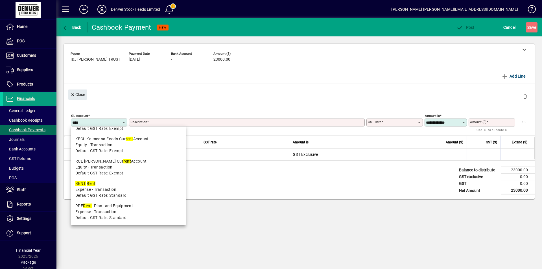
type input "****"
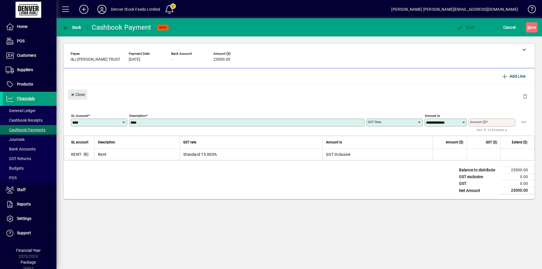
type input "********"
type input "**********"
click at [525, 122] on span "button" at bounding box center [524, 122] width 14 height 14
type input "********"
click at [467, 29] on span "P" at bounding box center [467, 27] width 3 height 5
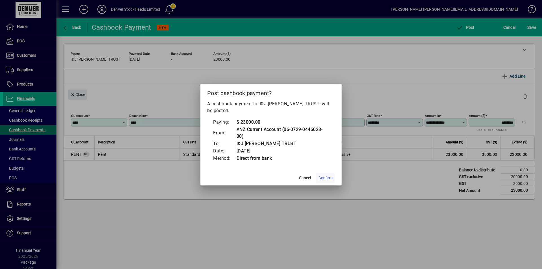
click at [327, 175] on span "Confirm" at bounding box center [326, 178] width 14 height 6
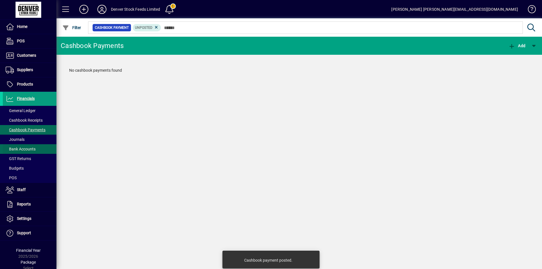
click at [18, 147] on span "Bank Accounts" at bounding box center [21, 149] width 30 height 5
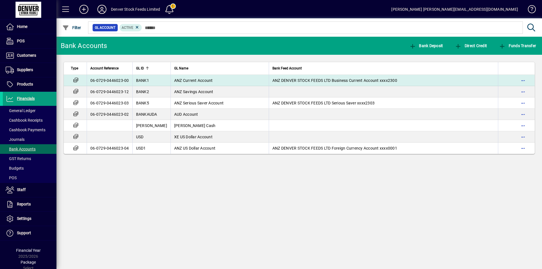
click at [229, 81] on td "ANZ Current Account" at bounding box center [220, 80] width 98 height 11
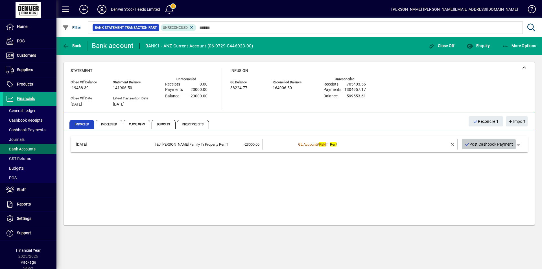
click at [484, 145] on span "Post Cashbook Payment" at bounding box center [489, 144] width 49 height 9
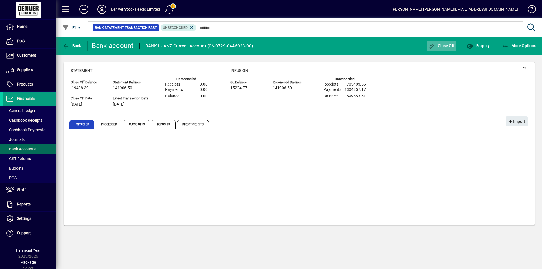
click at [446, 46] on span "Close Off" at bounding box center [442, 46] width 27 height 5
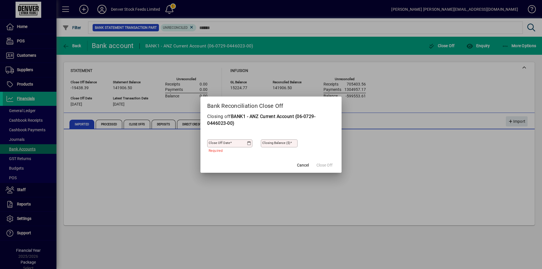
click at [249, 144] on icon at bounding box center [249, 143] width 4 height 5
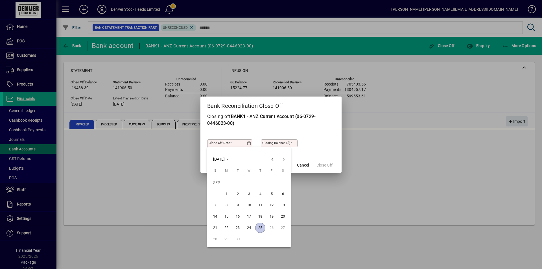
click at [248, 227] on span "24" at bounding box center [249, 228] width 10 height 10
type input "**********"
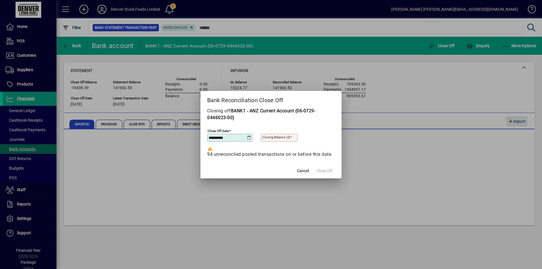
click at [285, 135] on mat-label "Closing Balance ($)" at bounding box center [276, 137] width 28 height 4
click at [285, 136] on input "Closing Balance ($)" at bounding box center [279, 138] width 35 height 5
type input "**********"
click at [326, 174] on span "Close Off" at bounding box center [325, 171] width 16 height 6
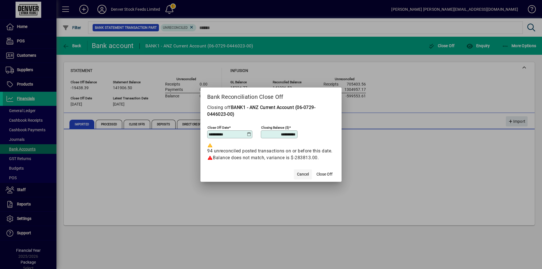
click at [302, 177] on span "Cancel" at bounding box center [303, 174] width 12 height 6
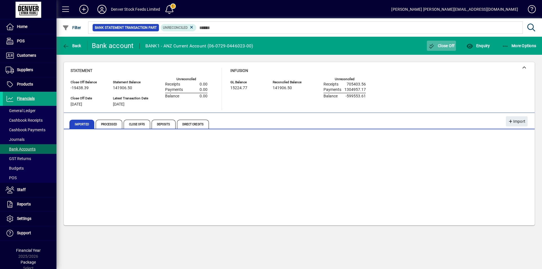
click at [444, 47] on span "Close Off" at bounding box center [442, 46] width 27 height 5
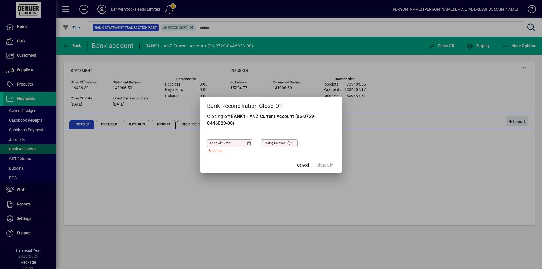
click at [249, 144] on icon at bounding box center [249, 143] width 4 height 5
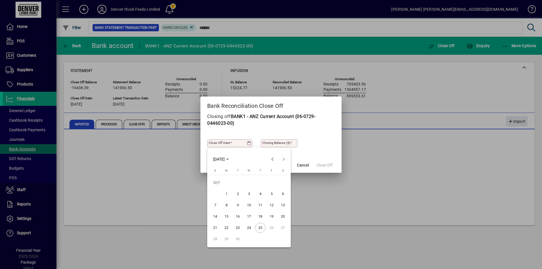
click at [249, 228] on span "24" at bounding box center [249, 228] width 10 height 10
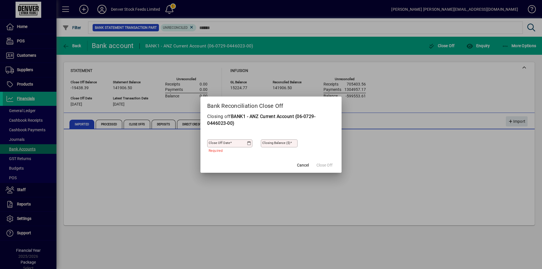
type input "**********"
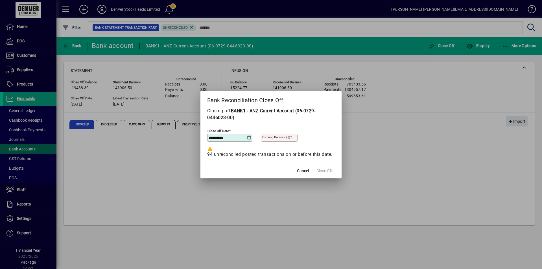
click at [279, 135] on mat-label "Closing Balance ($)" at bounding box center [276, 137] width 28 height 4
click at [279, 136] on input "Closing Balance ($)" at bounding box center [279, 138] width 35 height 5
type input "*********"
click at [324, 174] on span "Close Off" at bounding box center [325, 171] width 16 height 6
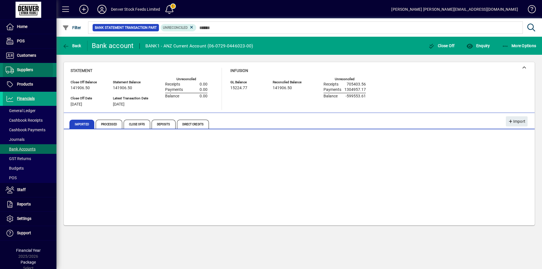
click at [8, 69] on icon at bounding box center [10, 70] width 8 height 7
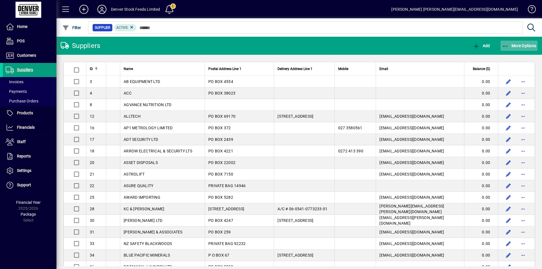
click at [519, 45] on span "More Options" at bounding box center [519, 46] width 34 height 5
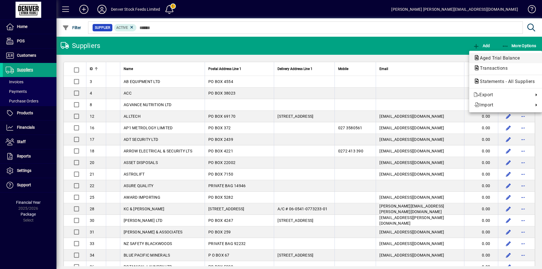
click at [497, 58] on span "Aged Trial Balance" at bounding box center [498, 57] width 49 height 5
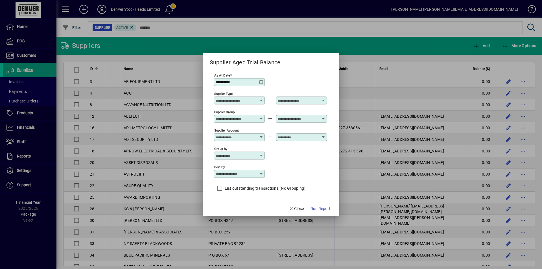
click at [261, 82] on icon at bounding box center [261, 82] width 5 height 5
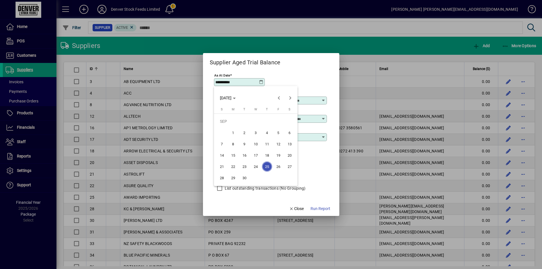
click at [255, 166] on span "24" at bounding box center [256, 167] width 10 height 10
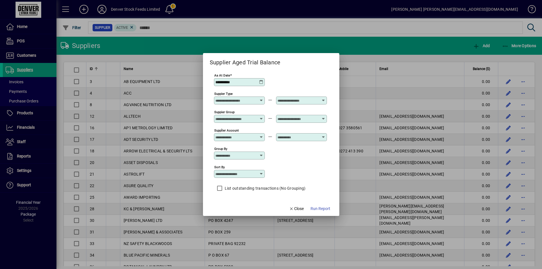
type input "**********"
click at [321, 210] on span "Run Report" at bounding box center [321, 209] width 20 height 6
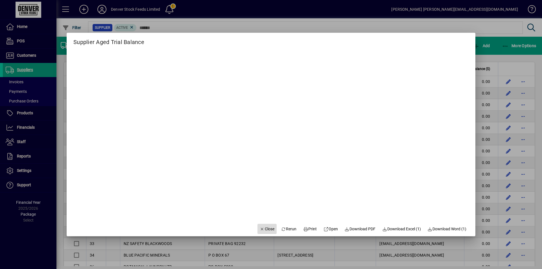
click at [262, 229] on span "Close" at bounding box center [267, 229] width 15 height 6
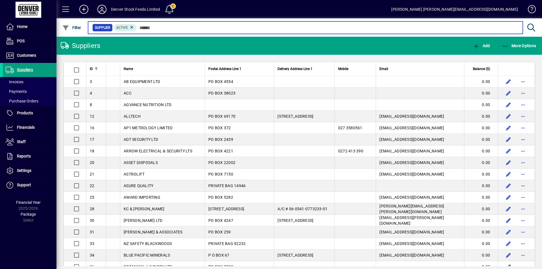
click at [154, 27] on input "text" at bounding box center [328, 28] width 382 height 8
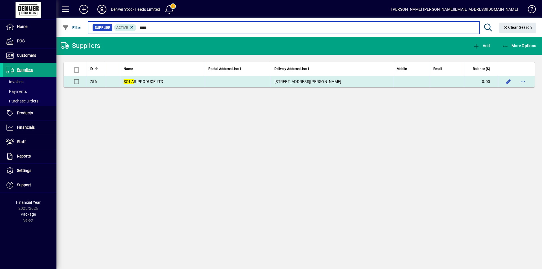
type input "****"
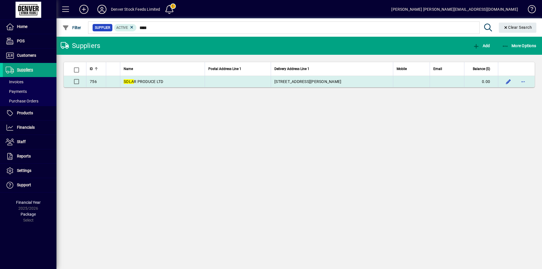
click at [167, 82] on td "SOLA R PRODUCE LTD" at bounding box center [162, 81] width 85 height 11
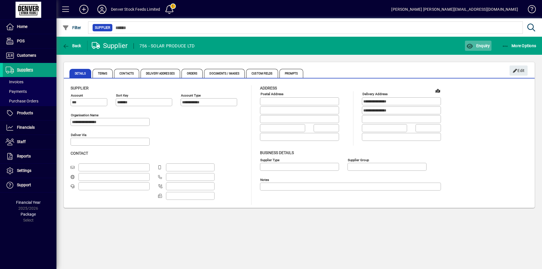
click at [477, 46] on span "Enquiry" at bounding box center [478, 46] width 23 height 5
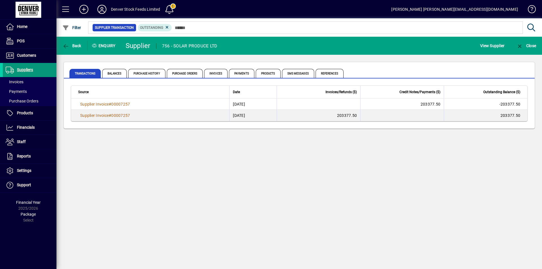
click at [7, 70] on icon at bounding box center [10, 70] width 8 height 7
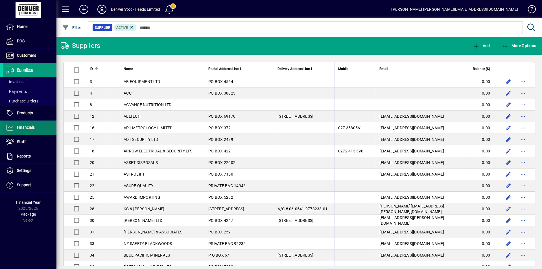
click at [25, 129] on span "Financials" at bounding box center [26, 127] width 18 height 5
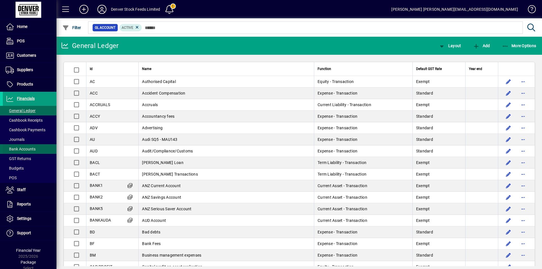
click at [23, 149] on span "Bank Accounts" at bounding box center [21, 149] width 30 height 5
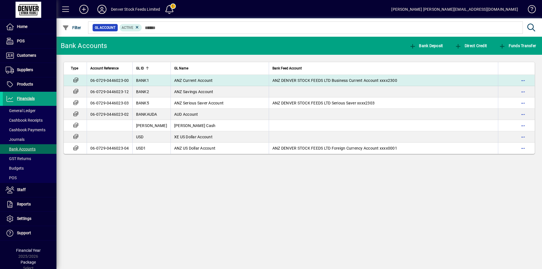
click at [231, 81] on td "ANZ Current Account" at bounding box center [220, 80] width 98 height 11
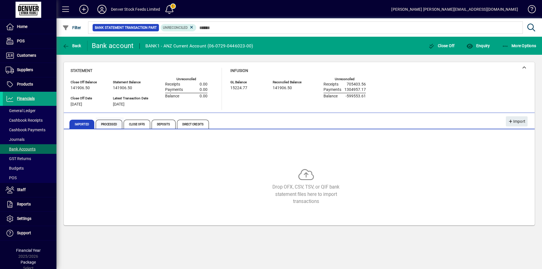
click at [110, 126] on span "Processed" at bounding box center [109, 124] width 27 height 9
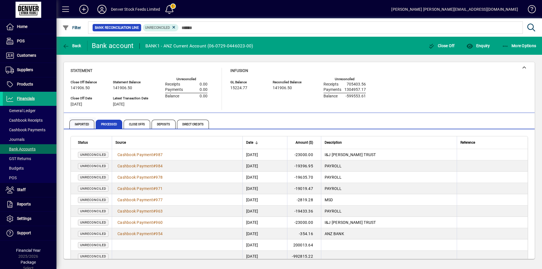
click at [76, 126] on span "Imported" at bounding box center [81, 124] width 25 height 9
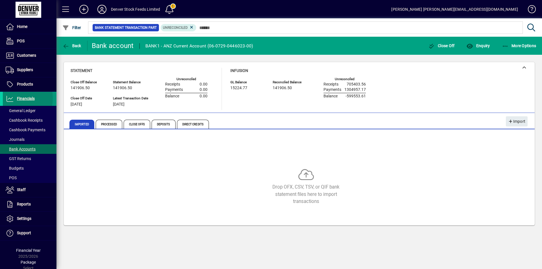
click at [8, 98] on icon at bounding box center [10, 98] width 8 height 7
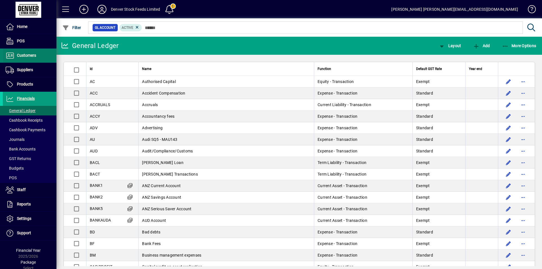
click at [9, 55] on icon at bounding box center [10, 55] width 8 height 7
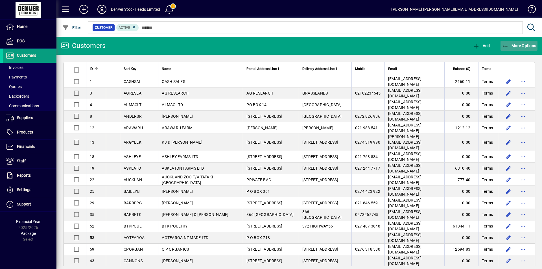
click at [519, 45] on span "More Options" at bounding box center [519, 46] width 34 height 5
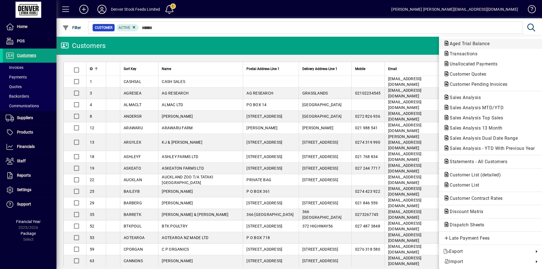
click at [464, 44] on span "Aged Trial Balance" at bounding box center [468, 43] width 49 height 5
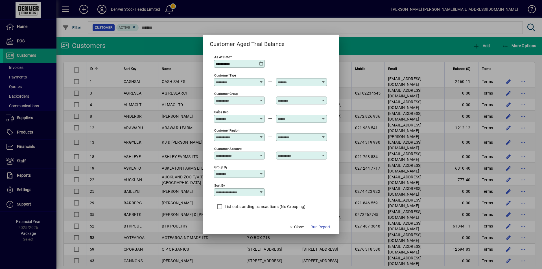
click at [261, 63] on icon at bounding box center [261, 64] width 5 height 5
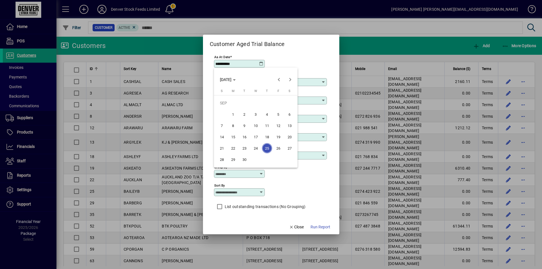
click at [254, 149] on span "24" at bounding box center [256, 148] width 10 height 10
type input "**********"
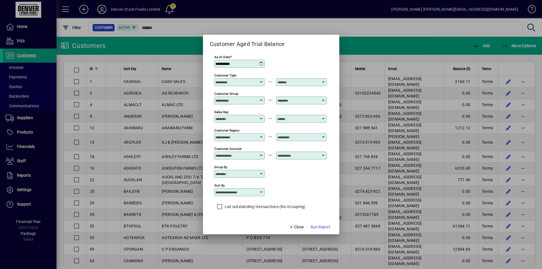
click at [261, 193] on icon at bounding box center [261, 192] width 5 height 5
click at [234, 213] on div "Customer Name" at bounding box center [236, 215] width 35 height 6
type input "**********"
click at [320, 228] on span "Run Report" at bounding box center [321, 227] width 20 height 6
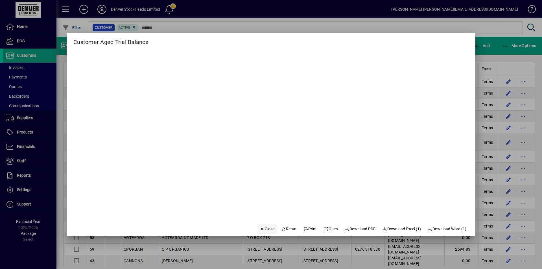
click at [262, 229] on span "Close" at bounding box center [267, 229] width 15 height 6
